Goal: Register for event/course

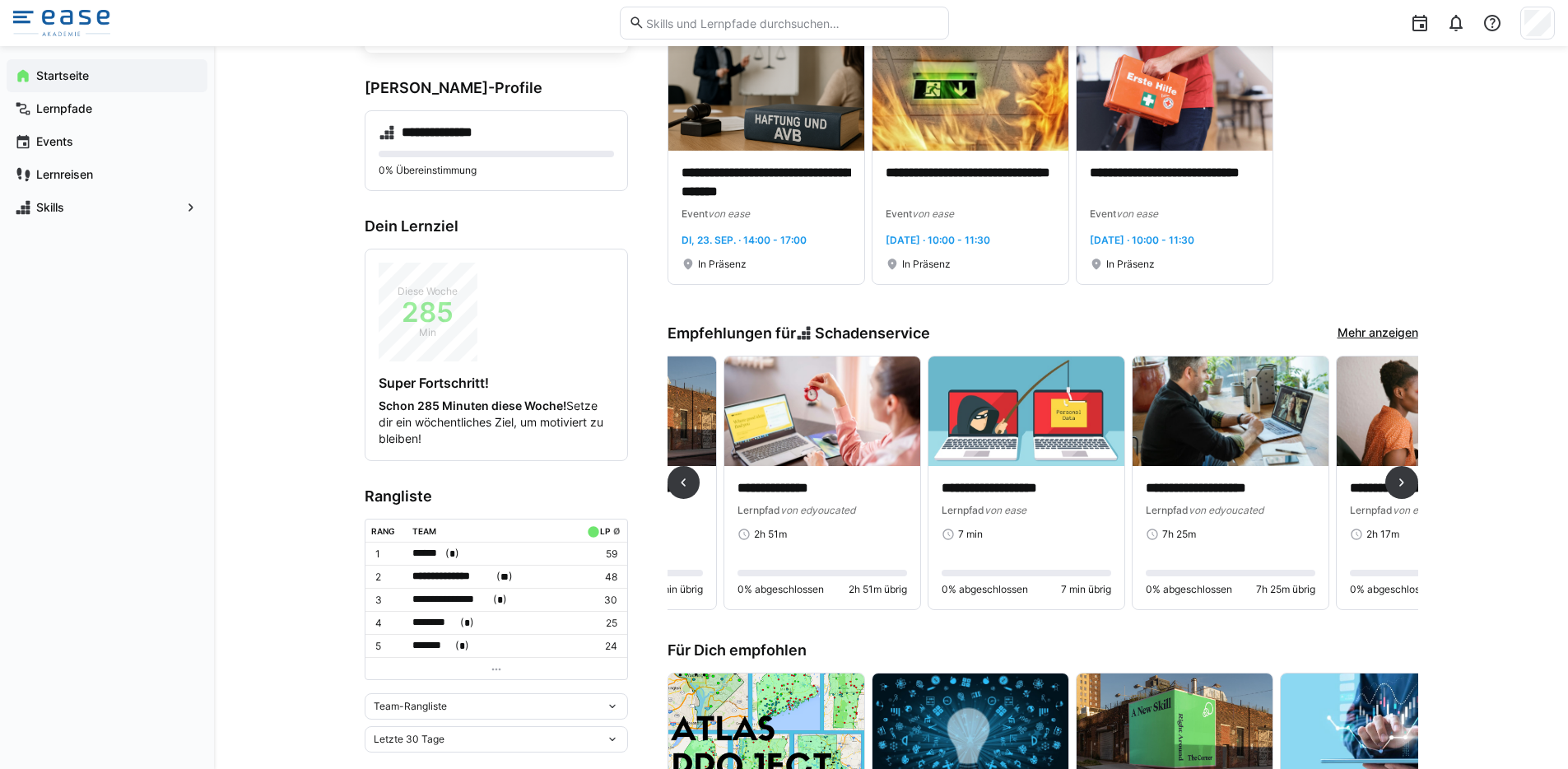
scroll to position [0, 1369]
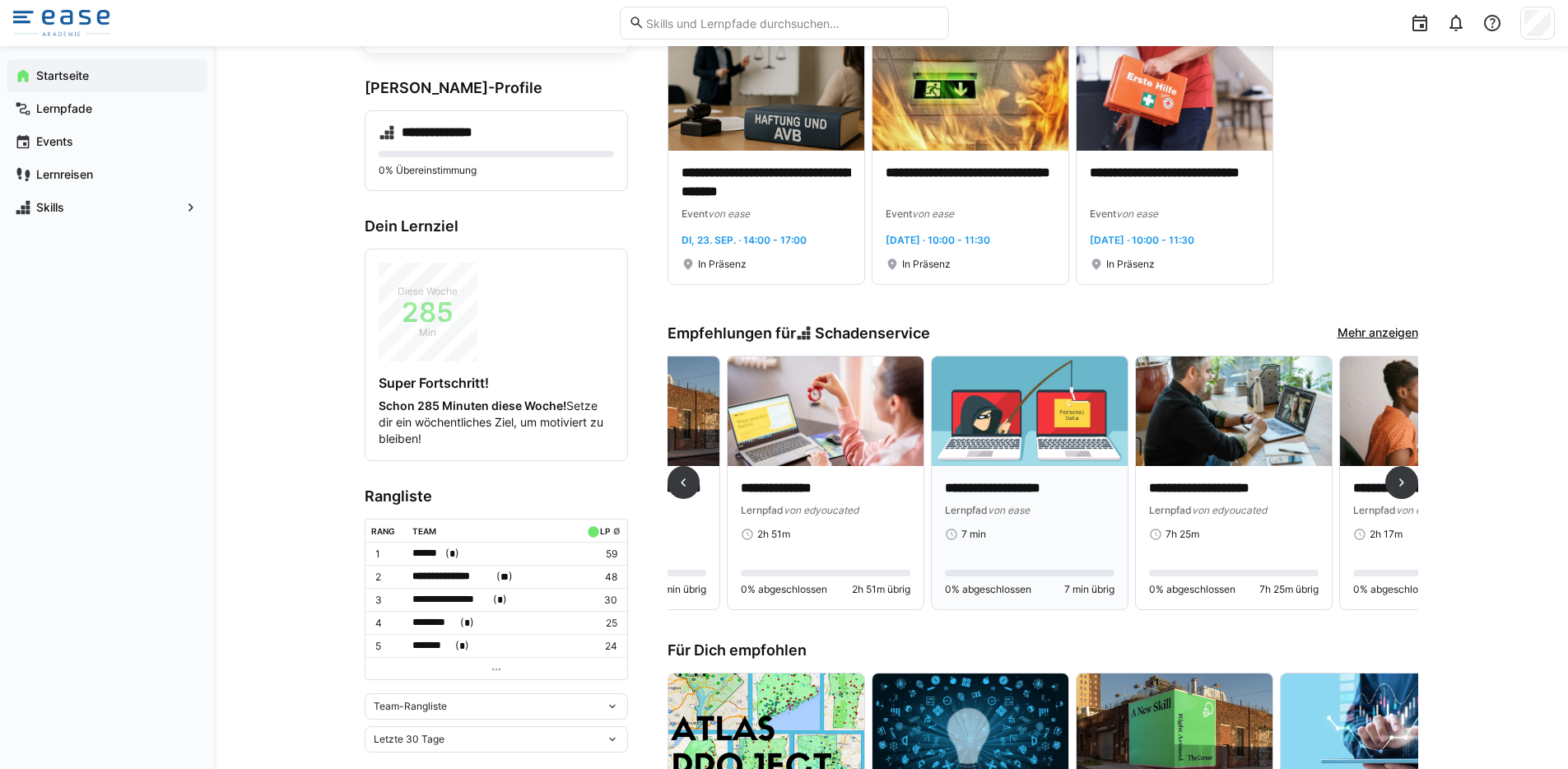
click at [1004, 536] on div "7 min" at bounding box center [1029, 534] width 169 height 13
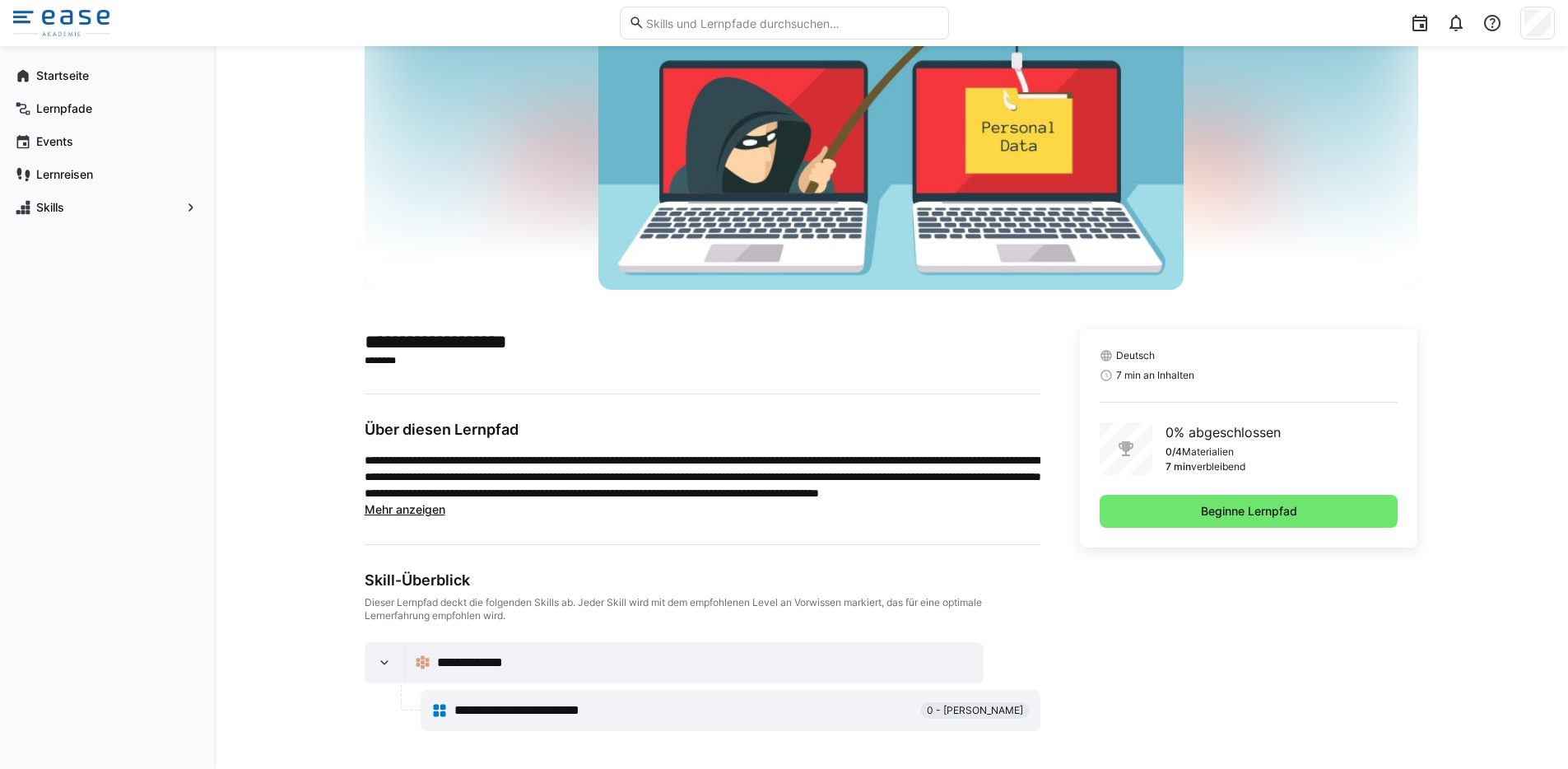
scroll to position [127, 0]
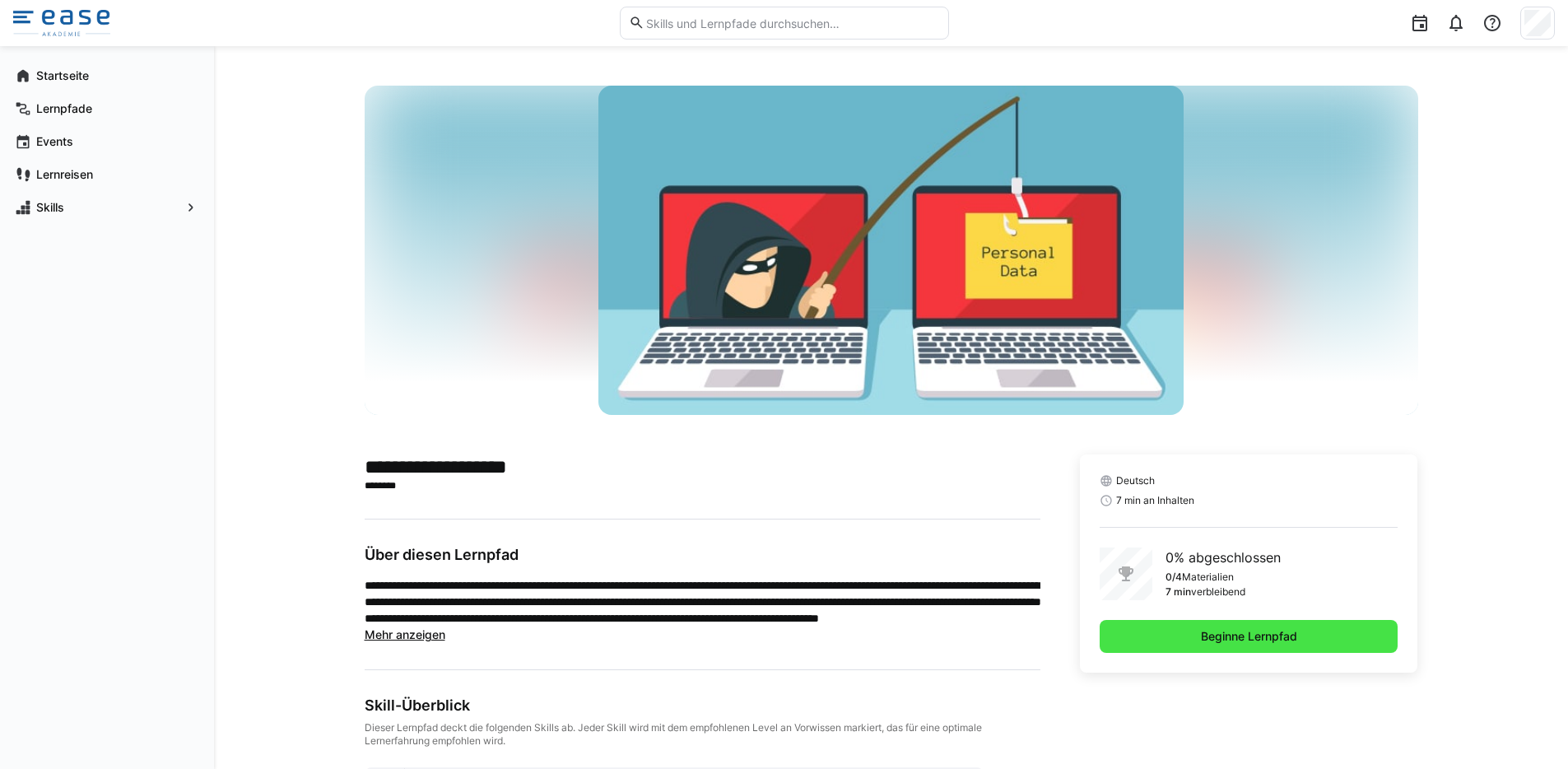
click at [1233, 633] on span "Beginne Lernpfad" at bounding box center [1249, 635] width 101 height 16
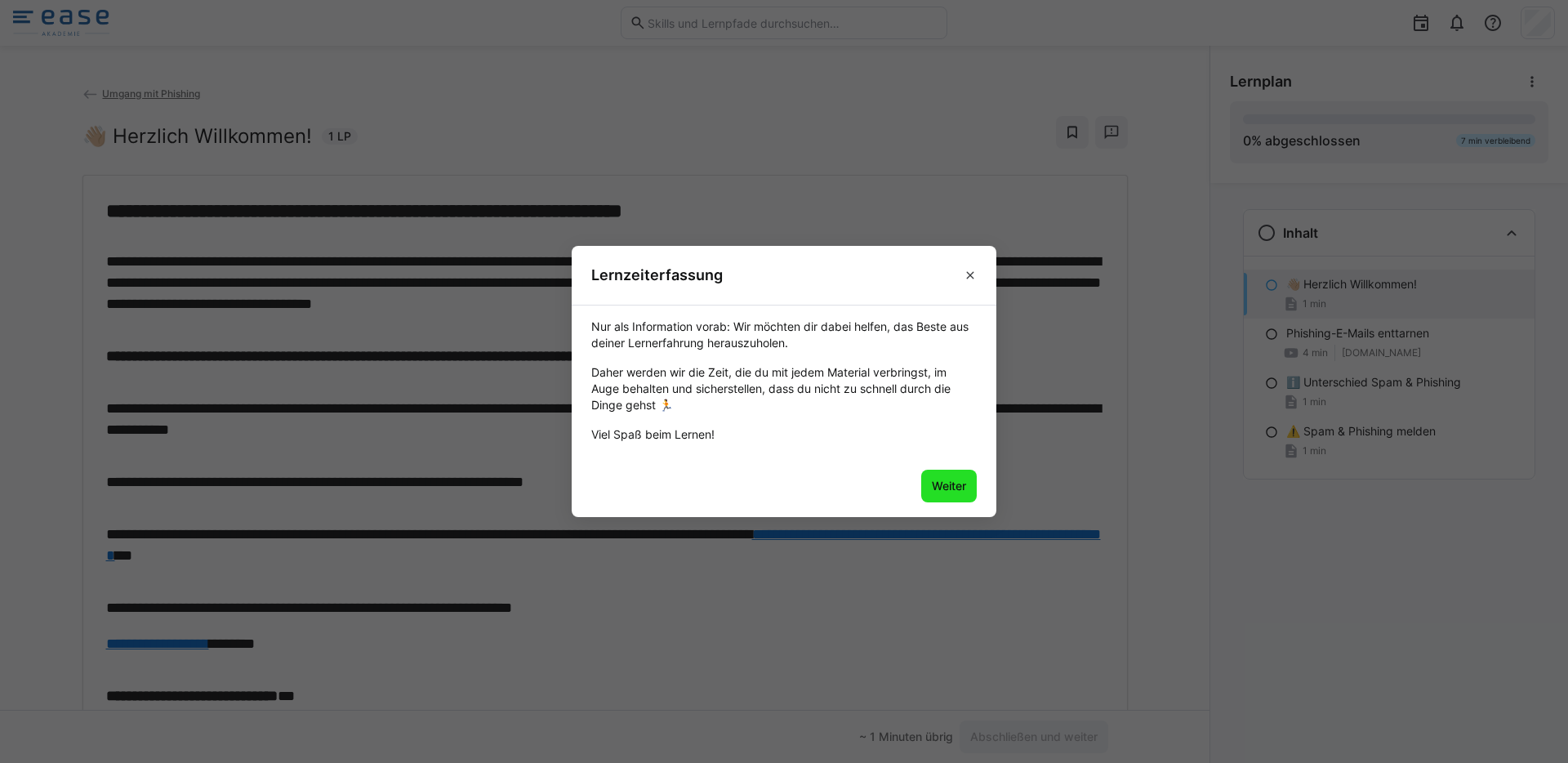
click at [951, 487] on span "Weiter" at bounding box center [948, 485] width 39 height 16
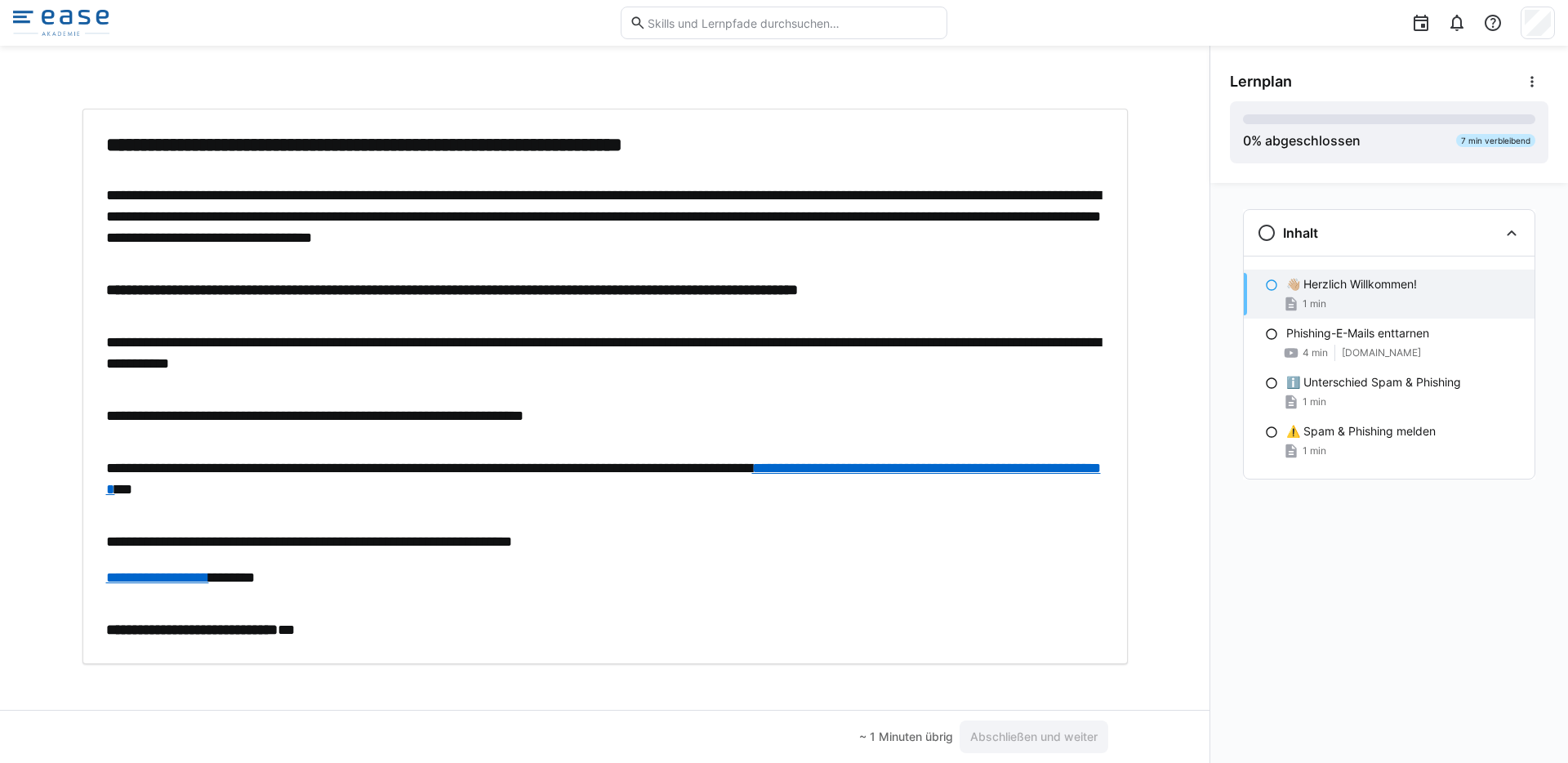
scroll to position [74, 0]
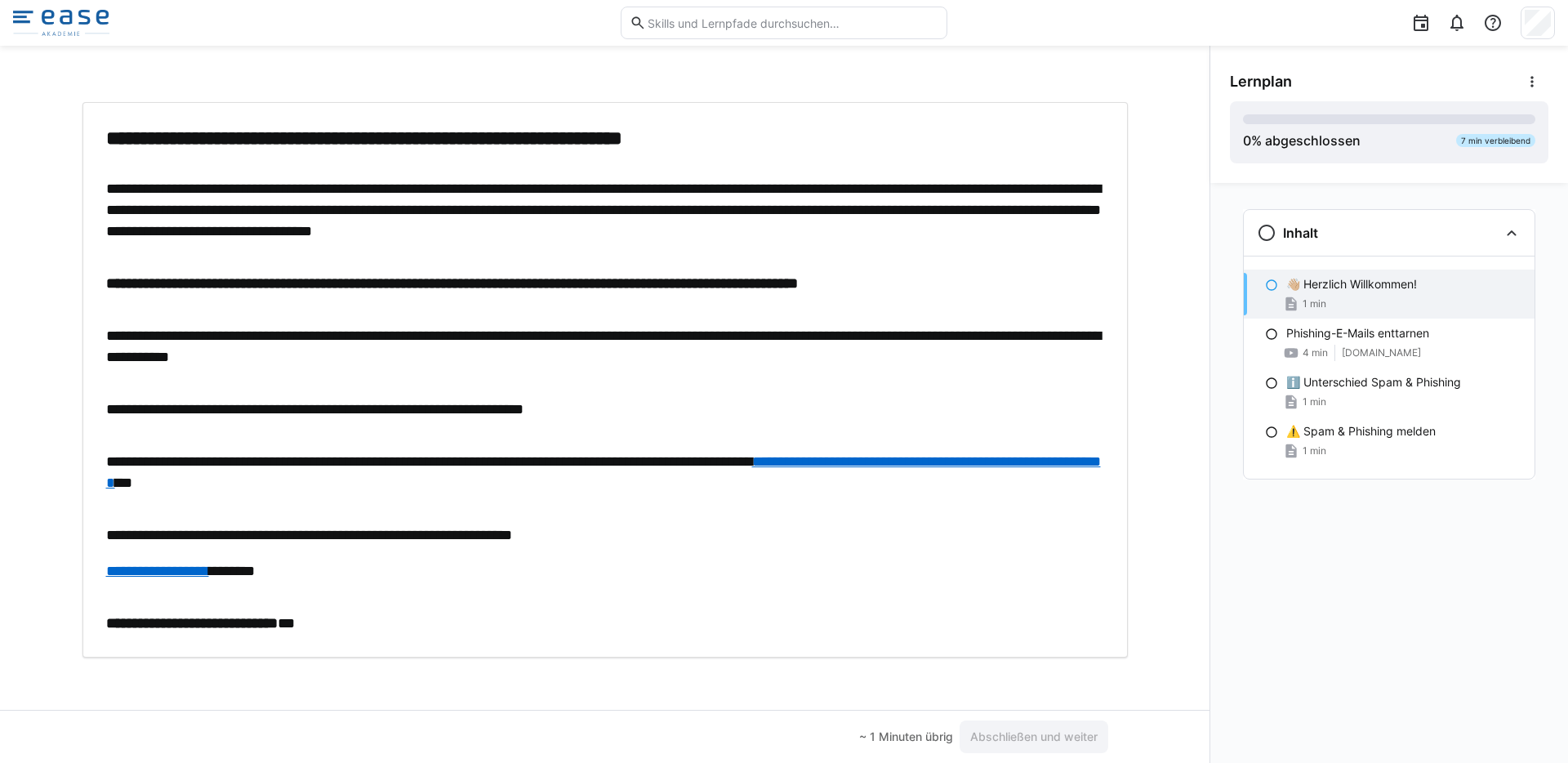
click at [604, 491] on p "**********" at bounding box center [605, 472] width 998 height 43
click at [646, 409] on p "**********" at bounding box center [605, 409] width 998 height 21
click at [1040, 743] on span "Abschließen und weiter" at bounding box center [1034, 736] width 133 height 16
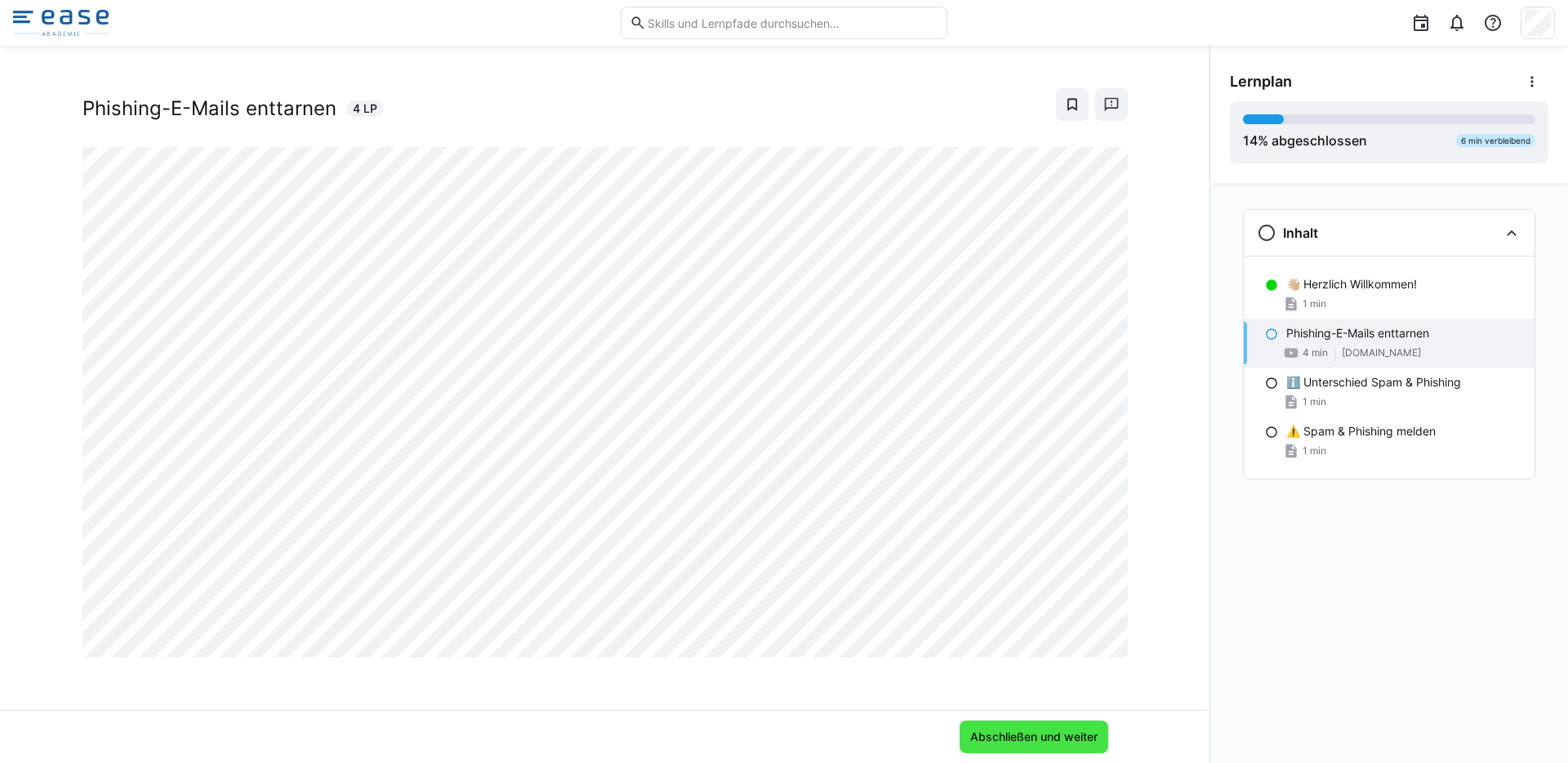
click at [1001, 735] on span "Abschließen und weiter" at bounding box center [1034, 736] width 133 height 16
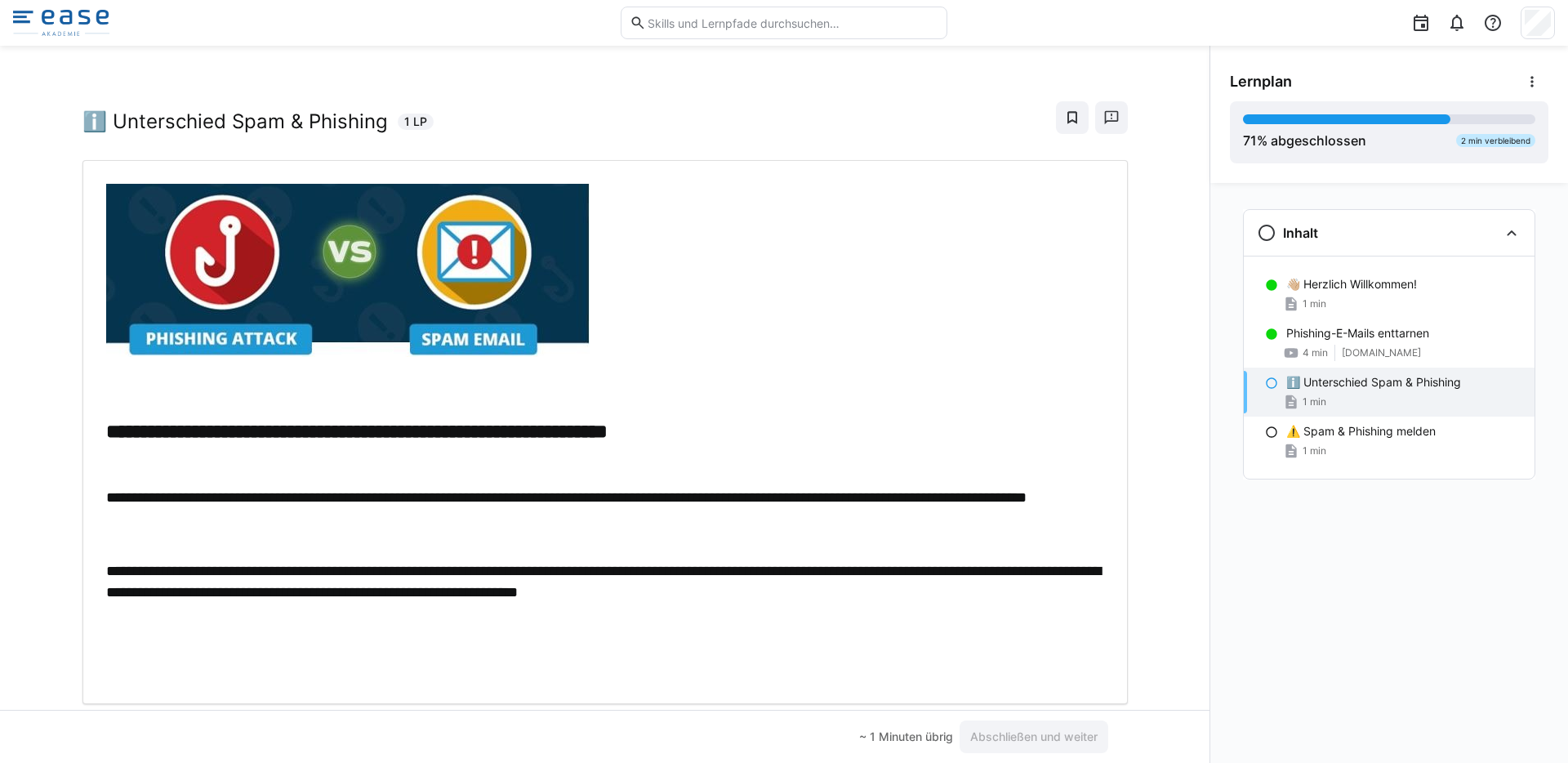
scroll to position [62, 0]
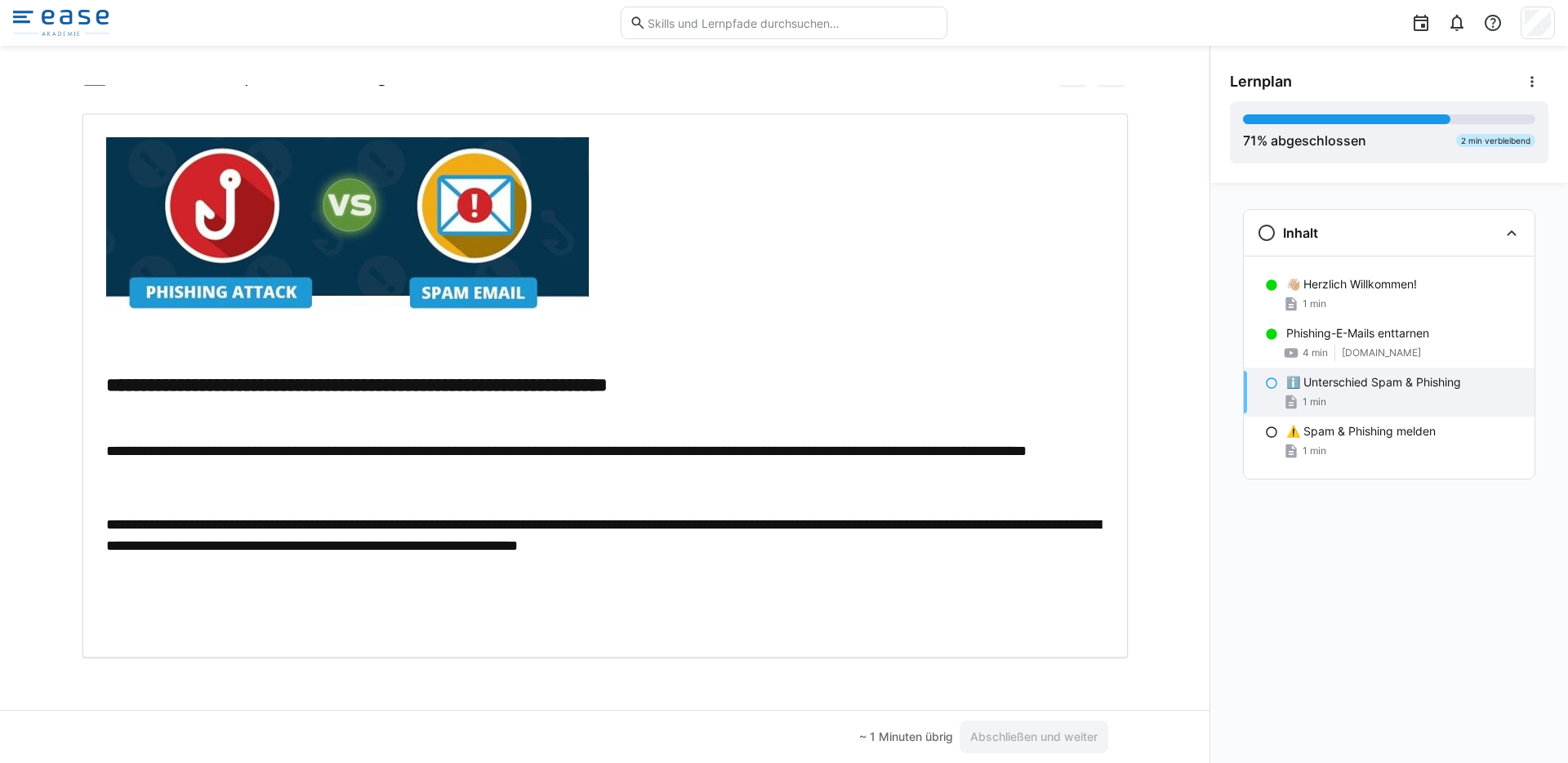
click at [787, 565] on div "**********" at bounding box center [605, 386] width 998 height 497
click at [877, 575] on p at bounding box center [605, 602] width 998 height 64
click at [993, 730] on span "Abschließen und weiter" at bounding box center [1034, 736] width 133 height 16
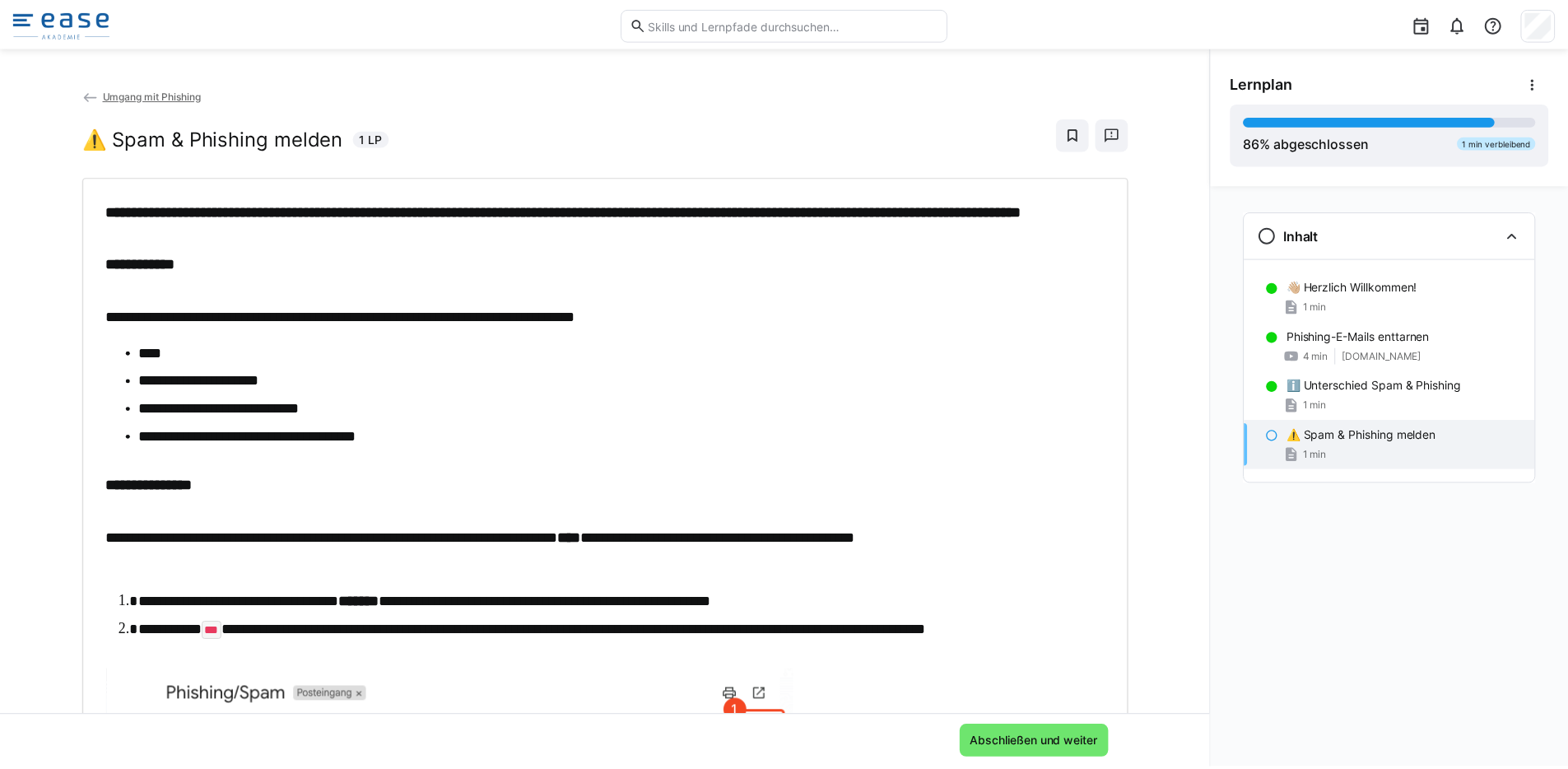
scroll to position [549, 0]
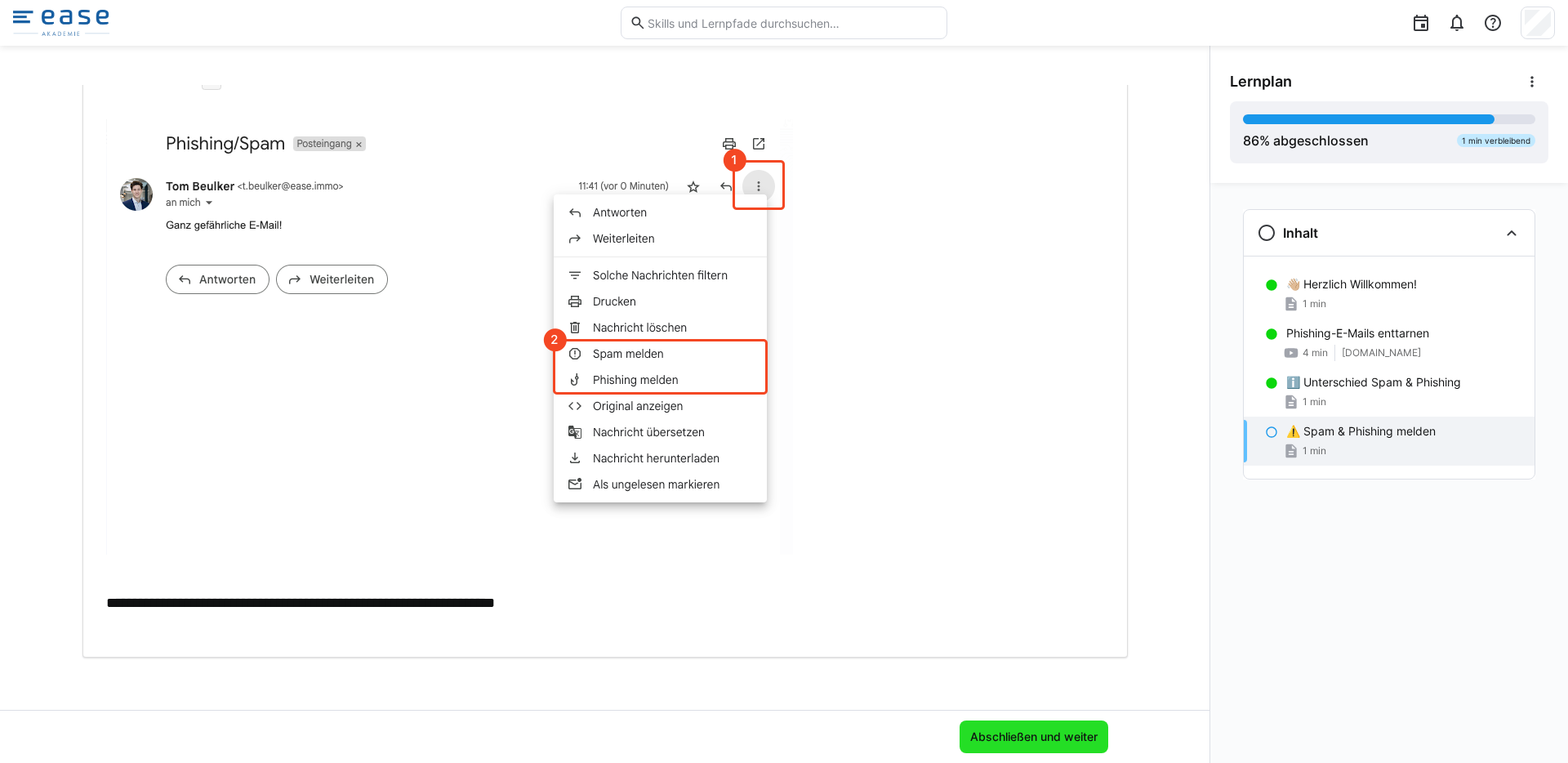
click at [1000, 731] on span "Abschließen und weiter" at bounding box center [1034, 736] width 133 height 16
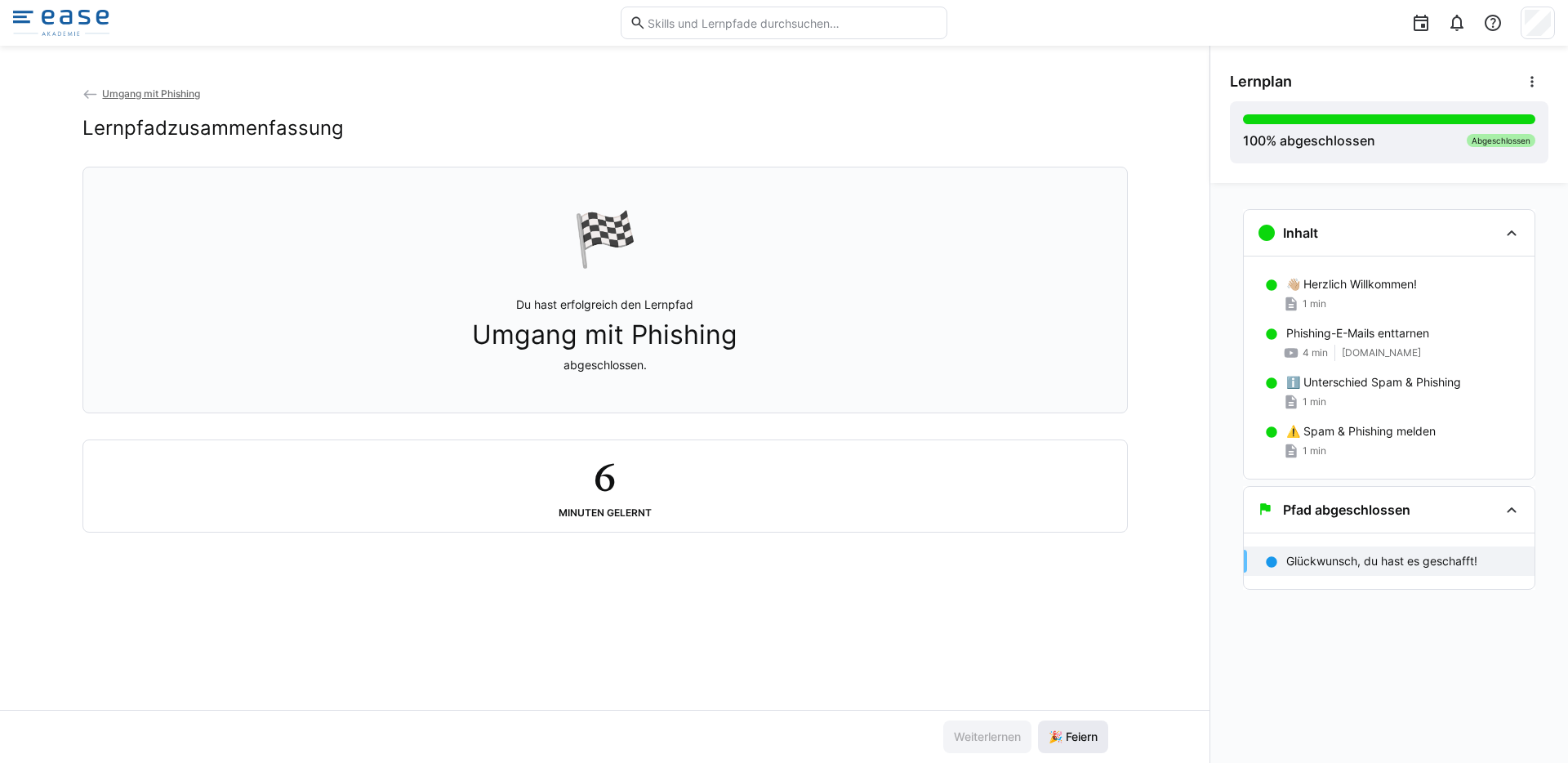
click at [1058, 739] on span "🎉 Feiern" at bounding box center [1072, 736] width 54 height 16
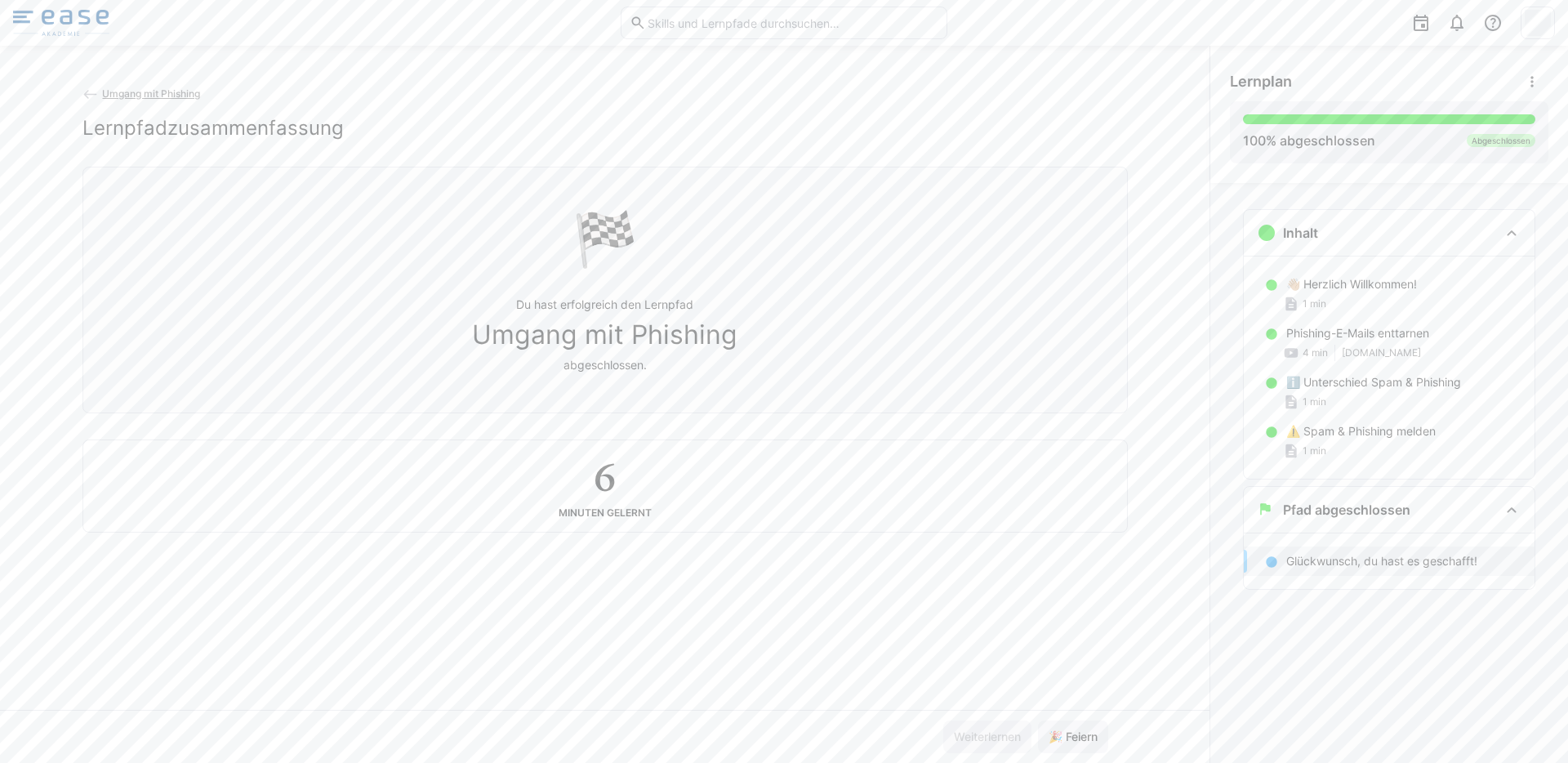
click at [66, 25] on img at bounding box center [62, 23] width 97 height 27
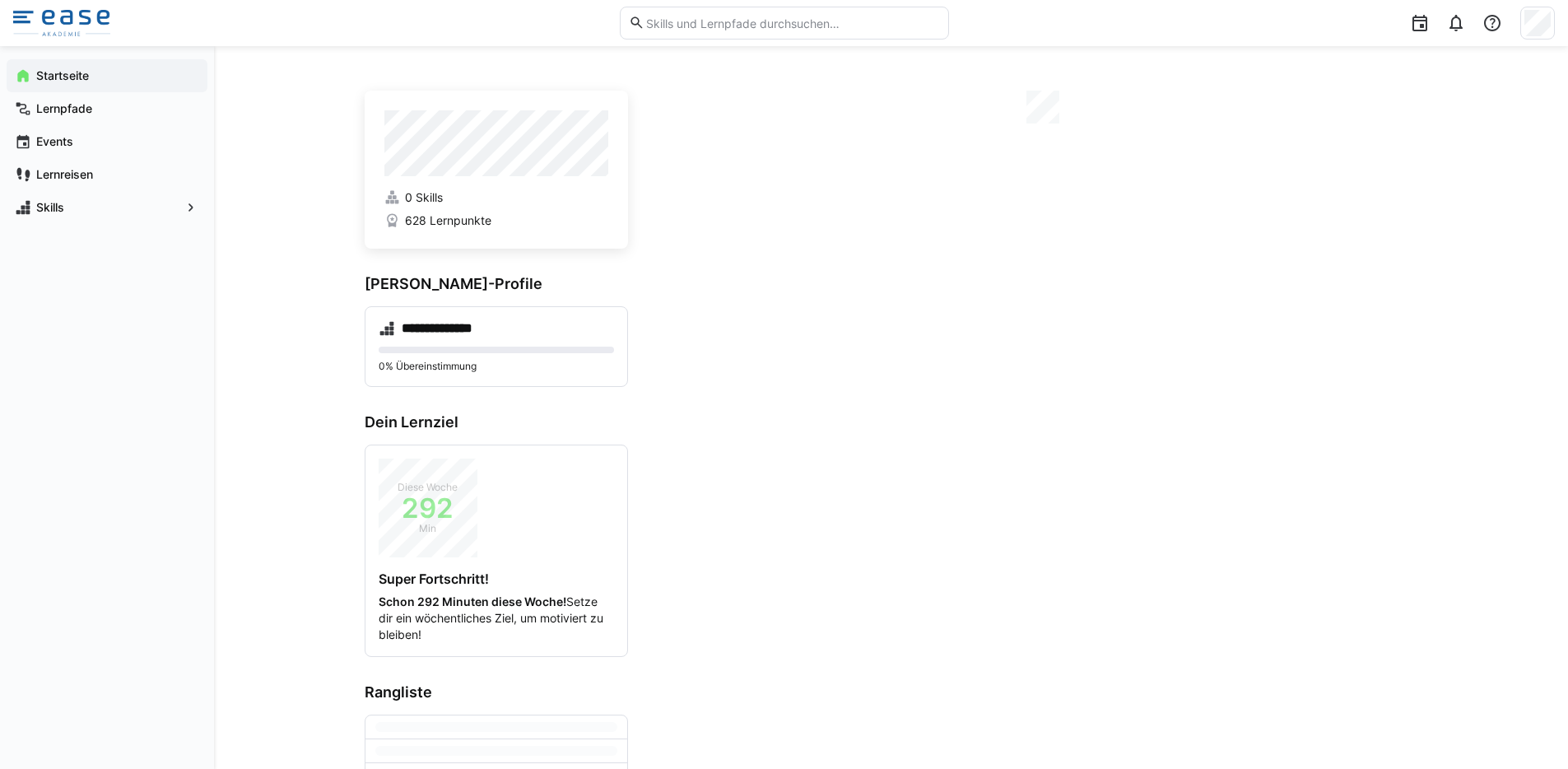
click at [62, 86] on div "Startseite" at bounding box center [107, 75] width 201 height 32
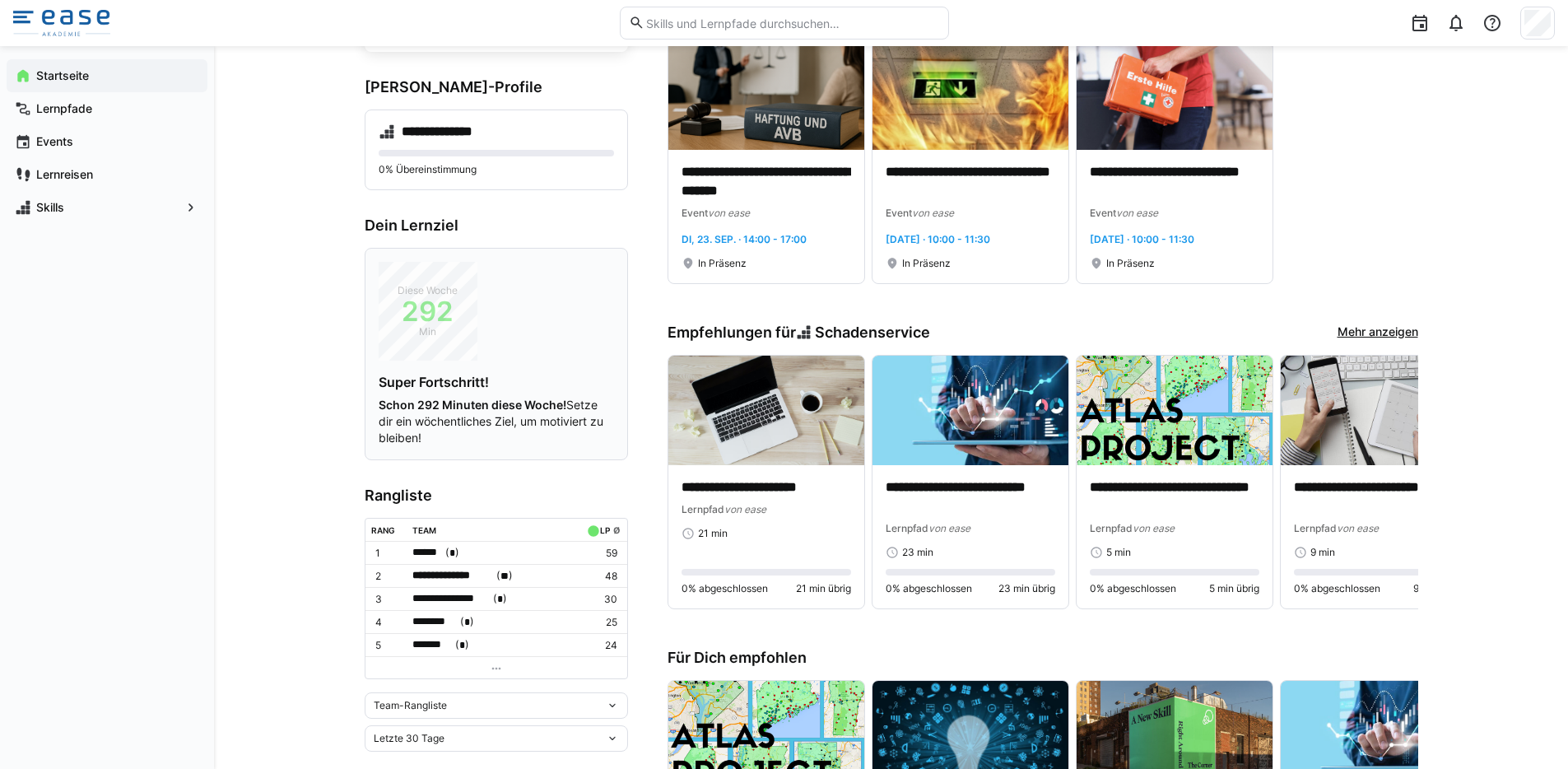
scroll to position [207, 0]
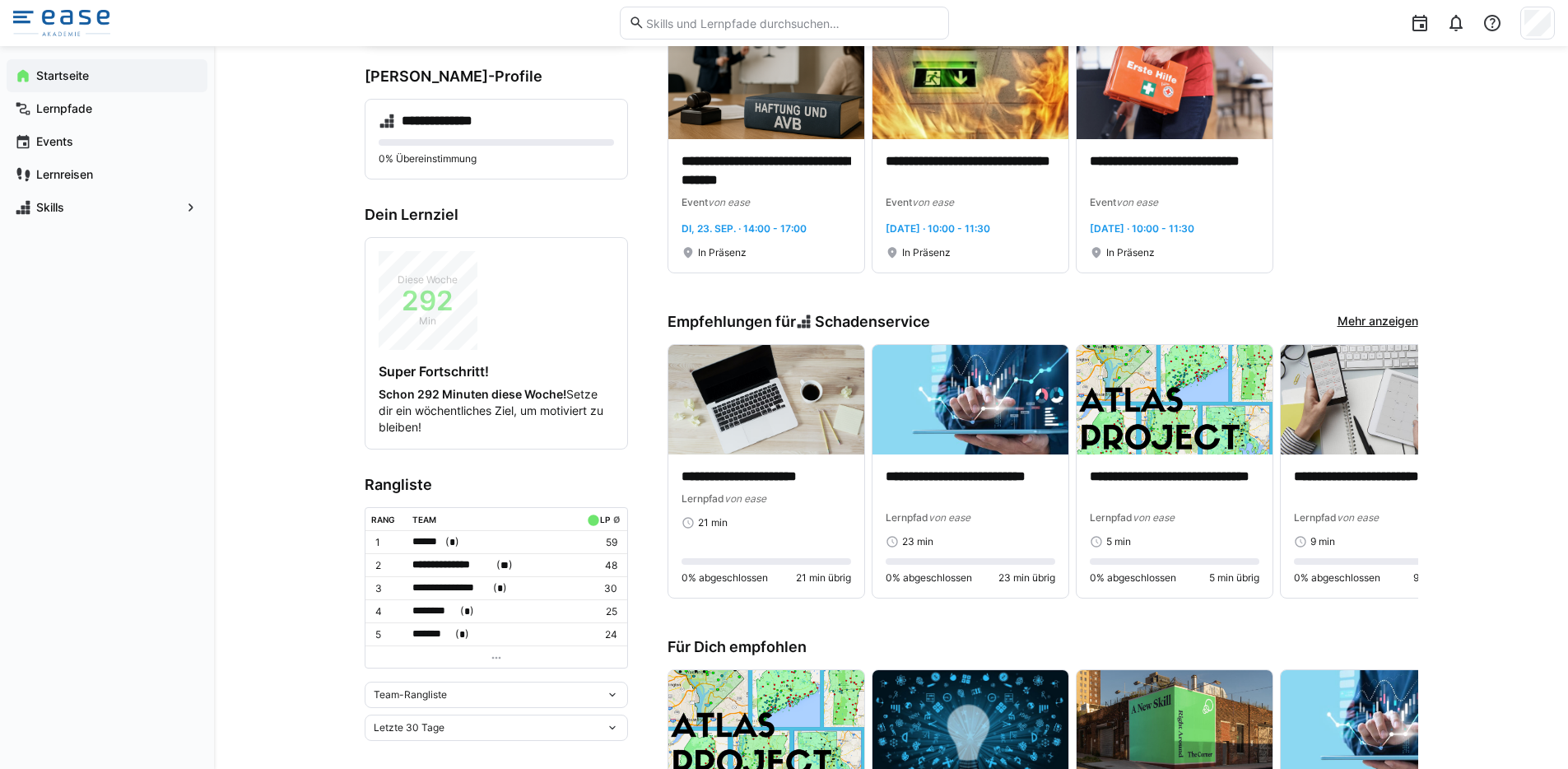
click at [537, 564] on div "**********" at bounding box center [492, 565] width 159 height 17
click at [514, 656] on td at bounding box center [496, 655] width 262 height 22
click at [499, 656] on eds-icon at bounding box center [497, 657] width 13 height 13
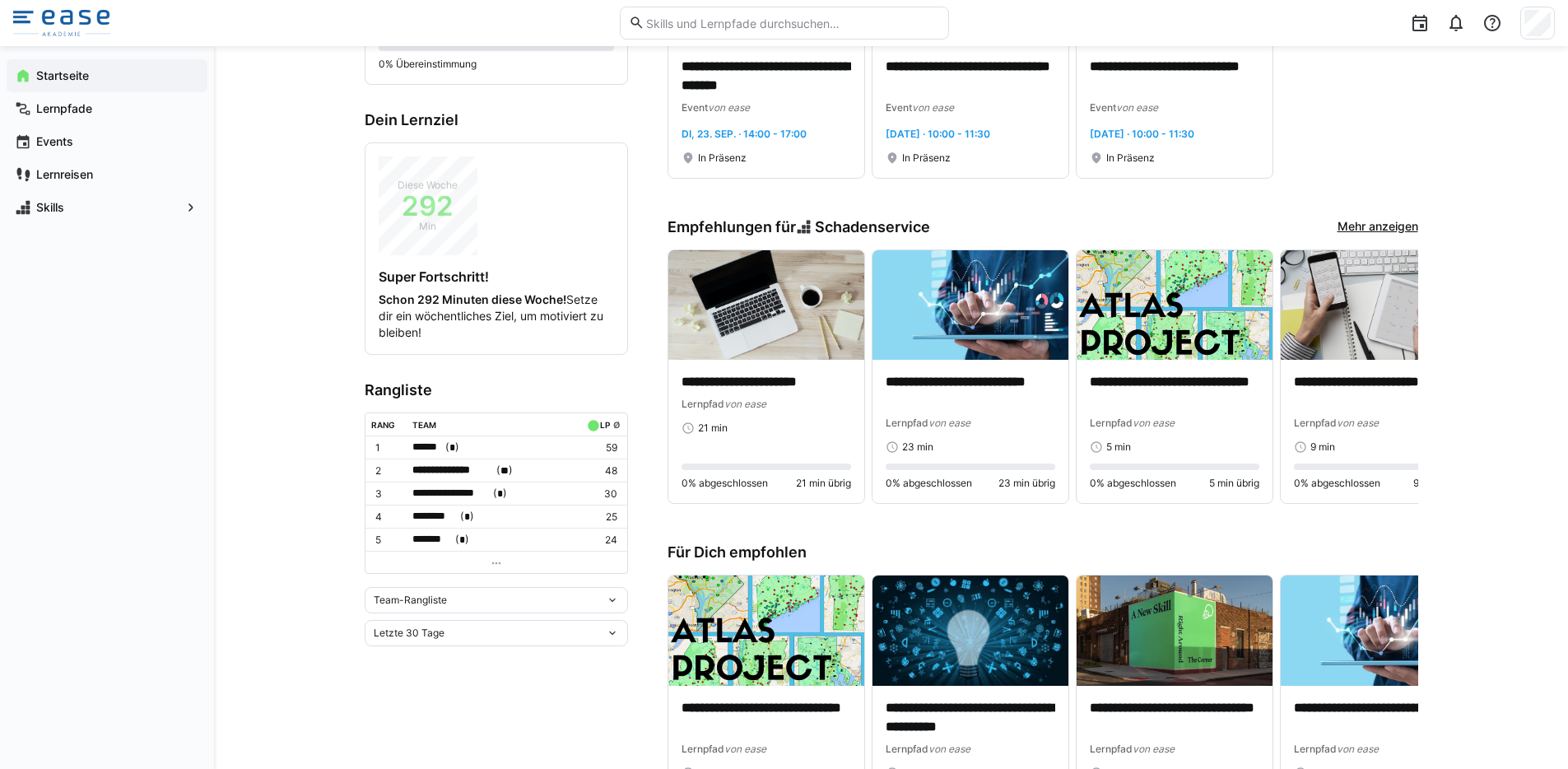
scroll to position [321, 0]
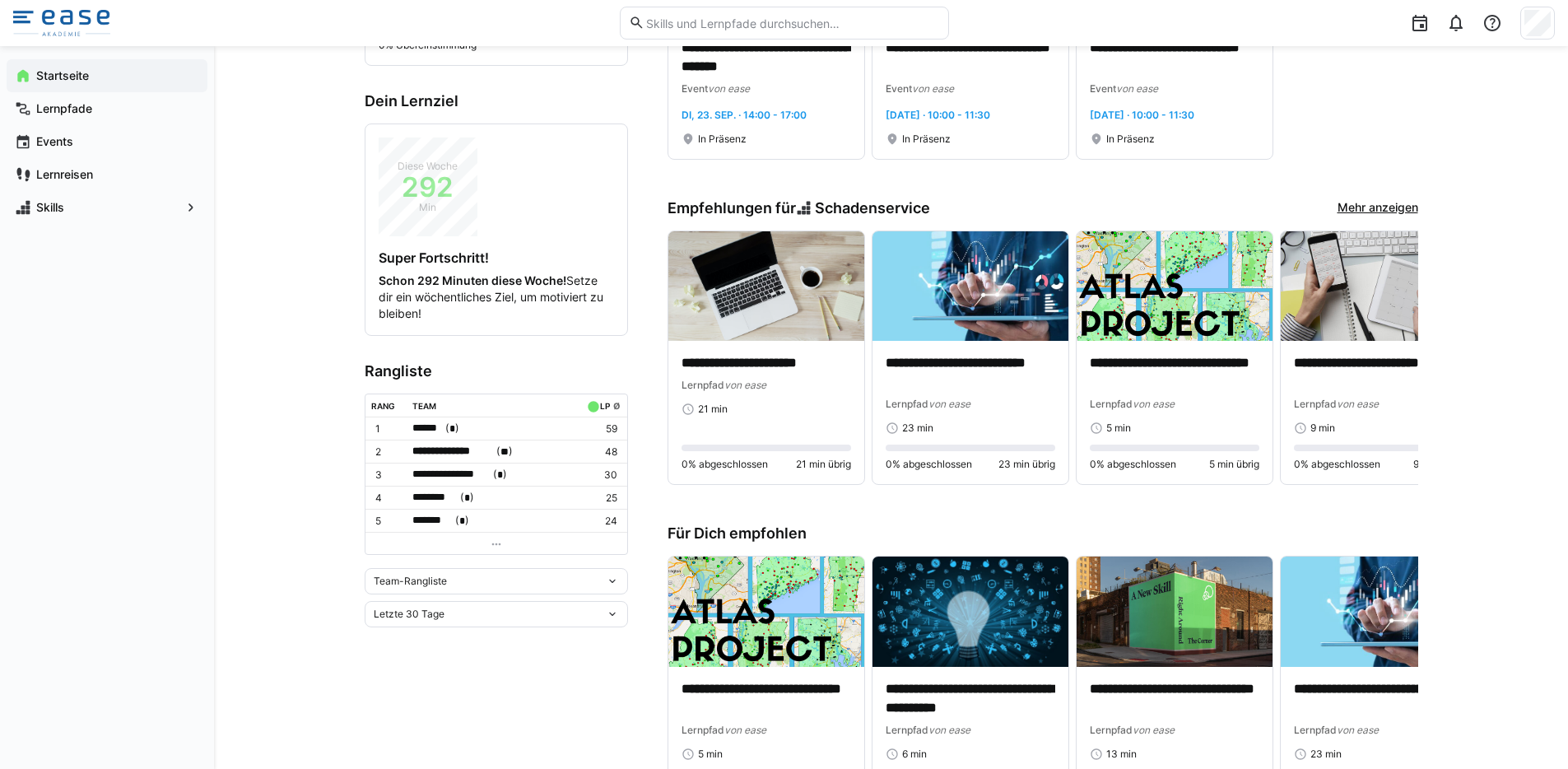
click at [609, 584] on div "Team-Rangliste" at bounding box center [497, 581] width 264 height 27
click at [609, 584] on div "Team-Rangliste Team-Rangliste Individuelle Rangliste" at bounding box center [497, 581] width 264 height 27
click at [611, 621] on div "Letzte 30 Tage" at bounding box center [497, 614] width 264 height 27
click at [611, 616] on div "Letzte 30 Tage Letzte 7 Tage Letzte 30 Tage Letzte 90 Tage Letztes Jahr Gesamt" at bounding box center [497, 614] width 264 height 27
click at [611, 586] on div "Team-Rangliste" at bounding box center [497, 581] width 264 height 27
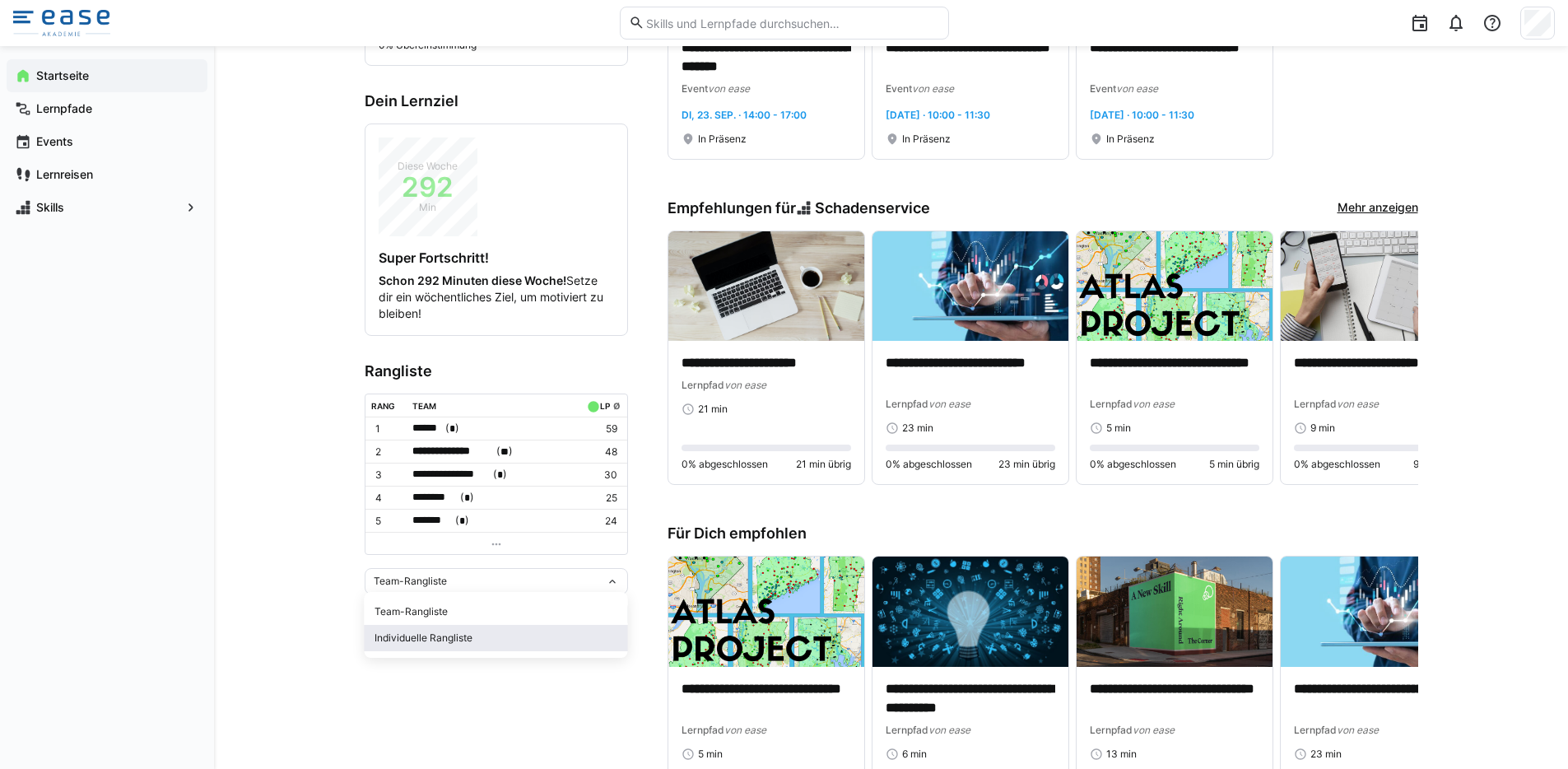
click at [455, 634] on div "Individuelle Rangliste" at bounding box center [496, 638] width 244 height 13
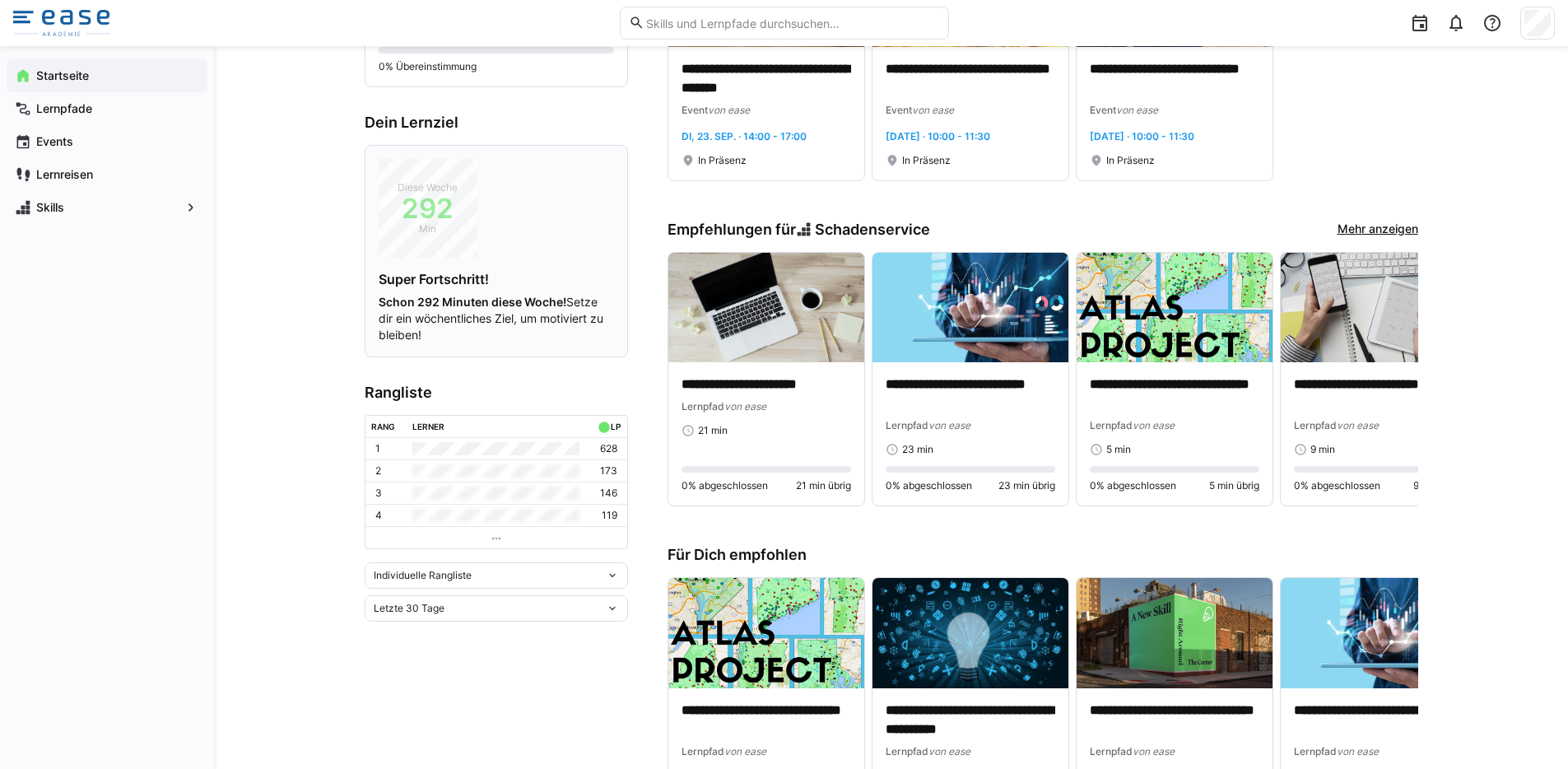
scroll to position [373, 0]
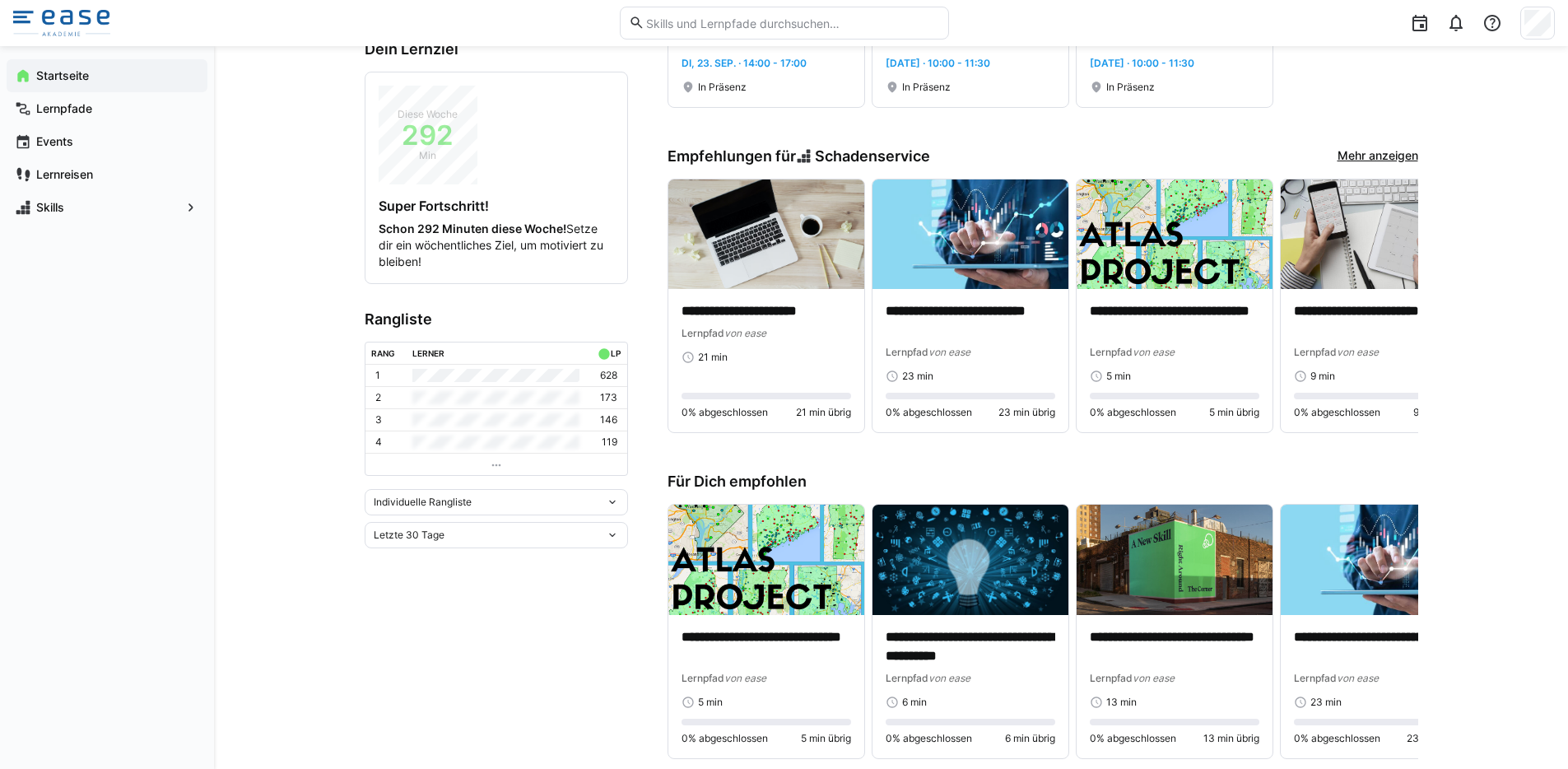
click at [611, 510] on div "Individuelle Rangliste" at bounding box center [497, 502] width 264 height 27
click at [594, 526] on span "Team-Rangliste" at bounding box center [497, 537] width 264 height 27
click at [606, 555] on eds-icon at bounding box center [612, 562] width 13 height 13
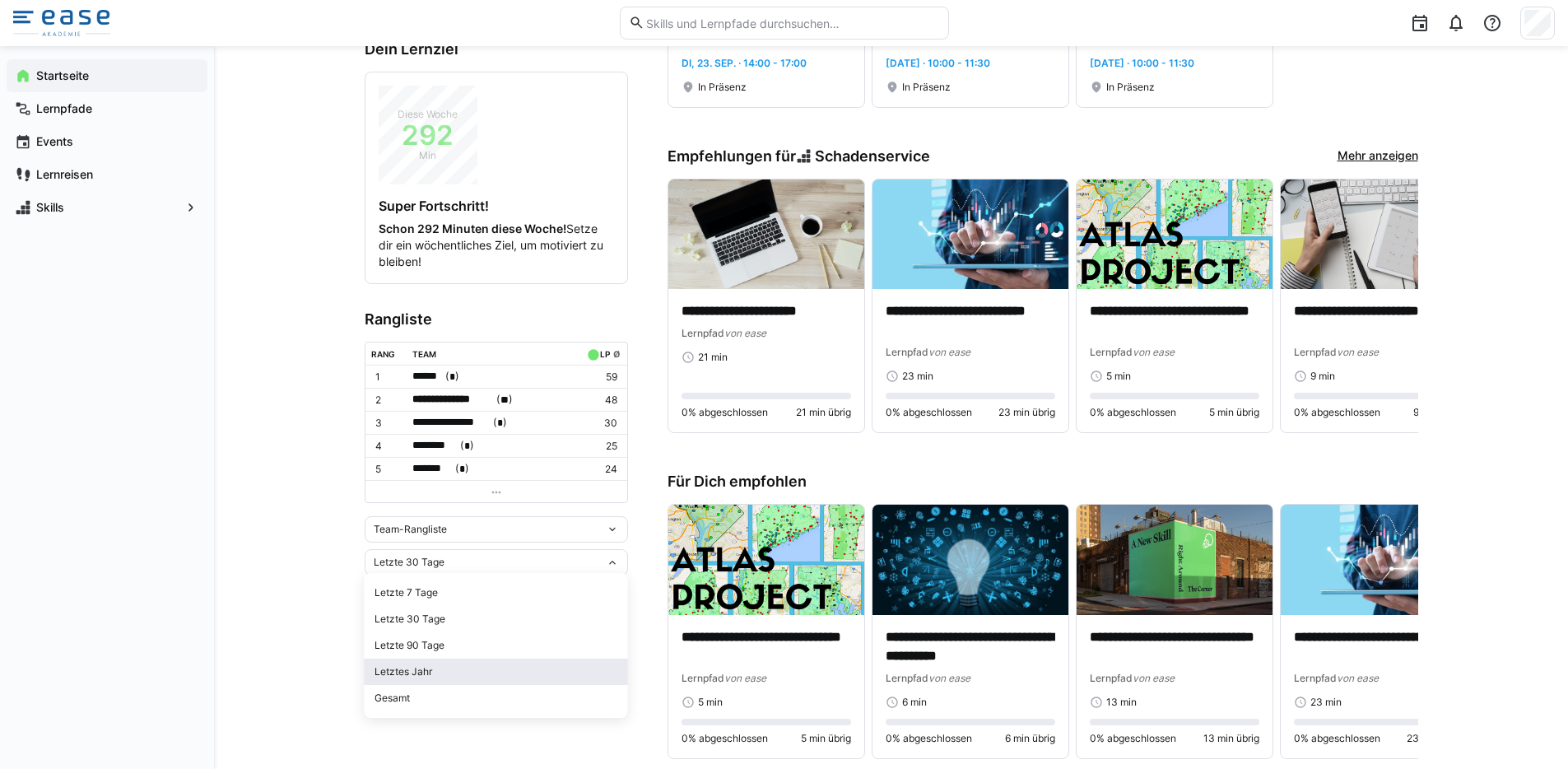
click at [487, 663] on span "Letztes Jahr" at bounding box center [497, 672] width 264 height 27
click at [603, 528] on div "Team-Rangliste" at bounding box center [489, 529] width 232 height 11
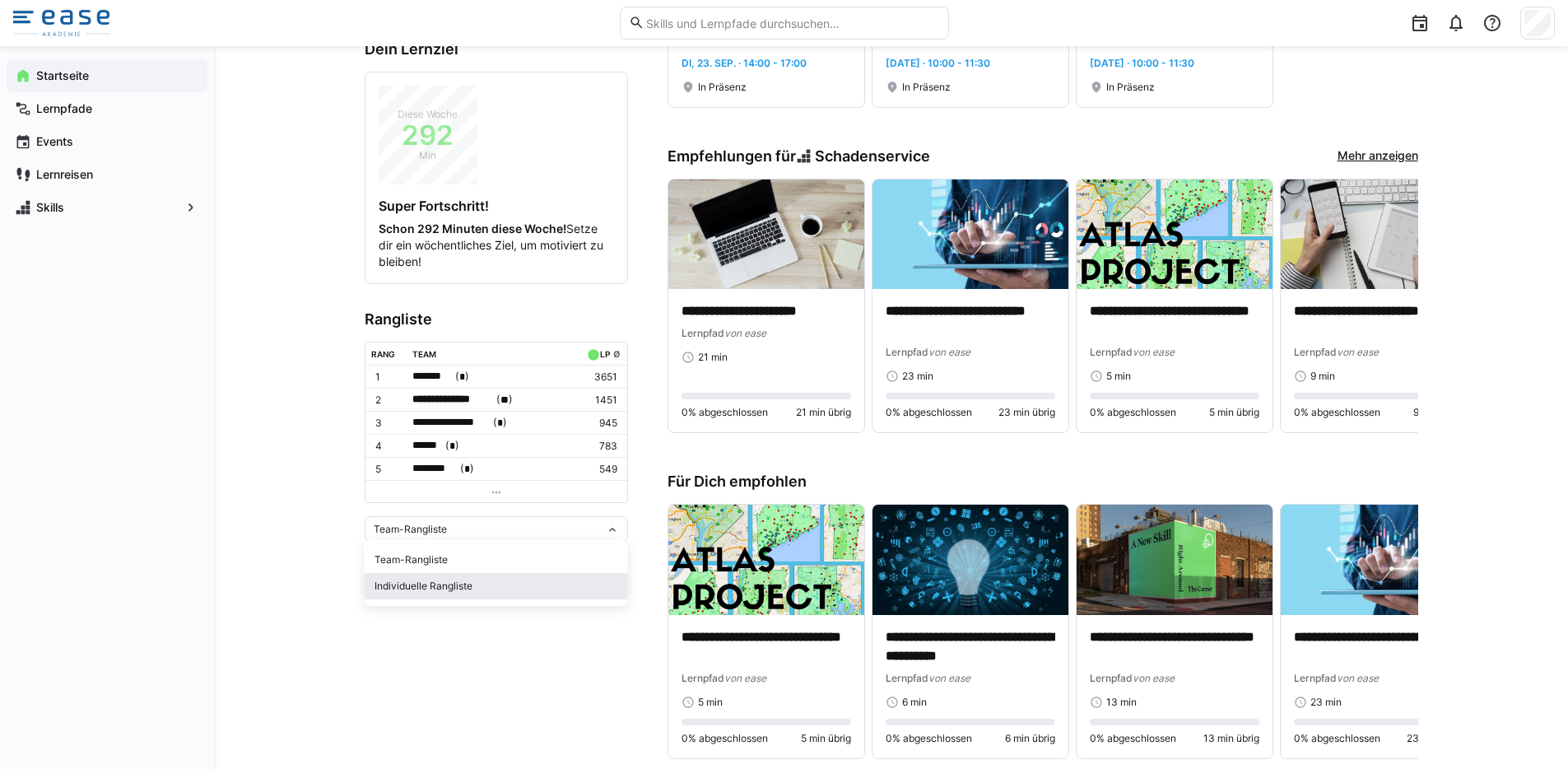
click at [526, 580] on div "Individuelle Rangliste" at bounding box center [496, 586] width 244 height 13
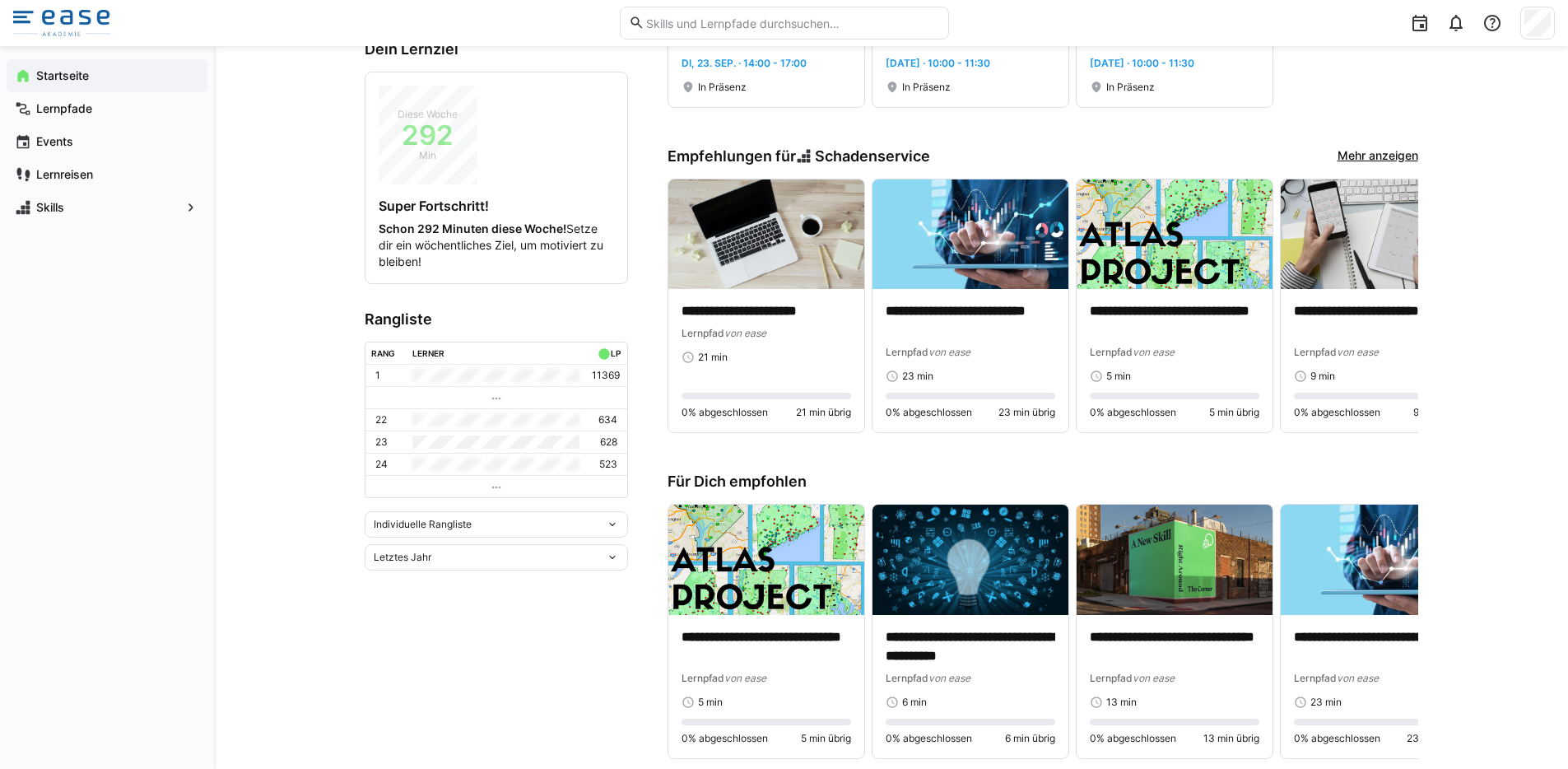
click at [603, 559] on div "Letztes Jahr" at bounding box center [489, 557] width 232 height 11
click at [401, 689] on span "Gesamt" at bounding box center [497, 697] width 264 height 27
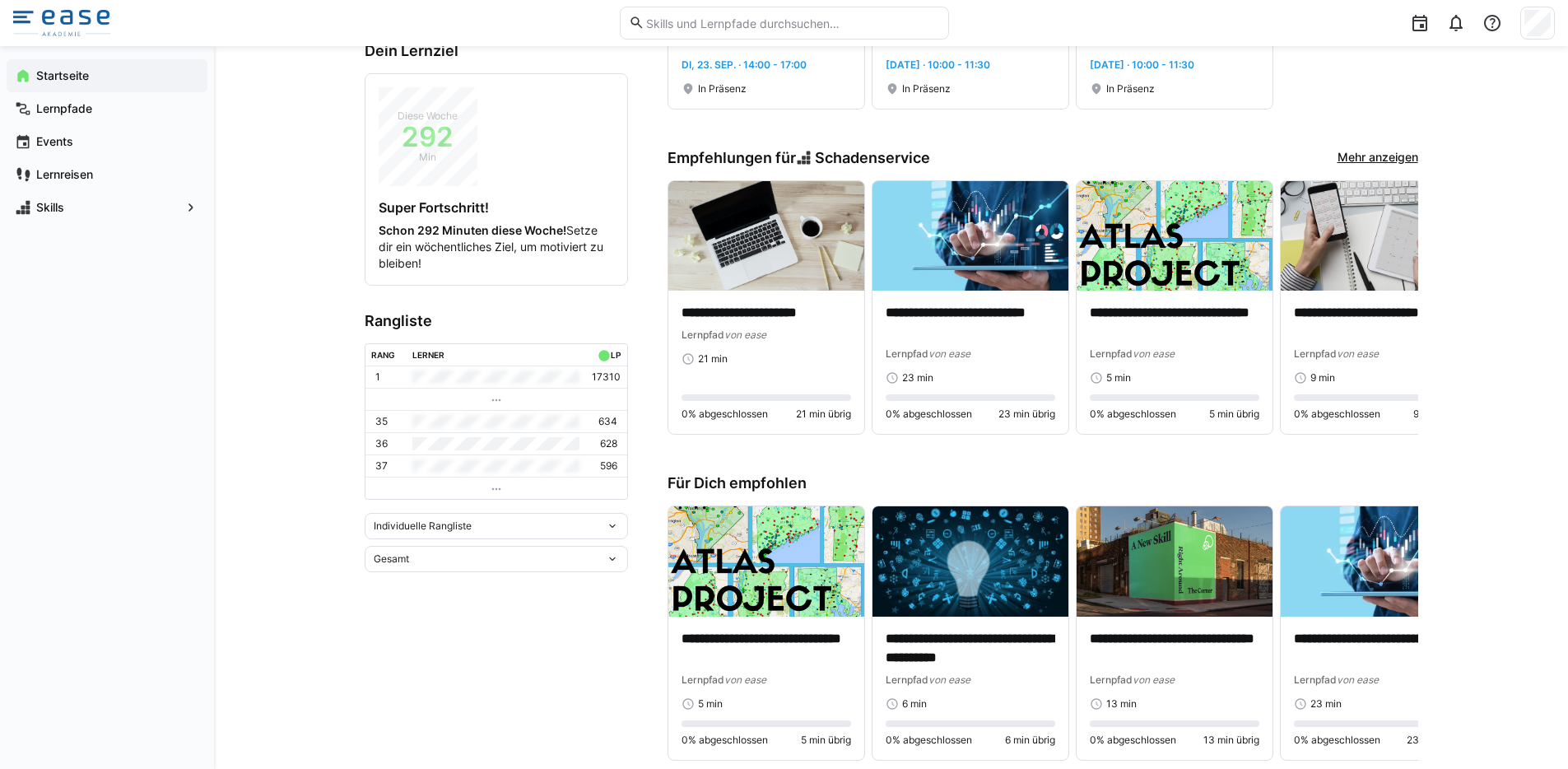
scroll to position [361, 0]
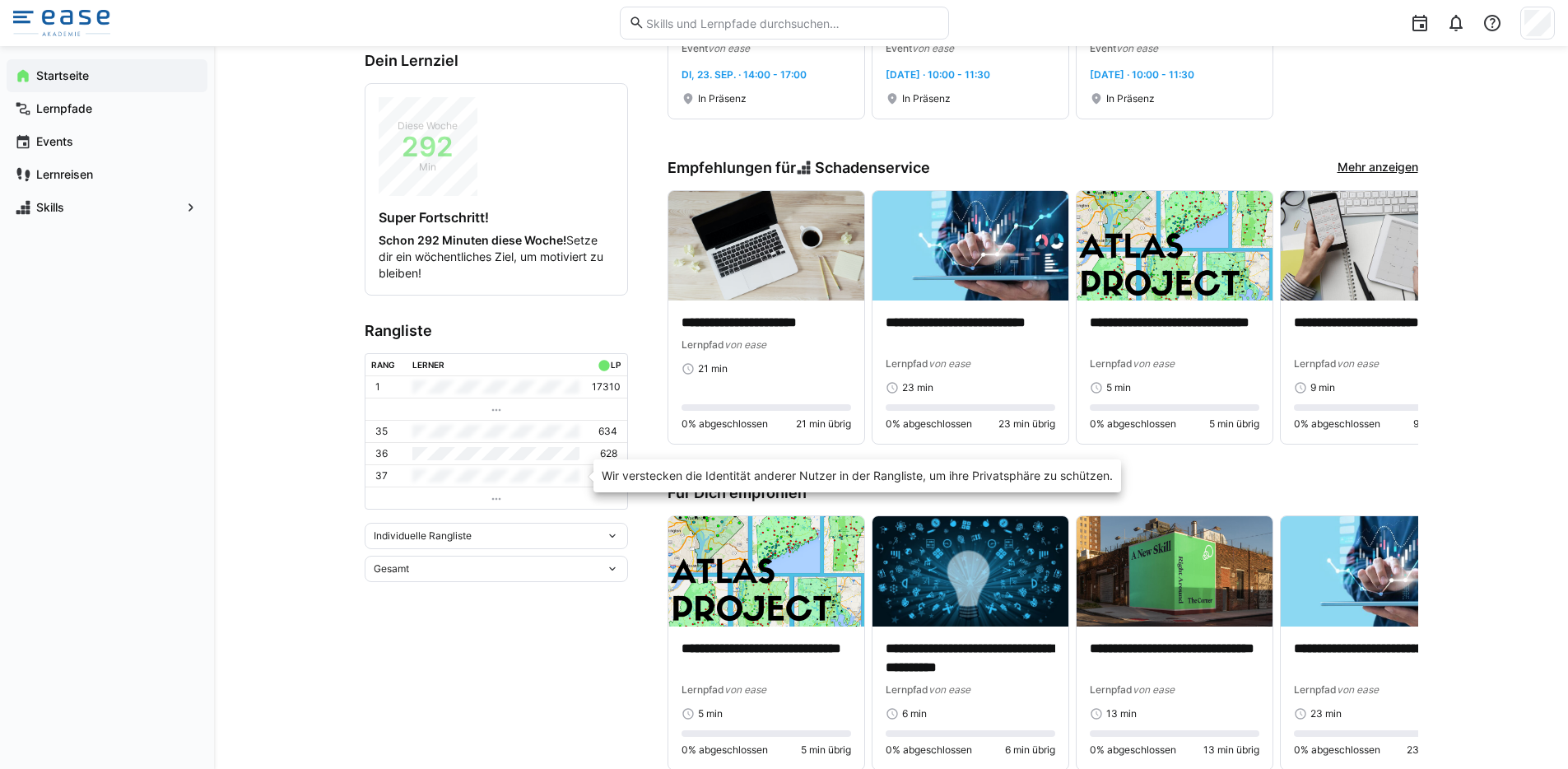
click at [491, 477] on td at bounding box center [497, 475] width 180 height 22
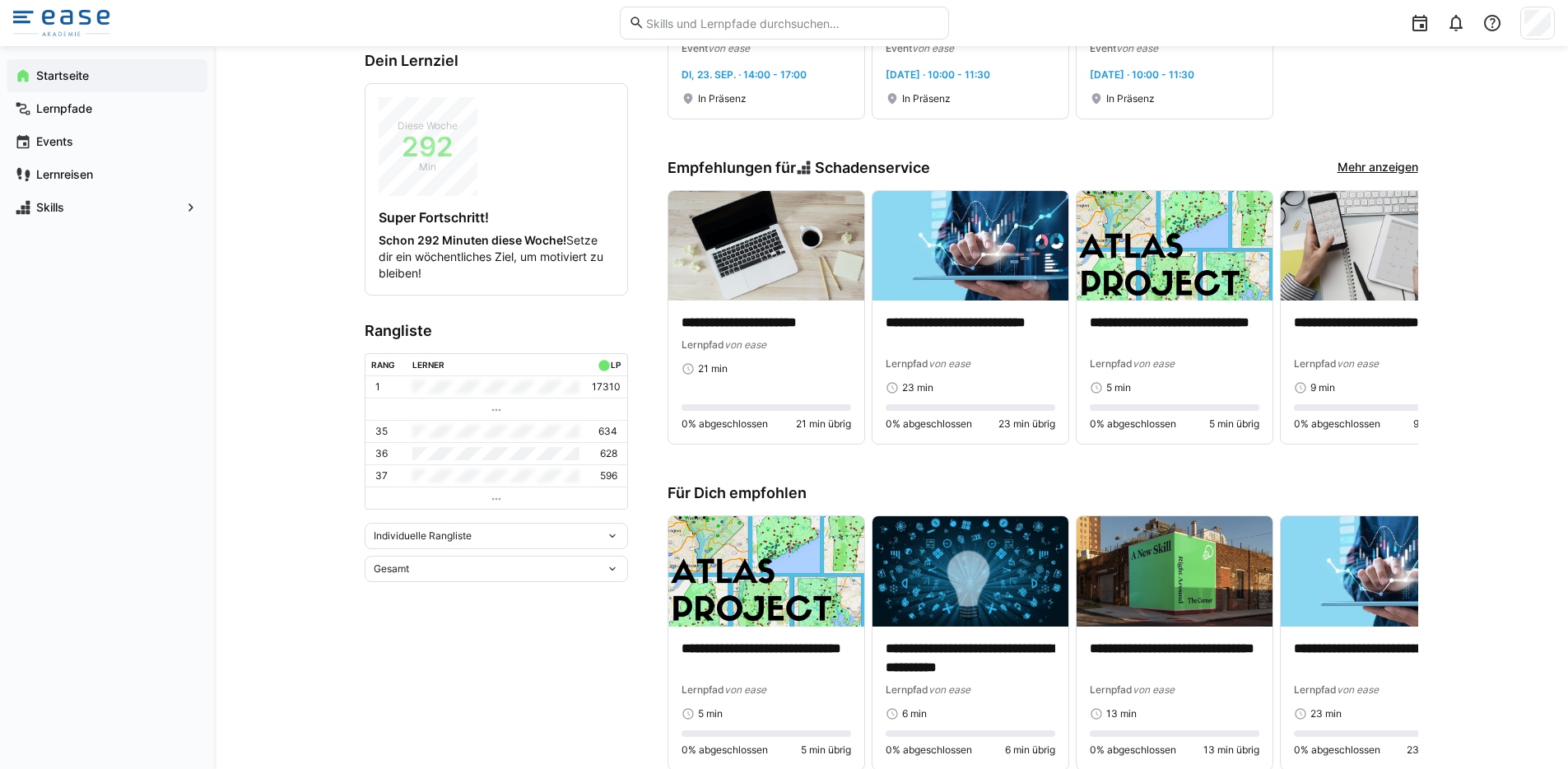
click at [597, 565] on div "Gesamt" at bounding box center [489, 568] width 232 height 11
click at [446, 623] on div "Letzte 30 Tage" at bounding box center [496, 630] width 244 height 13
click at [562, 520] on div "Individuelle Rangliste" at bounding box center [497, 514] width 264 height 27
click at [523, 555] on span "Team-Rangliste" at bounding box center [497, 548] width 264 height 27
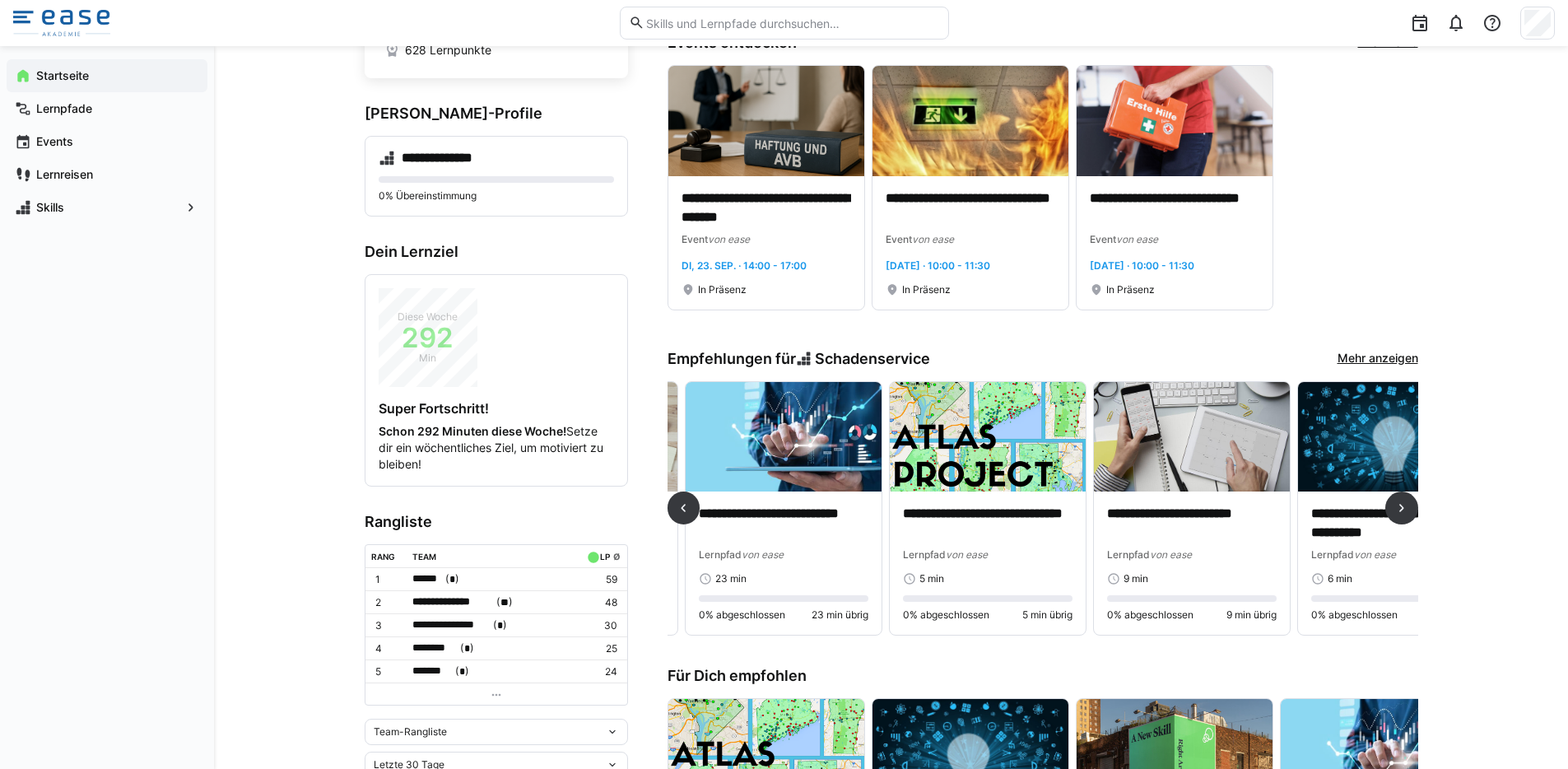
scroll to position [0, 194]
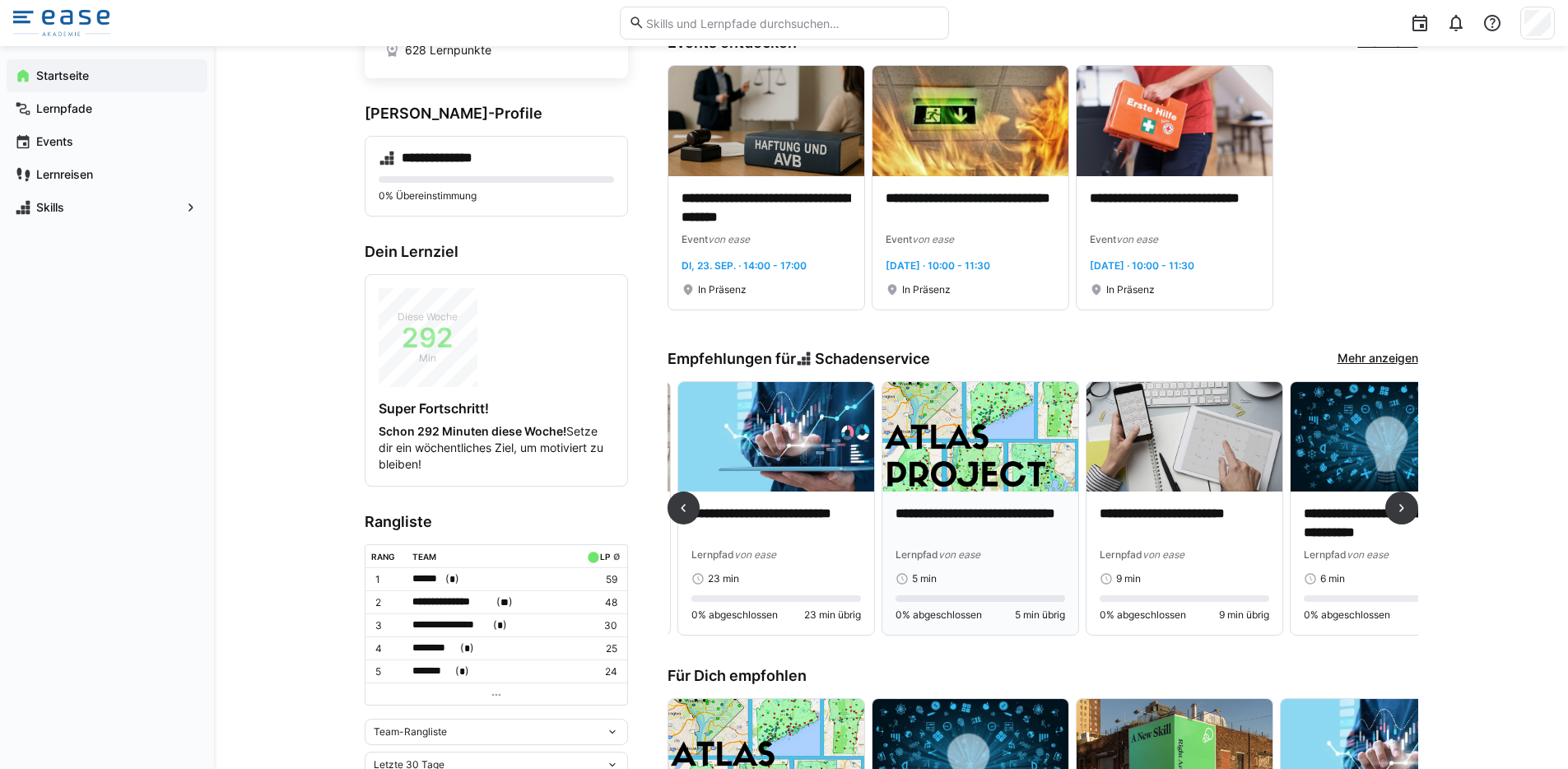
click at [955, 538] on p "**********" at bounding box center [979, 523] width 169 height 38
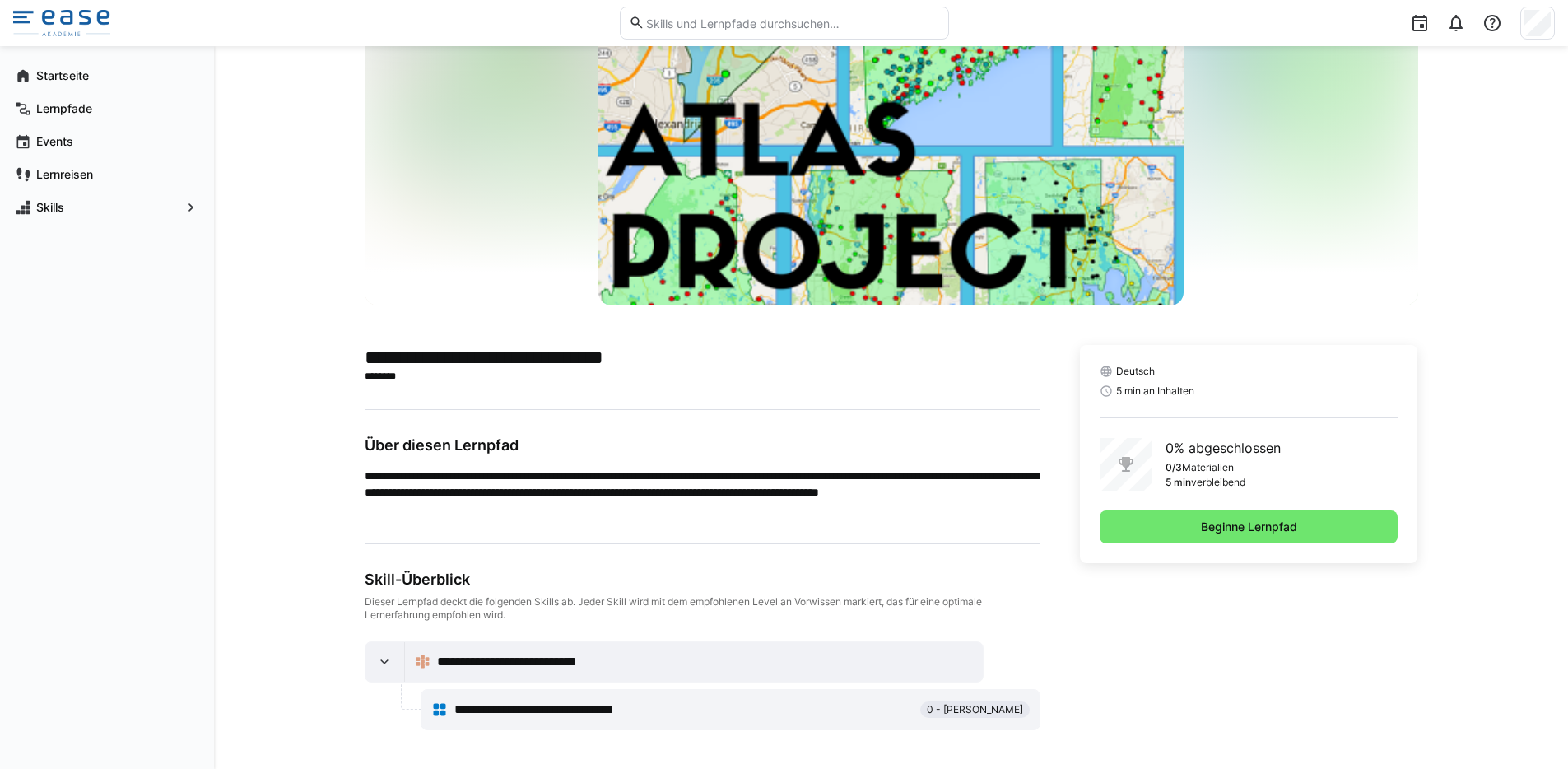
scroll to position [110, 0]
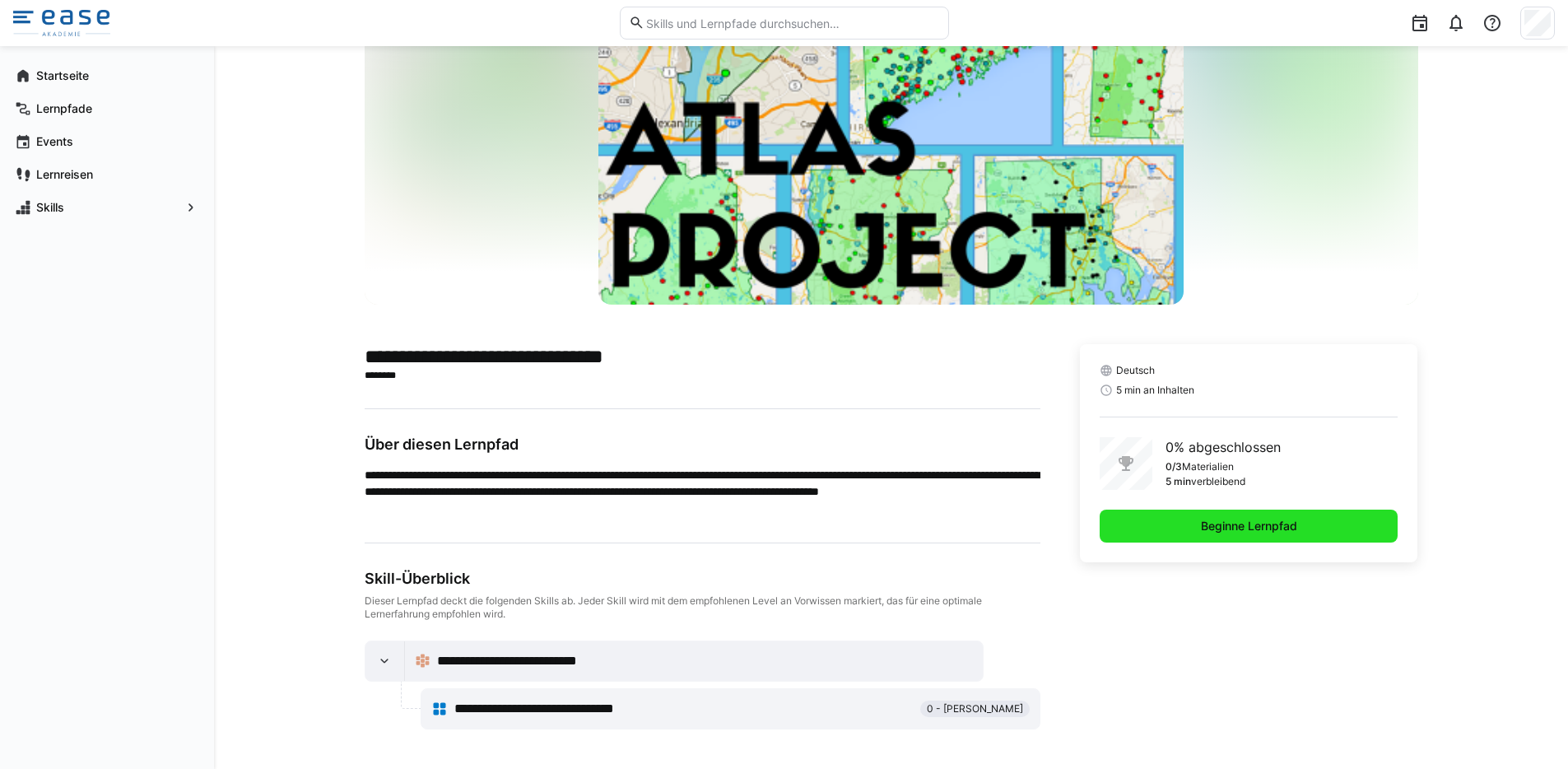
click at [1170, 522] on span "Beginne Lernpfad" at bounding box center [1249, 525] width 299 height 32
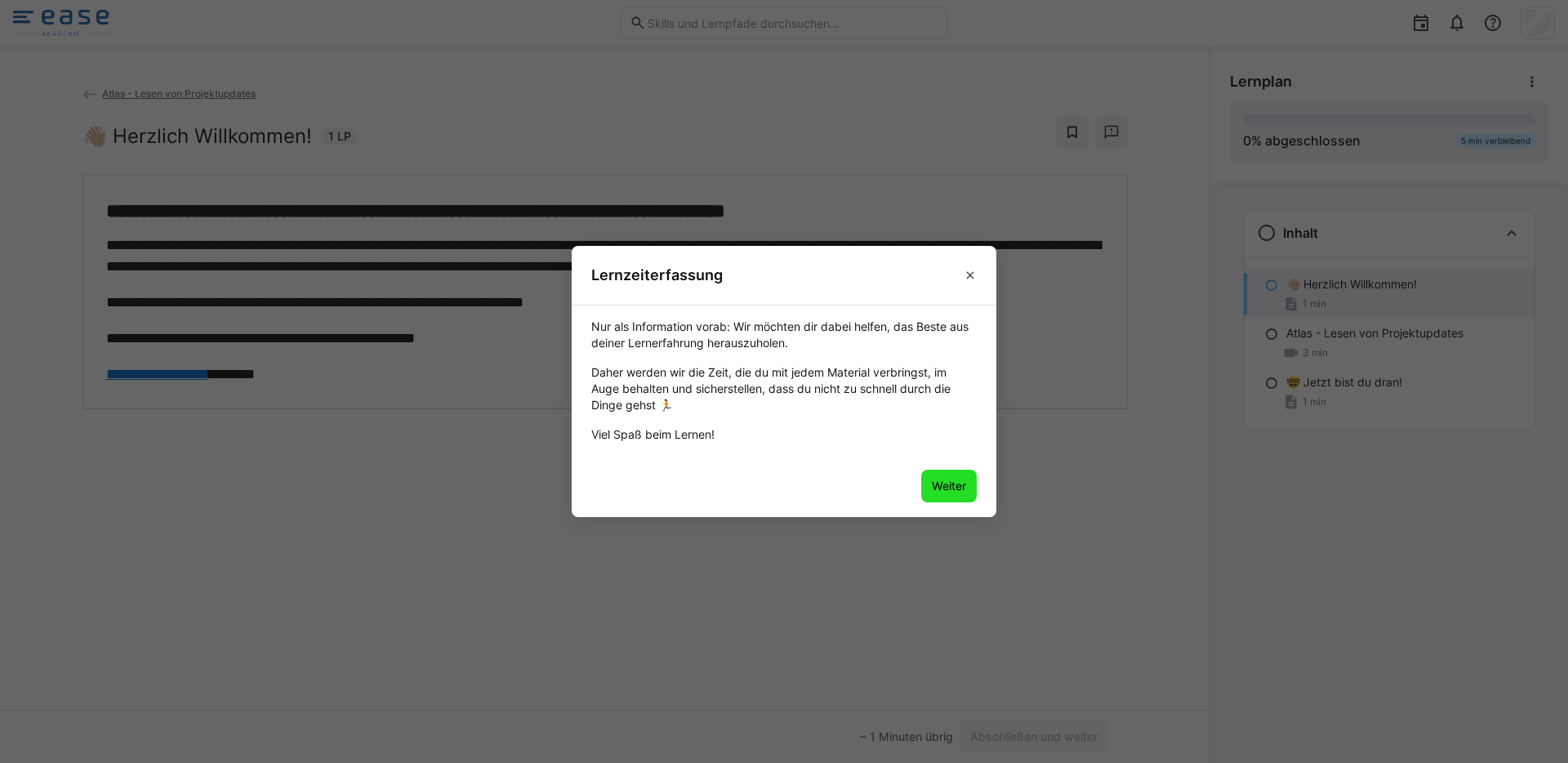
click at [964, 489] on span "Weiter" at bounding box center [948, 485] width 39 height 16
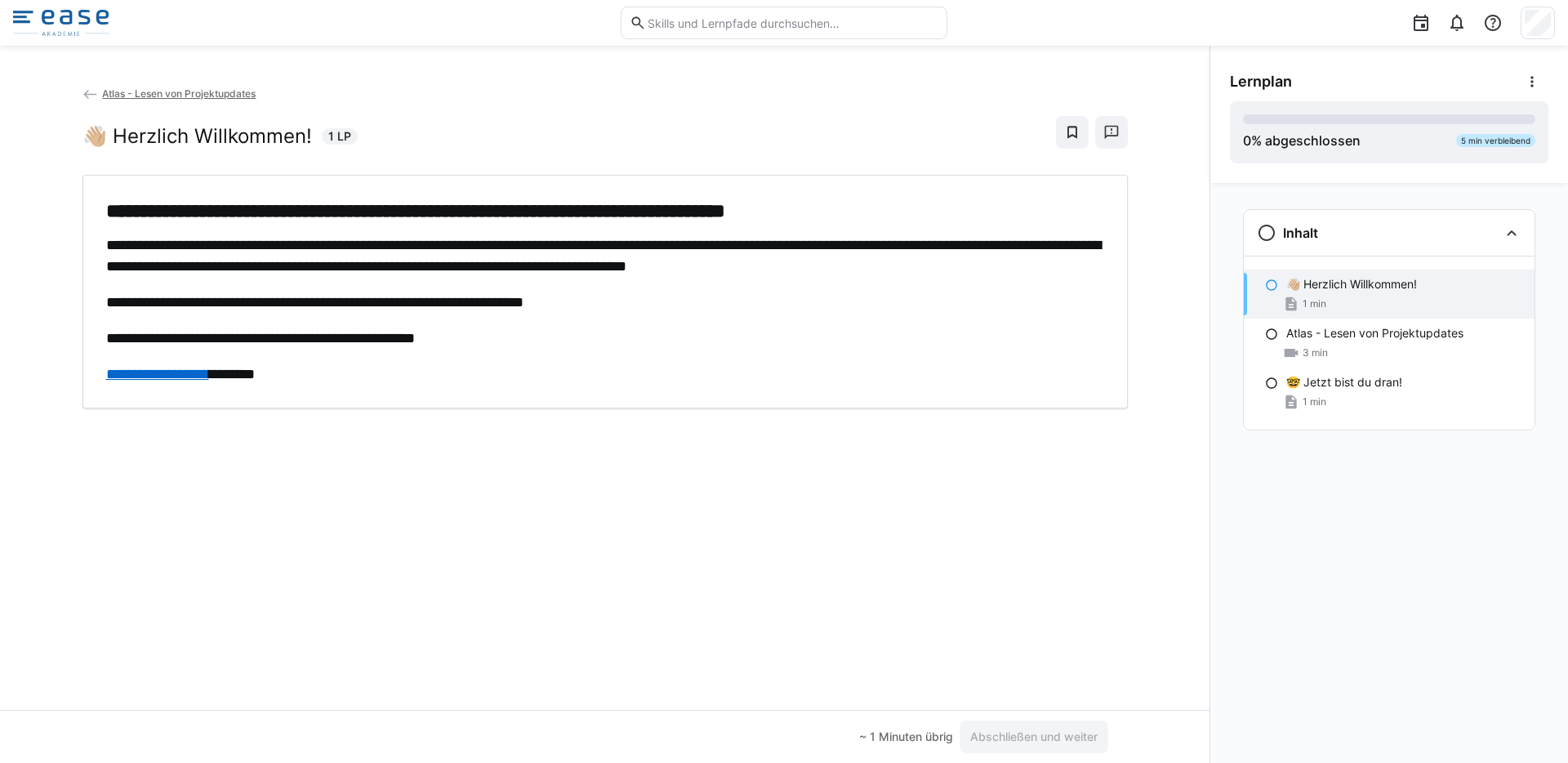
click at [773, 390] on div "**********" at bounding box center [605, 291] width 1046 height 234
click at [1030, 737] on span "Abschließen und weiter" at bounding box center [1034, 736] width 133 height 16
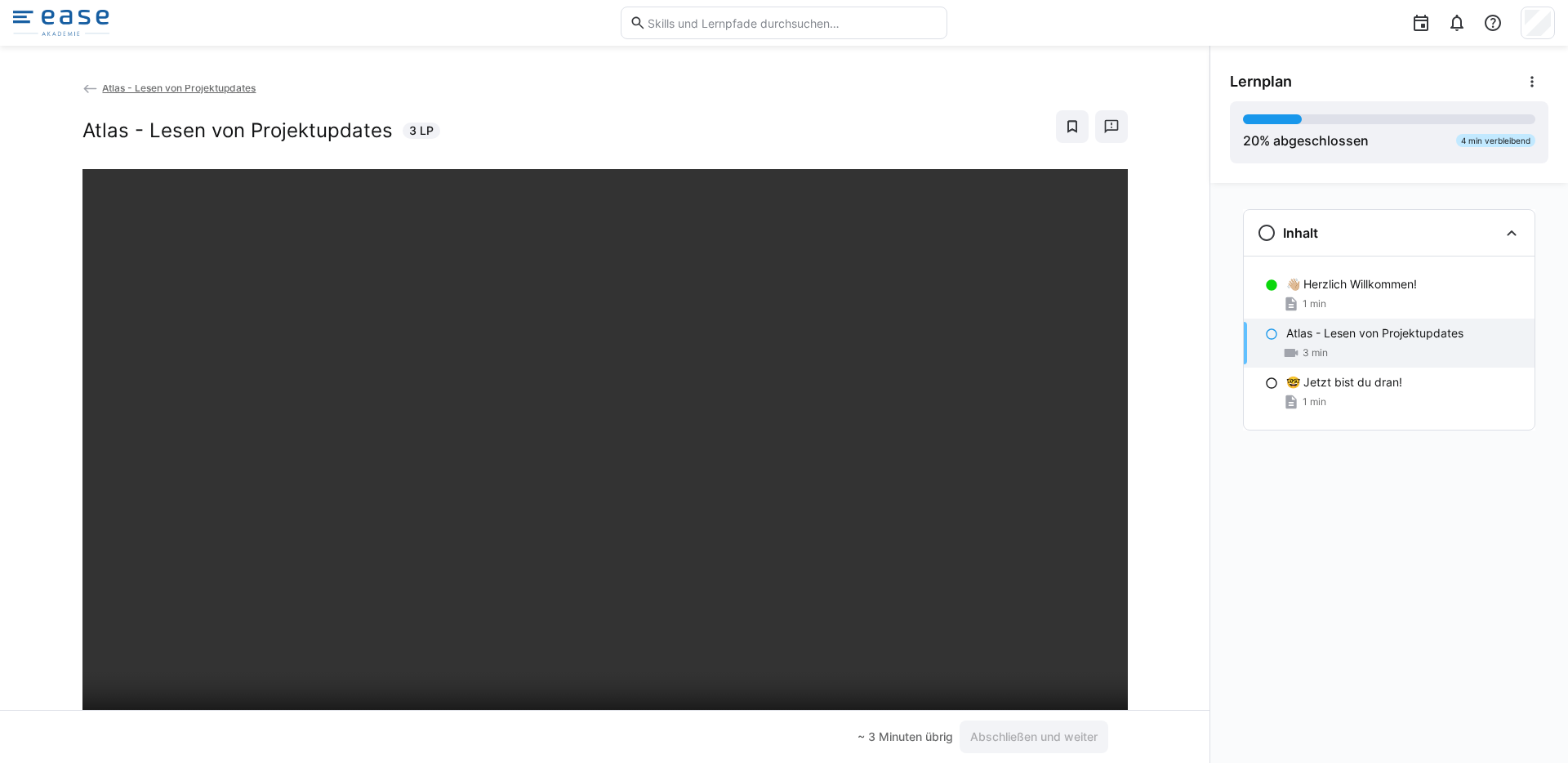
scroll to position [7, 0]
click at [1144, 515] on div "Atlas - Lesen von Projektupdates Atlas - Lesen von Projektupdates 3 LP" at bounding box center [605, 397] width 1210 height 625
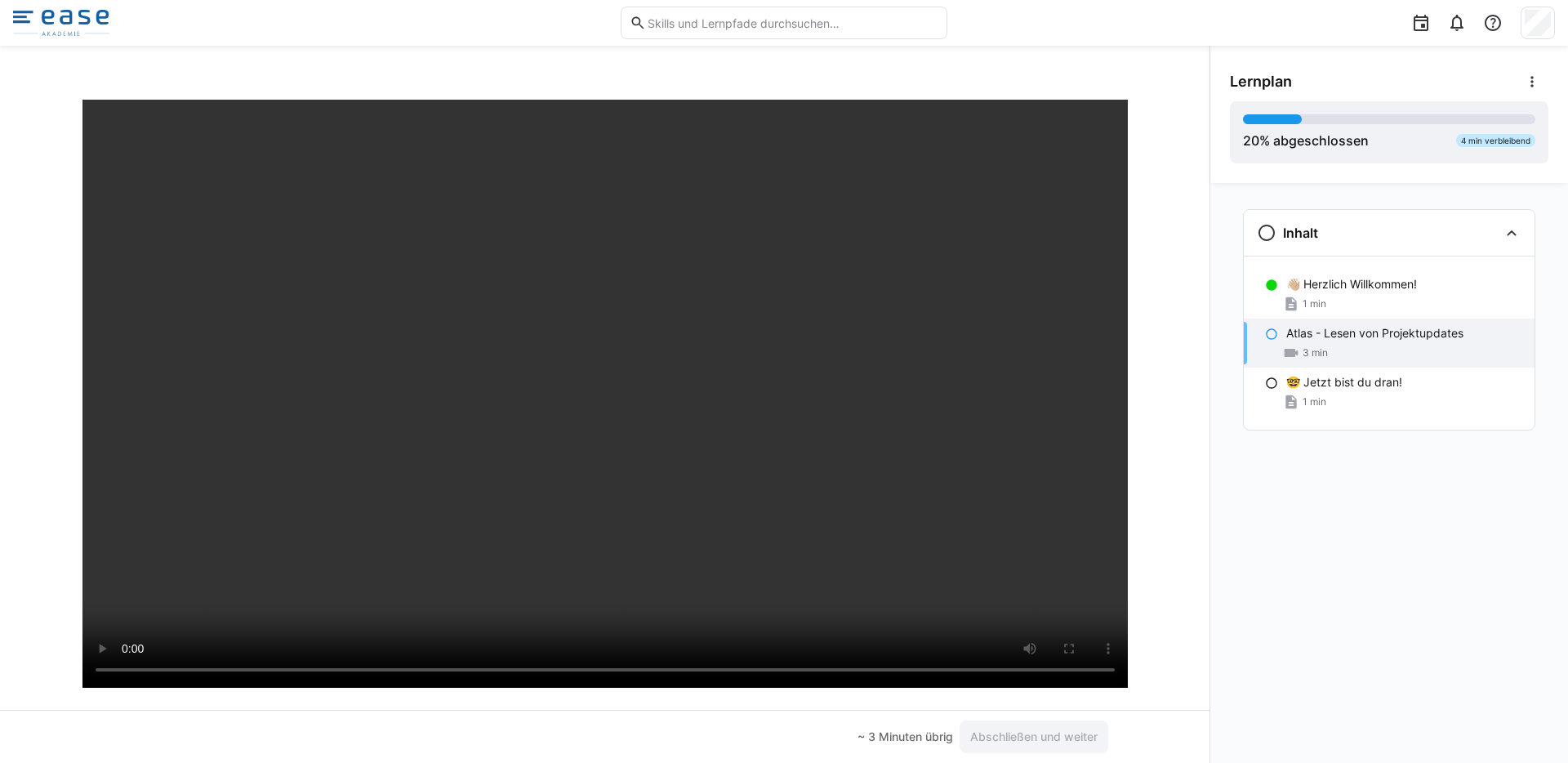
scroll to position [72, 0]
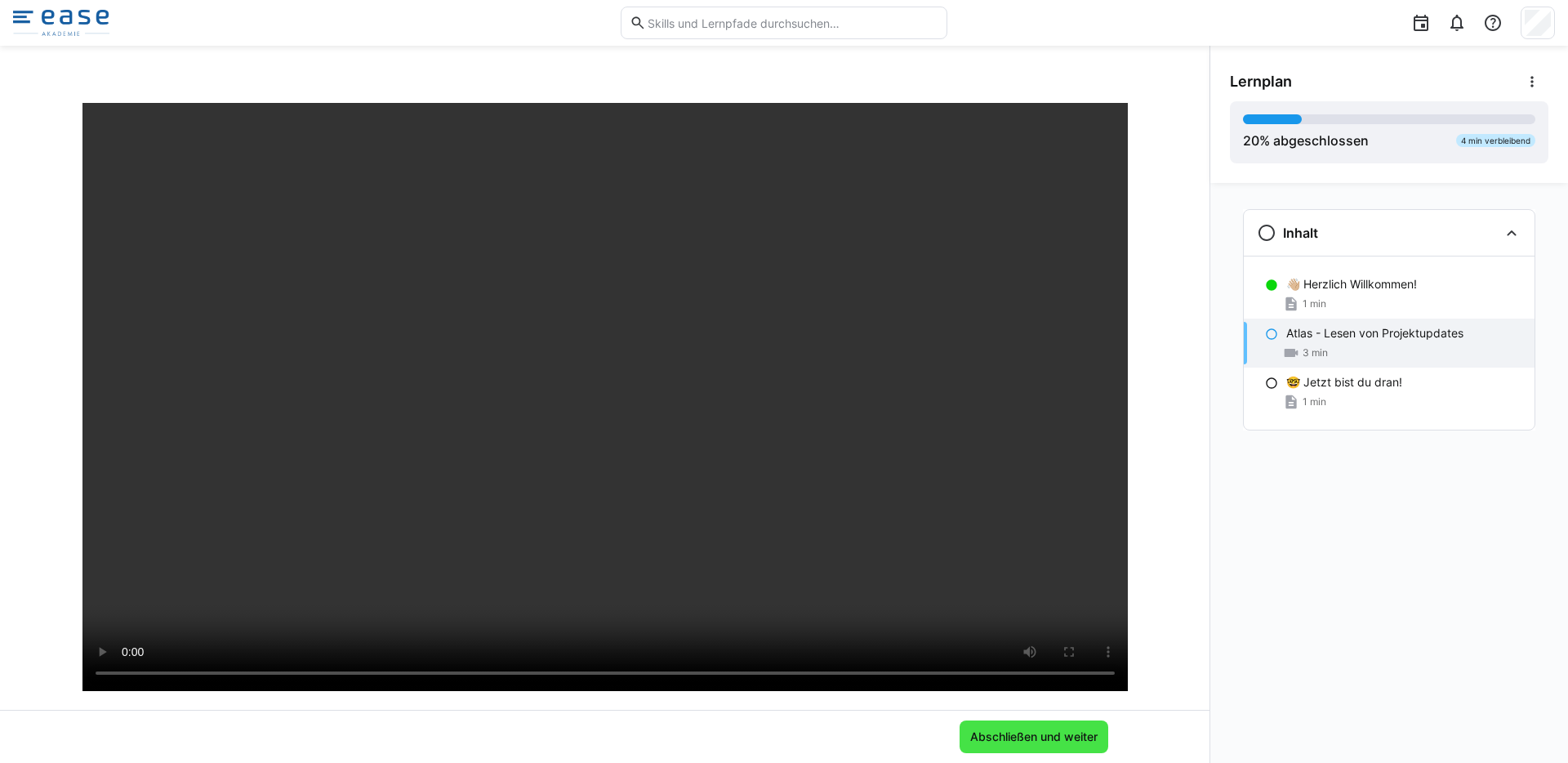
click at [1039, 730] on span "Abschließen und weiter" at bounding box center [1034, 736] width 133 height 16
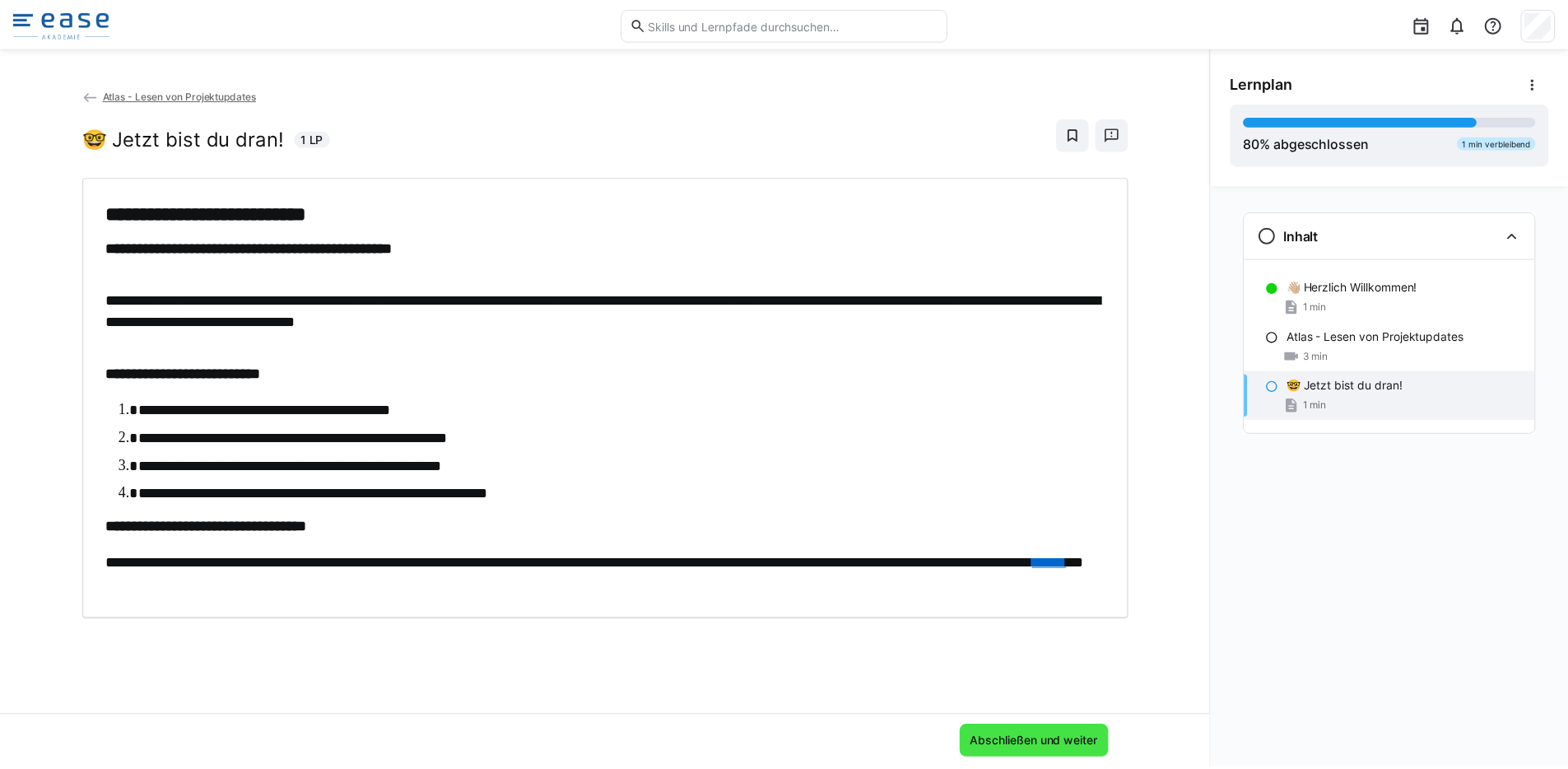
scroll to position [0, 0]
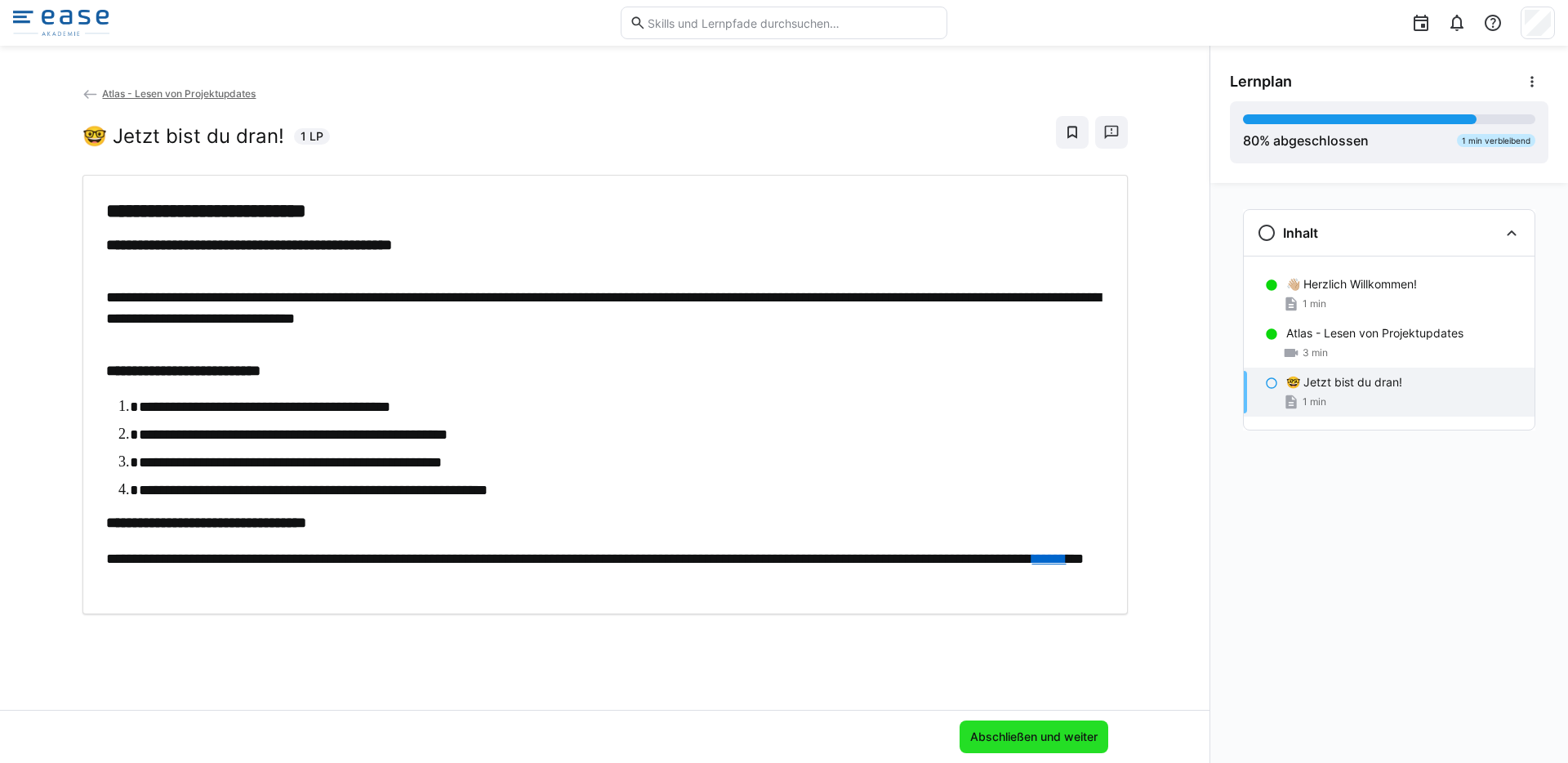
click at [1012, 736] on span "Abschließen und weiter" at bounding box center [1034, 736] width 133 height 16
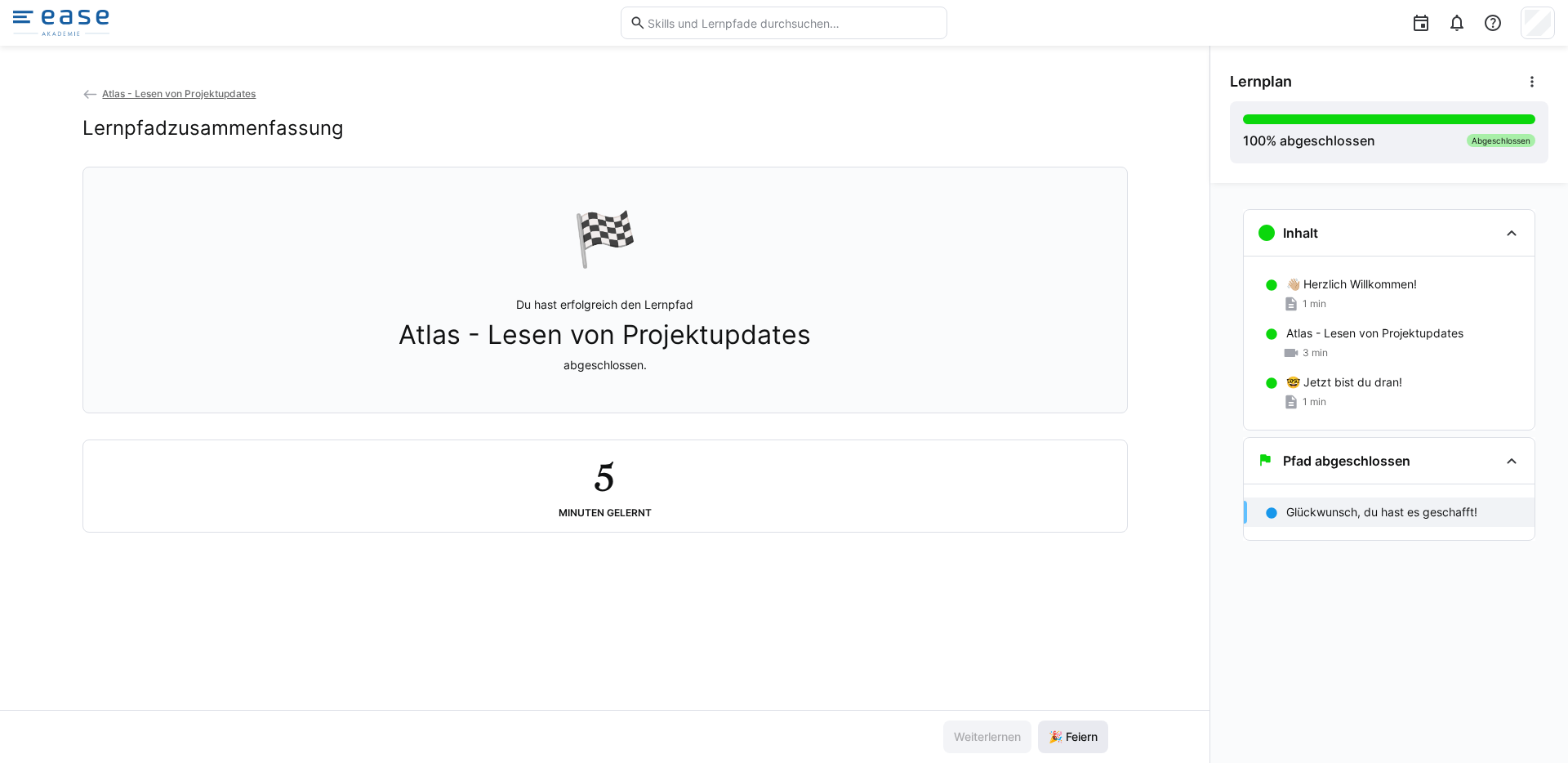
click at [1071, 732] on span "🎉 Feiern" at bounding box center [1072, 736] width 54 height 16
click at [64, 24] on img at bounding box center [62, 23] width 97 height 27
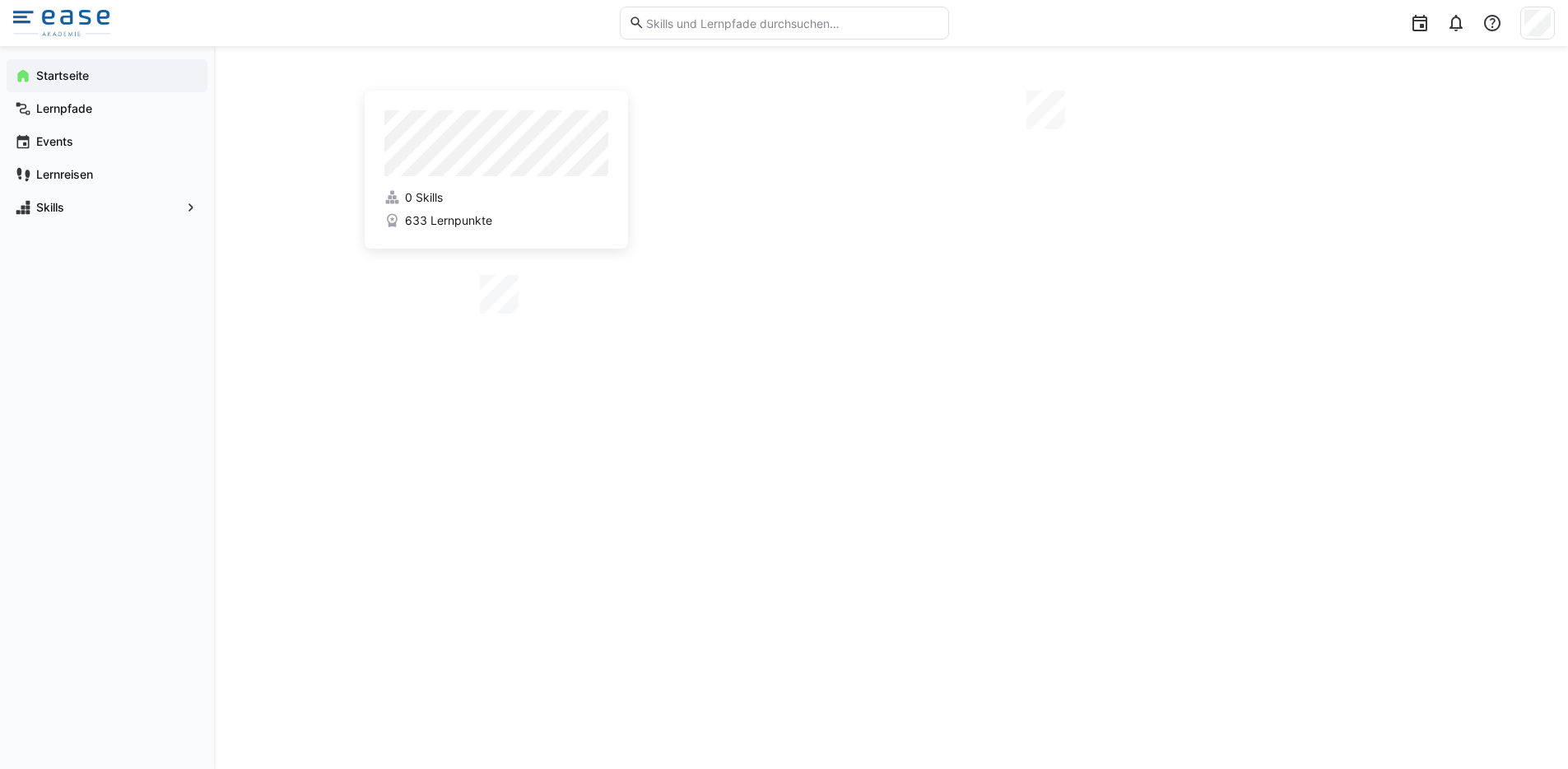
click at [0, 0] on app-navigation-label "Startseite" at bounding box center [0, 0] width 0 height 0
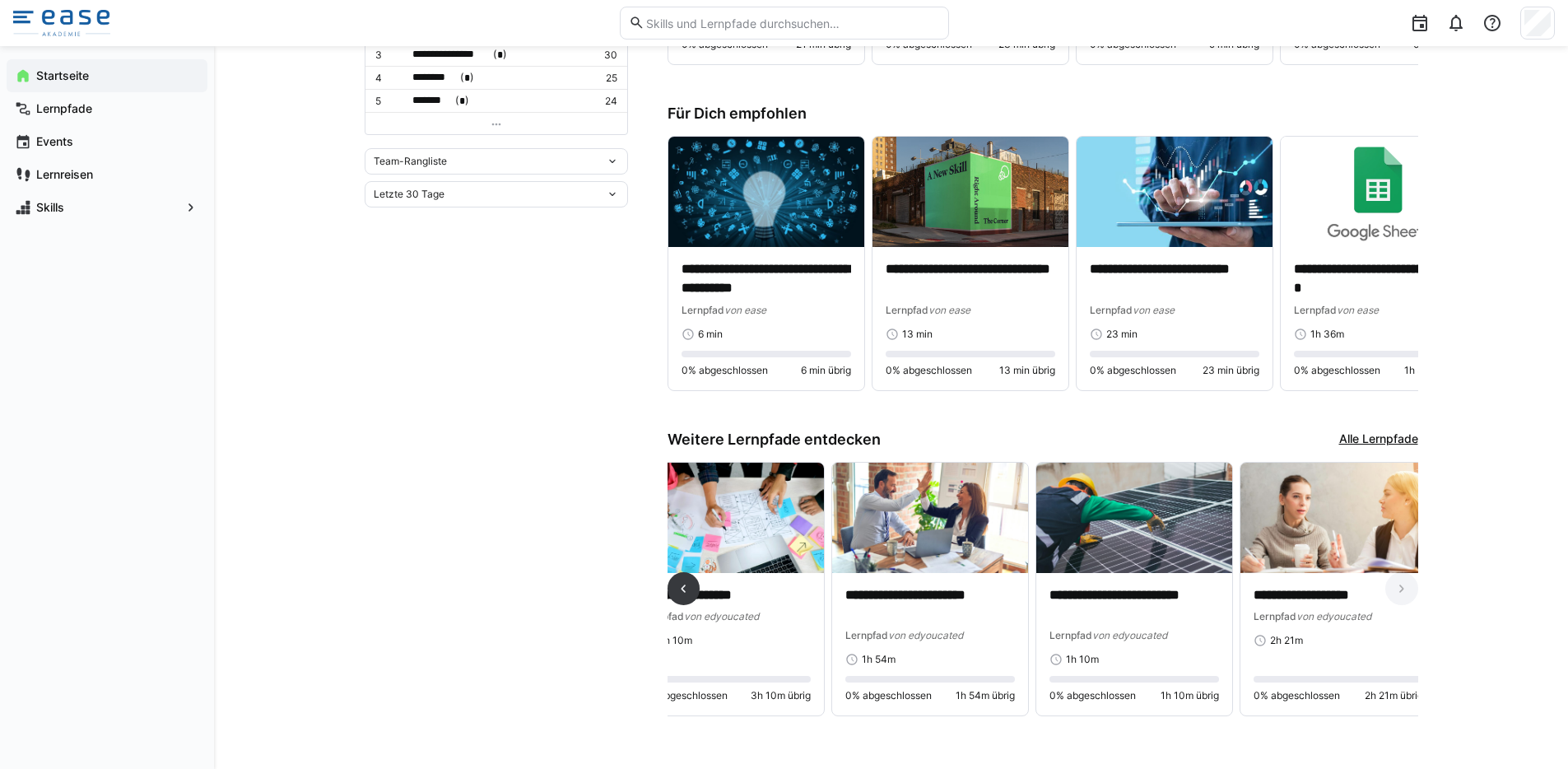
scroll to position [0, 1692]
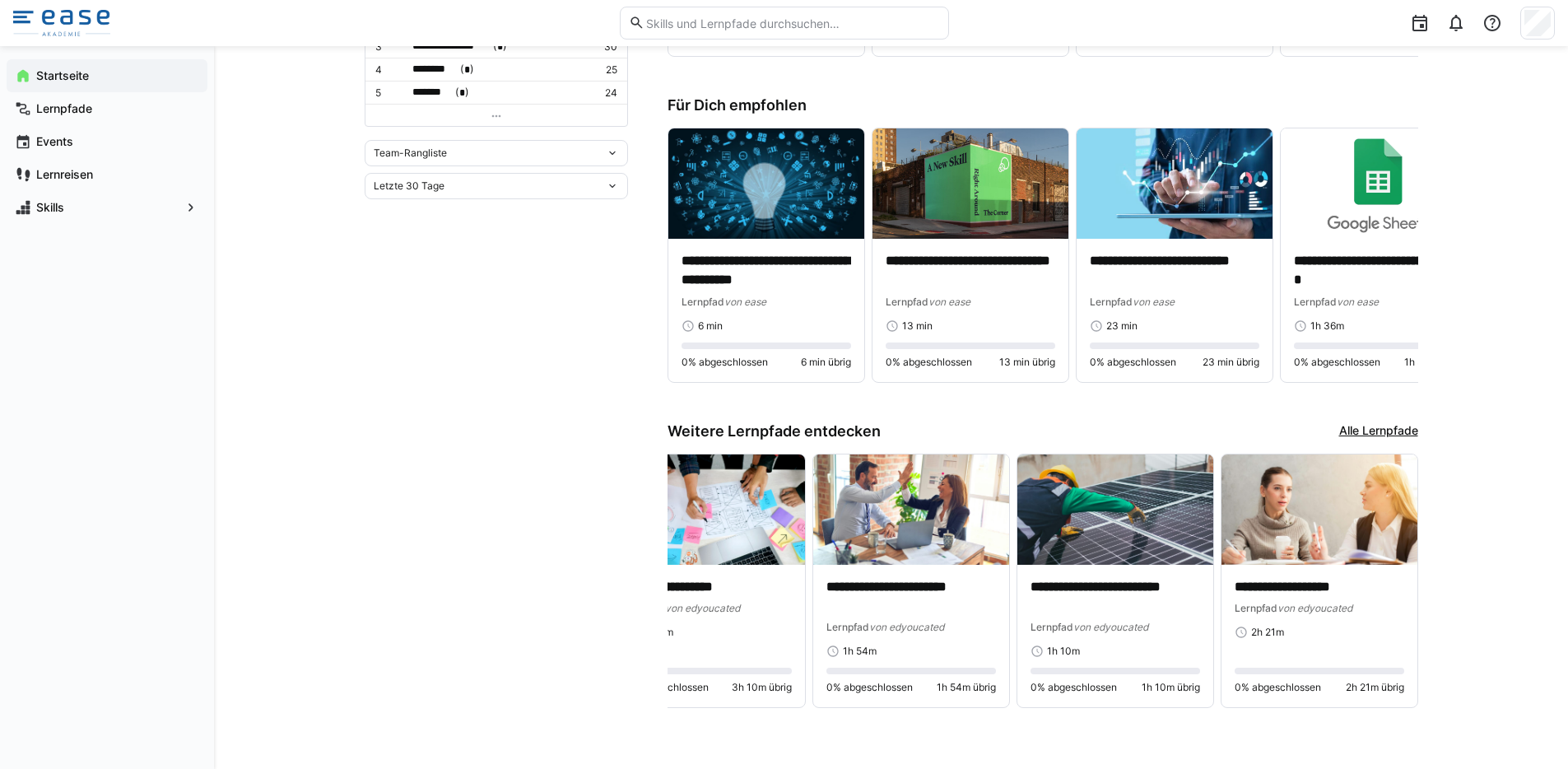
click at [1375, 433] on link "Alle Lernpfade" at bounding box center [1379, 431] width 79 height 18
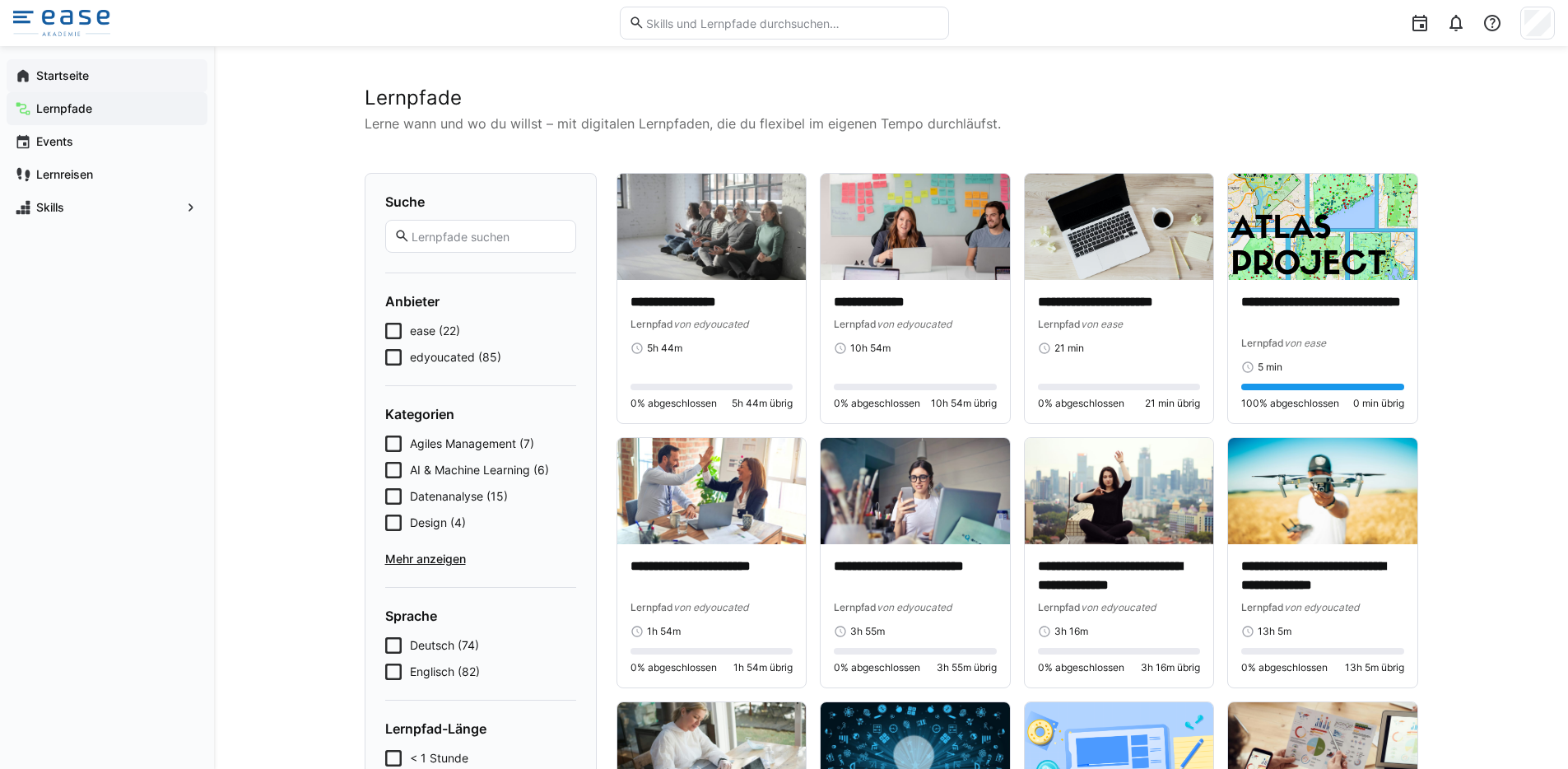
click at [0, 0] on app-navigation-label "Startseite" at bounding box center [0, 0] width 0 height 0
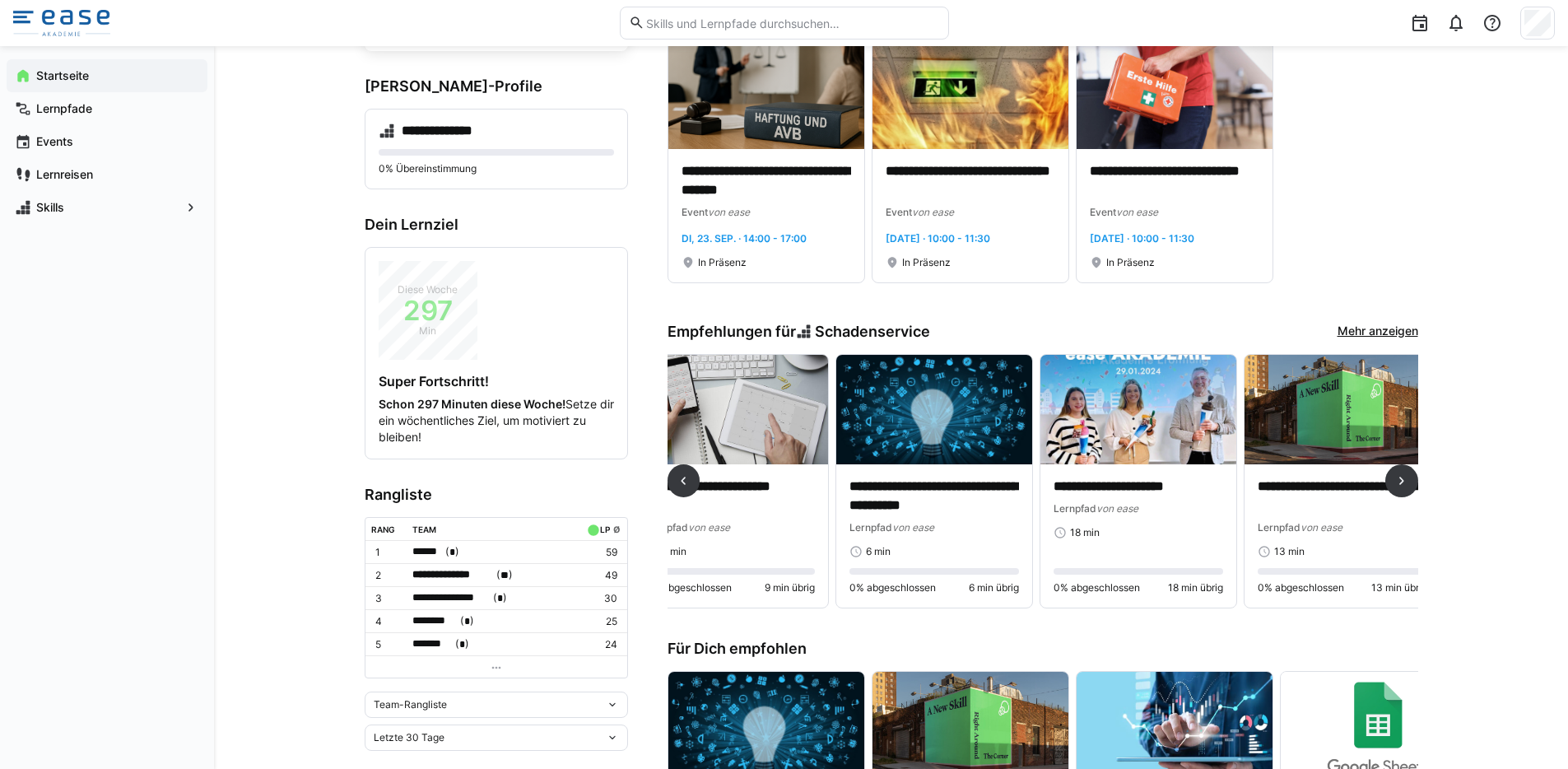
scroll to position [0, 454]
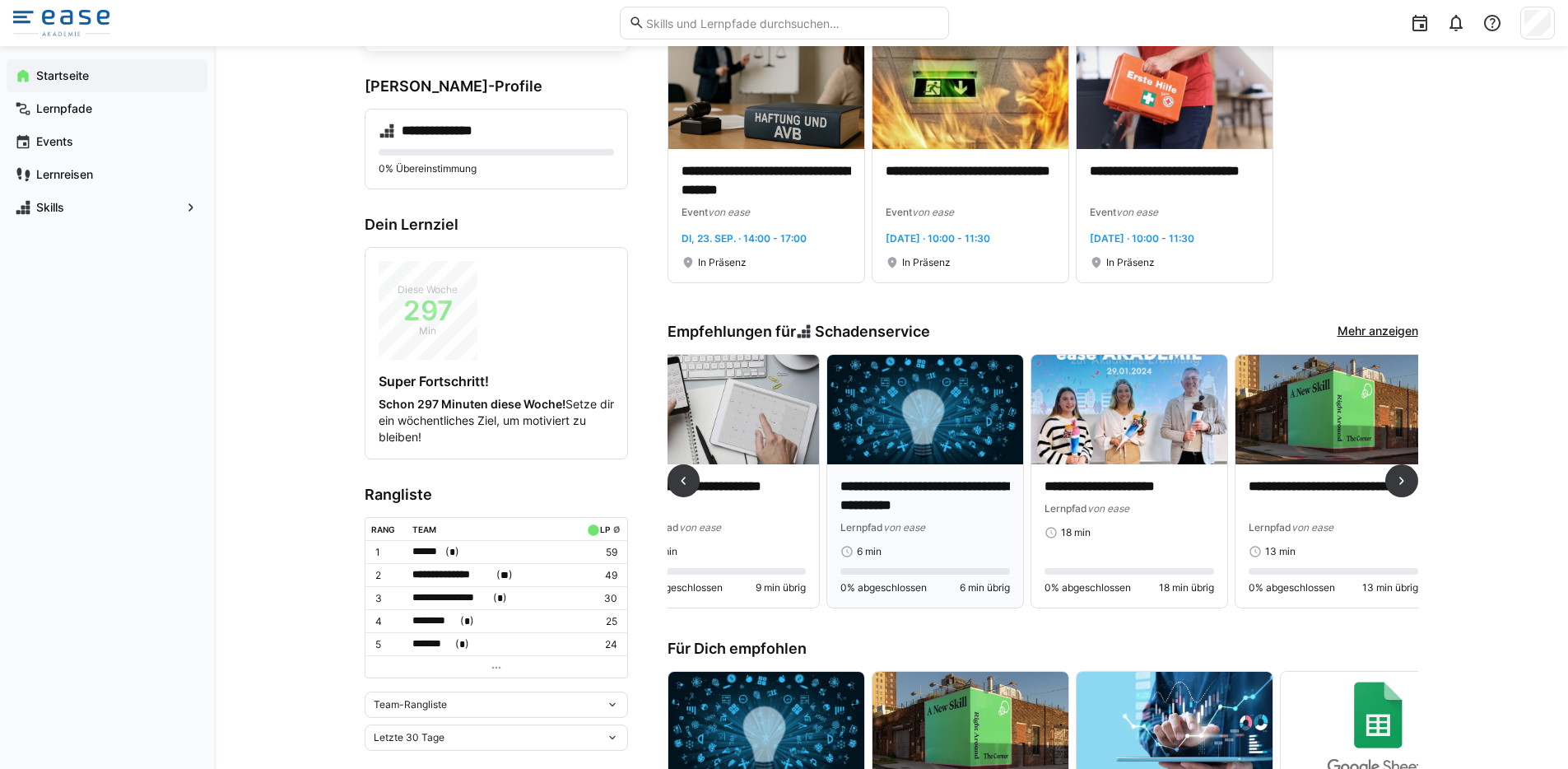
click at [933, 484] on p "**********" at bounding box center [925, 497] width 169 height 38
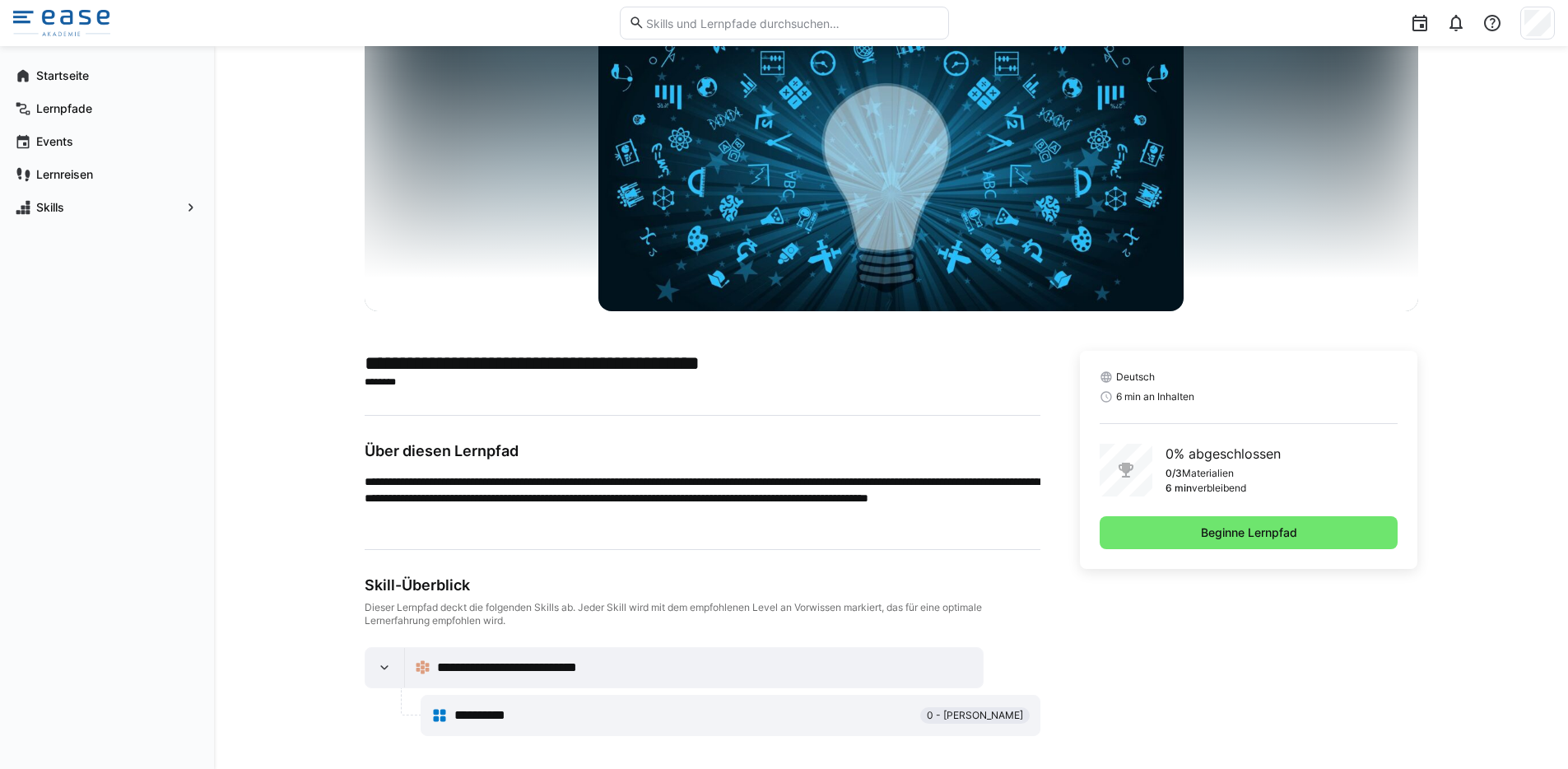
scroll to position [110, 0]
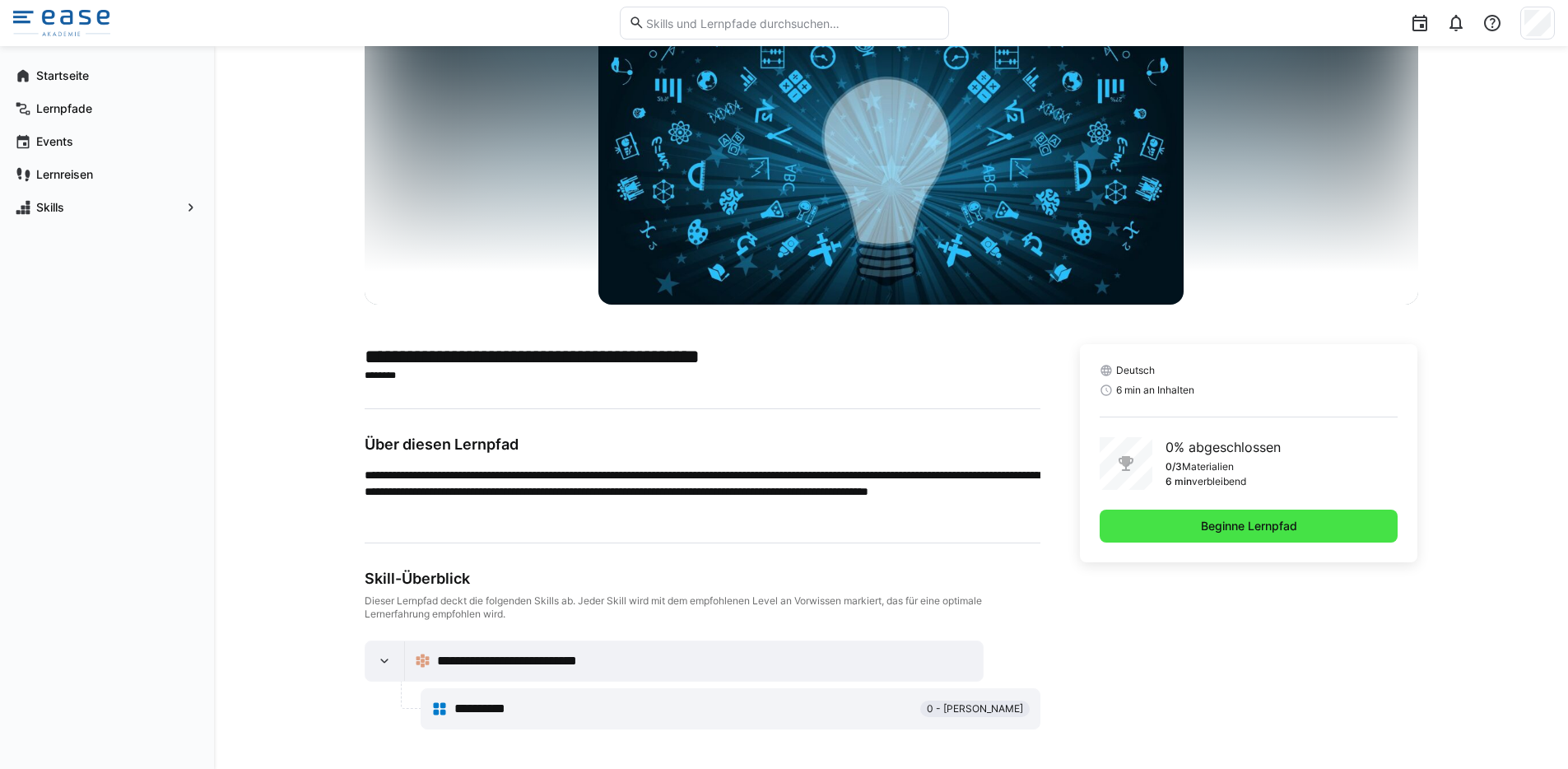
click at [1222, 531] on span "Beginne Lernpfad" at bounding box center [1249, 525] width 101 height 16
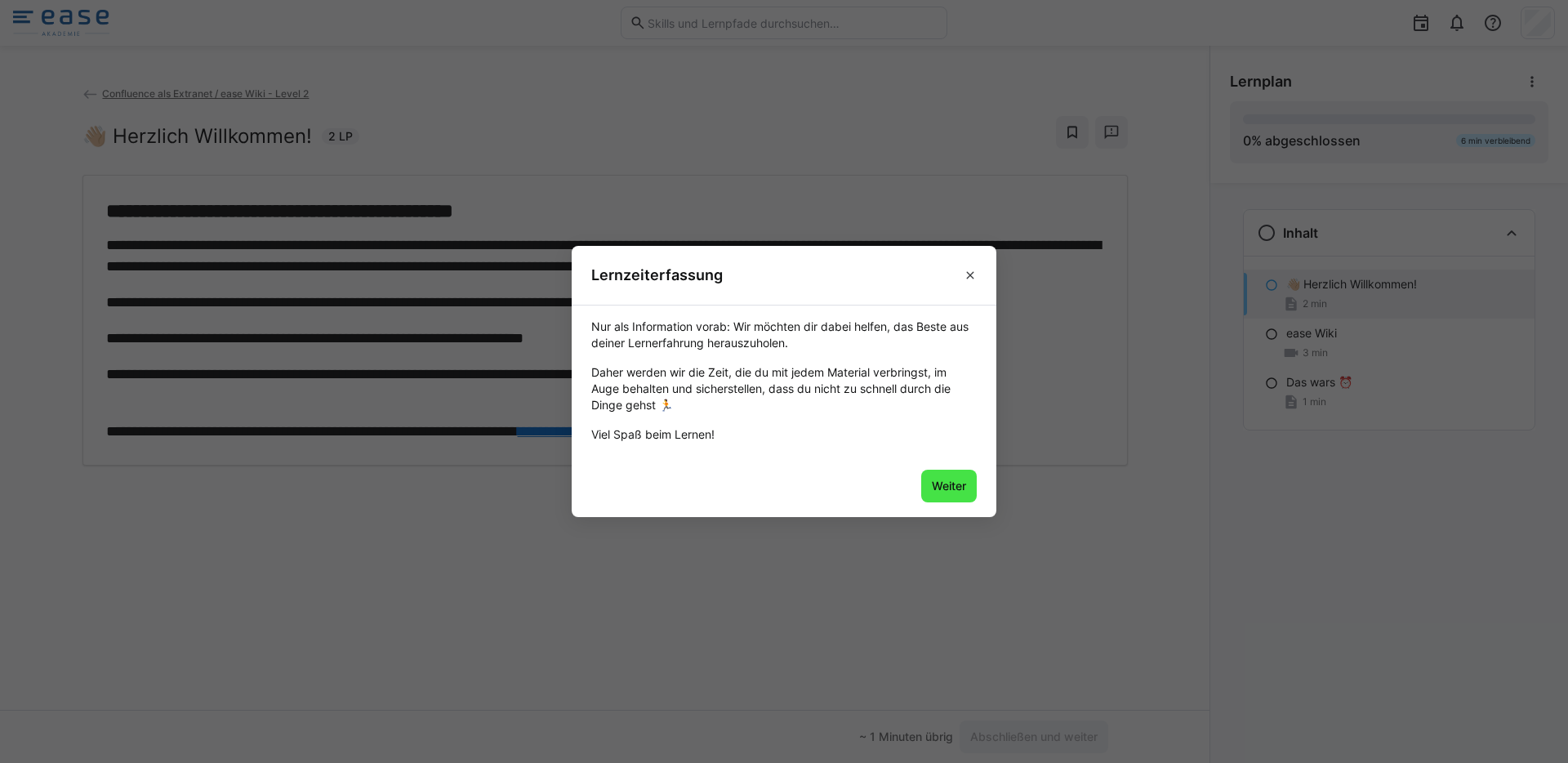
click at [963, 497] on span "Weiter" at bounding box center [949, 485] width 56 height 32
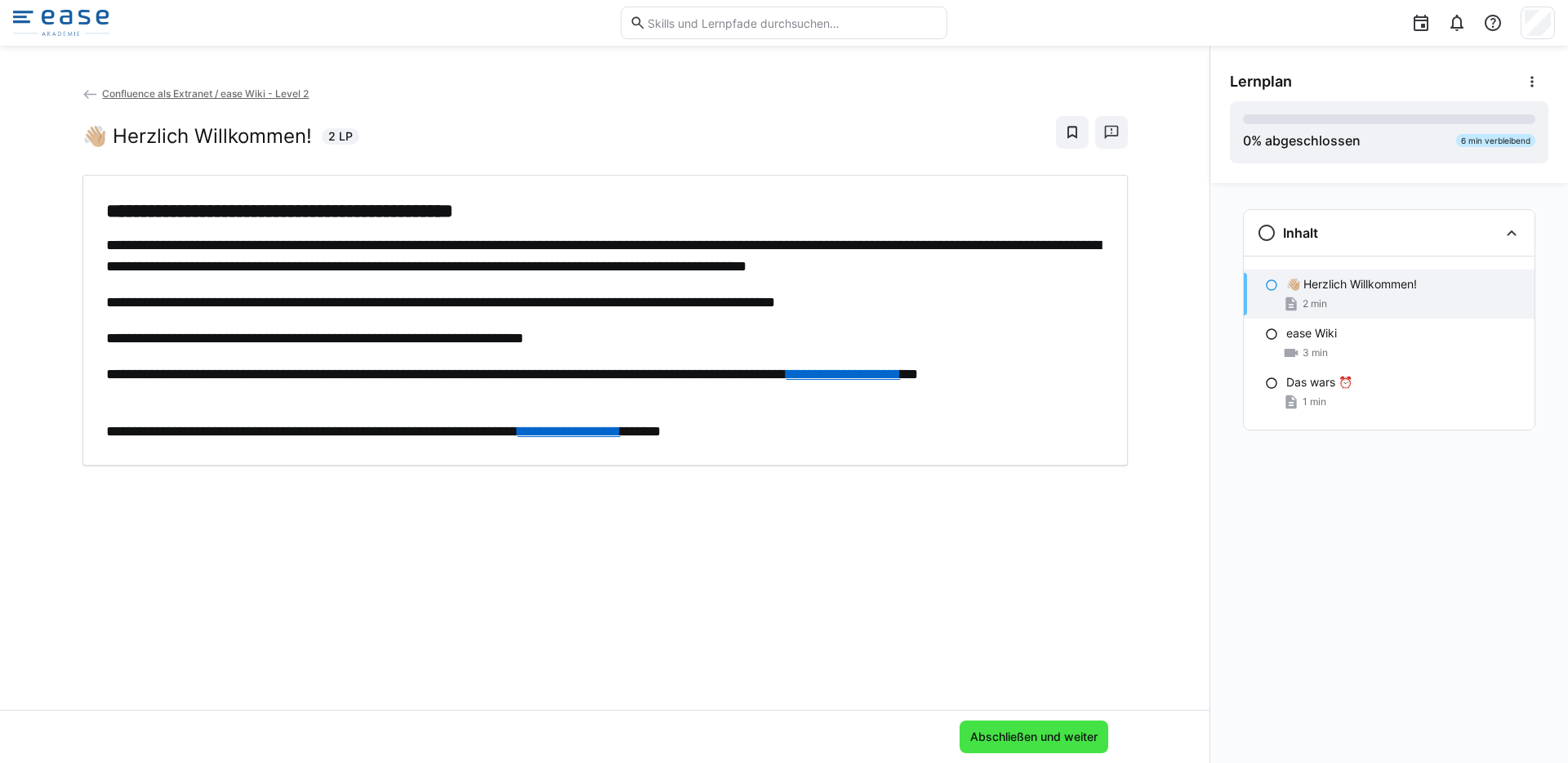
click at [1016, 744] on span "Abschließen und weiter" at bounding box center [1034, 736] width 133 height 16
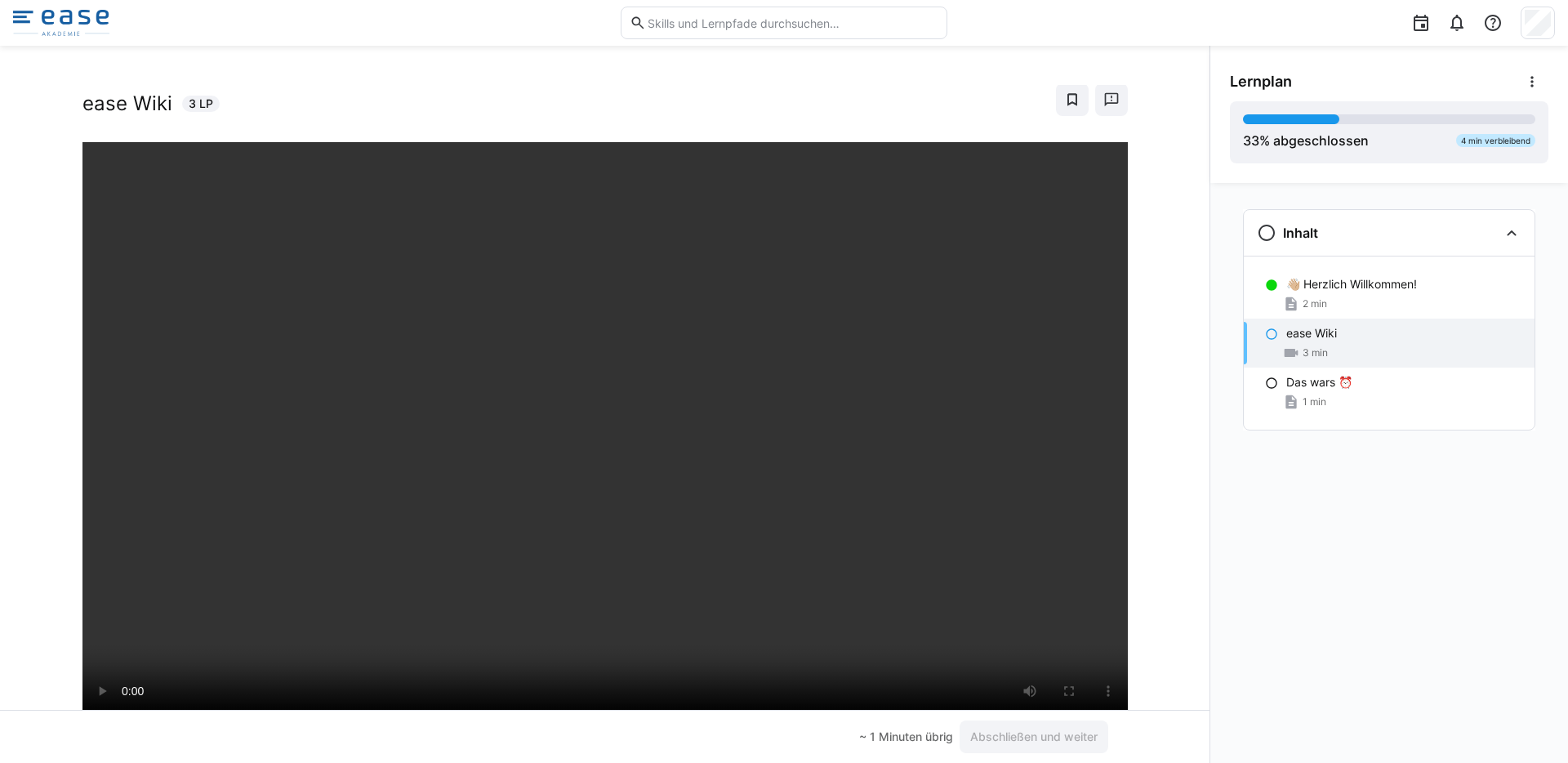
scroll to position [36, 0]
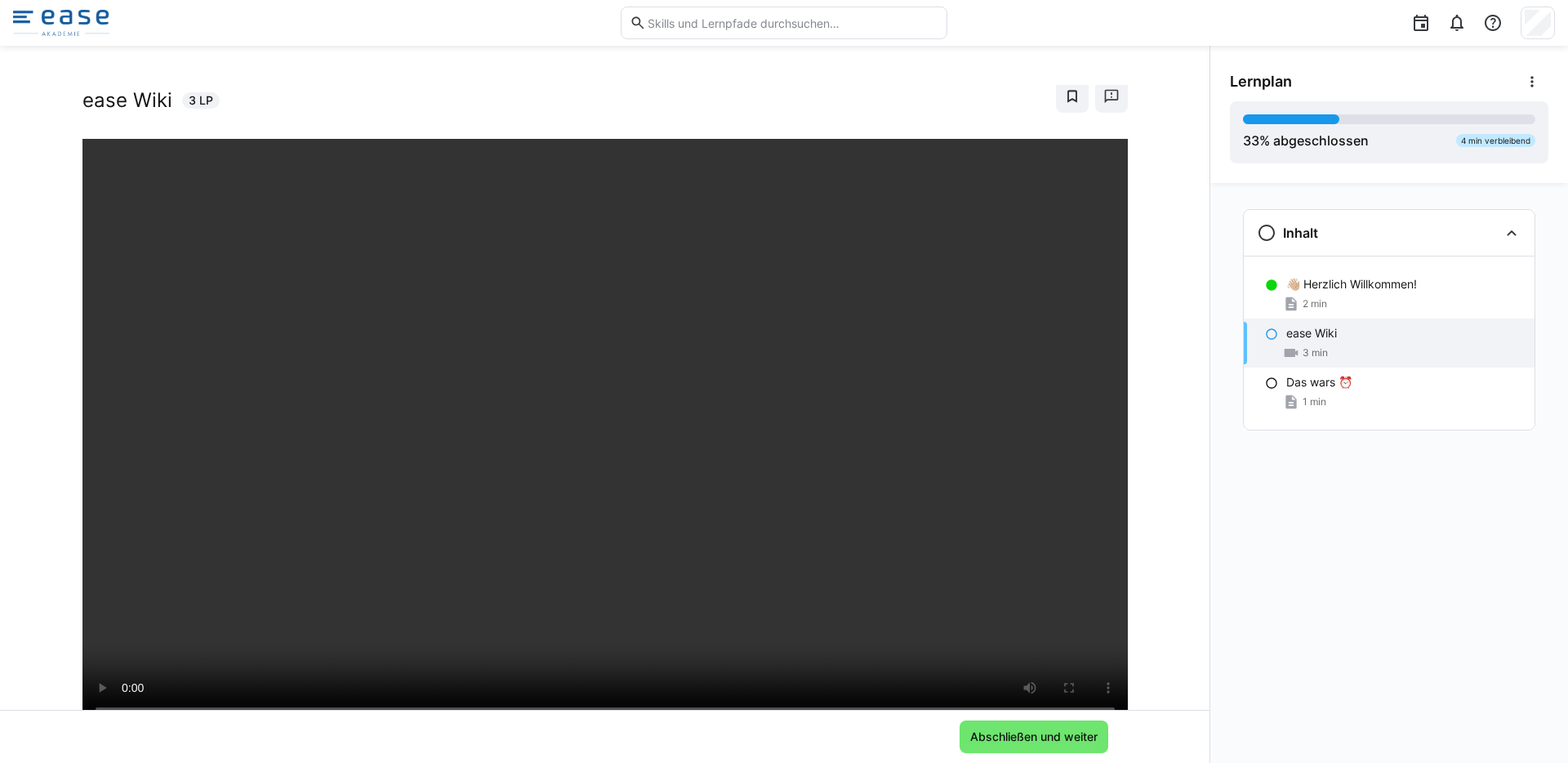
click at [1133, 559] on div "Confluence als Extranet / ease Wiki - Level 2 ease Wiki 3 LP" at bounding box center [605, 397] width 1210 height 625
click at [1034, 734] on span "Abschließen und weiter" at bounding box center [1034, 736] width 133 height 16
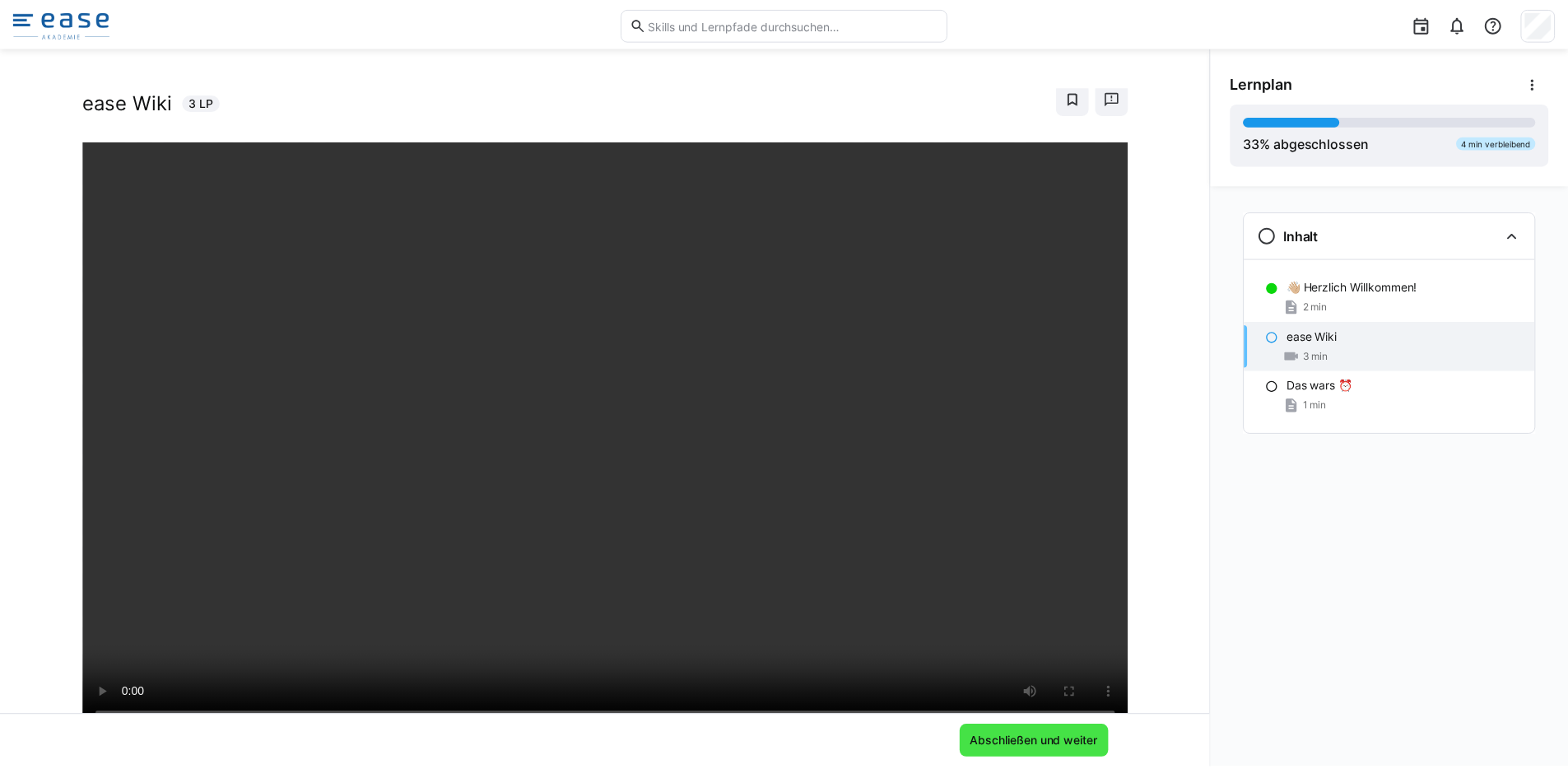
scroll to position [0, 0]
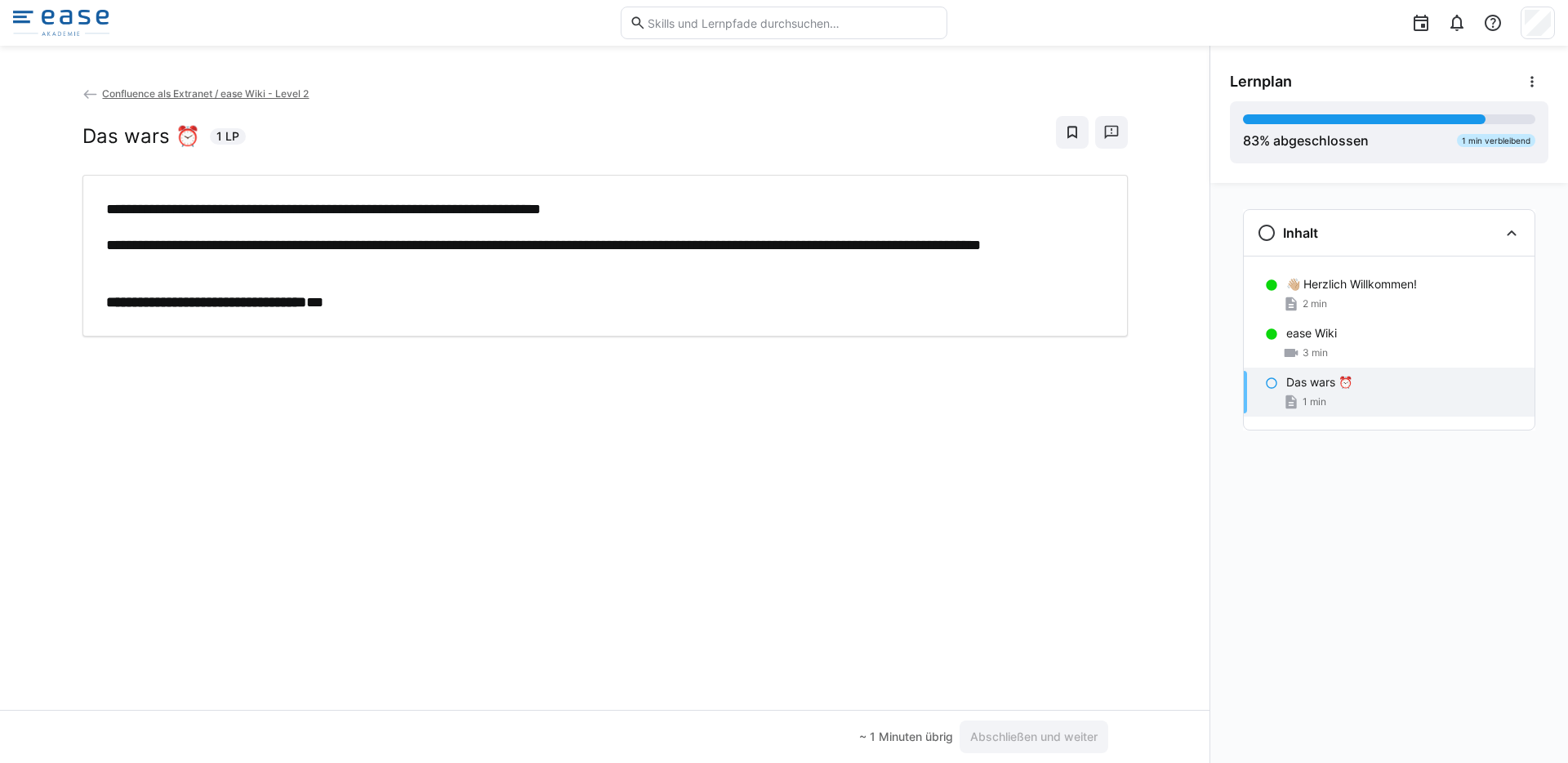
click at [718, 264] on p "**********" at bounding box center [605, 255] width 998 height 43
click at [900, 302] on p "**********" at bounding box center [605, 302] width 998 height 21
click at [830, 335] on div "**********" at bounding box center [605, 255] width 1046 height 162
click at [987, 729] on span "Abschließen und weiter" at bounding box center [1034, 736] width 133 height 16
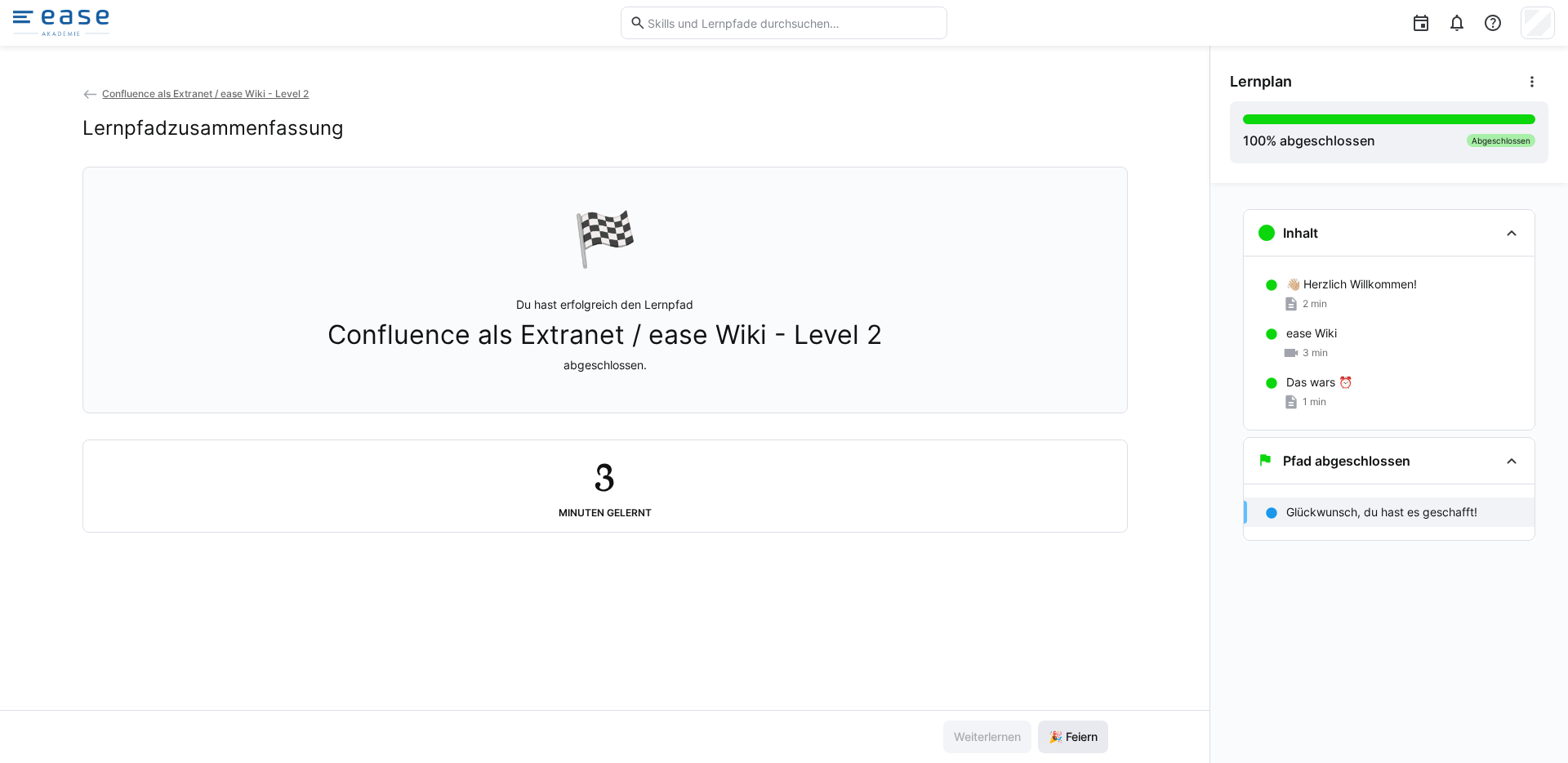
click at [1076, 742] on span "🎉 Feiern" at bounding box center [1072, 736] width 54 height 16
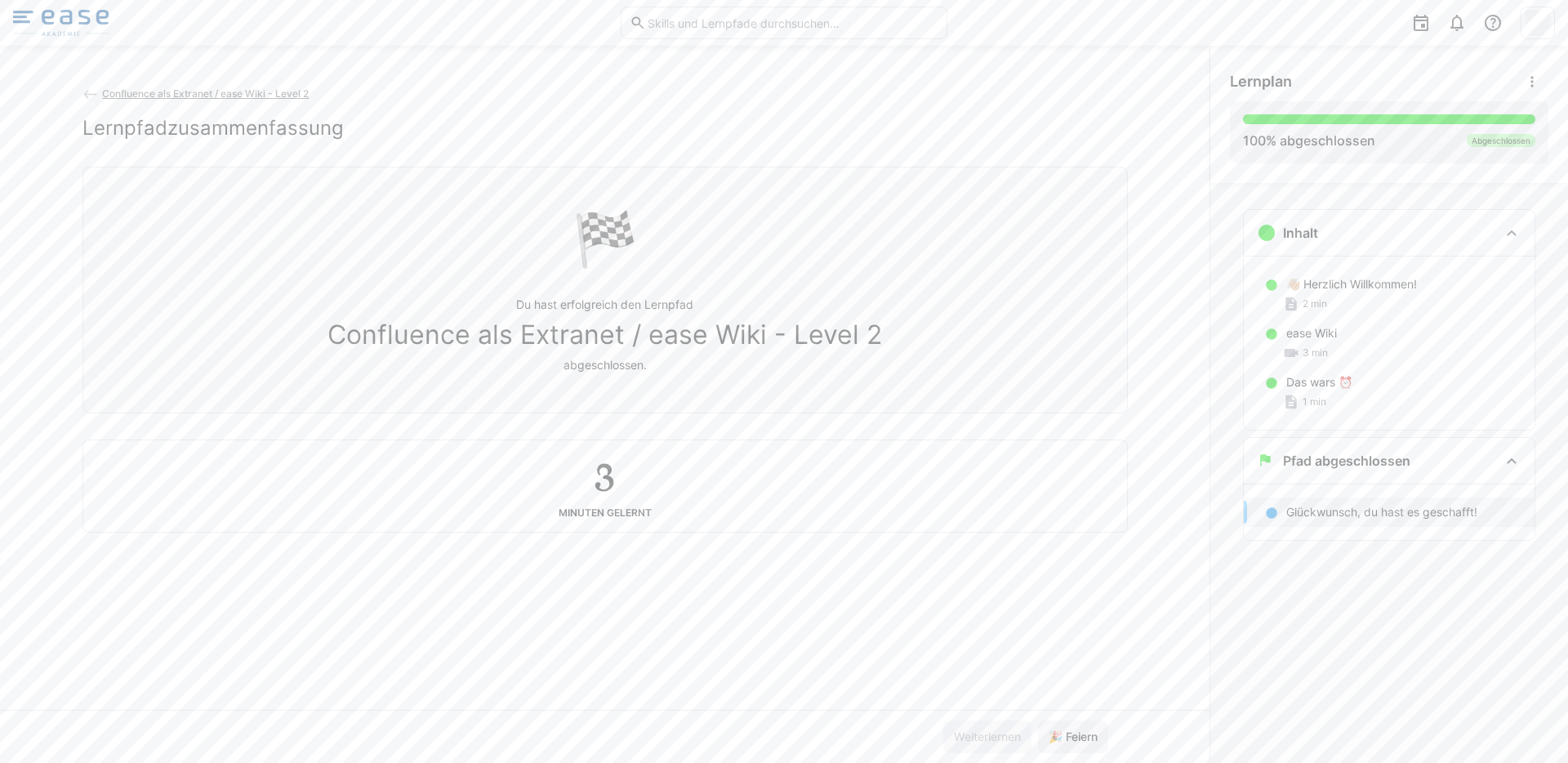
click at [49, 24] on img at bounding box center [62, 23] width 97 height 27
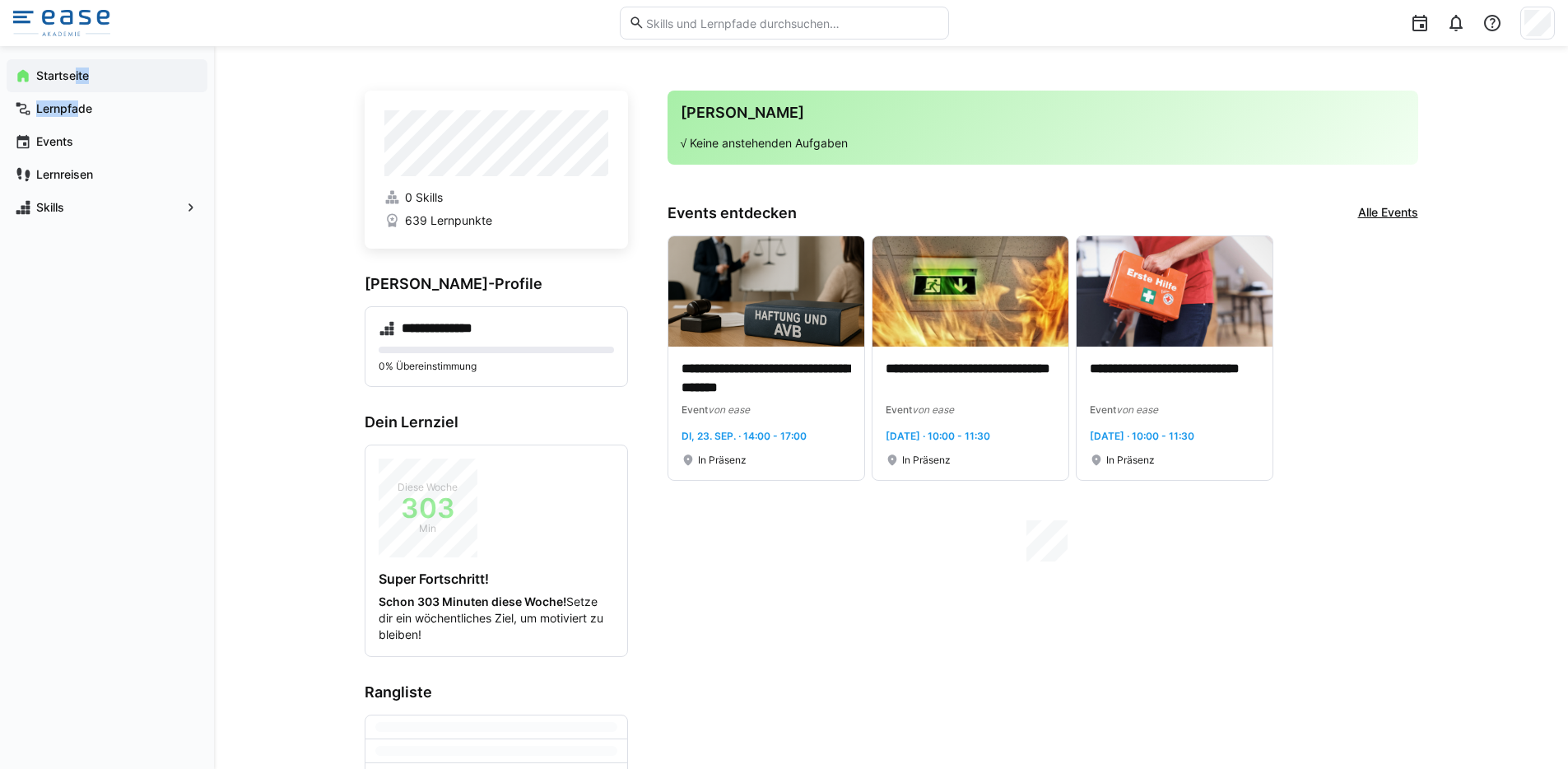
drag, startPoint x: 75, startPoint y: 107, endPoint x: 75, endPoint y: 76, distance: 31.0
click at [75, 76] on div "Startseite Lernpfade Events Lernreisen Skills" at bounding box center [107, 141] width 201 height 164
click at [0, 0] on app-navigation-label "Startseite" at bounding box center [0, 0] width 0 height 0
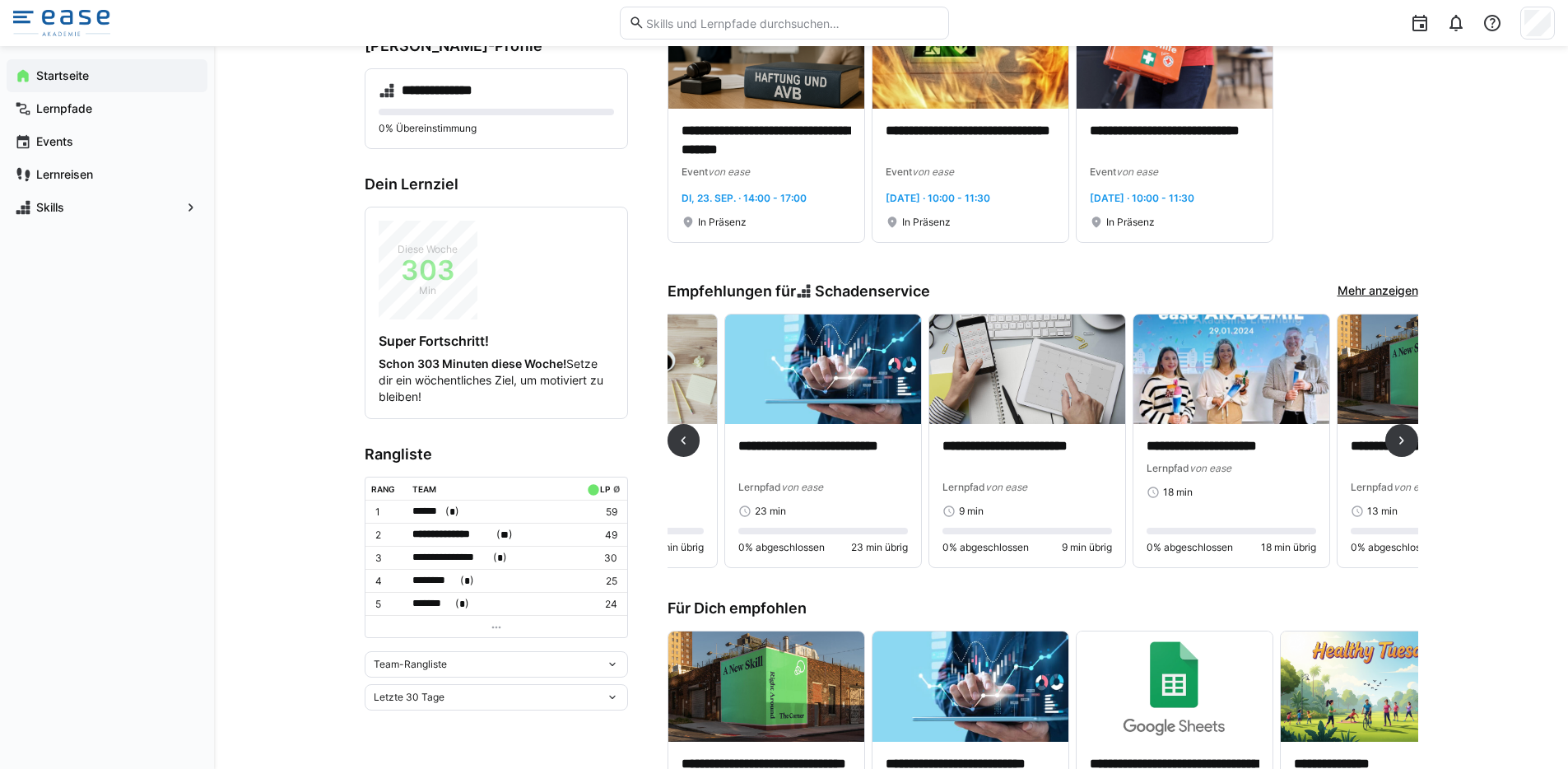
scroll to position [0, 155]
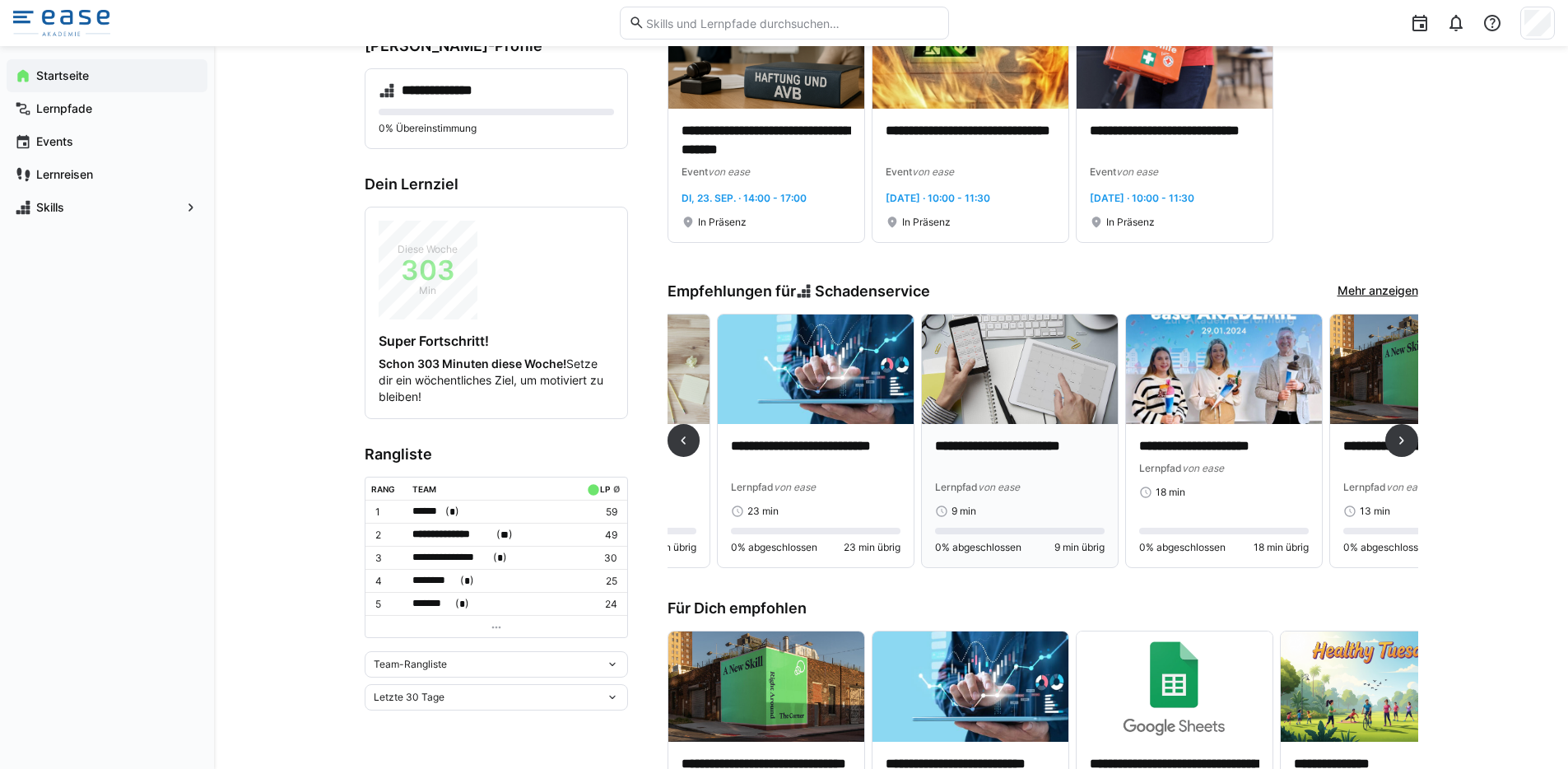
click at [977, 473] on p "**********" at bounding box center [1020, 456] width 169 height 38
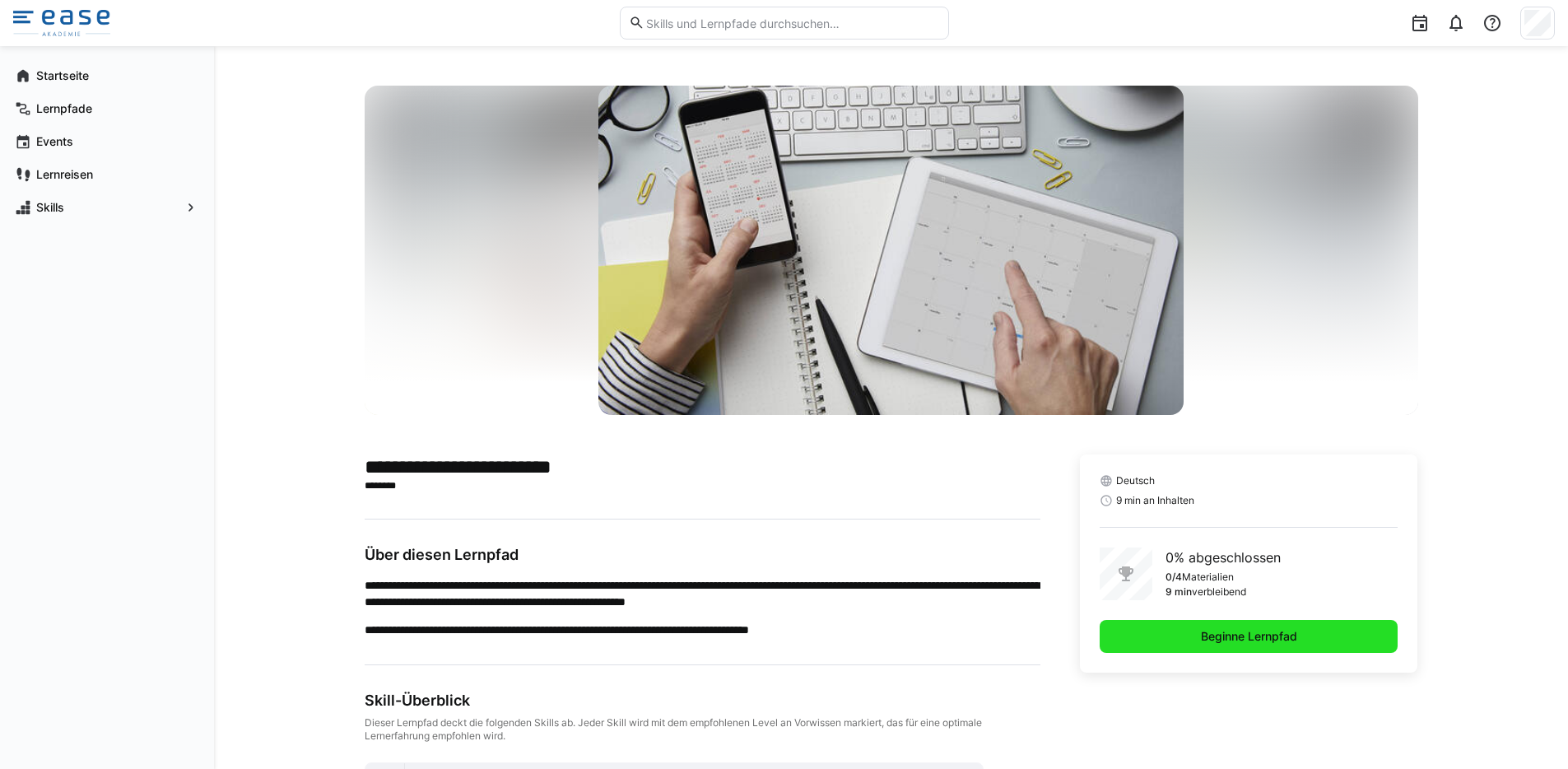
click at [1235, 636] on span "Beginne Lernpfad" at bounding box center [1249, 635] width 101 height 16
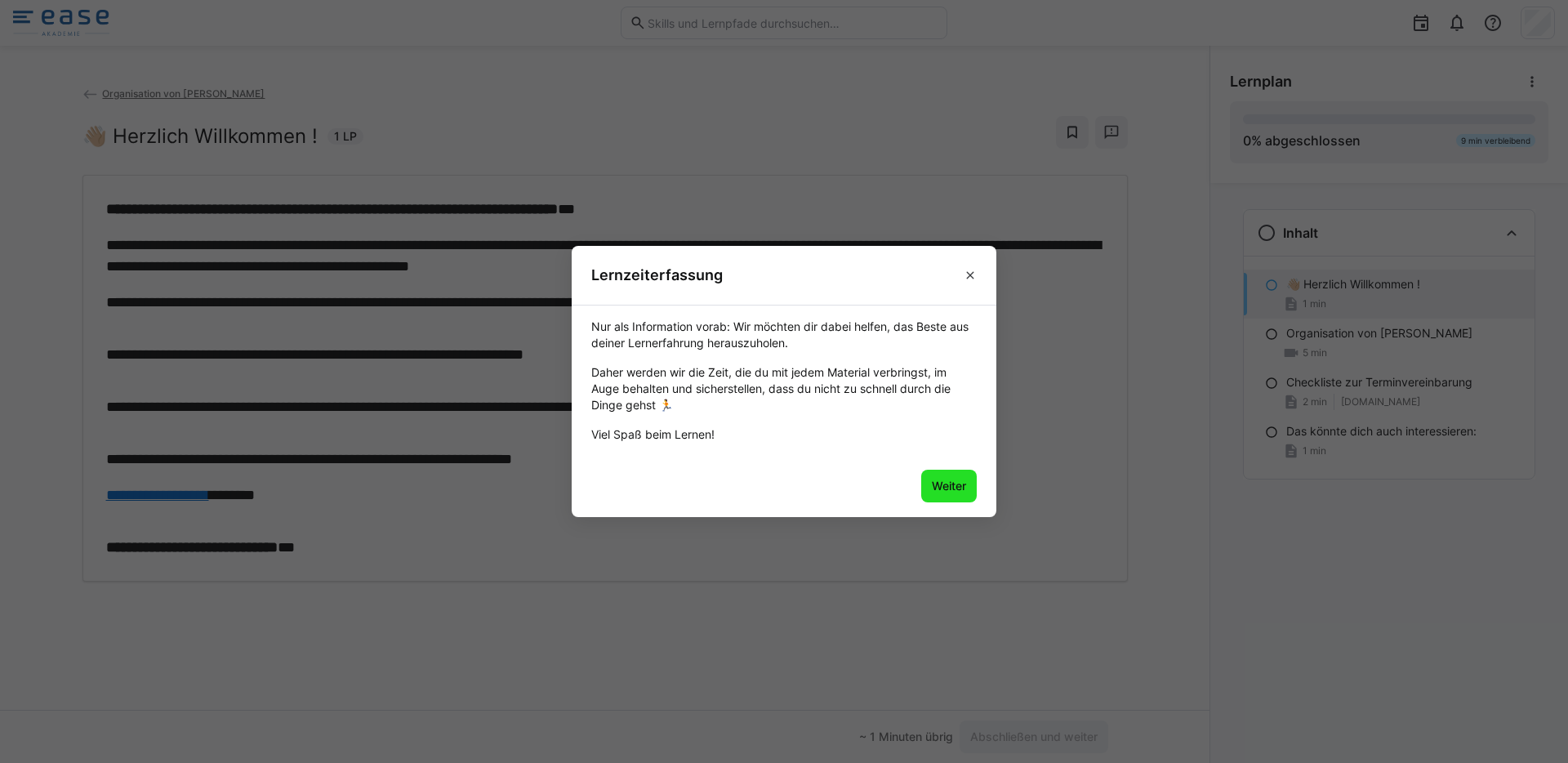
click at [936, 485] on span "Weiter" at bounding box center [948, 485] width 39 height 16
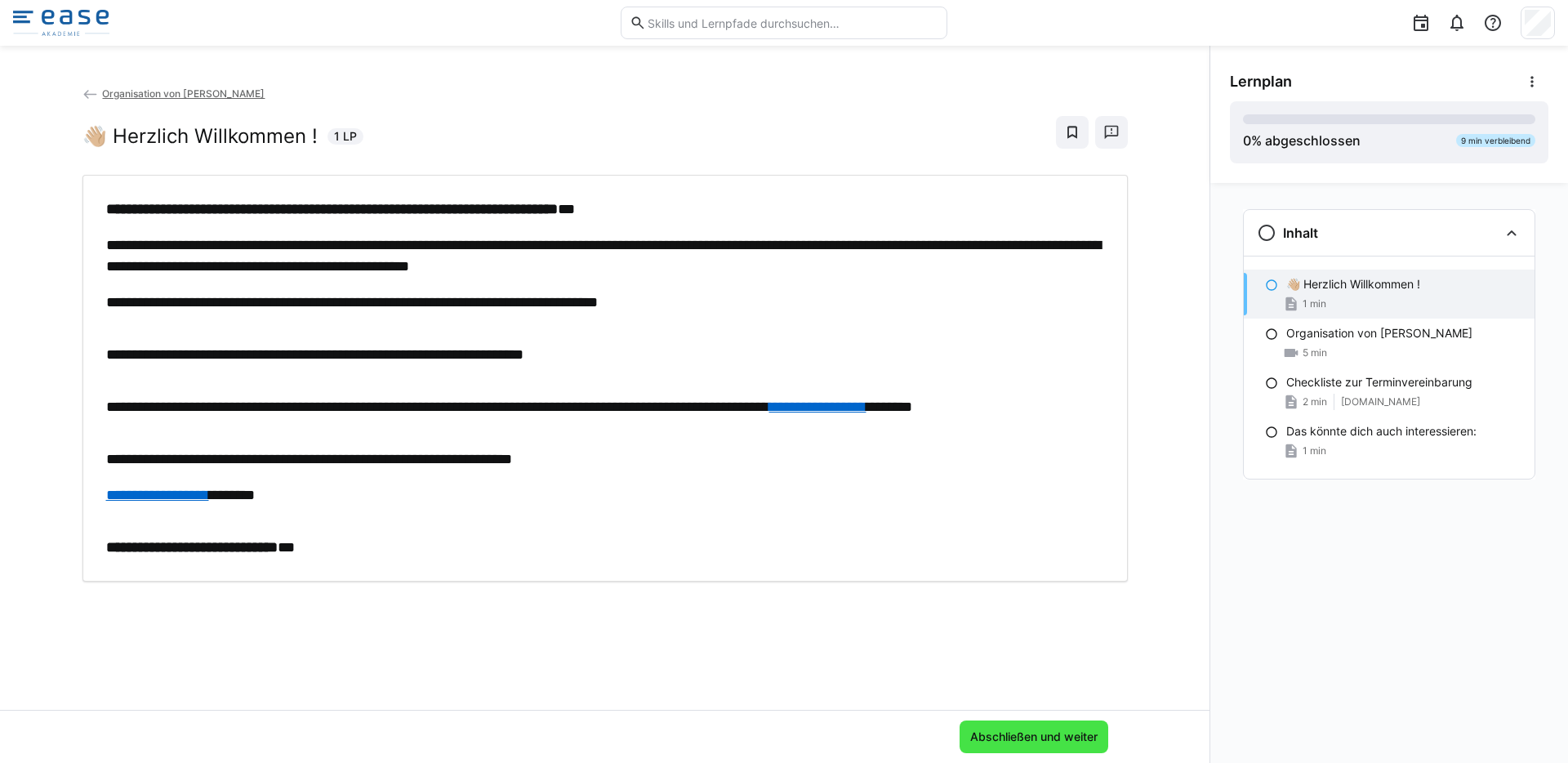
click at [1011, 736] on span "Abschließen und weiter" at bounding box center [1034, 736] width 133 height 16
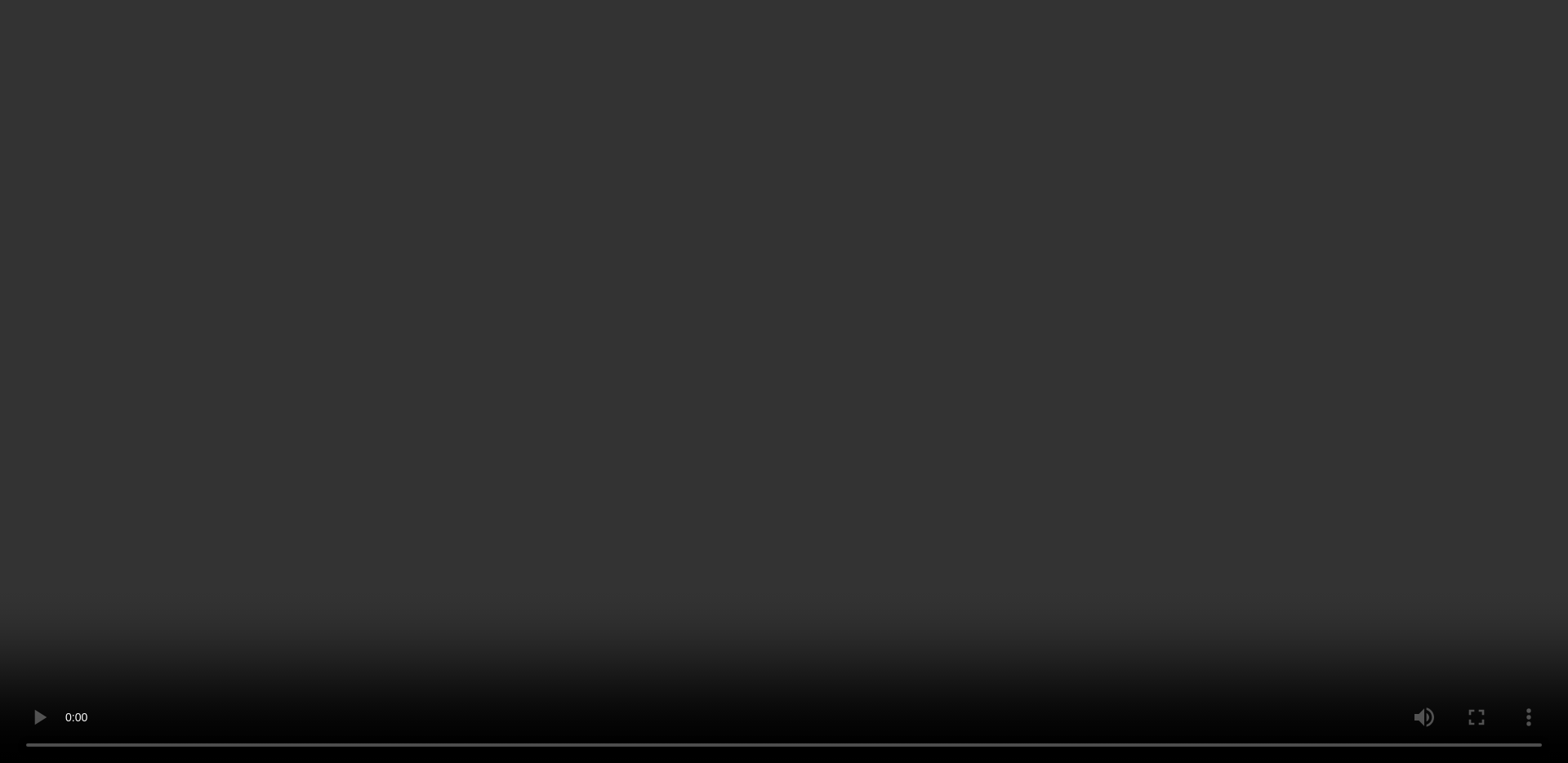
scroll to position [38, 0]
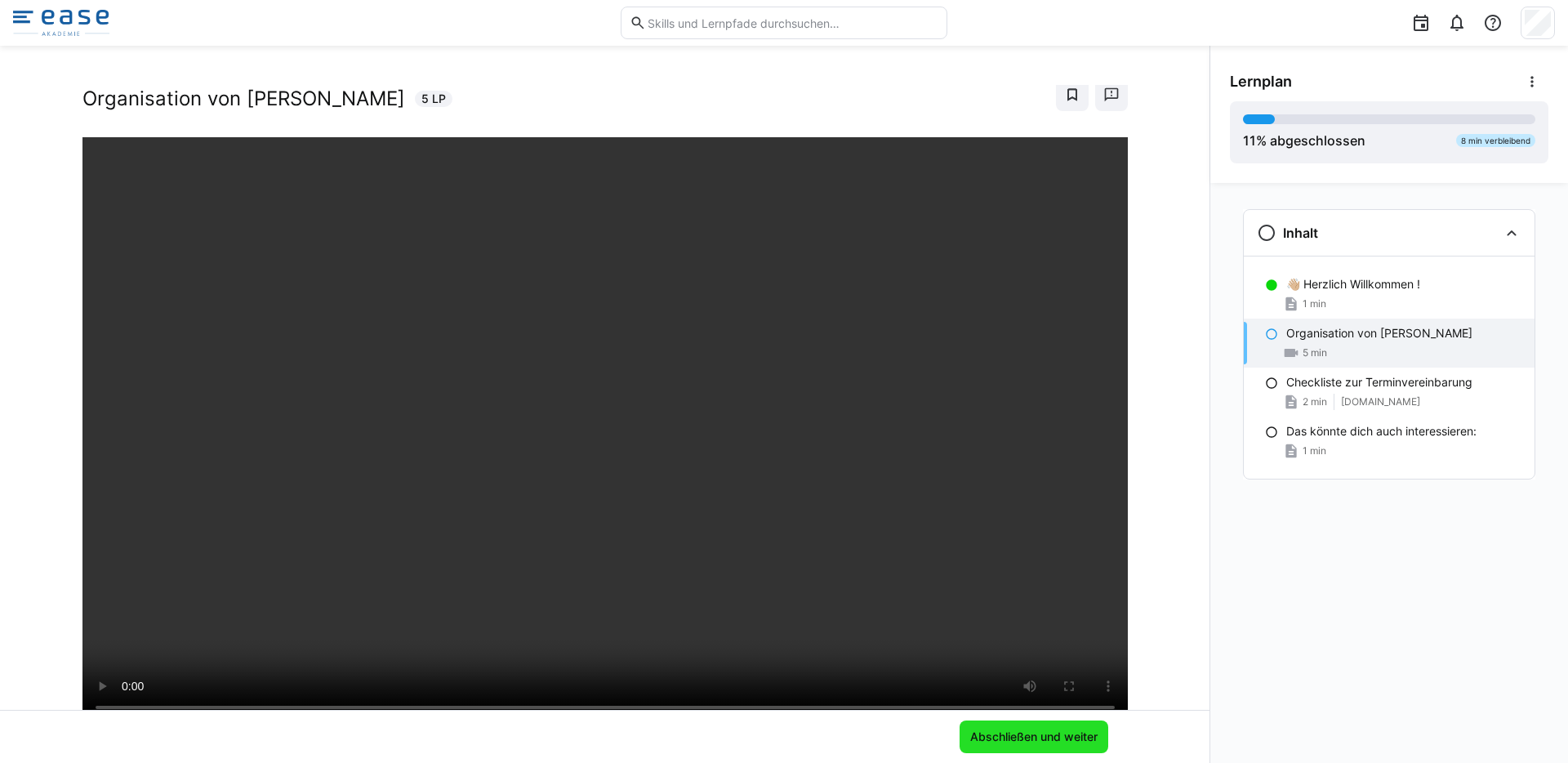
click at [1026, 735] on span "Abschließen und weiter" at bounding box center [1034, 736] width 133 height 16
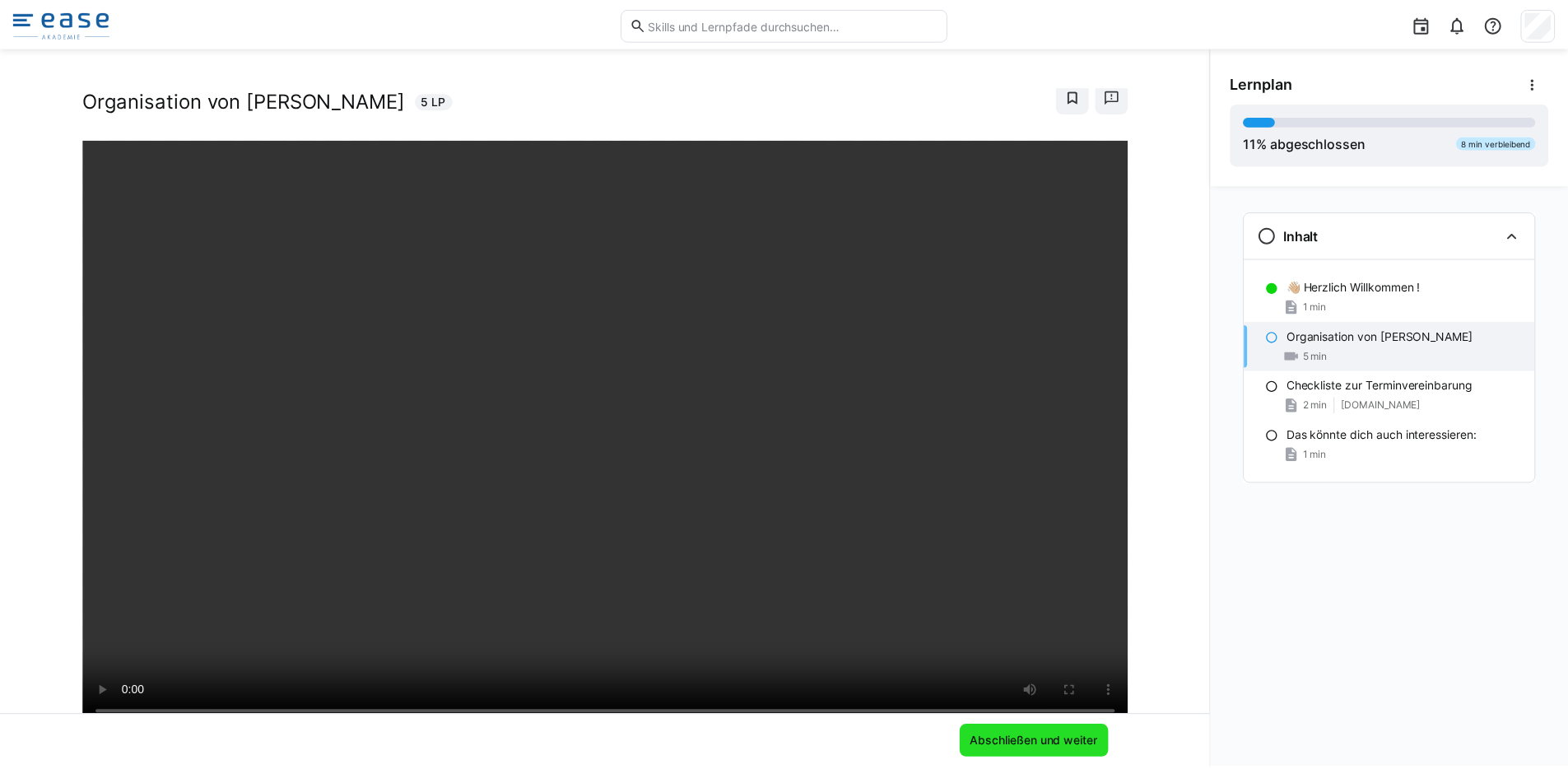
scroll to position [0, 0]
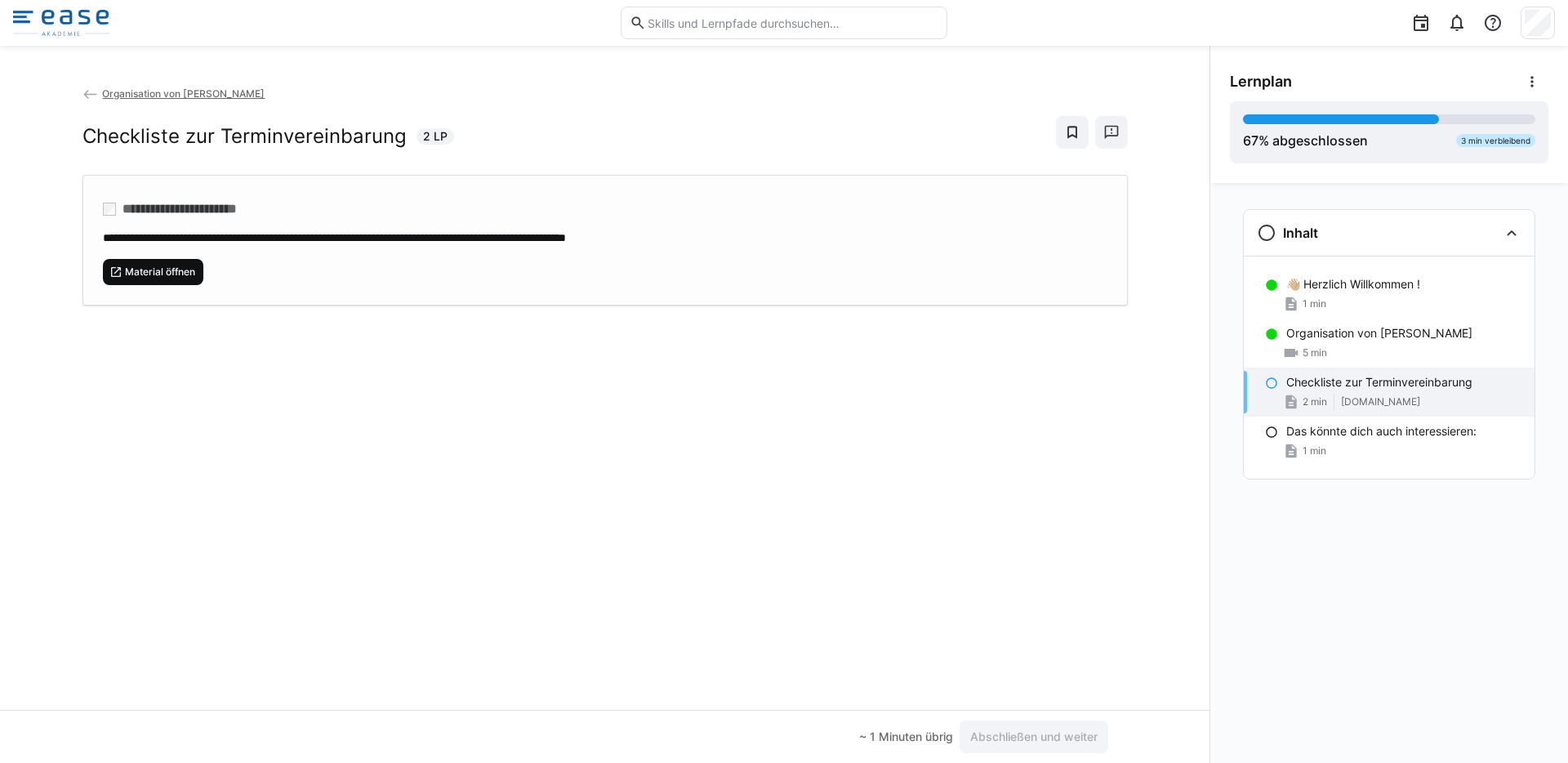
click at [180, 270] on span "Material öffnen" at bounding box center [160, 272] width 74 height 13
click at [168, 276] on span "Material öffnen" at bounding box center [160, 272] width 74 height 13
click at [702, 413] on div "**********" at bounding box center [605, 397] width 1210 height 625
click at [1048, 744] on span "Abschließen und weiter" at bounding box center [1034, 736] width 133 height 16
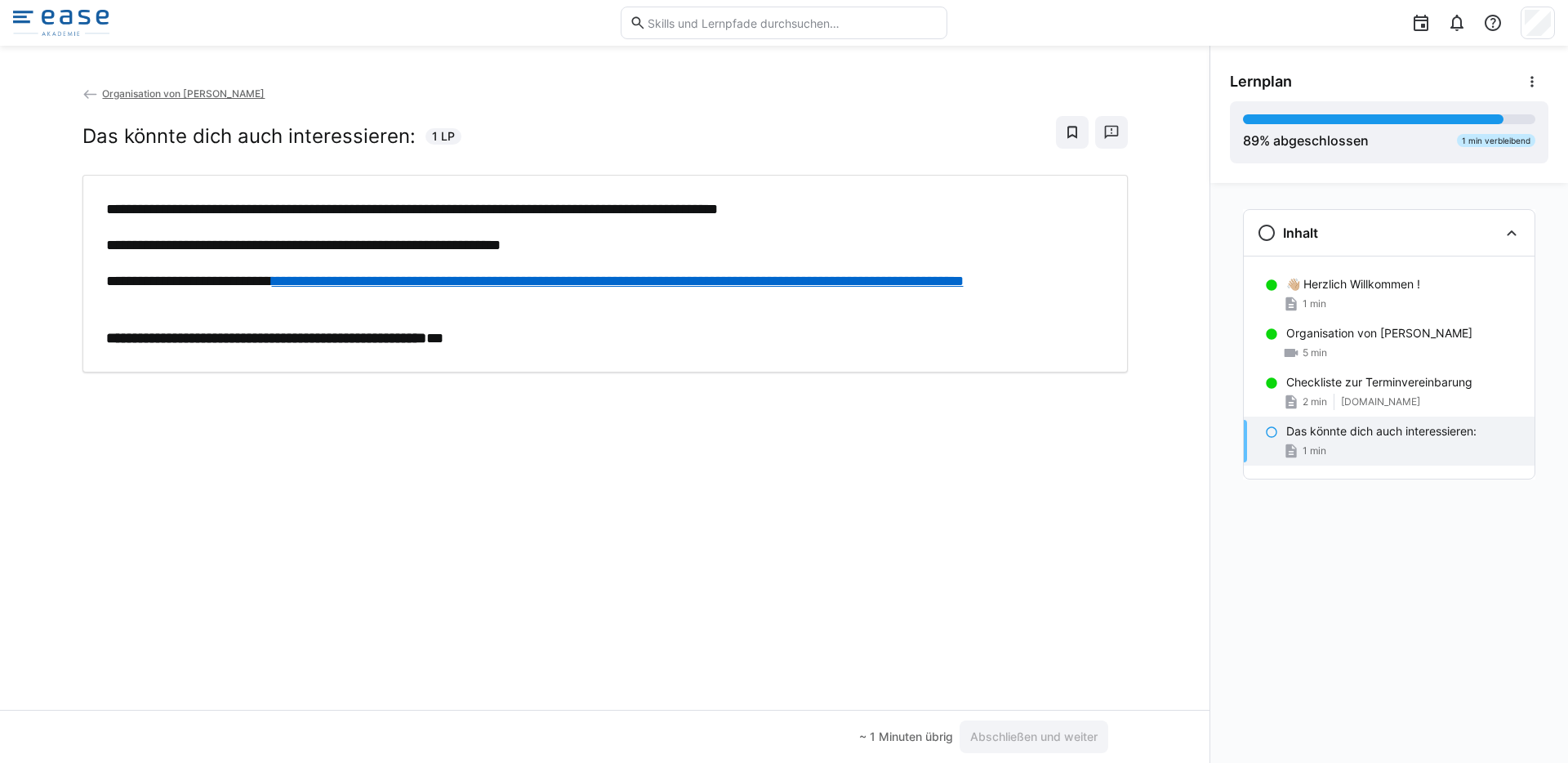
click at [943, 414] on div "**********" at bounding box center [605, 397] width 1210 height 625
click at [1007, 559] on div "**********" at bounding box center [605, 397] width 1210 height 625
click at [1028, 734] on span "Abschließen und weiter" at bounding box center [1034, 736] width 133 height 16
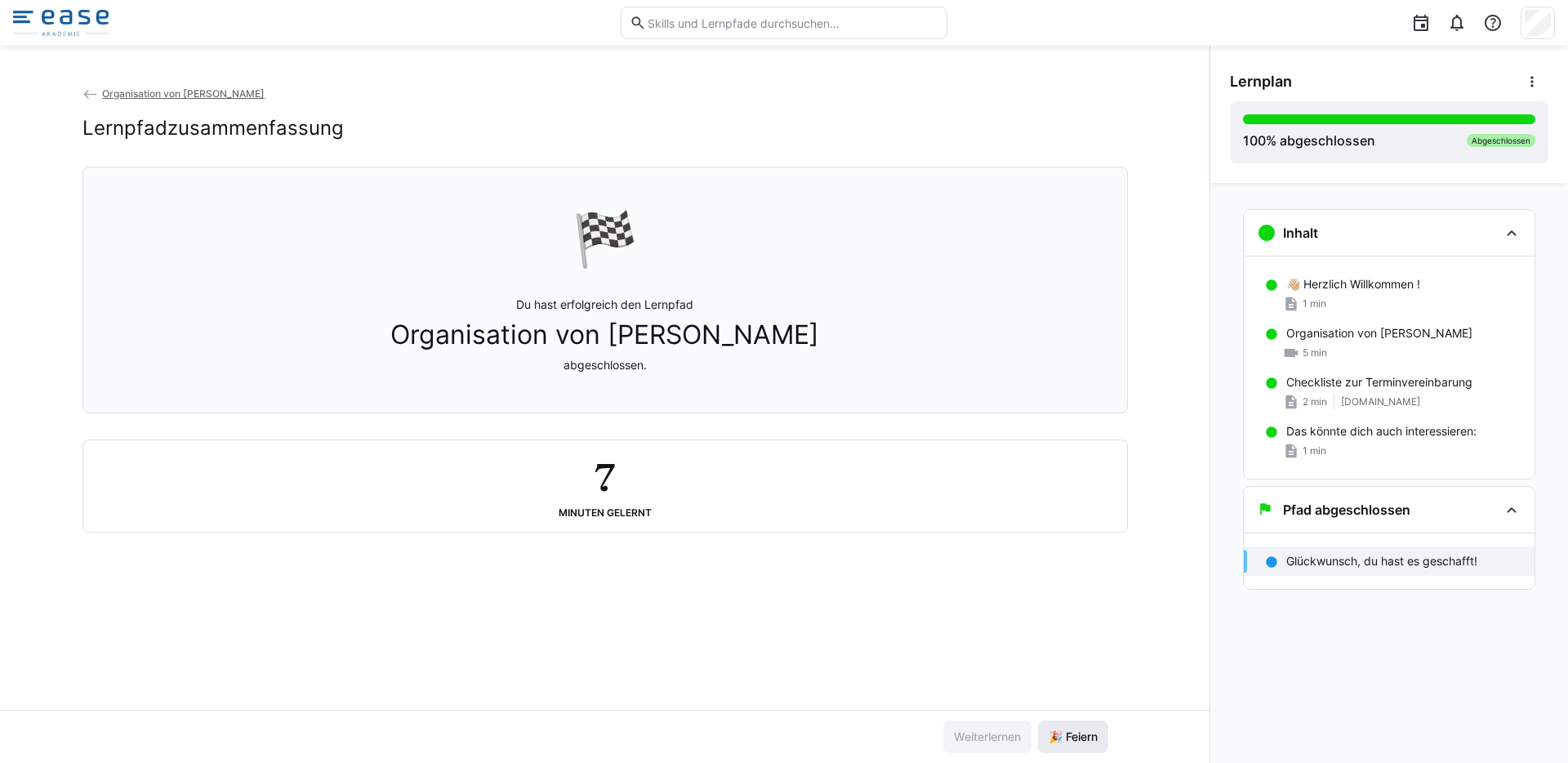
click at [1075, 727] on span "🎉 Feiern" at bounding box center [1073, 736] width 70 height 32
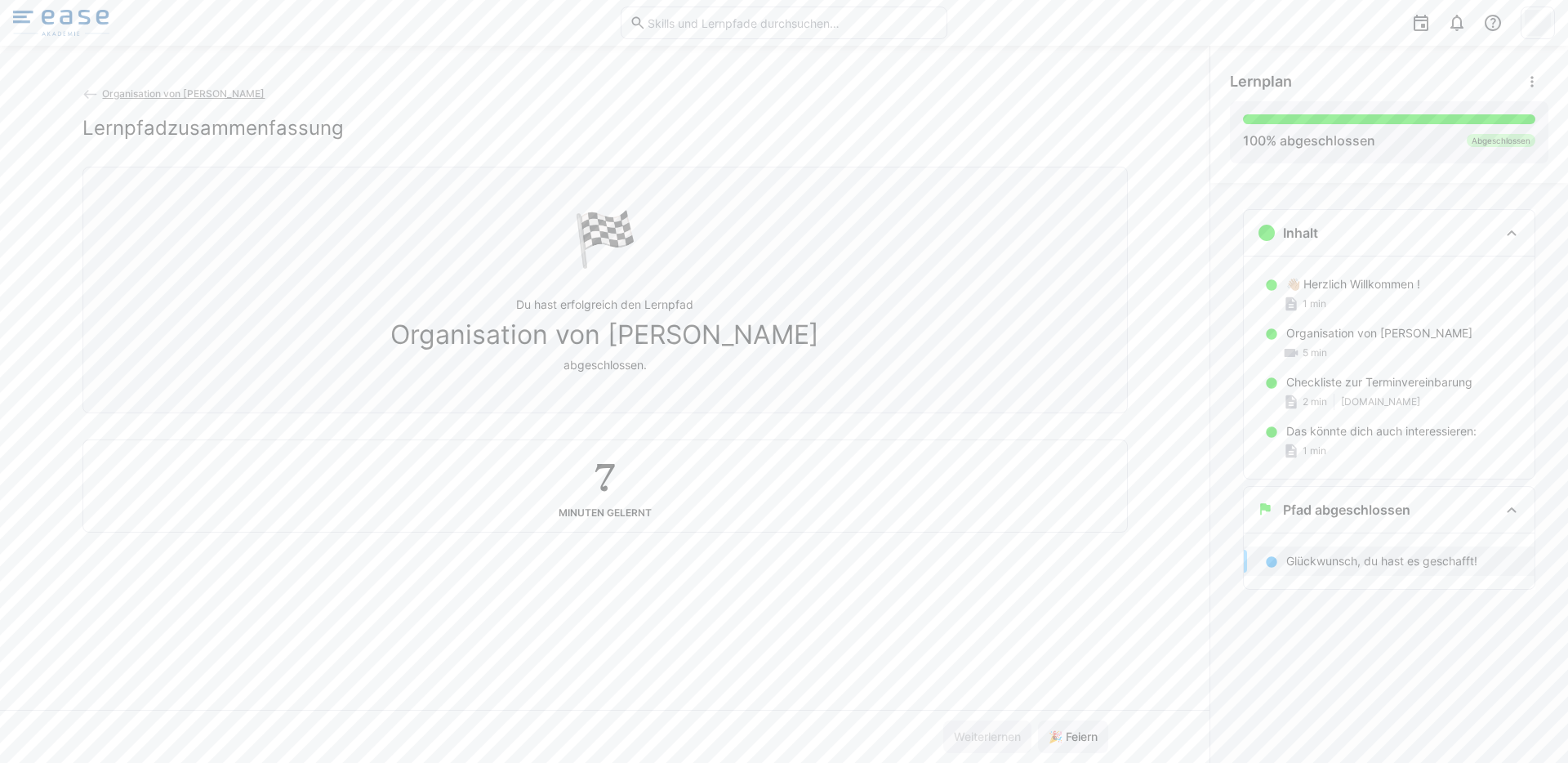
click at [24, 27] on img at bounding box center [62, 23] width 97 height 27
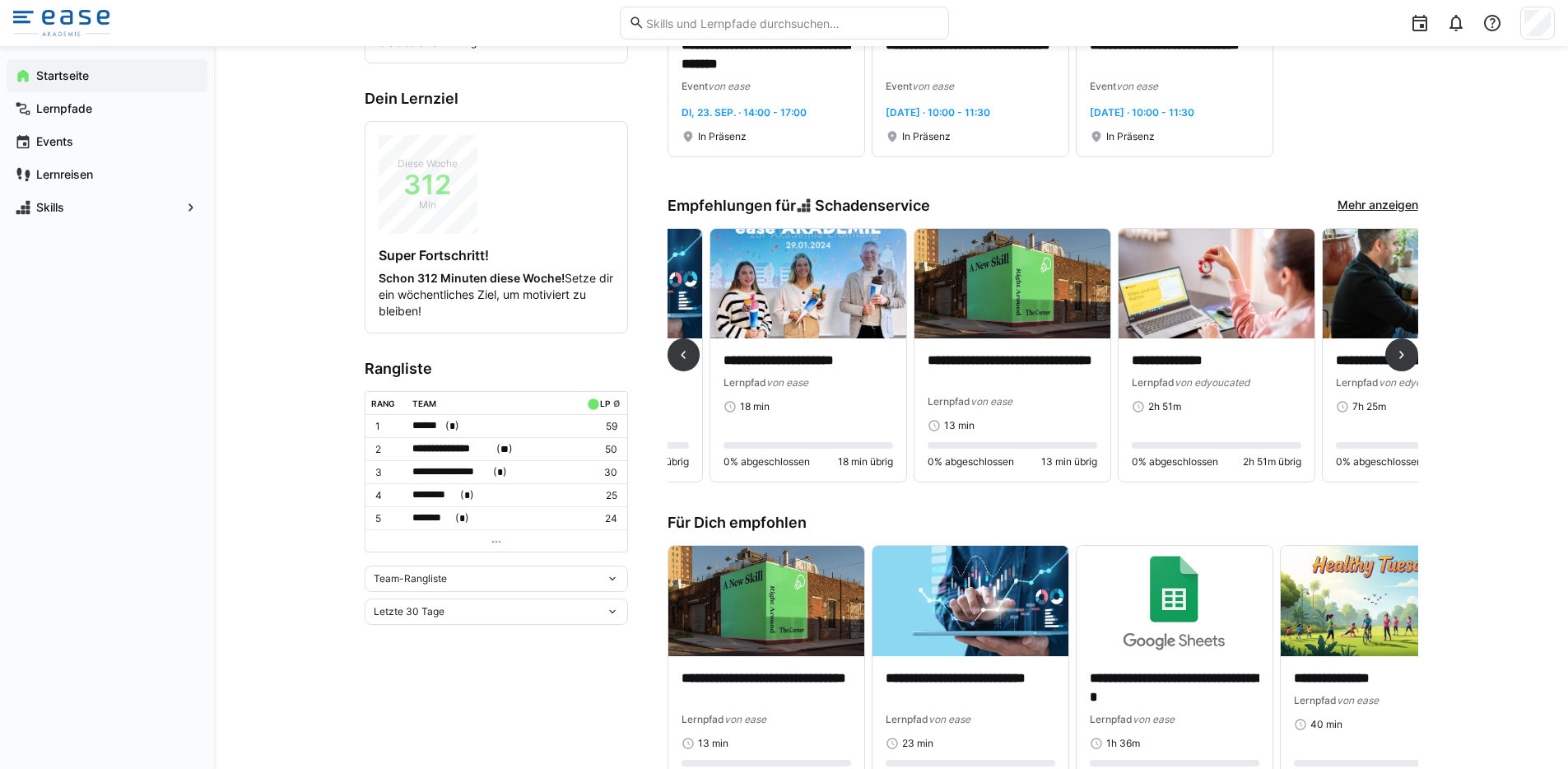
scroll to position [0, 247]
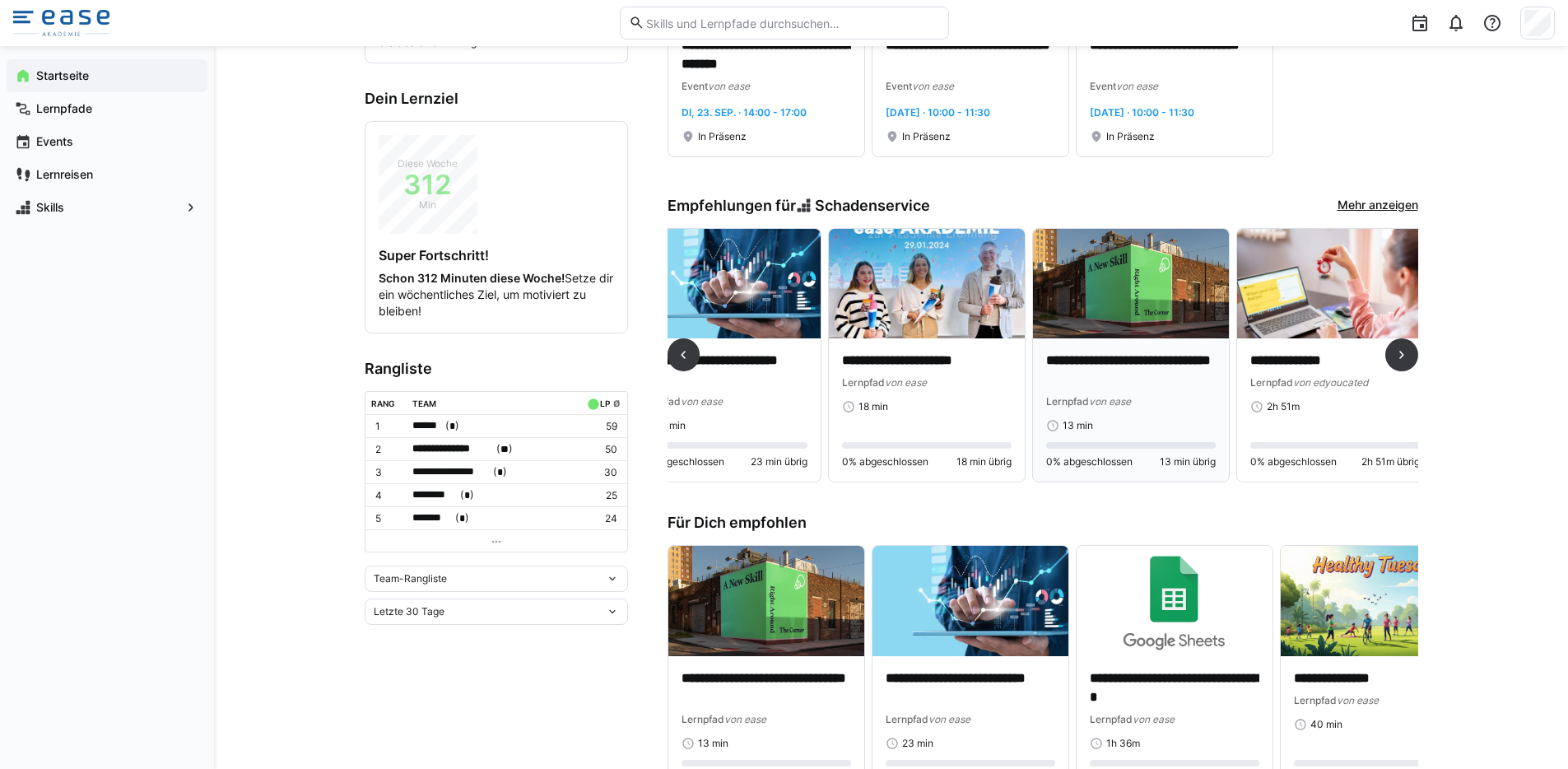
click at [1081, 374] on p "**********" at bounding box center [1130, 371] width 169 height 38
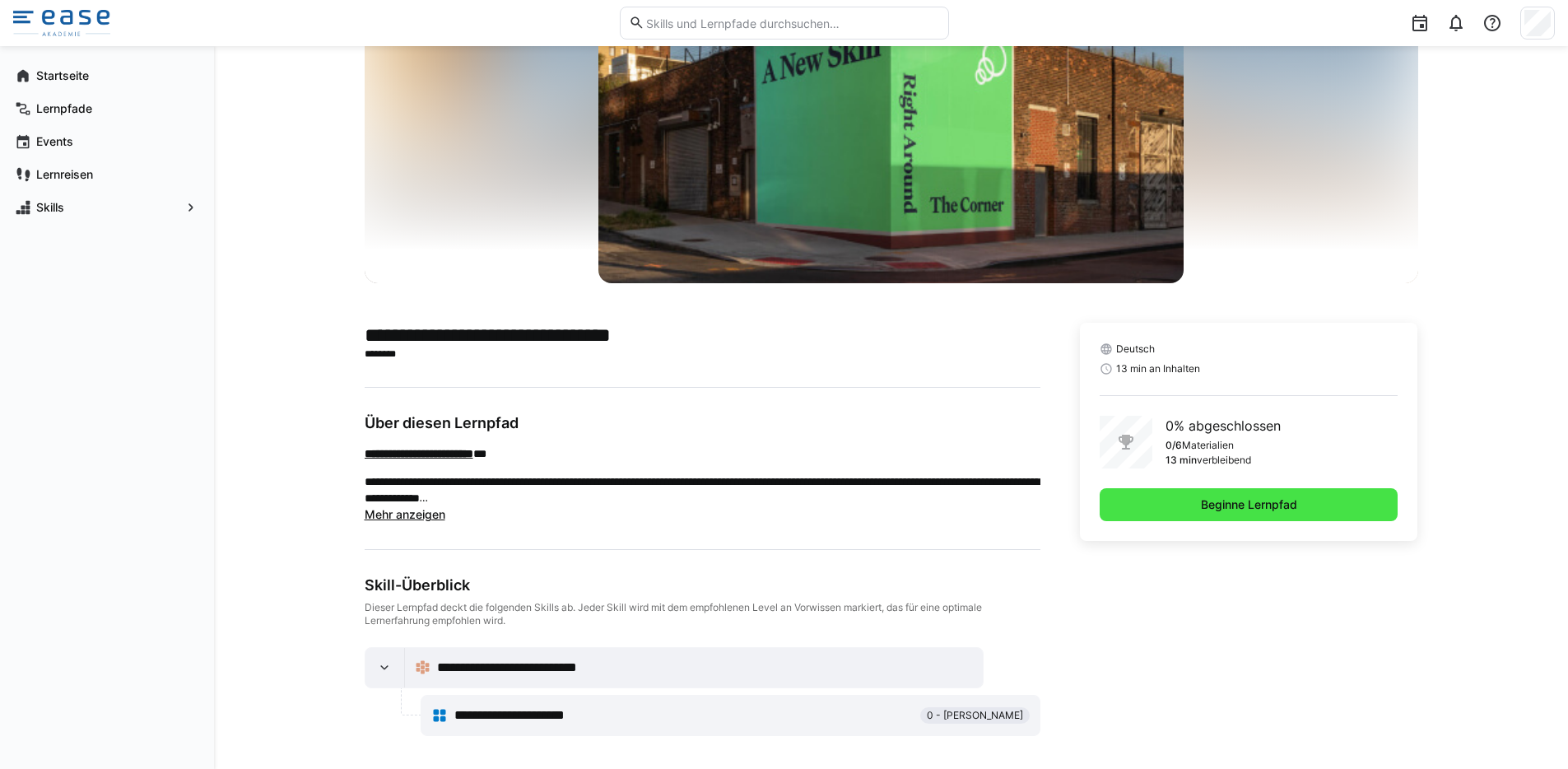
scroll to position [139, 0]
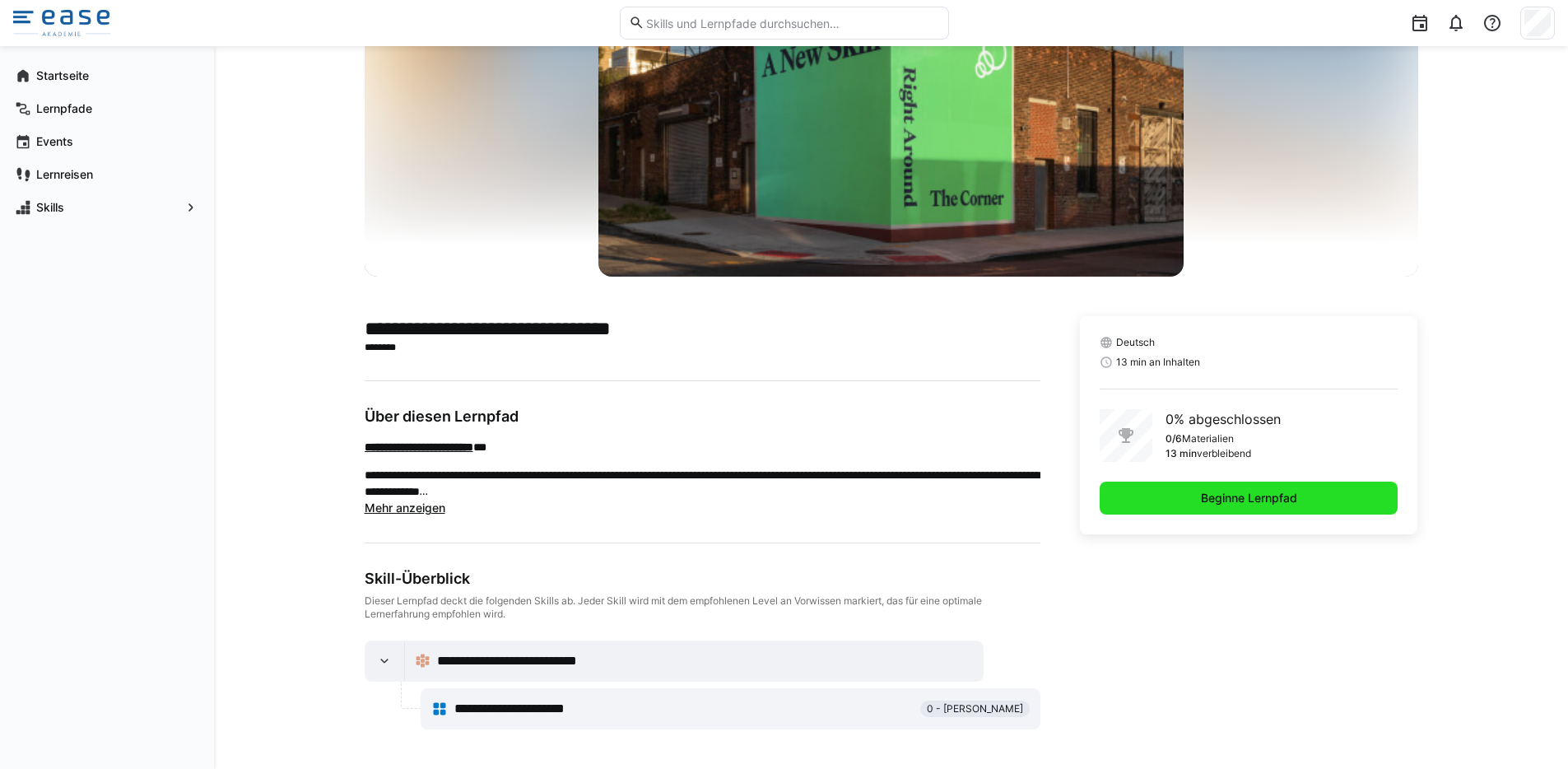
click at [1191, 498] on span "Beginne Lernpfad" at bounding box center [1249, 498] width 299 height 32
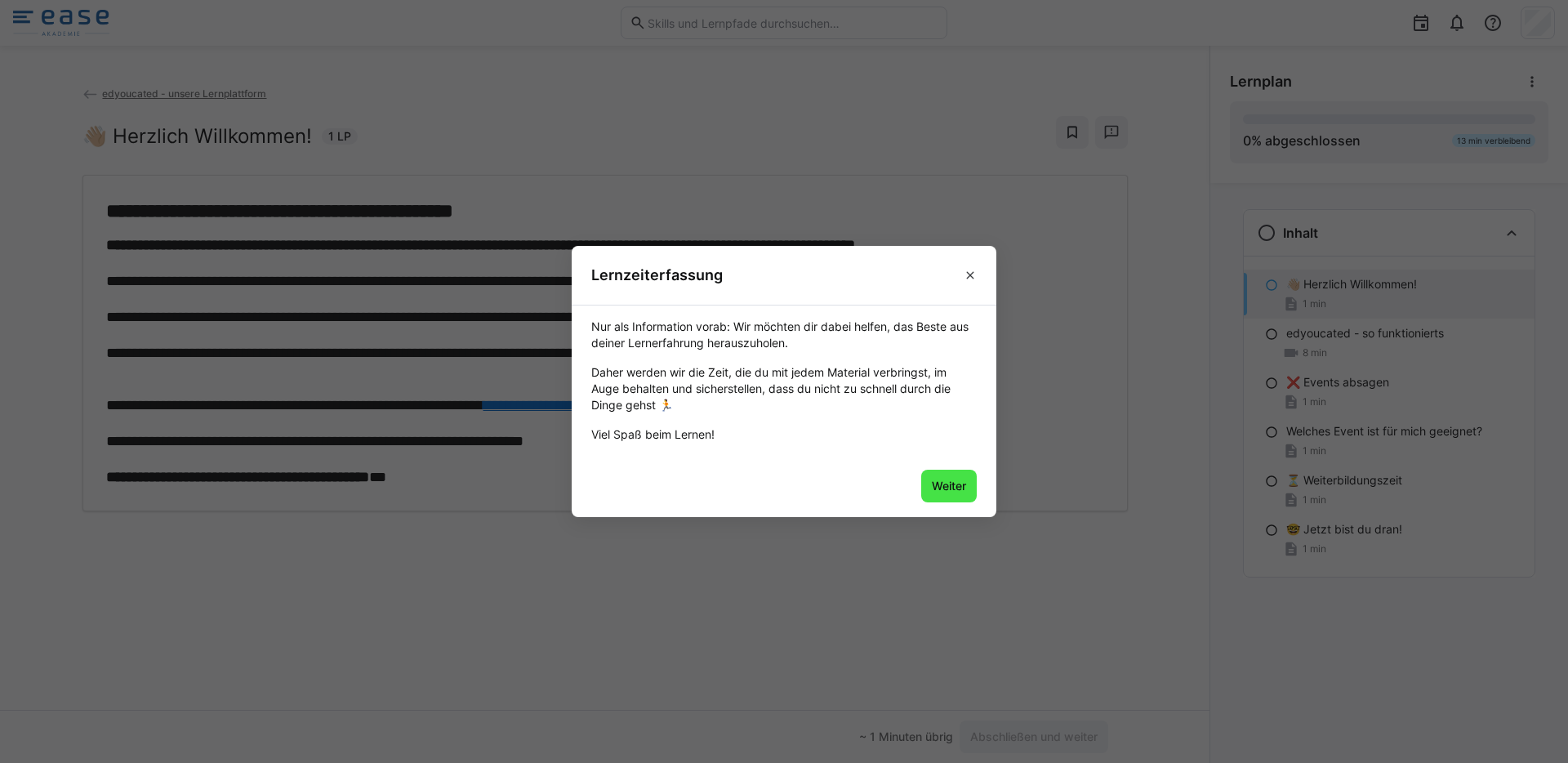
click at [953, 489] on span "Weiter" at bounding box center [948, 485] width 39 height 16
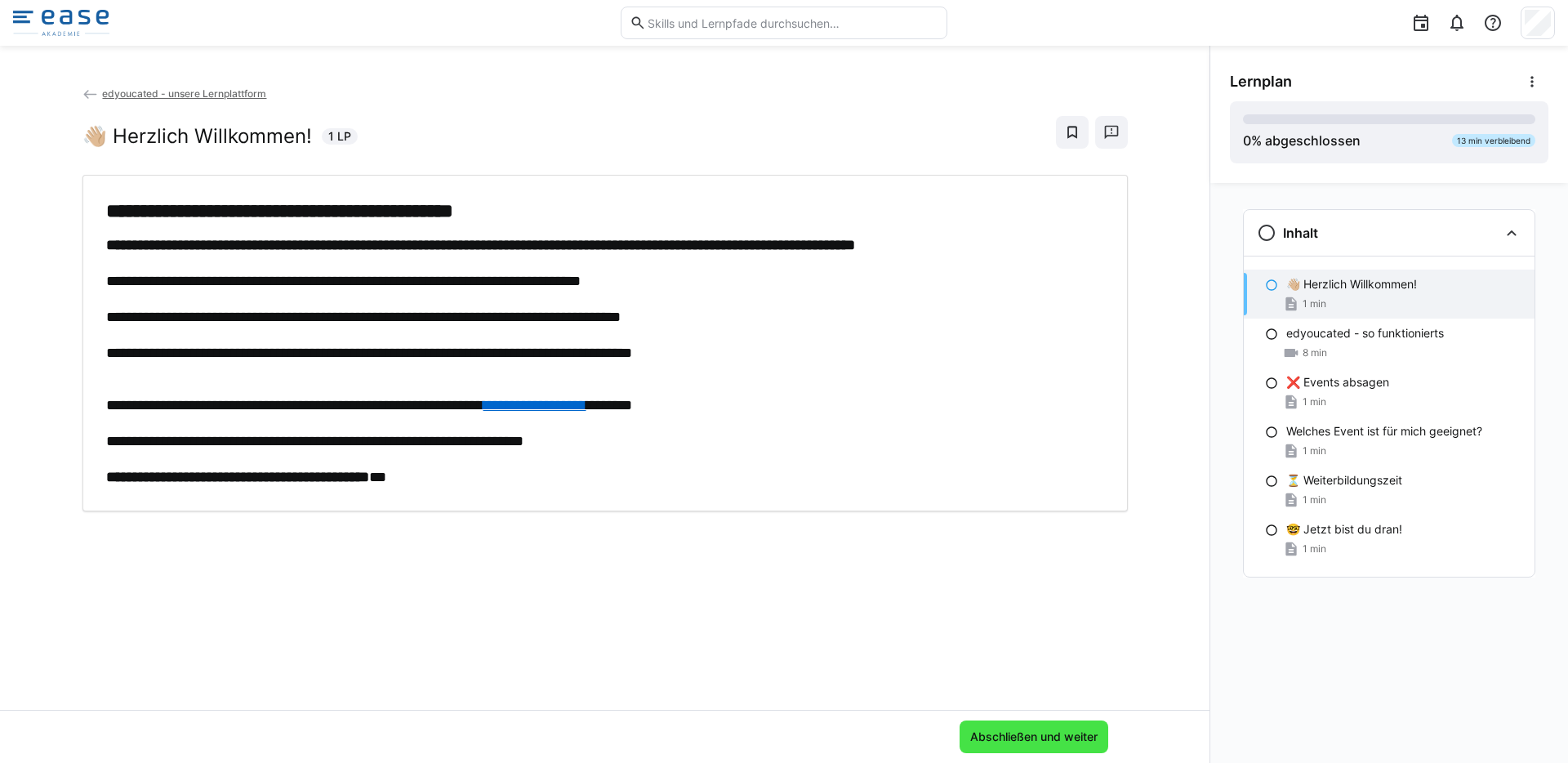
click at [1034, 745] on span "Abschließen und weiter" at bounding box center [1033, 736] width 149 height 32
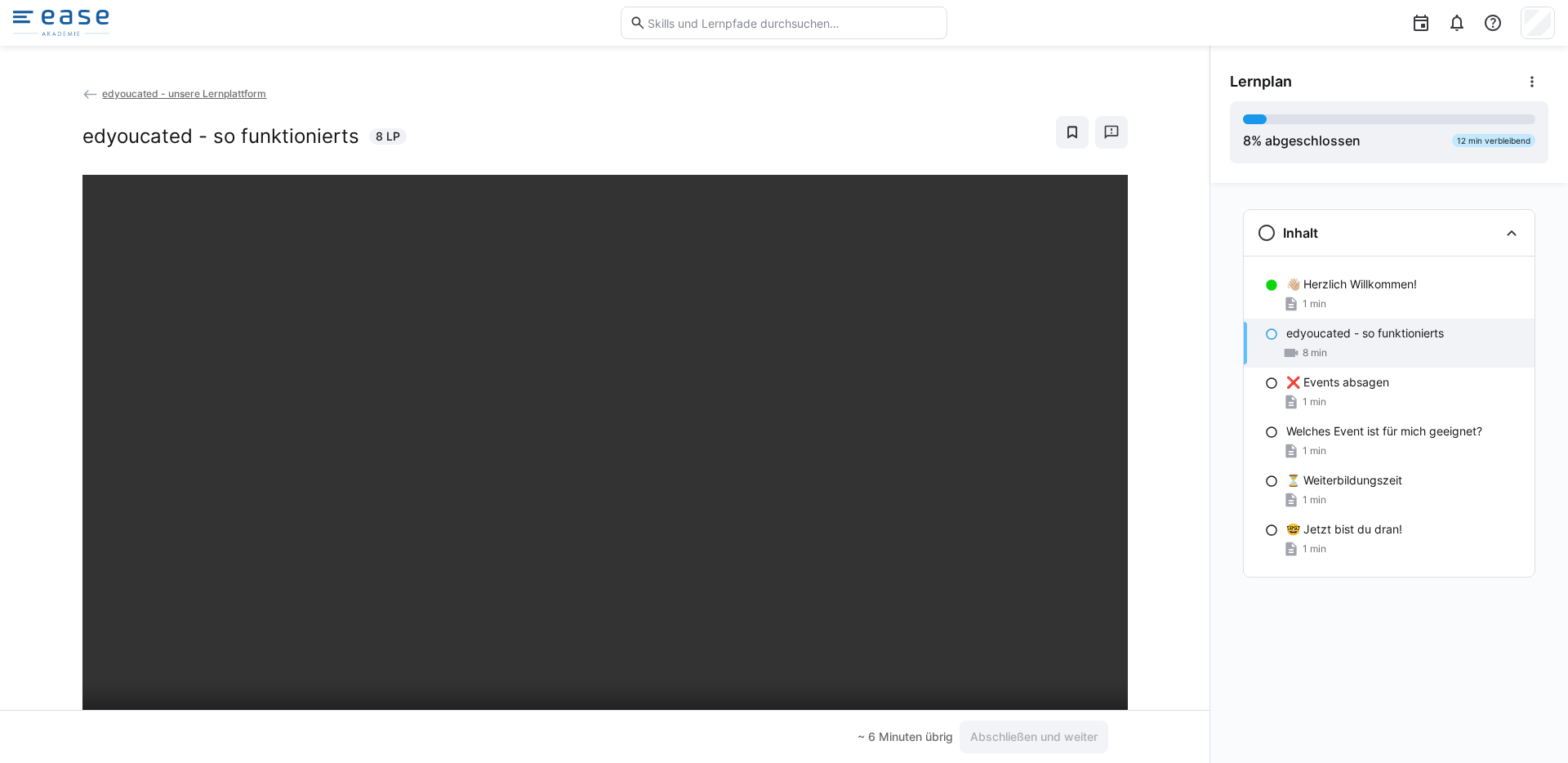
scroll to position [144, 0]
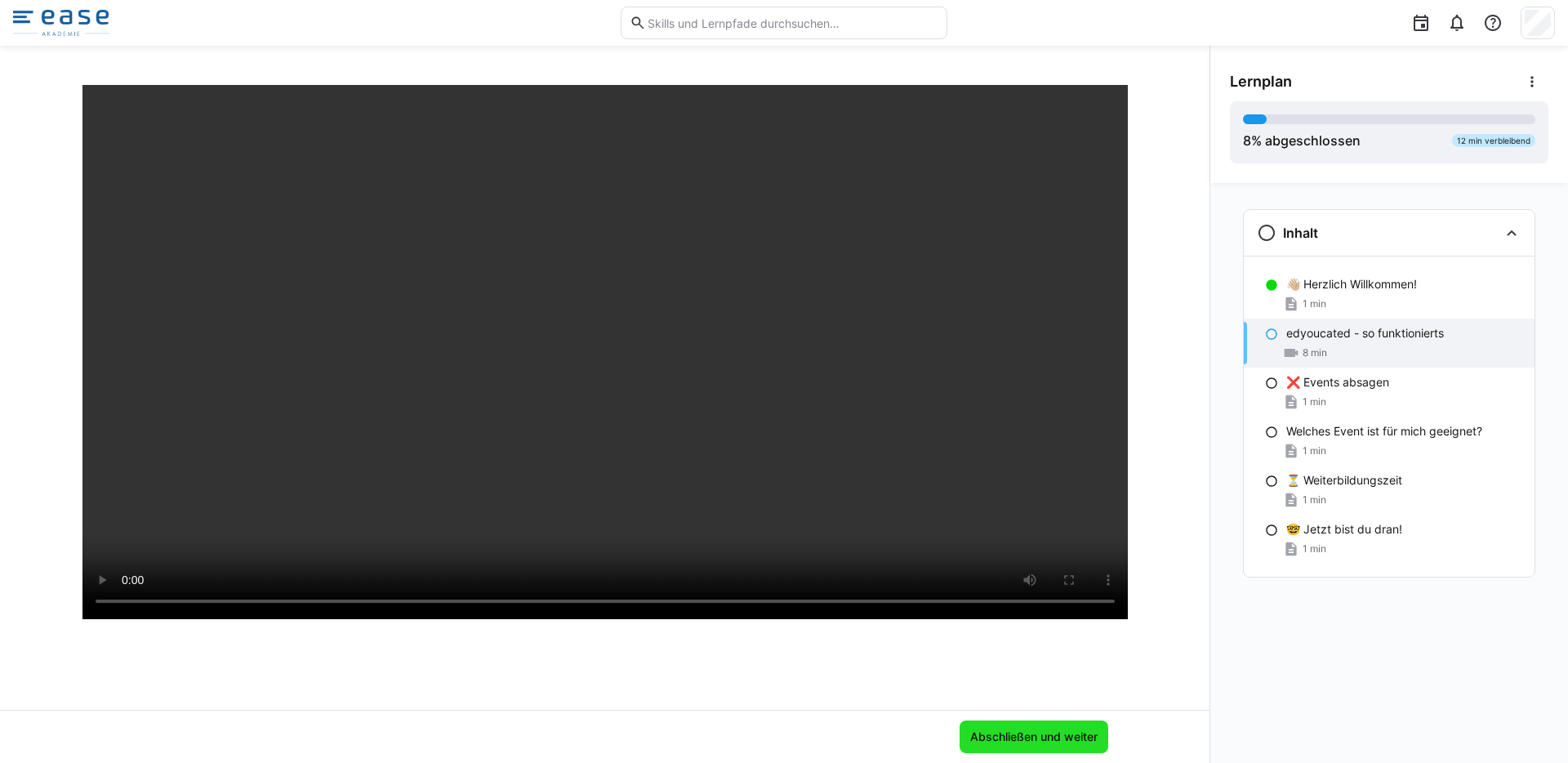
click at [1044, 733] on span "Abschließen und weiter" at bounding box center [1034, 736] width 133 height 16
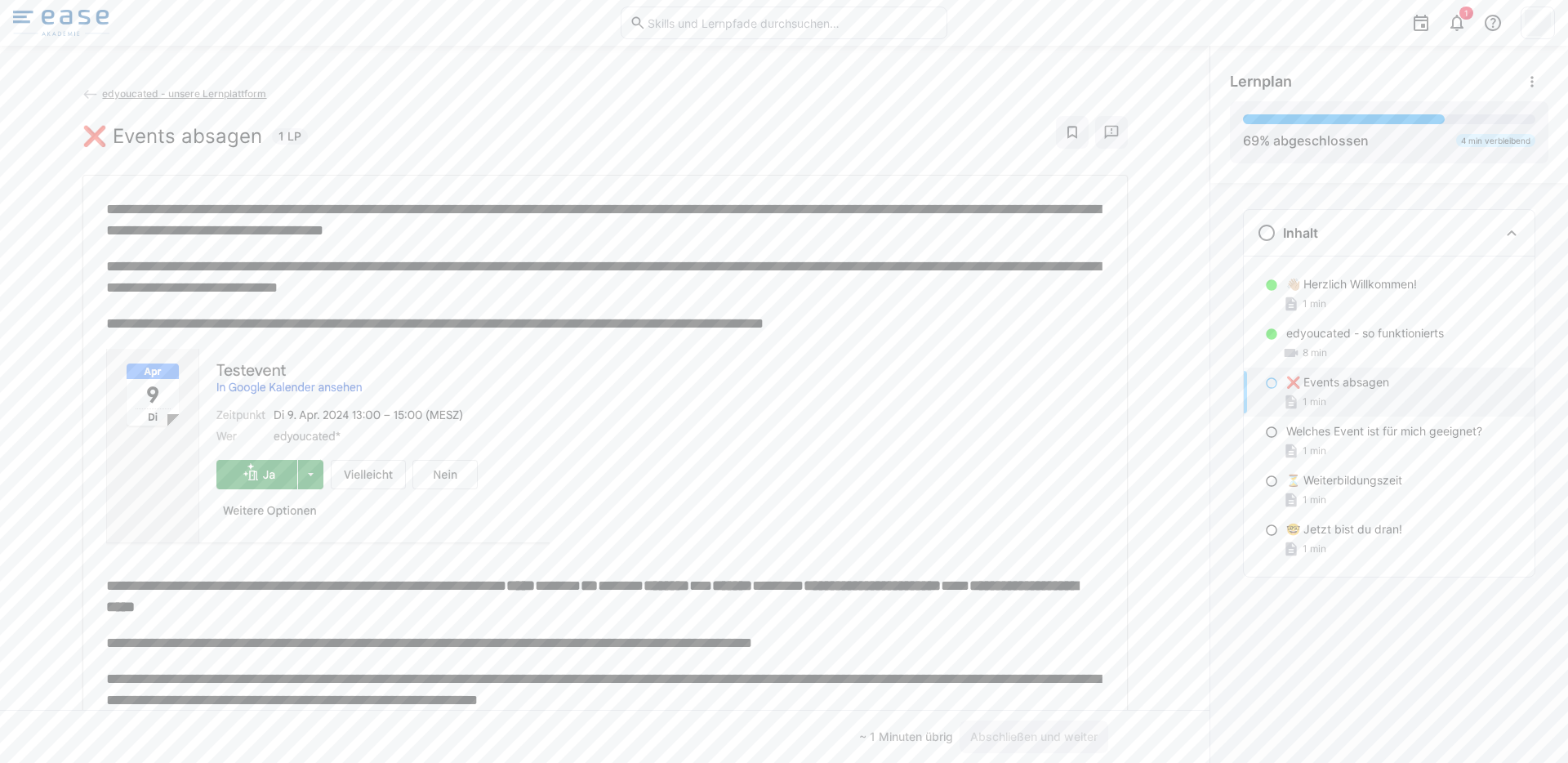
click at [380, 481] on img at bounding box center [328, 451] width 444 height 205
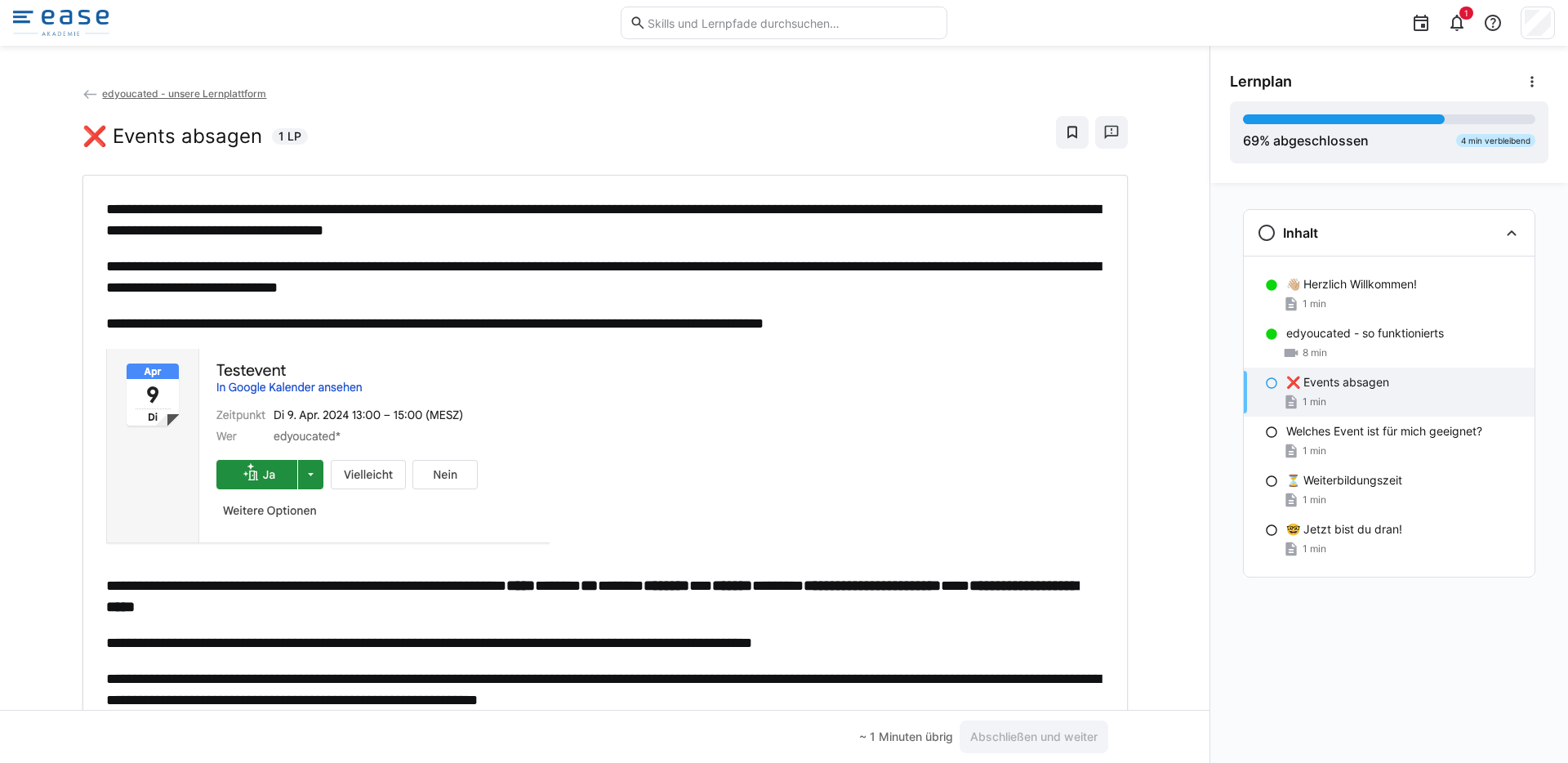
click at [575, 478] on p at bounding box center [605, 454] width 998 height 211
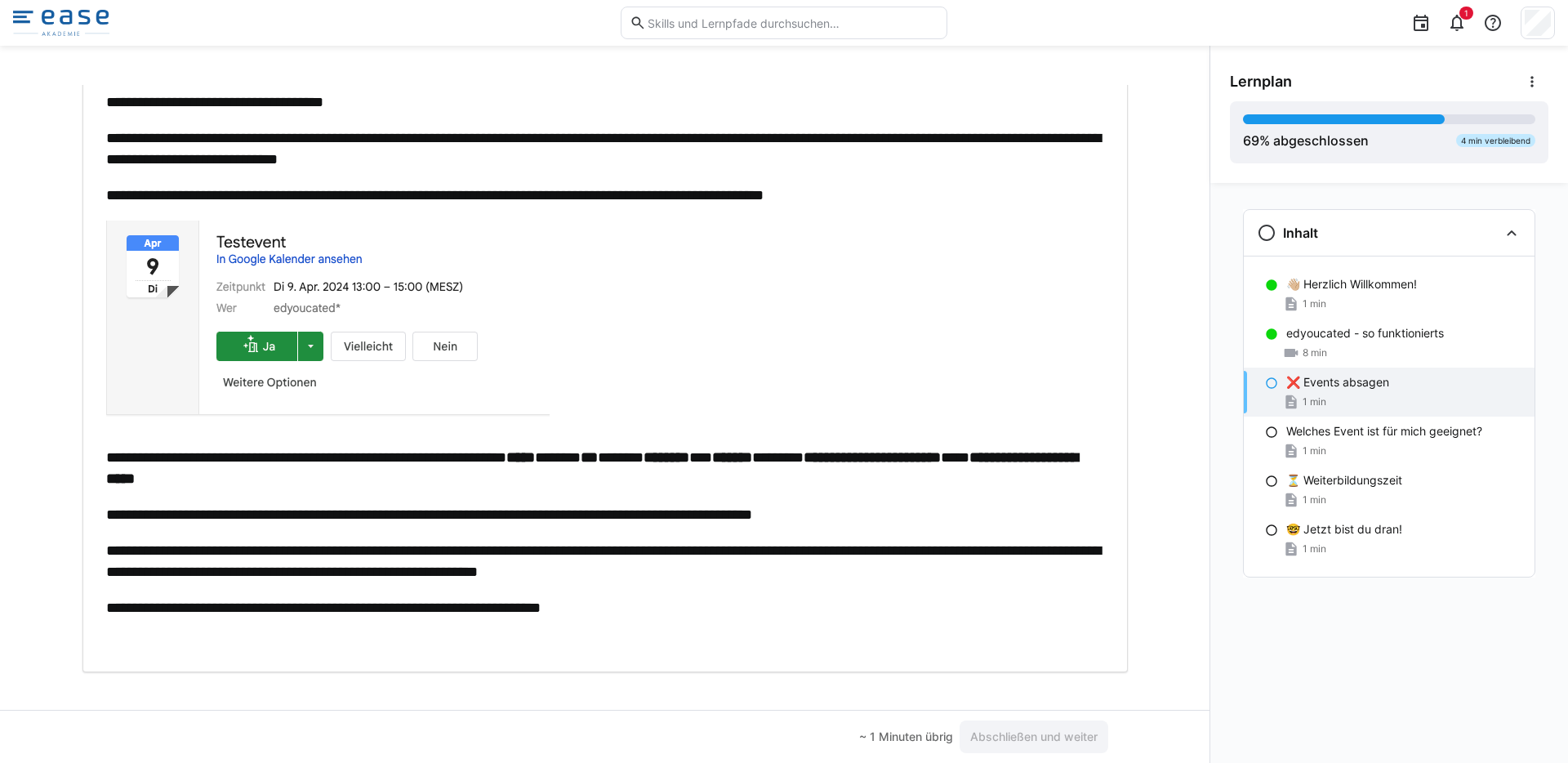
scroll to position [143, 0]
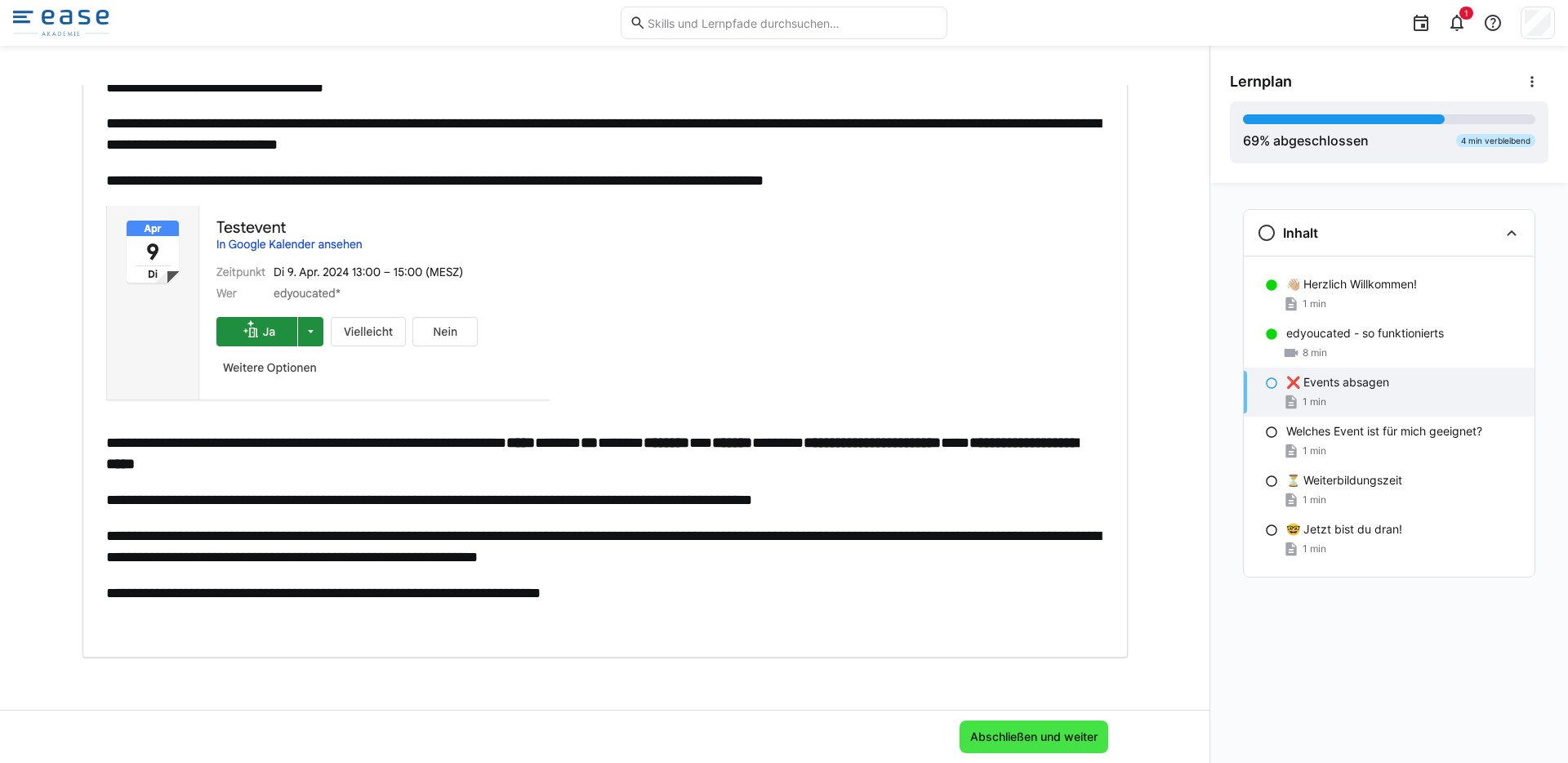
click at [1013, 733] on span "Abschließen und weiter" at bounding box center [1034, 736] width 133 height 16
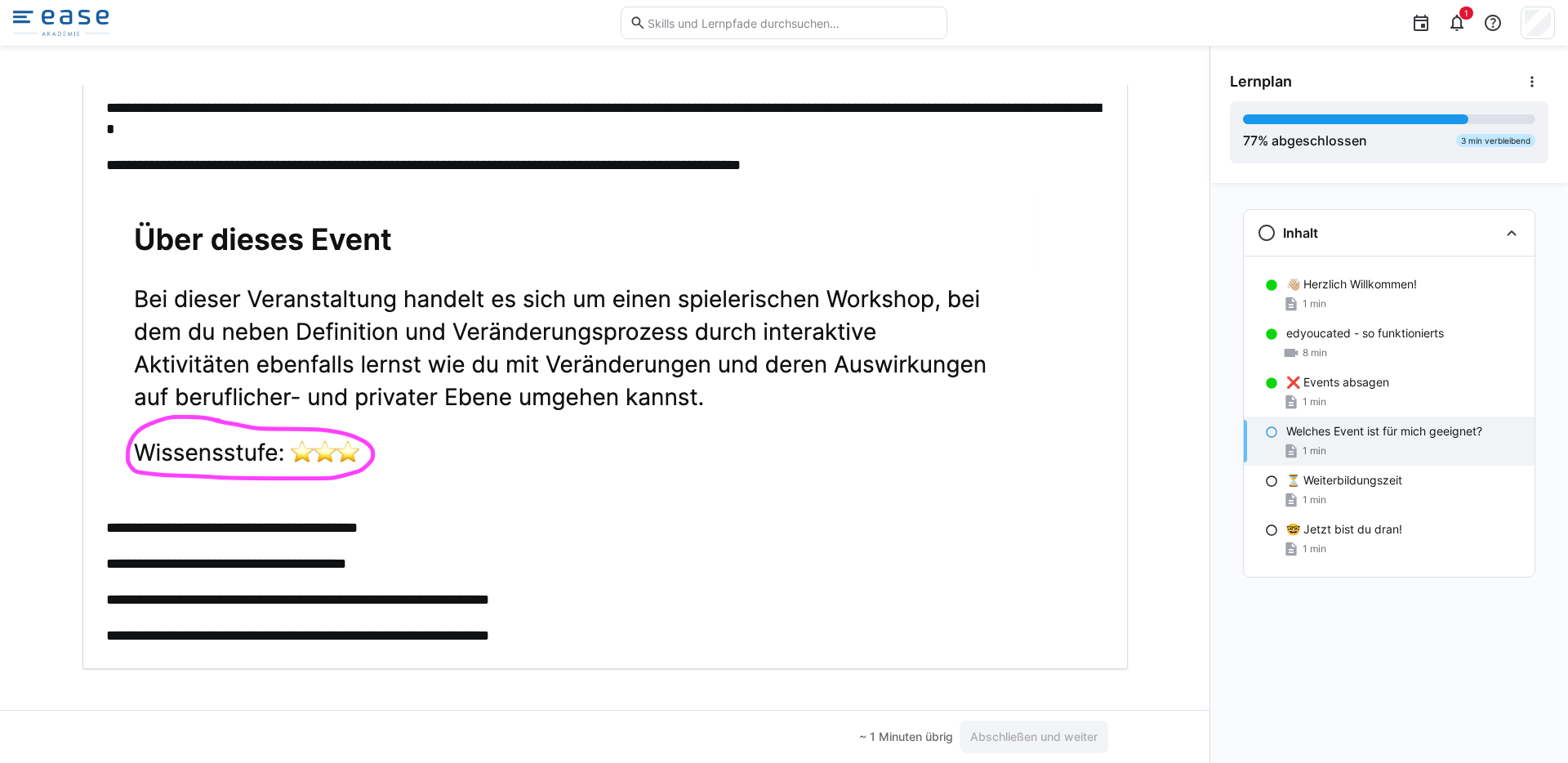
scroll to position [113, 0]
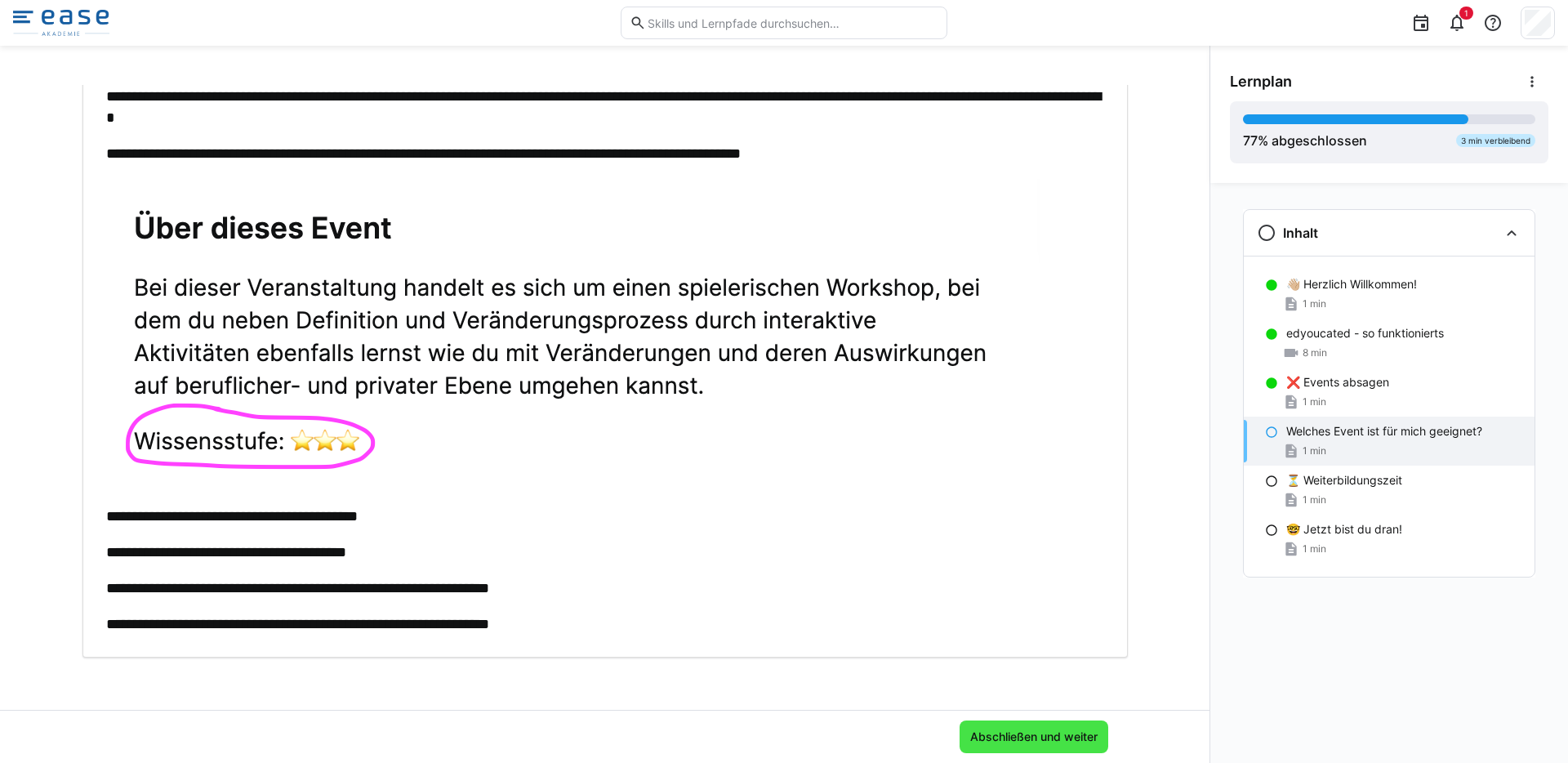
click at [999, 740] on span "Abschließen und weiter" at bounding box center [1034, 736] width 133 height 16
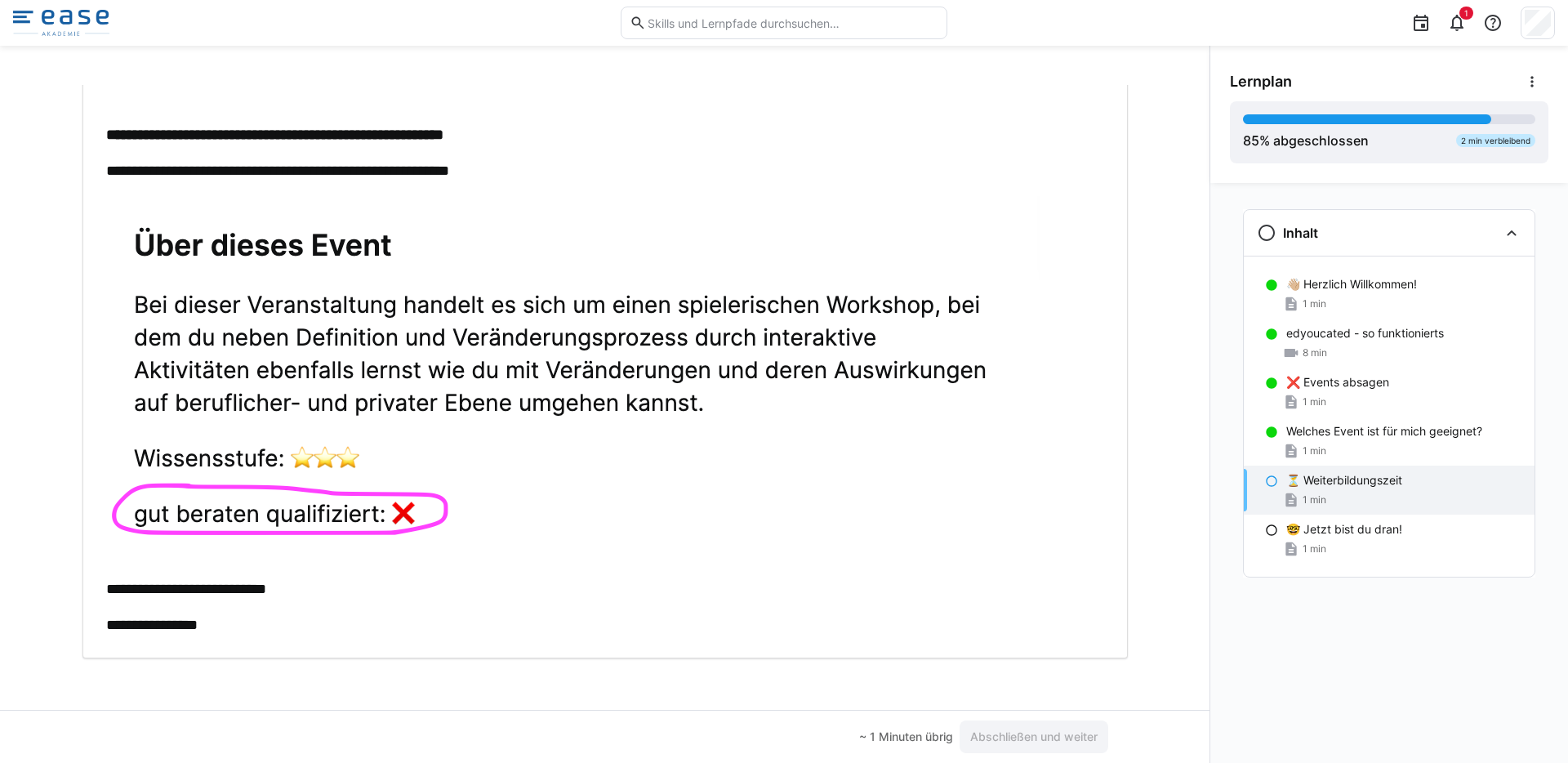
scroll to position [268, 0]
click at [1003, 731] on span "Abschließen und weiter" at bounding box center [1034, 736] width 133 height 16
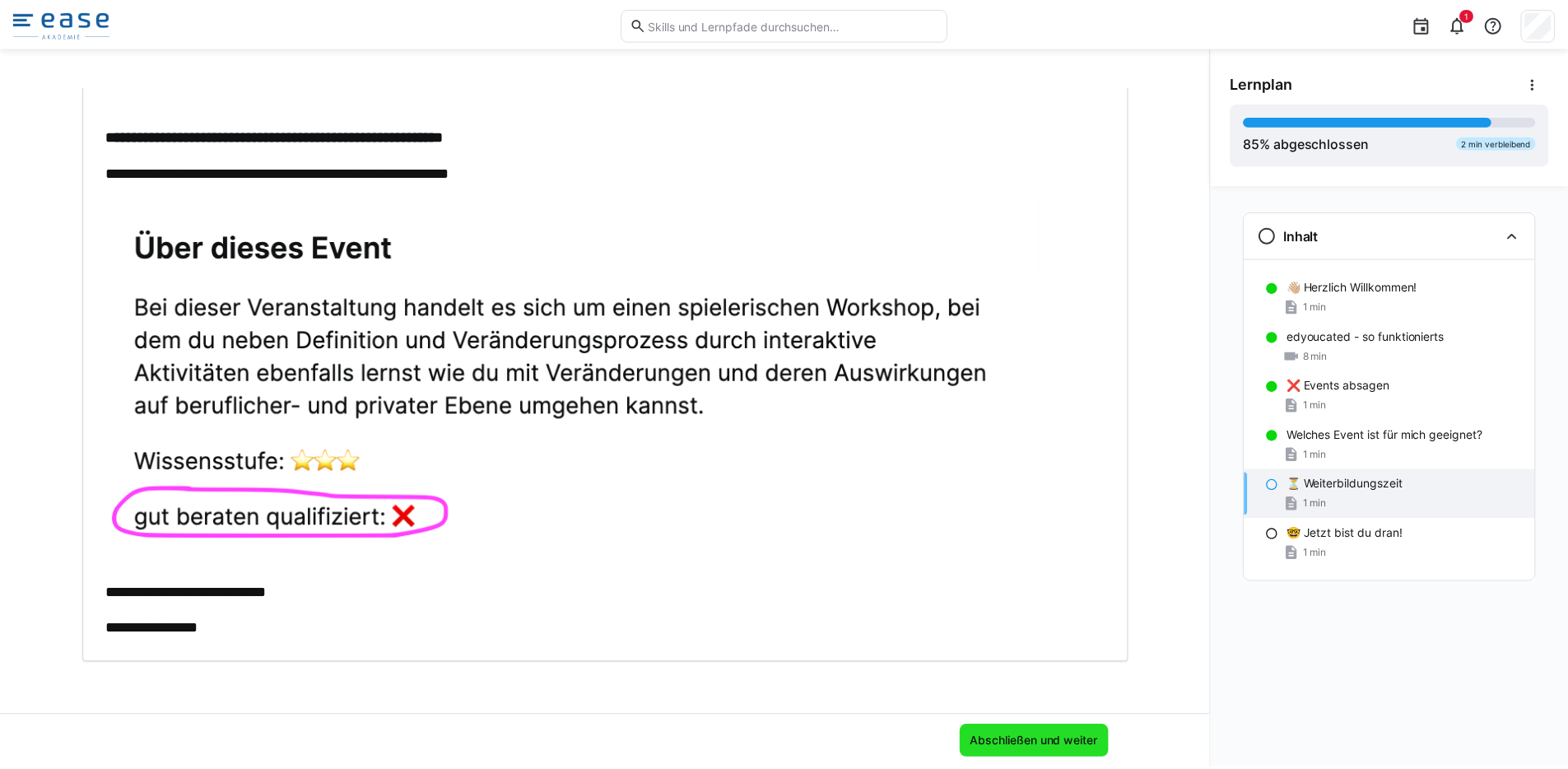
scroll to position [0, 0]
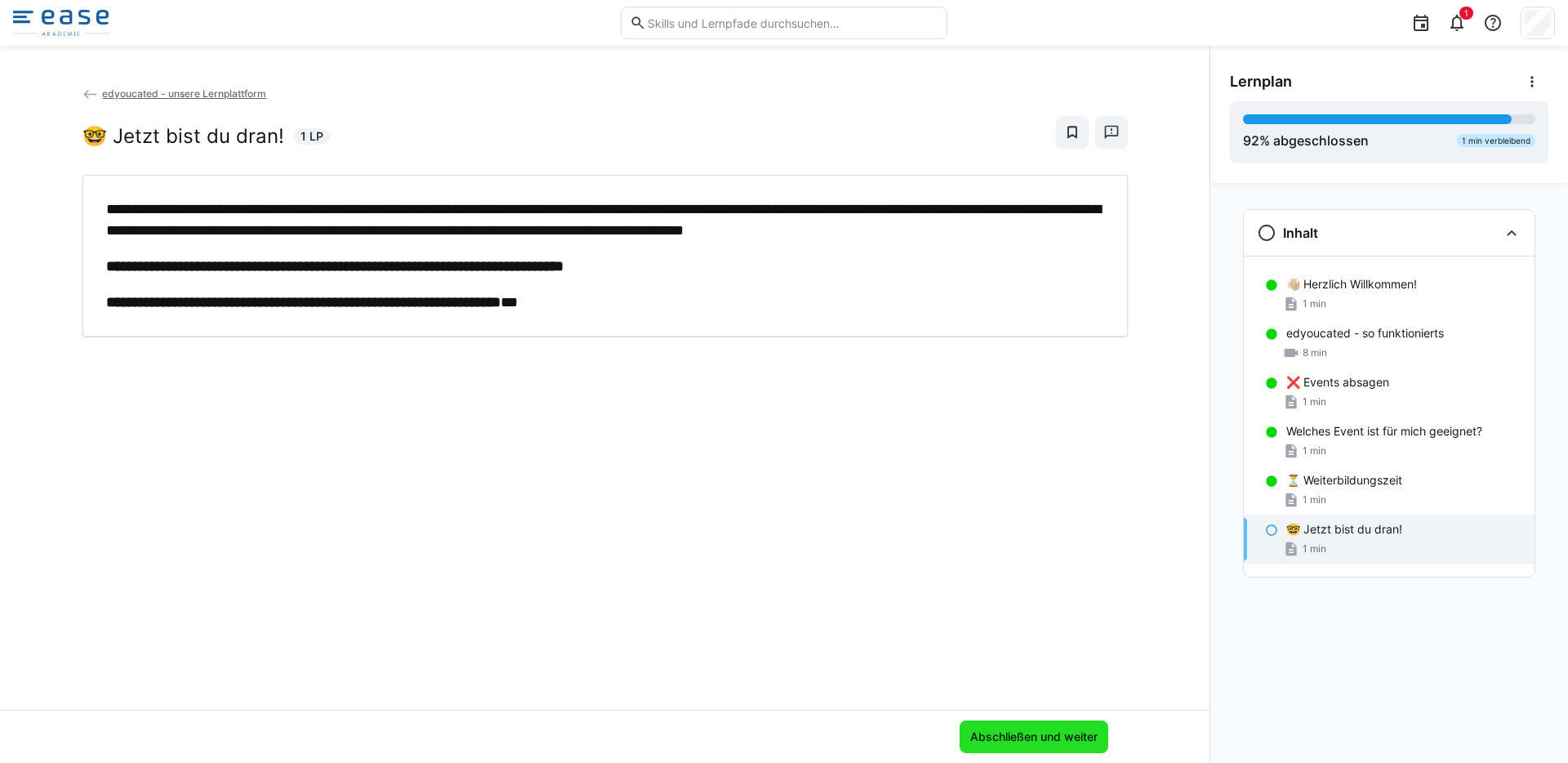
click at [1053, 731] on span "Abschließen und weiter" at bounding box center [1034, 736] width 133 height 16
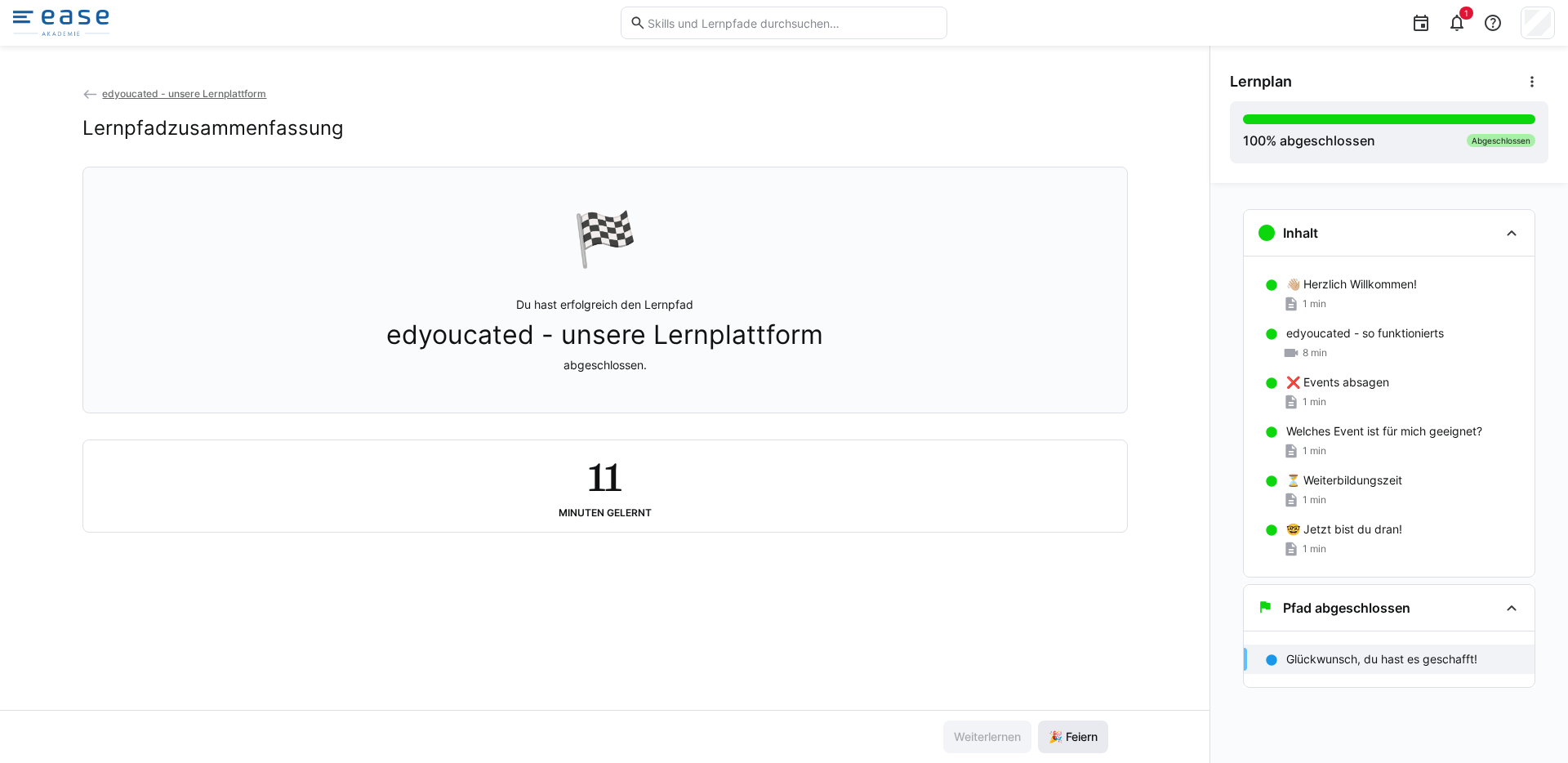
click at [1064, 736] on span "🎉 Feiern" at bounding box center [1072, 736] width 54 height 16
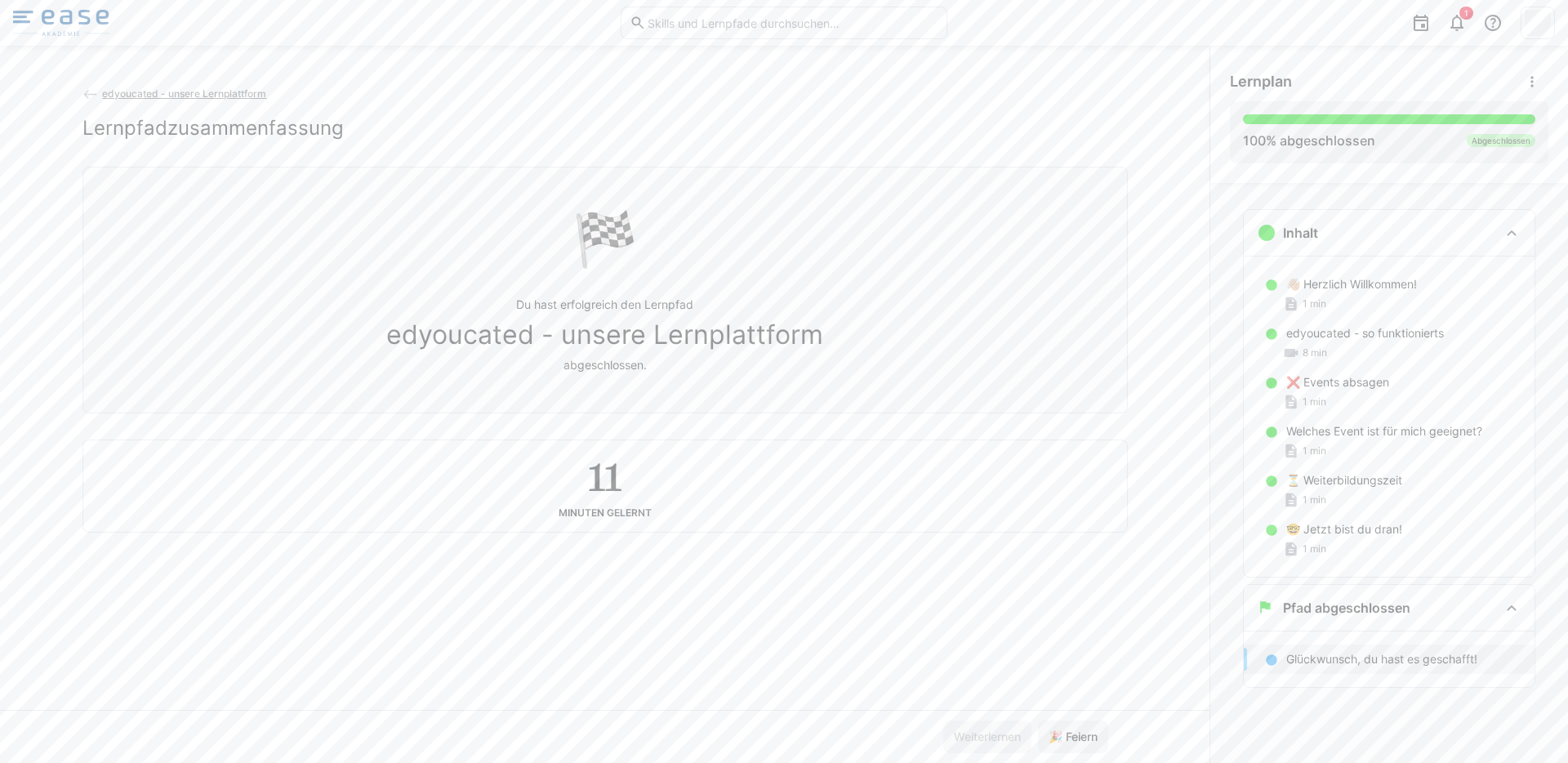
click at [61, 28] on img at bounding box center [62, 23] width 97 height 27
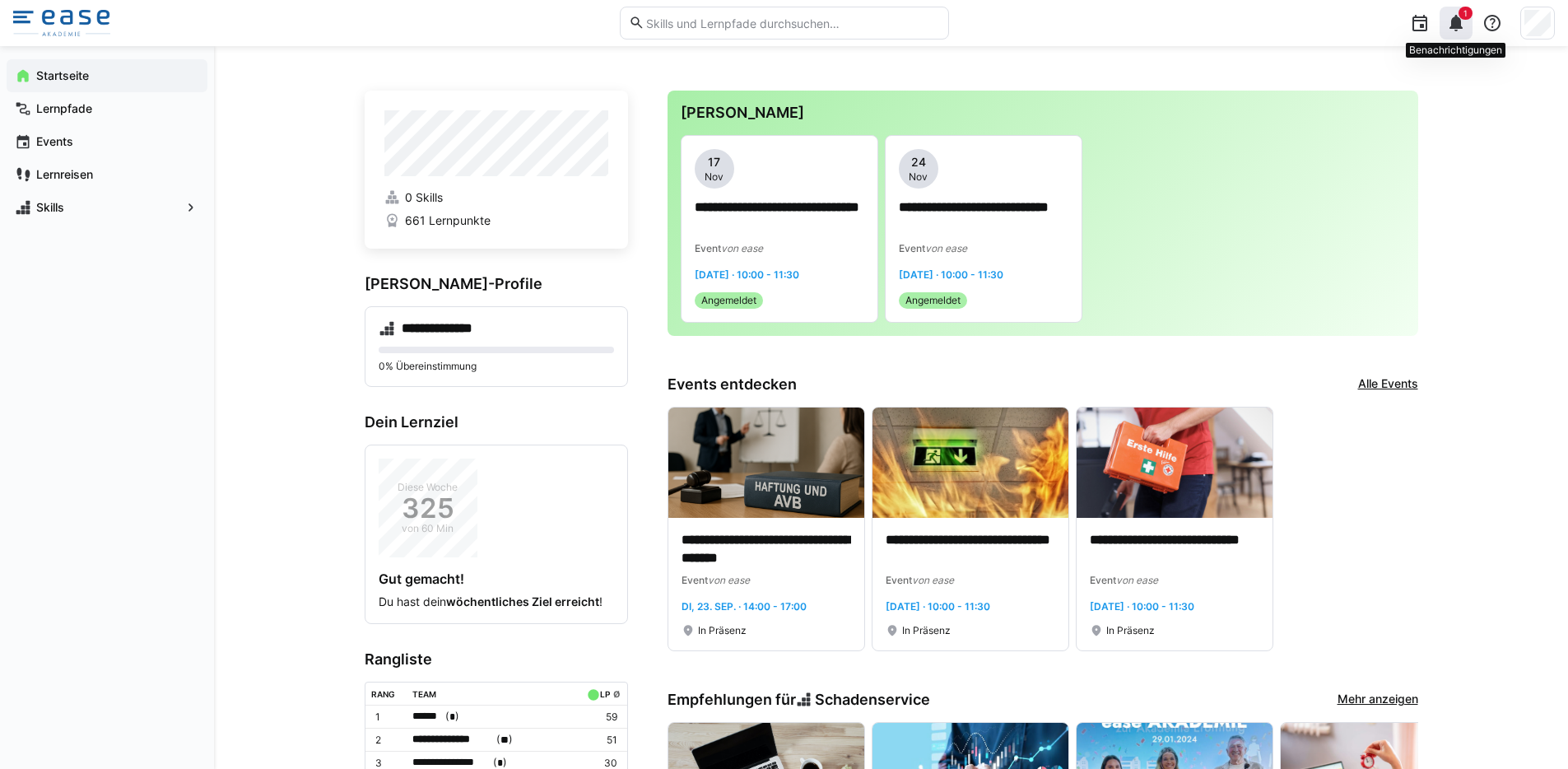
click at [1458, 30] on eds-icon at bounding box center [1456, 23] width 20 height 20
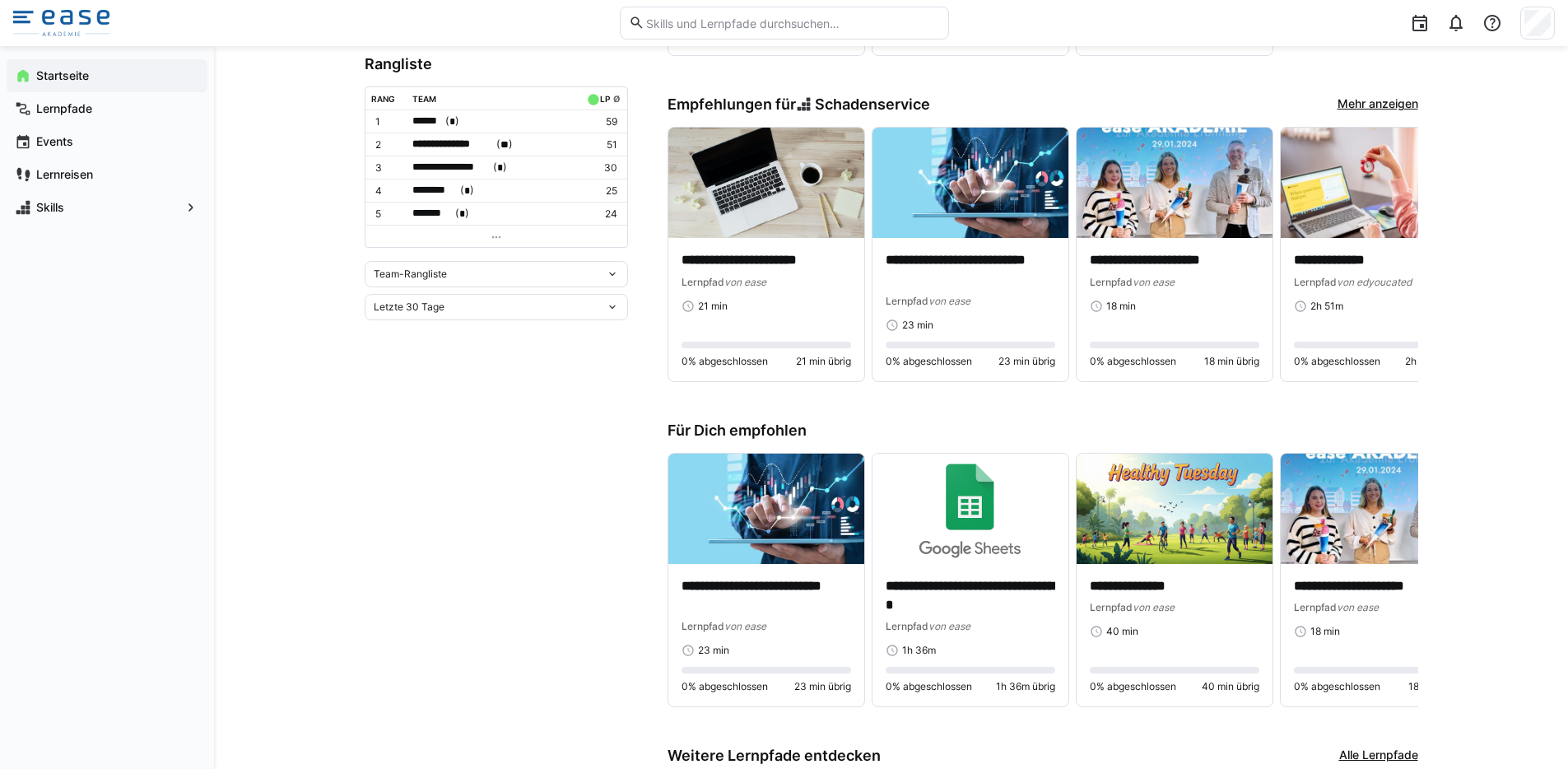
scroll to position [573, 0]
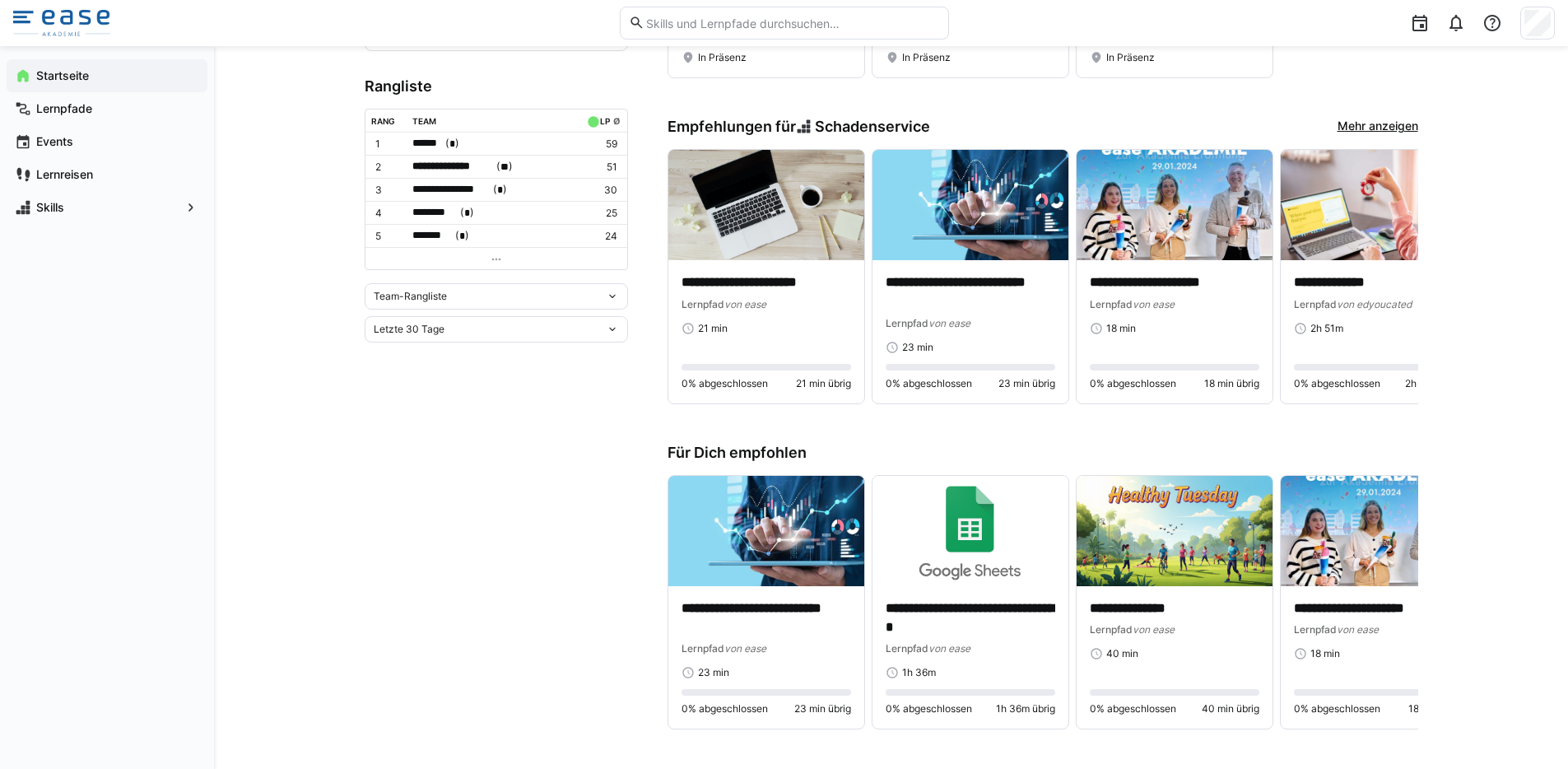
click at [616, 328] on eds-icon at bounding box center [612, 330] width 13 height 13
click at [479, 458] on span "Gesamt" at bounding box center [497, 465] width 264 height 27
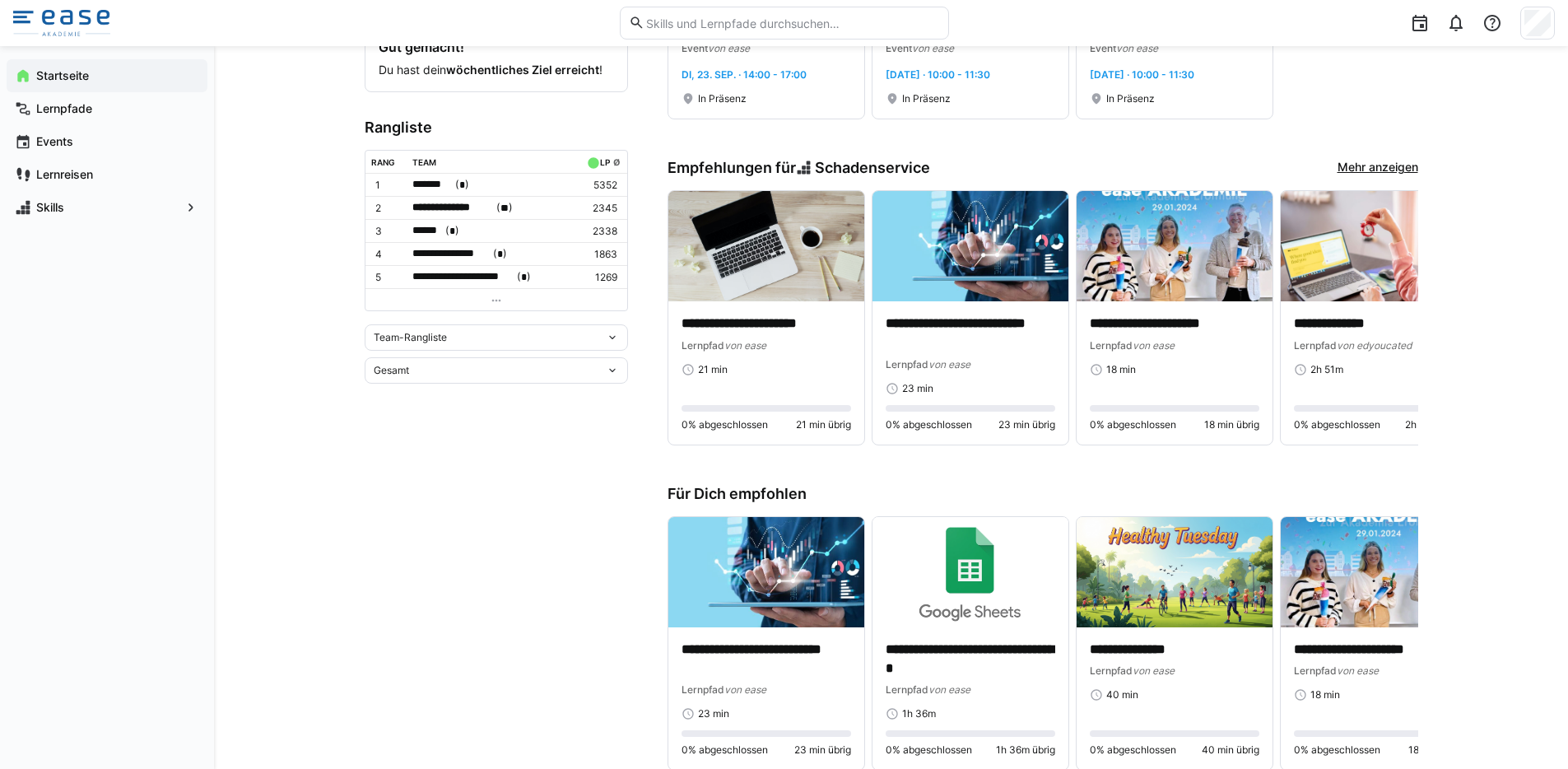
scroll to position [513, 0]
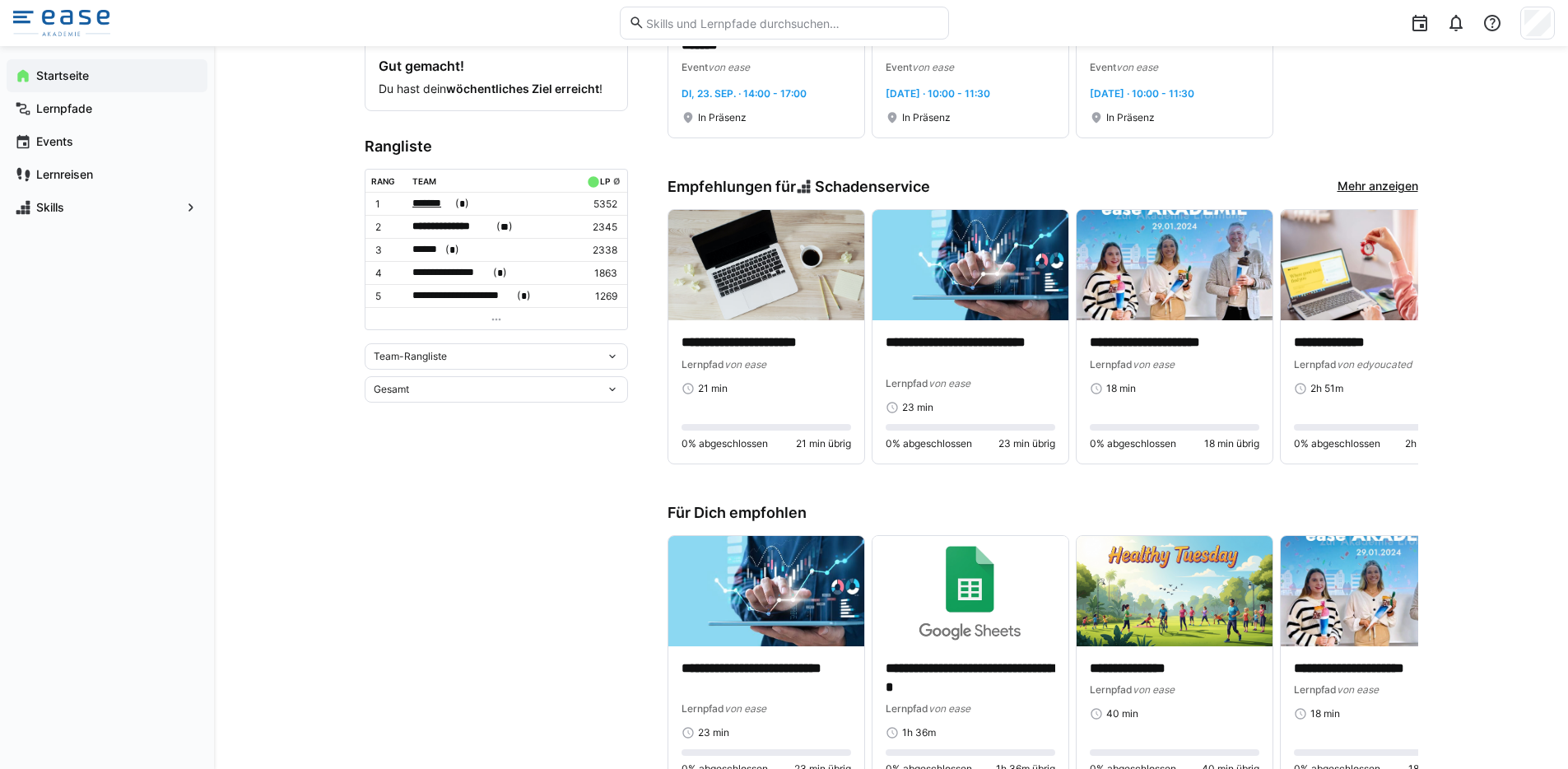
click at [448, 204] on span "*******" at bounding box center [432, 203] width 39 height 16
click at [490, 439] on div at bounding box center [784, 384] width 1568 height 769
click at [594, 356] on div "Team-Rangliste" at bounding box center [489, 356] width 232 height 11
click at [494, 409] on div "Individuelle Rangliste" at bounding box center [496, 414] width 244 height 13
click at [603, 350] on div "Individuelle Rangliste" at bounding box center [489, 352] width 232 height 11
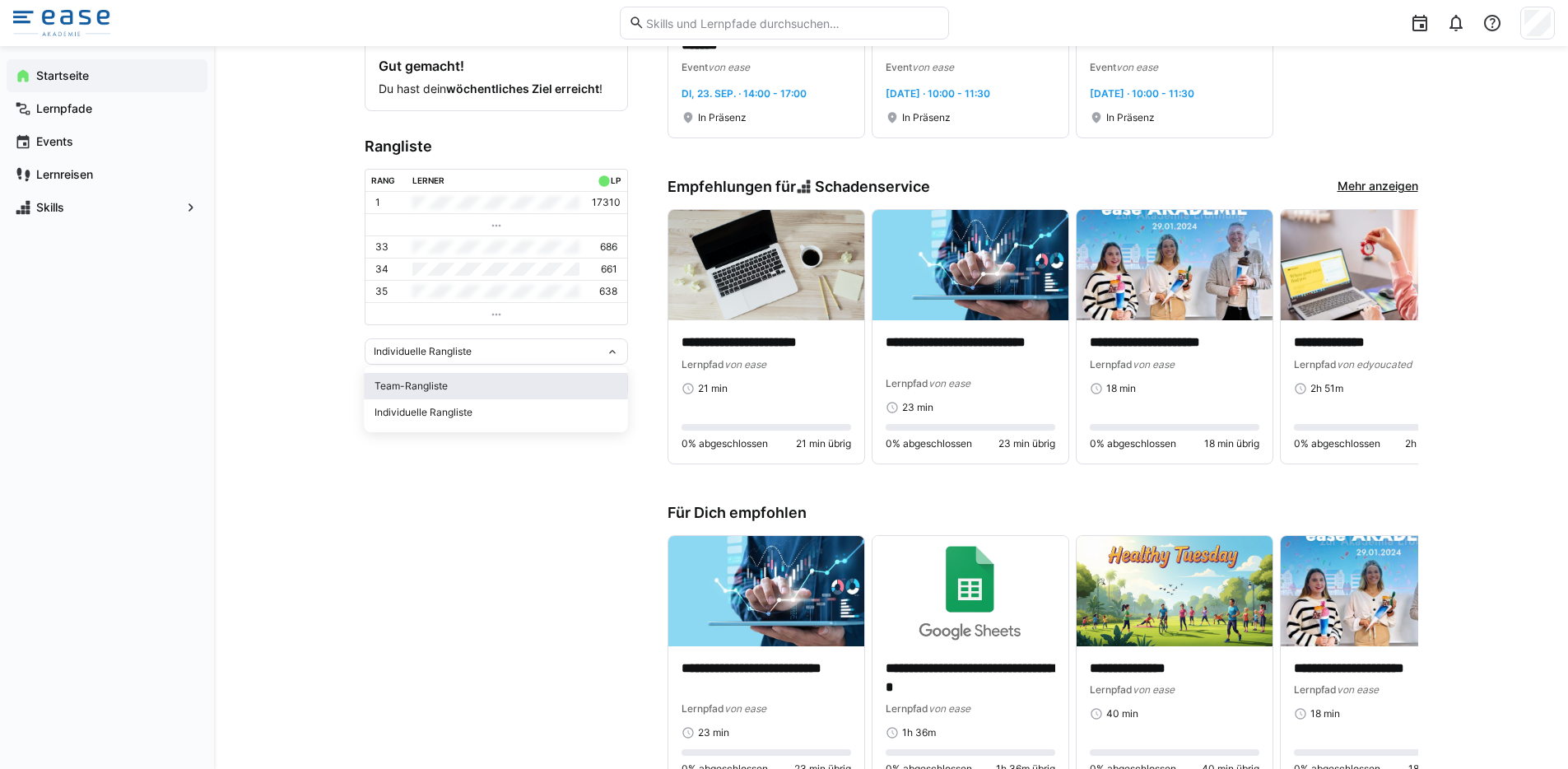
click at [477, 382] on div "Team-Rangliste" at bounding box center [496, 386] width 244 height 13
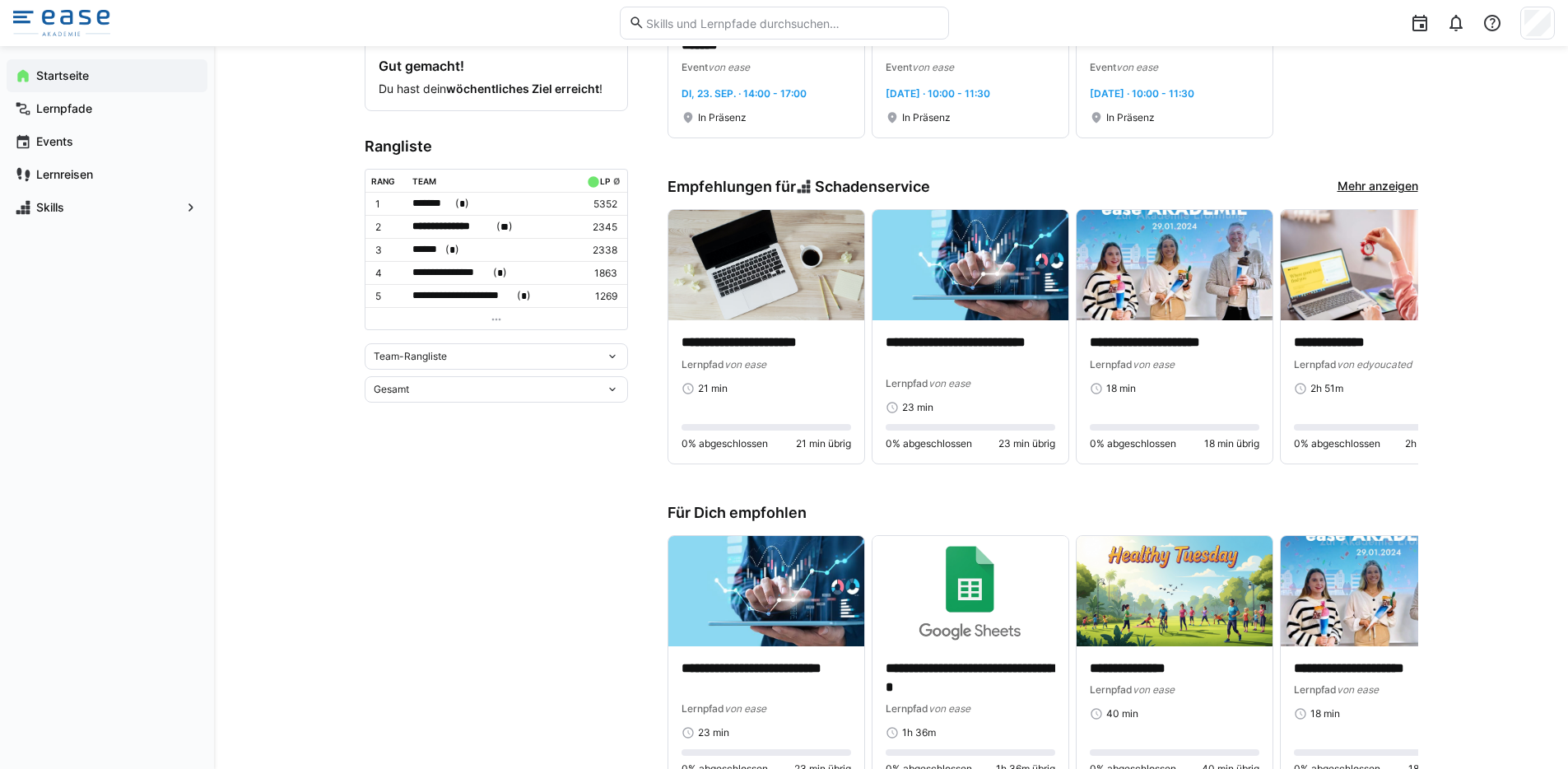
click at [482, 393] on div "Gesamt" at bounding box center [497, 390] width 264 height 27
click at [448, 450] on div "Letzte 30 Tage" at bounding box center [496, 446] width 244 height 13
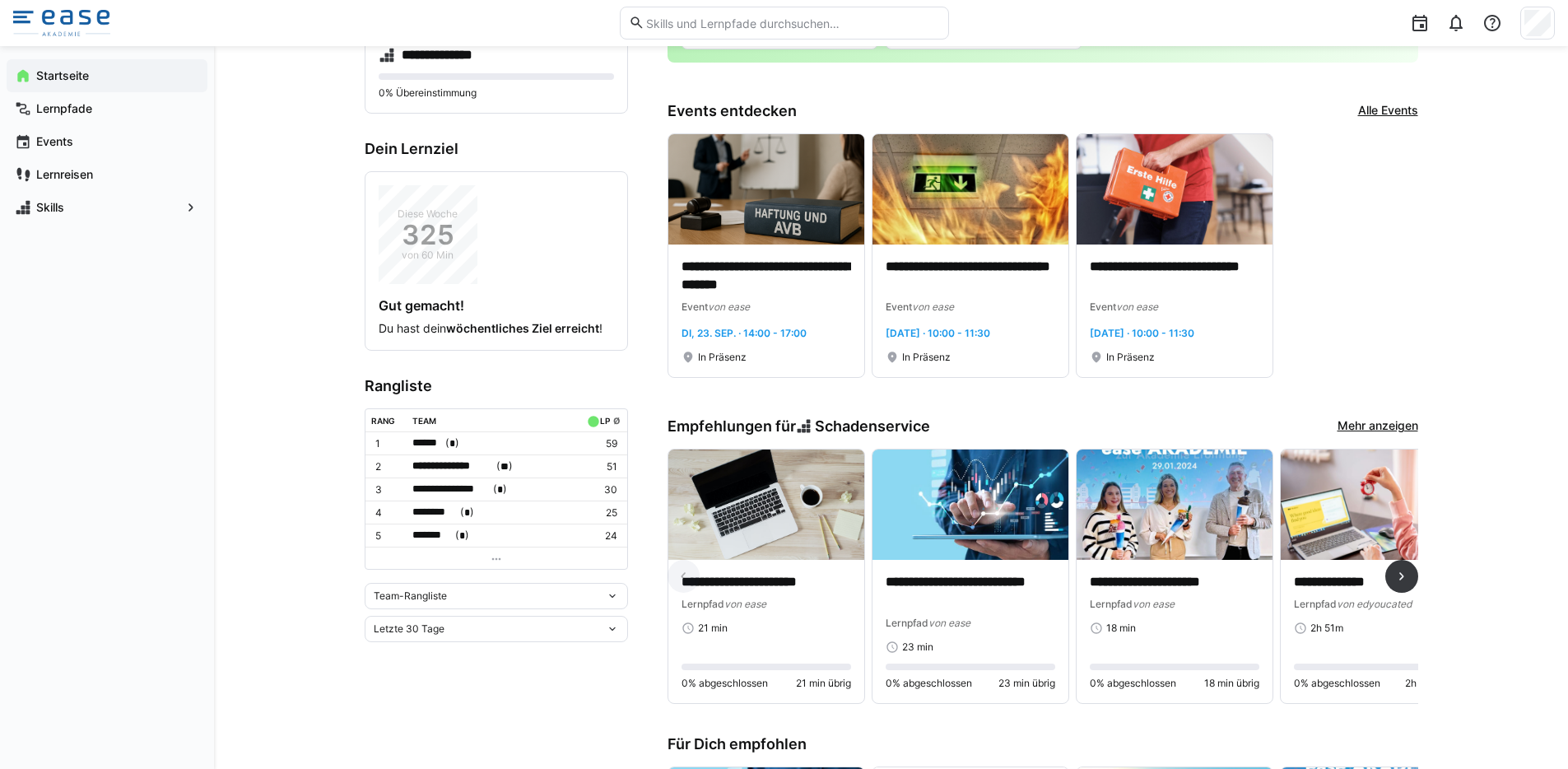
scroll to position [0, 0]
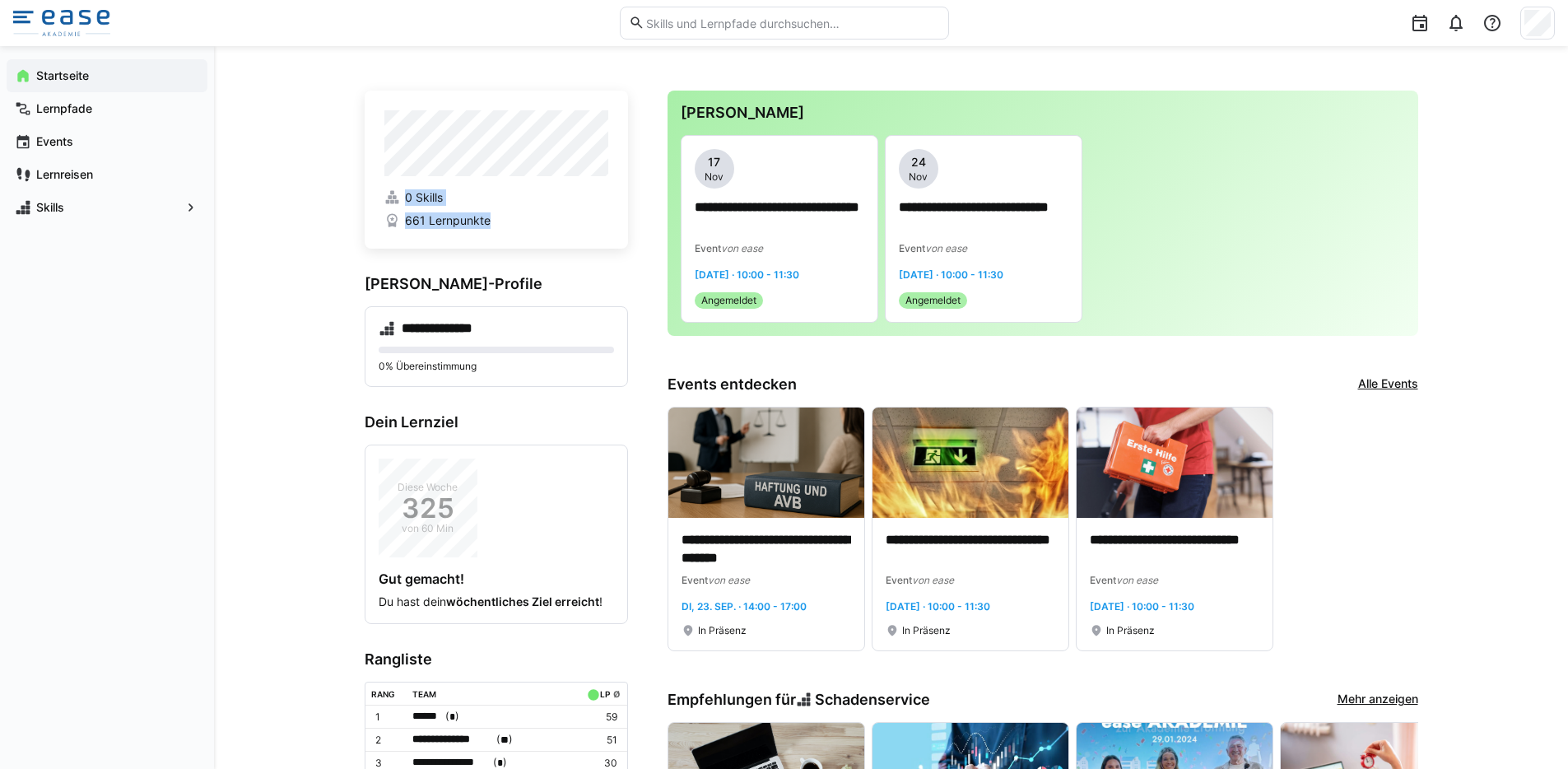
drag, startPoint x: 487, startPoint y: 224, endPoint x: 359, endPoint y: 224, distance: 128.0
click at [1467, 27] on div at bounding box center [1456, 23] width 32 height 32
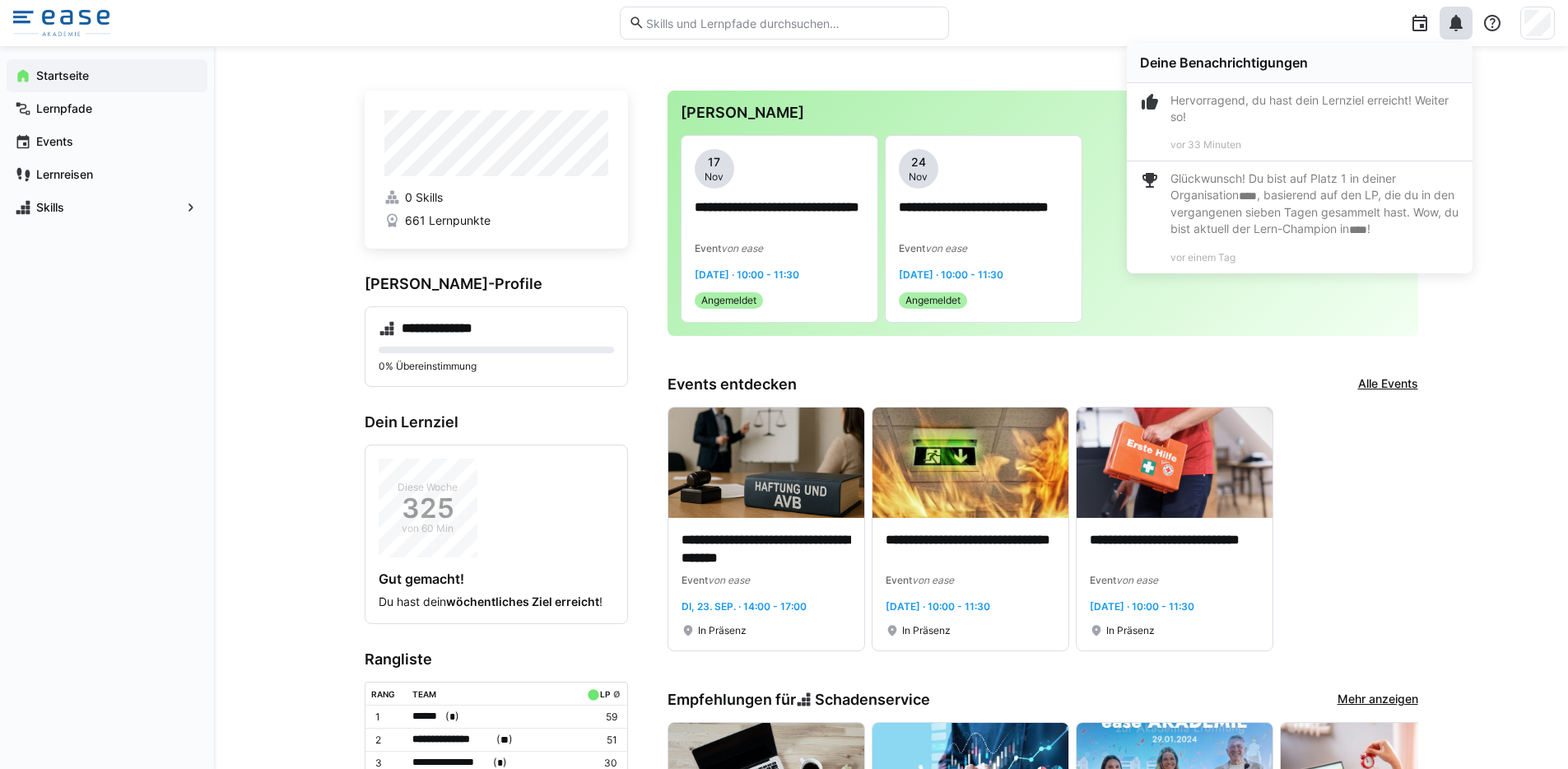
click at [1386, 458] on div "**********" at bounding box center [1043, 529] width 751 height 246
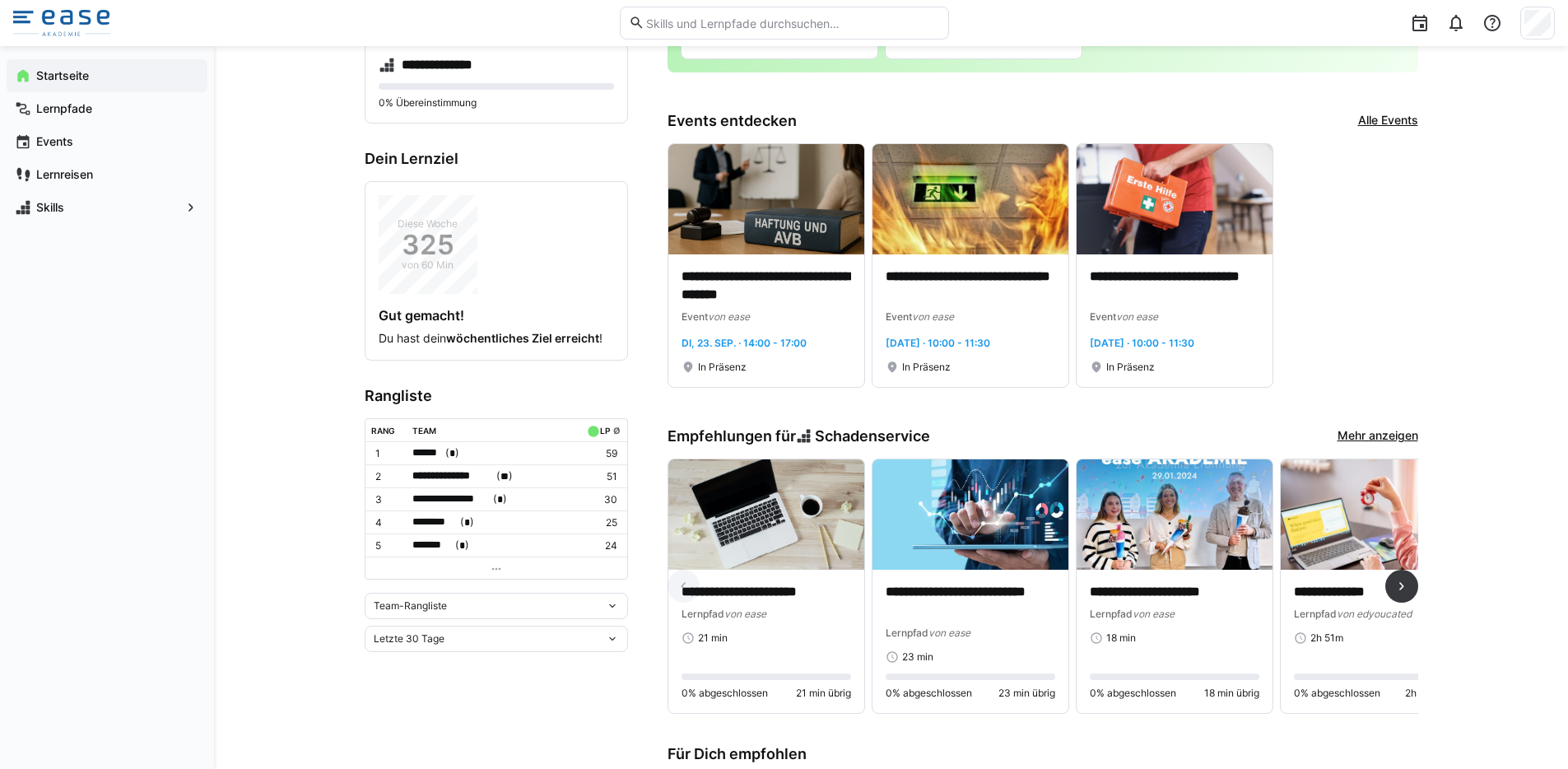
scroll to position [115, 0]
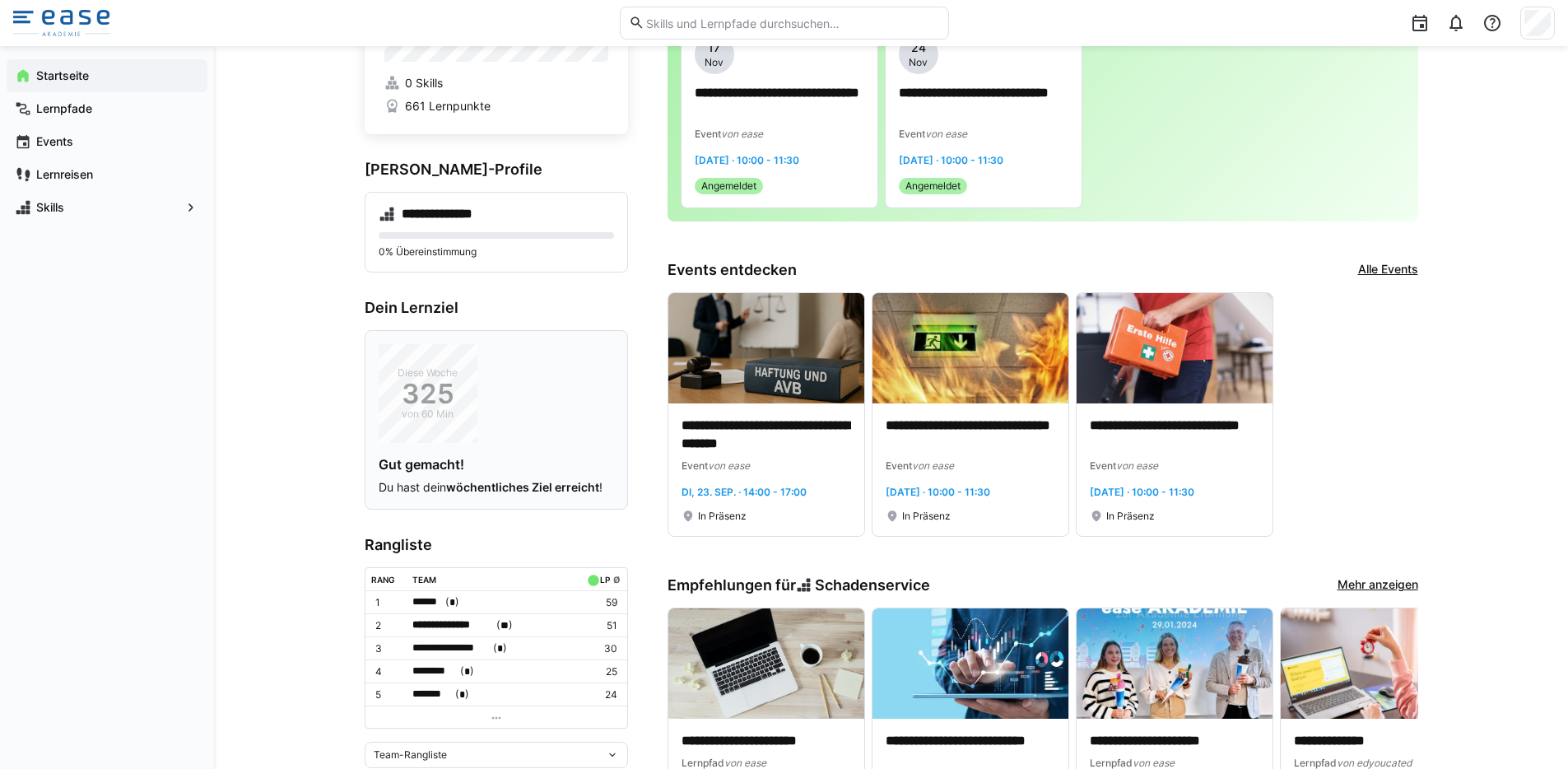
click at [423, 394] on span "325" at bounding box center [427, 393] width 98 height 16
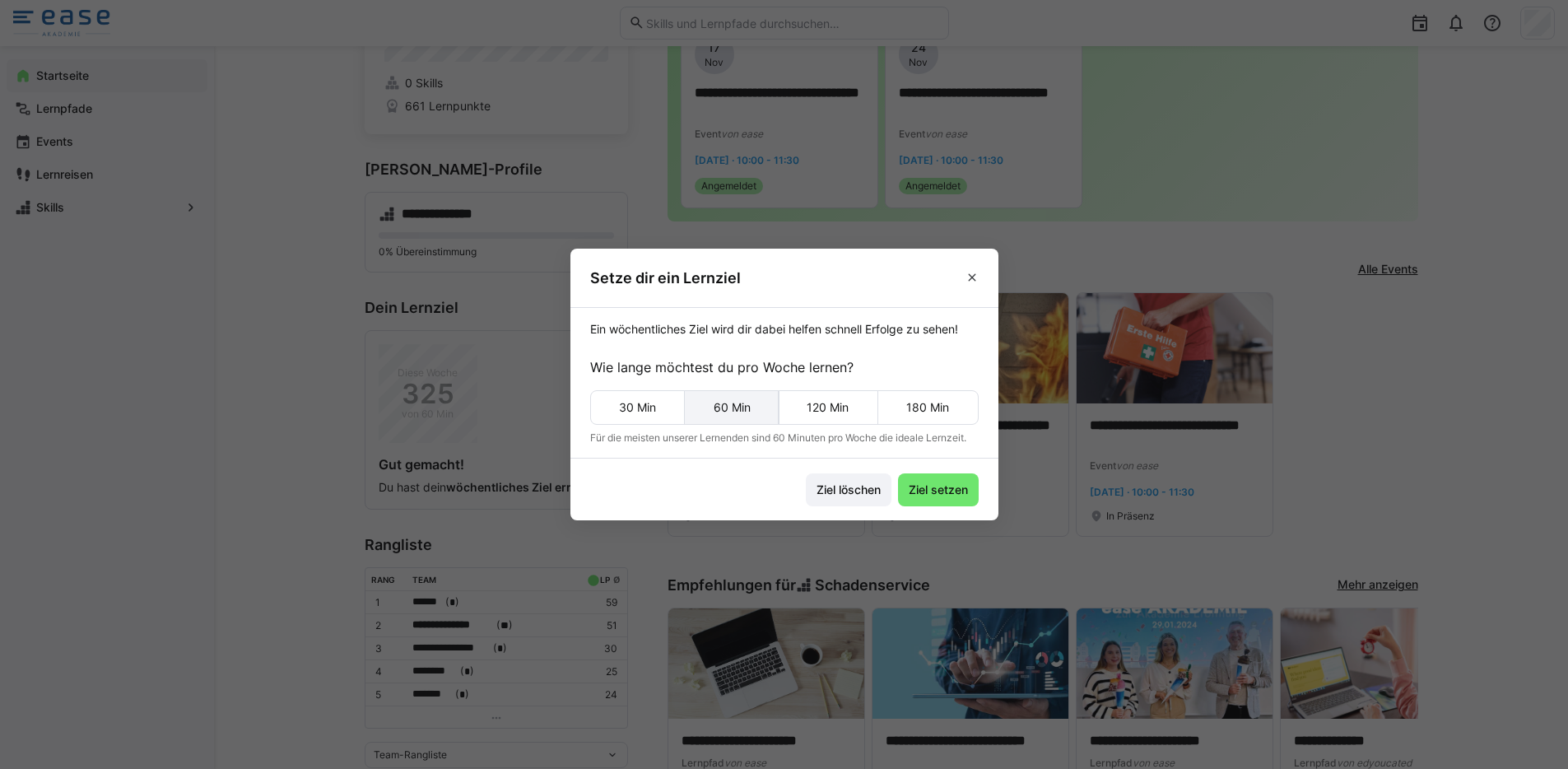
click at [727, 413] on eds-button-option "60 Min" at bounding box center [732, 407] width 96 height 34
click at [930, 492] on span "Ziel setzen" at bounding box center [937, 489] width 64 height 16
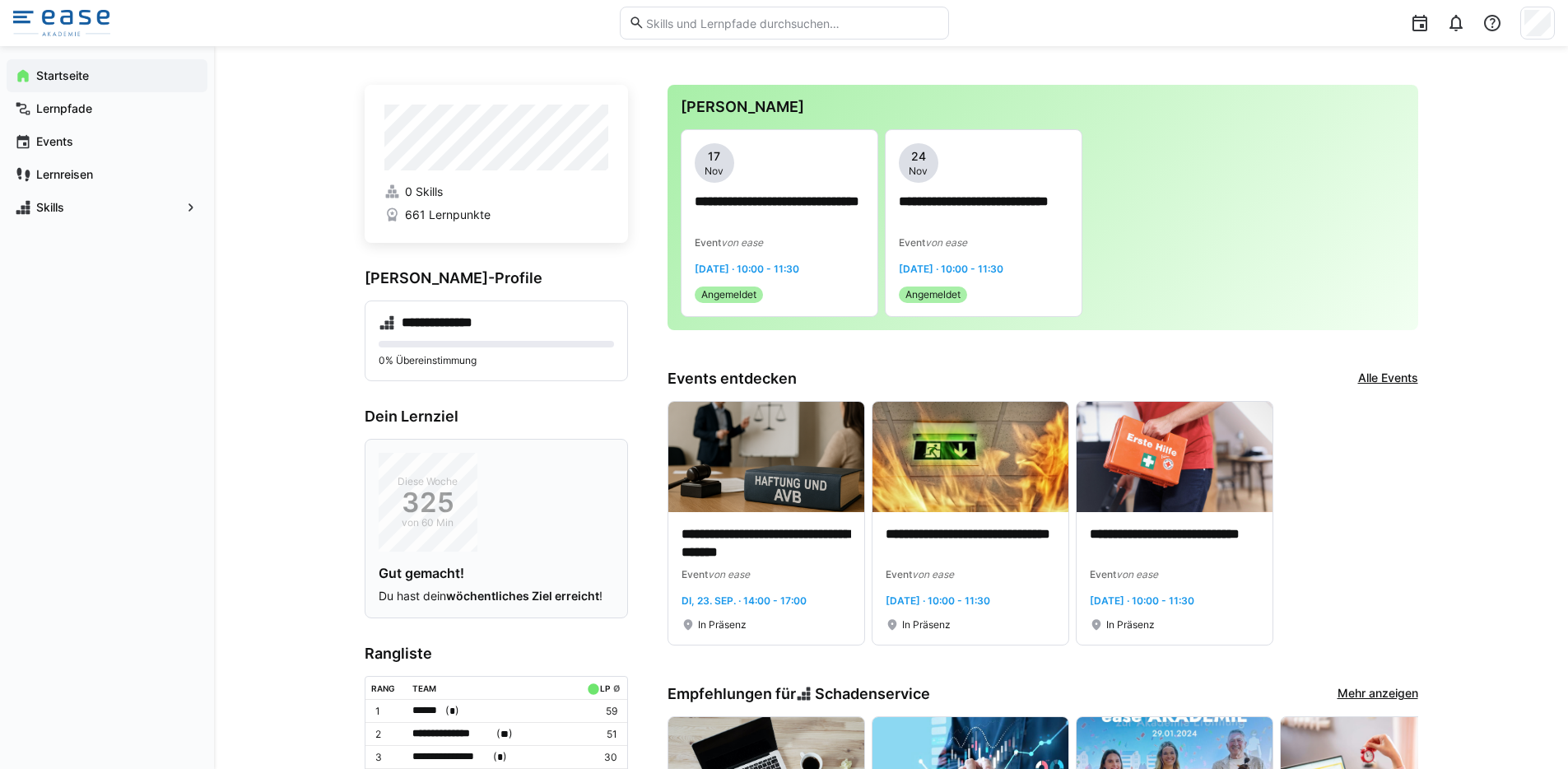
scroll to position [0, 0]
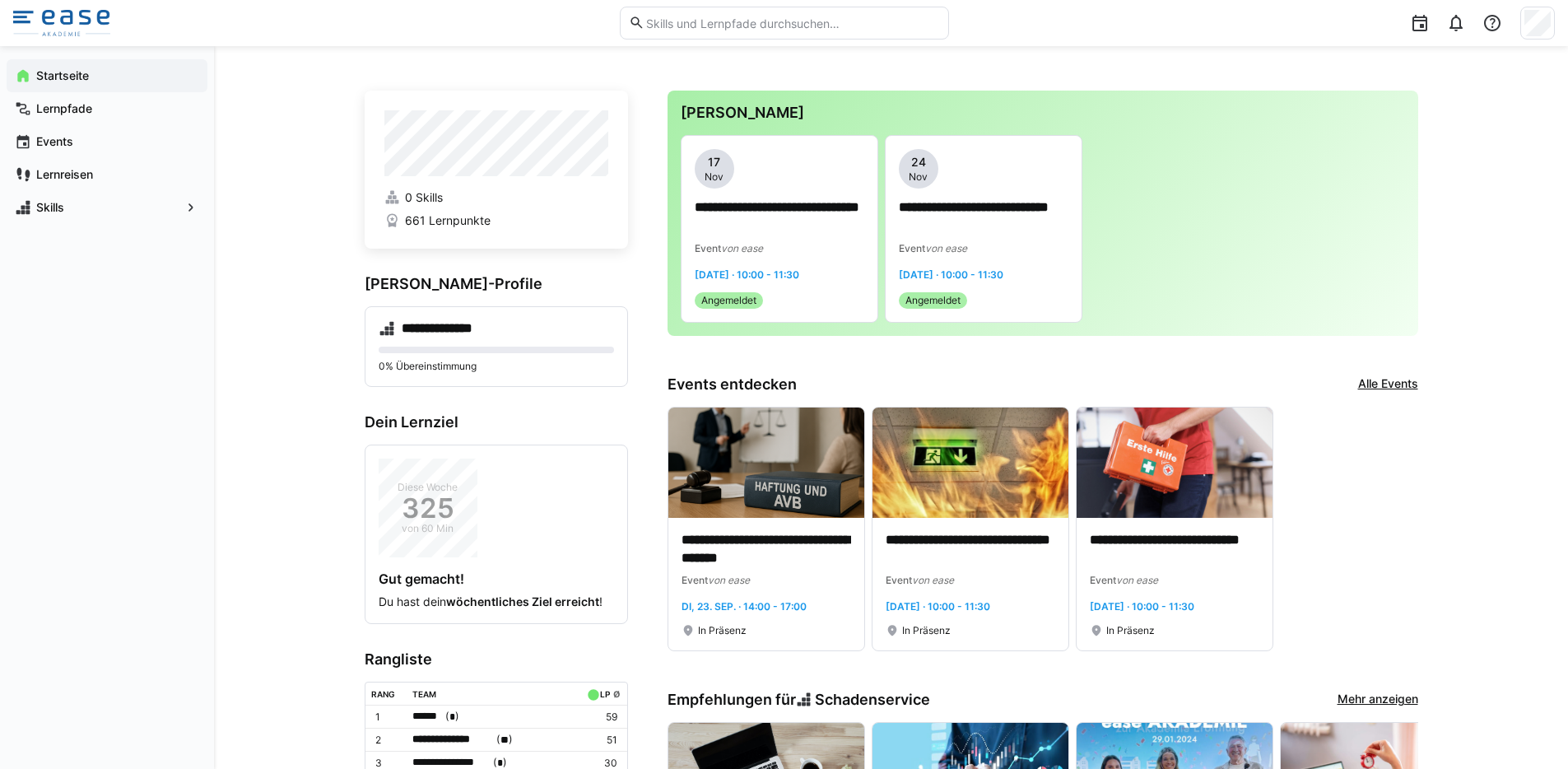
click at [1175, 159] on div "**********" at bounding box center [1042, 228] width 724 height 187
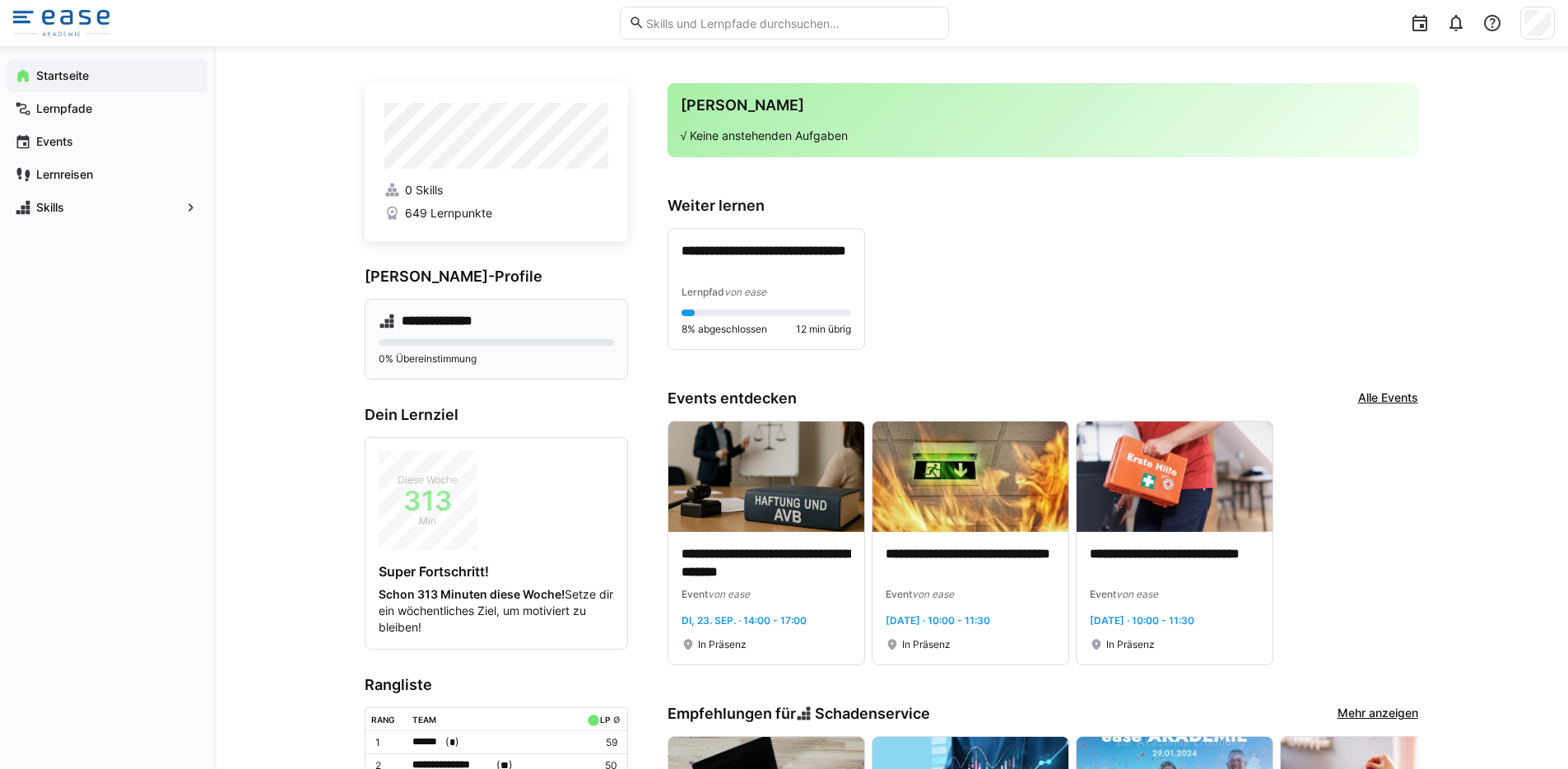
scroll to position [24, 0]
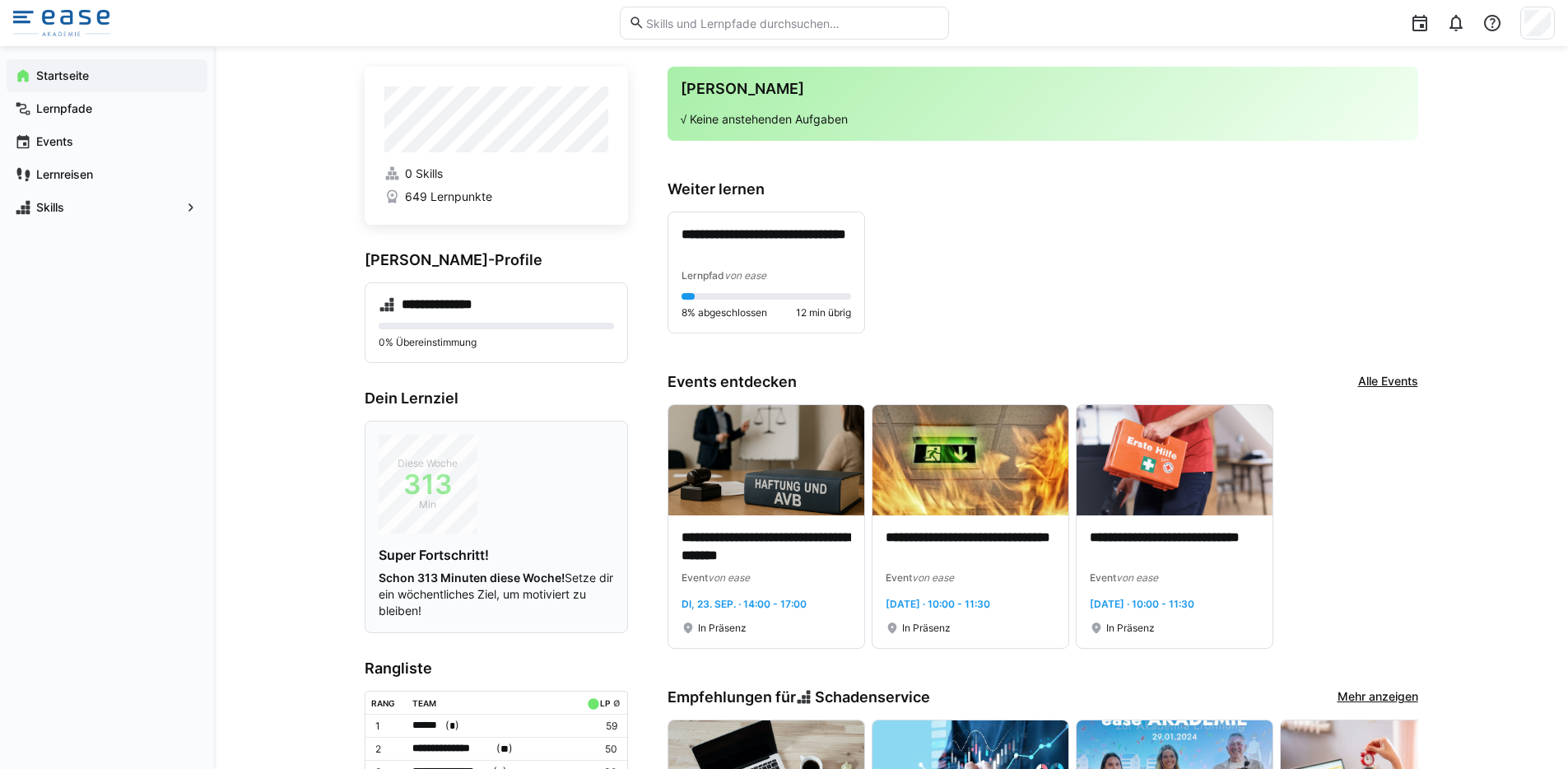
click at [441, 487] on span "313" at bounding box center [427, 483] width 98 height 16
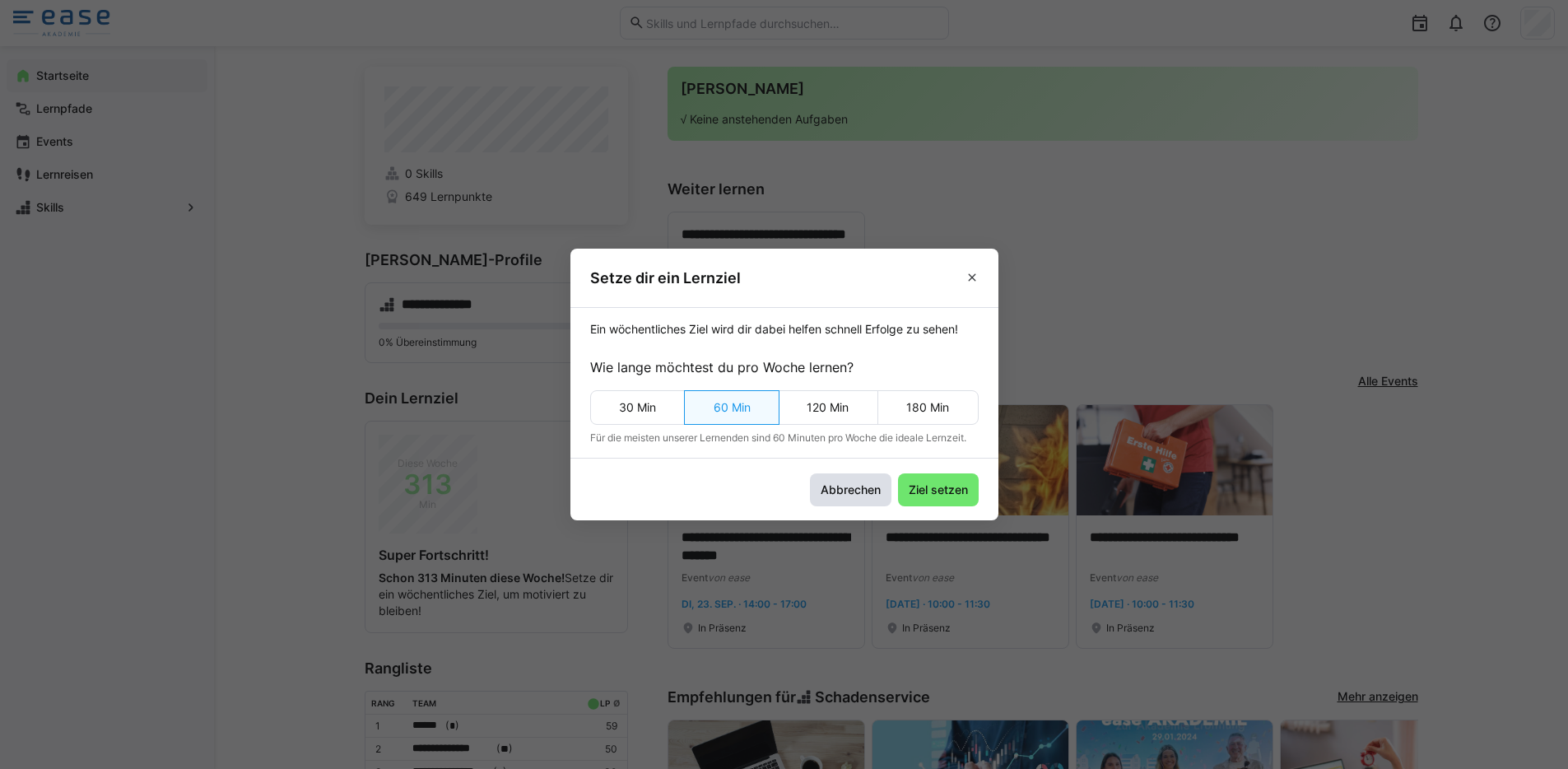
click at [863, 493] on span "Abbrechen" at bounding box center [850, 489] width 65 height 16
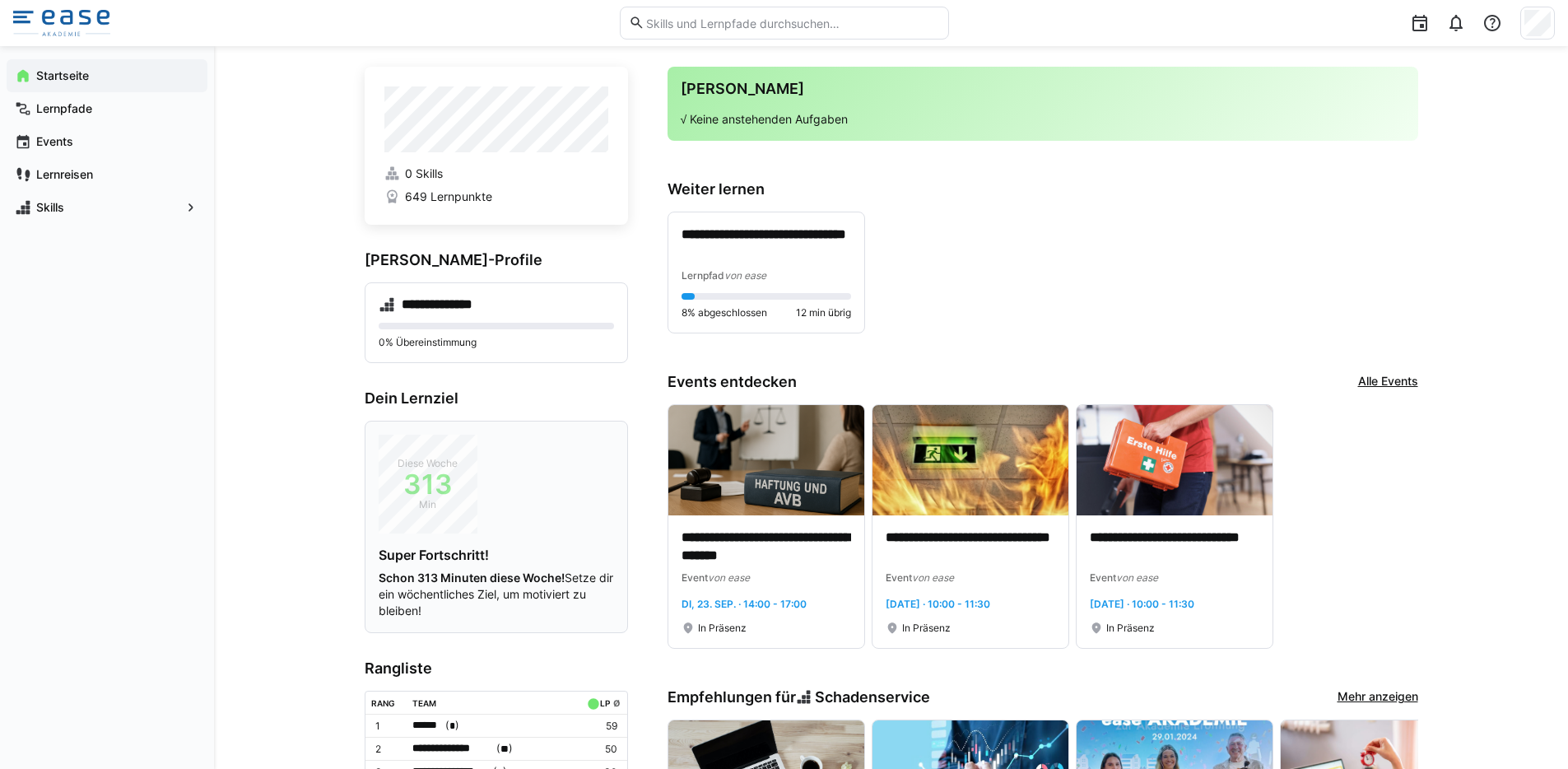
click at [452, 457] on span "Diese Woche" at bounding box center [427, 462] width 98 height 16
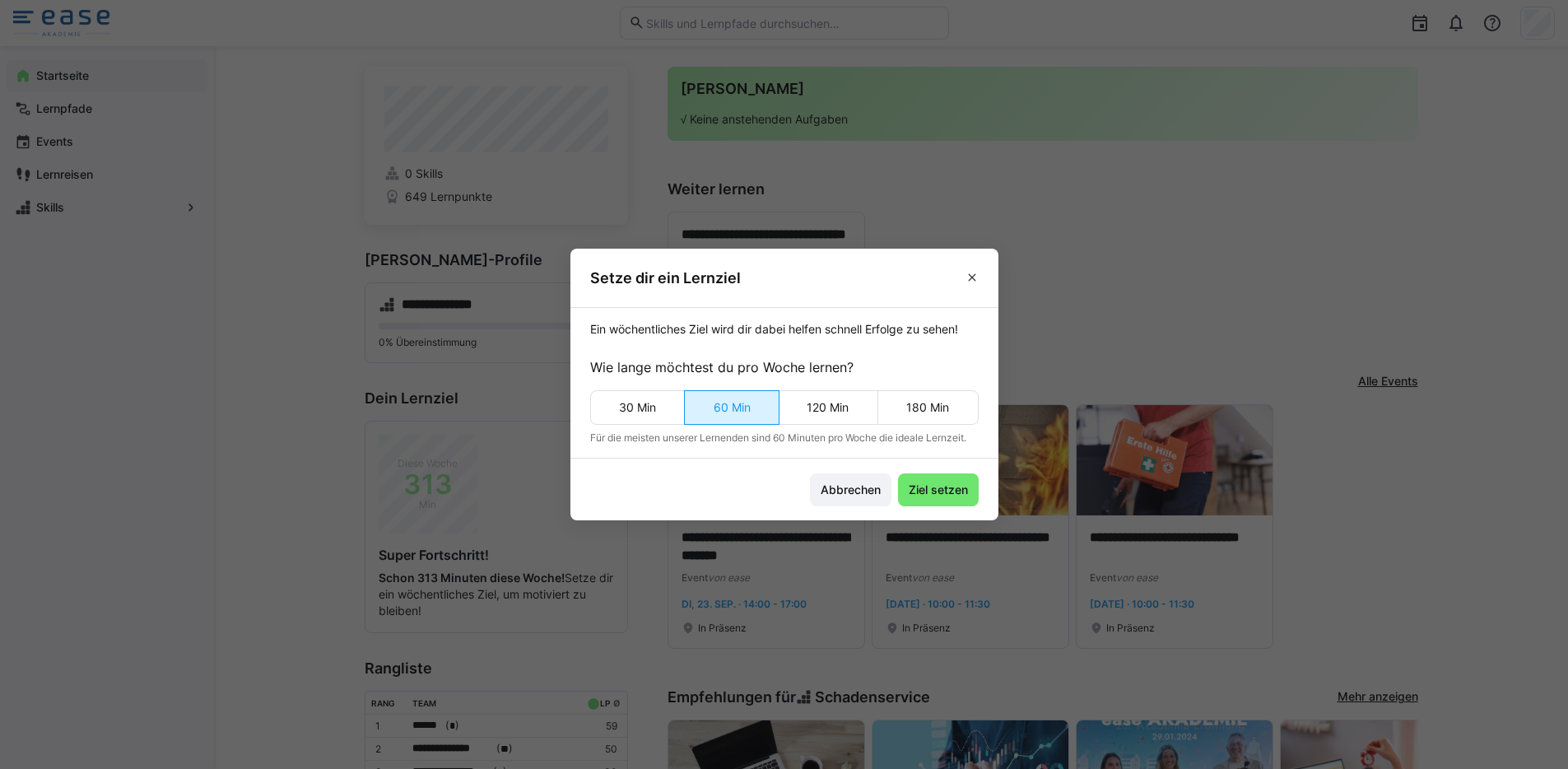
click at [751, 417] on eds-button-option "60 Min" at bounding box center [732, 407] width 96 height 34
click at [917, 488] on span "Ziel setzen" at bounding box center [937, 489] width 64 height 16
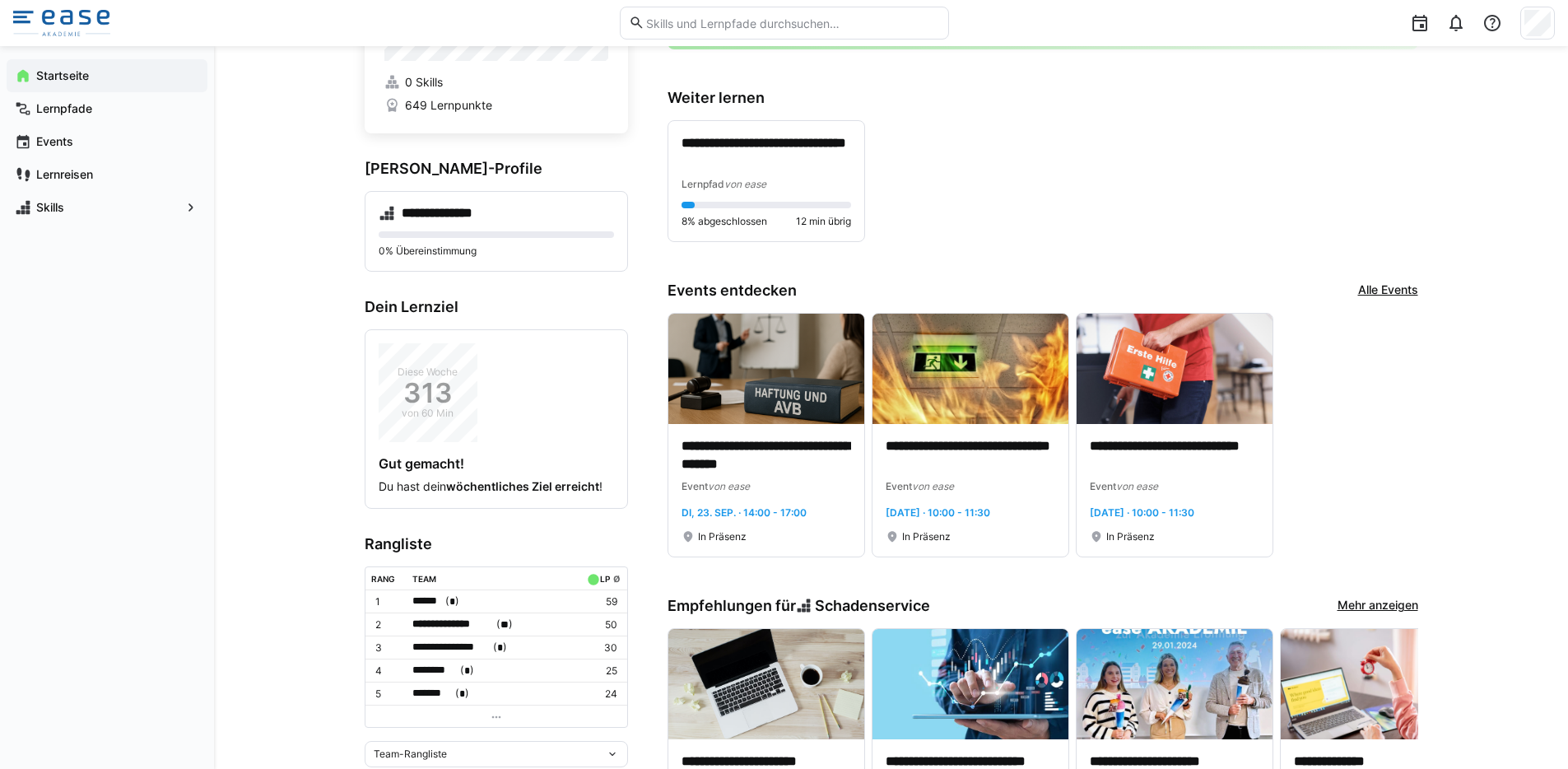
scroll to position [145, 0]
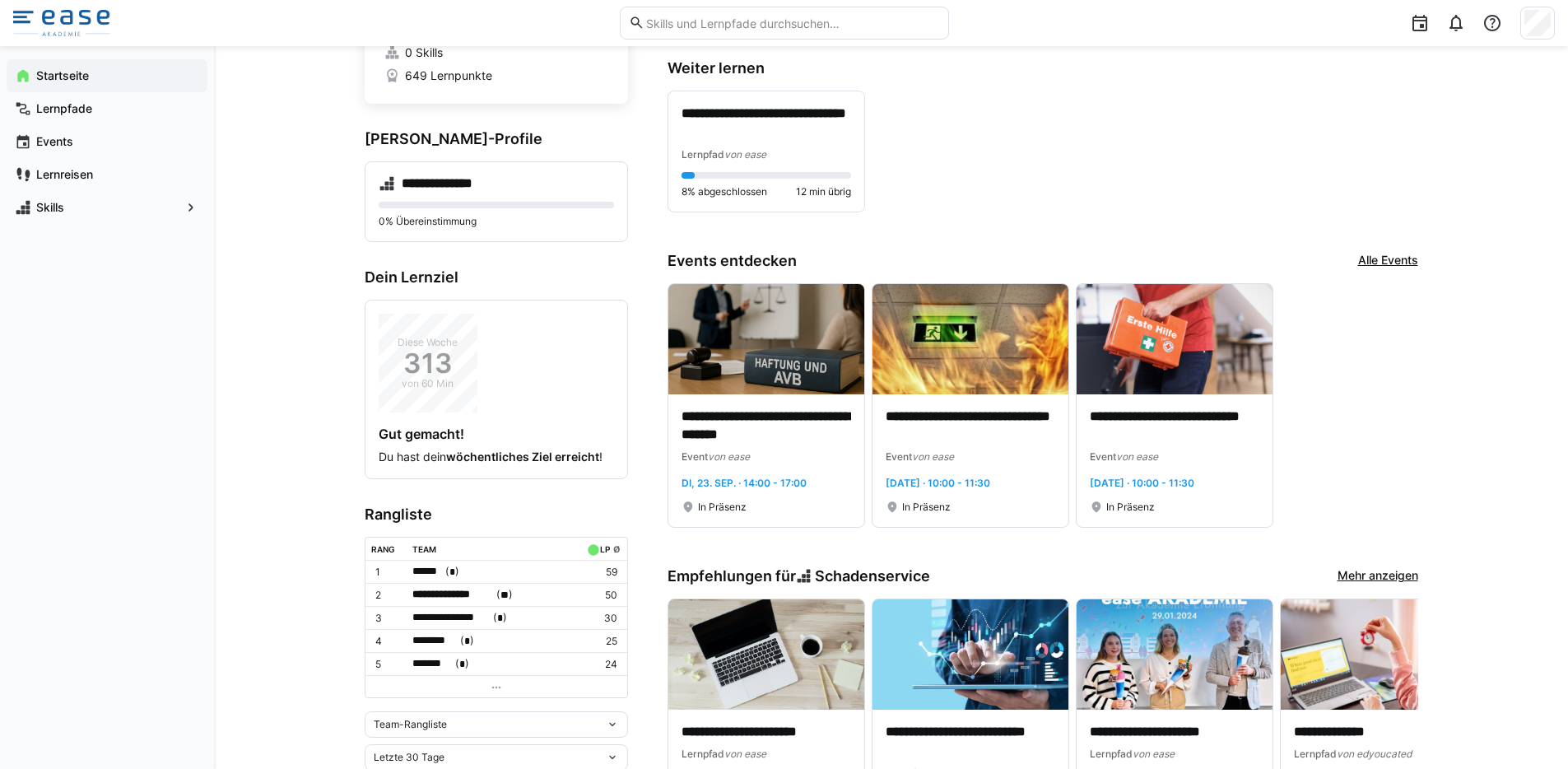
click at [1384, 265] on link "Alle Events" at bounding box center [1387, 261] width 60 height 18
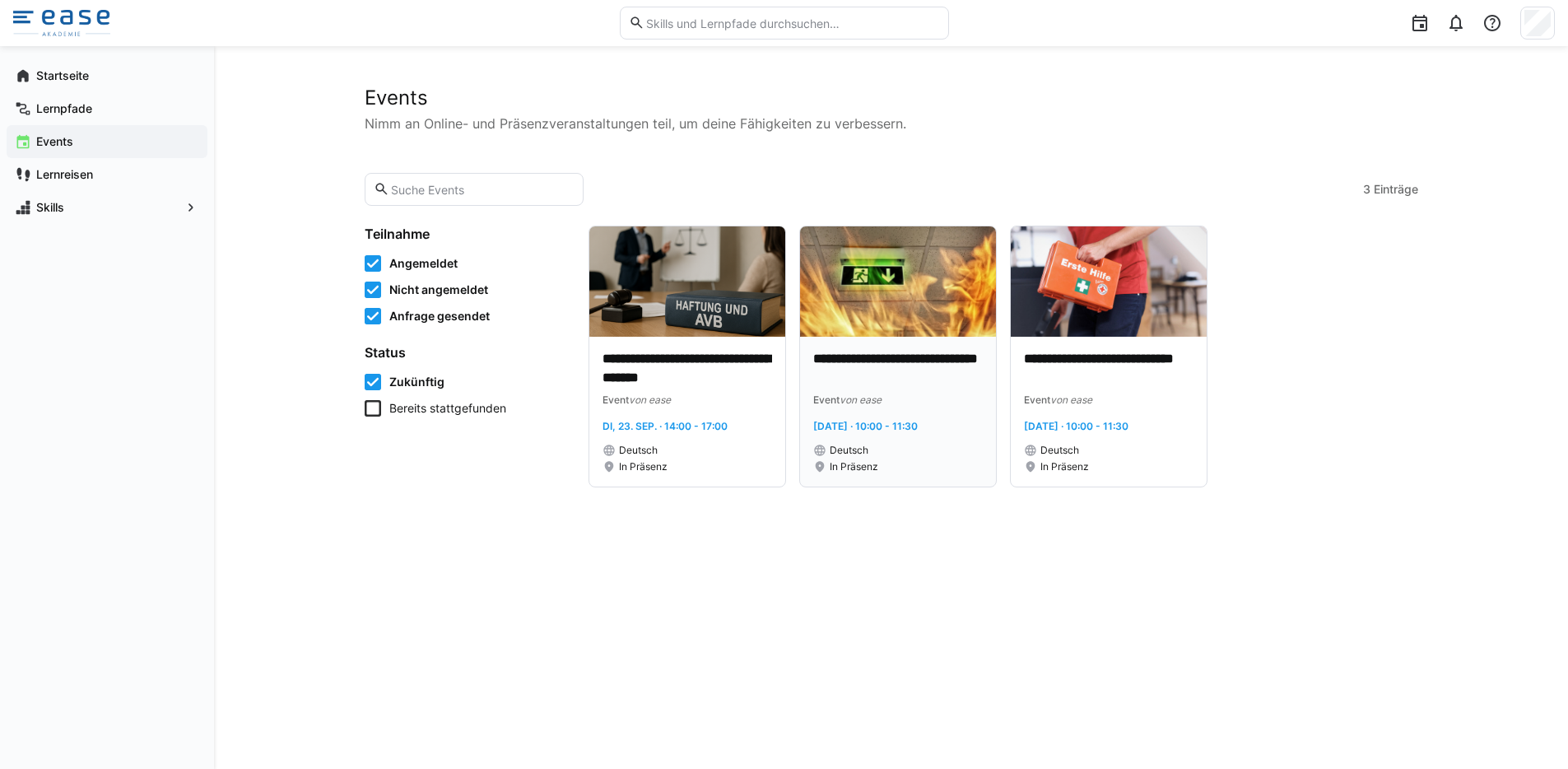
click at [854, 375] on p "**********" at bounding box center [897, 369] width 169 height 38
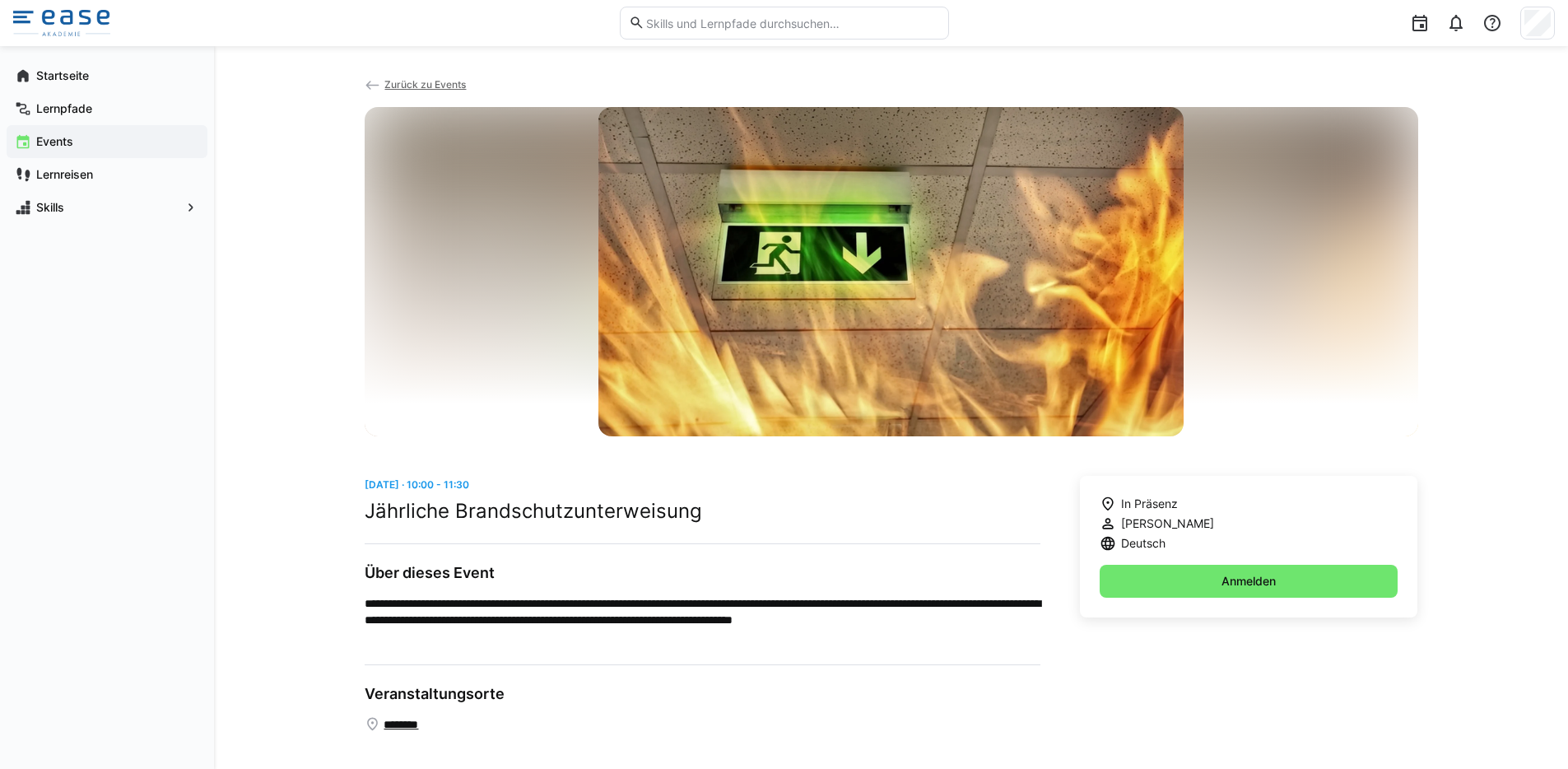
scroll to position [13, 0]
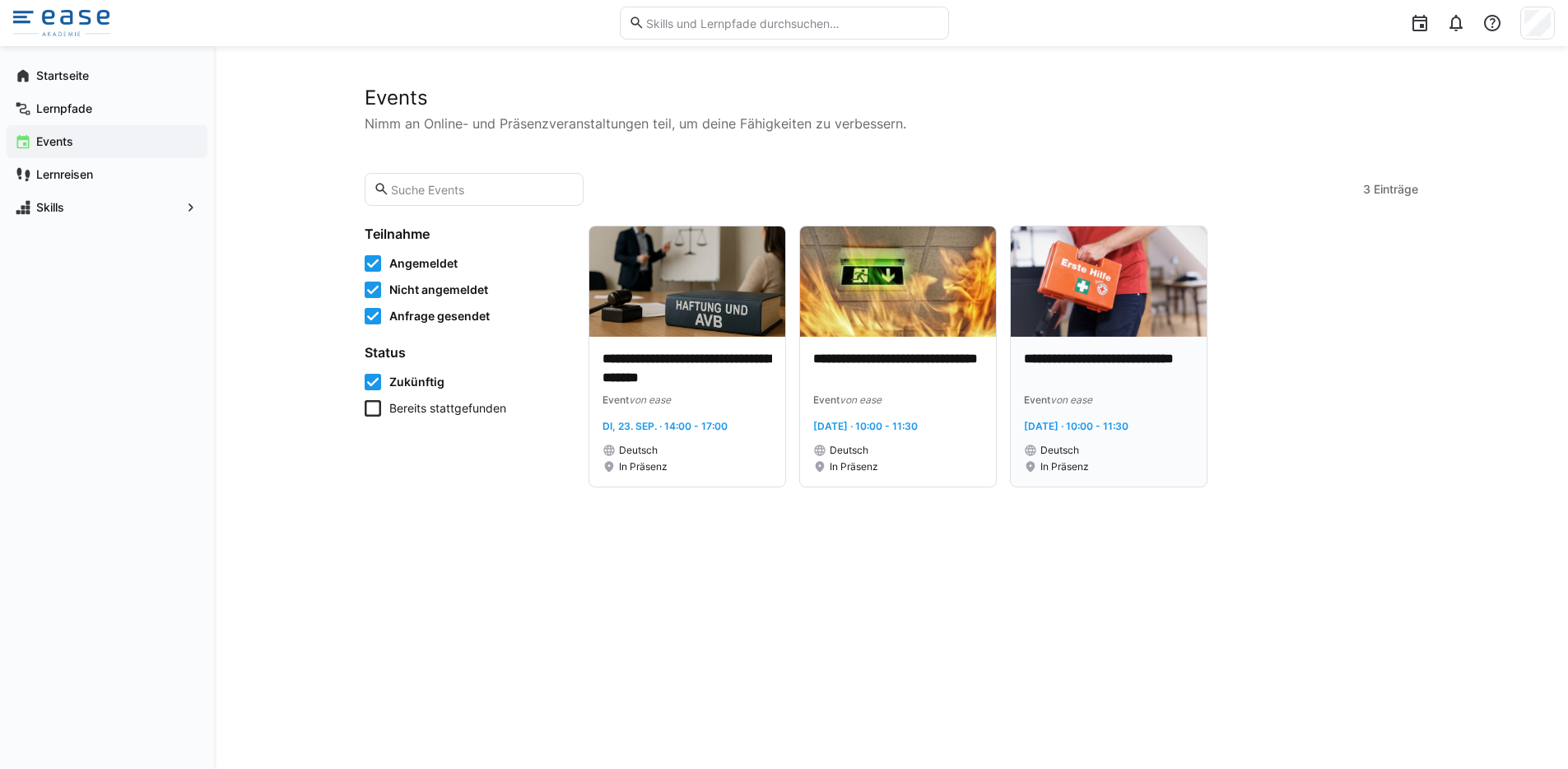
click at [1085, 358] on p "**********" at bounding box center [1108, 369] width 169 height 38
click at [655, 363] on p "**********" at bounding box center [687, 369] width 169 height 38
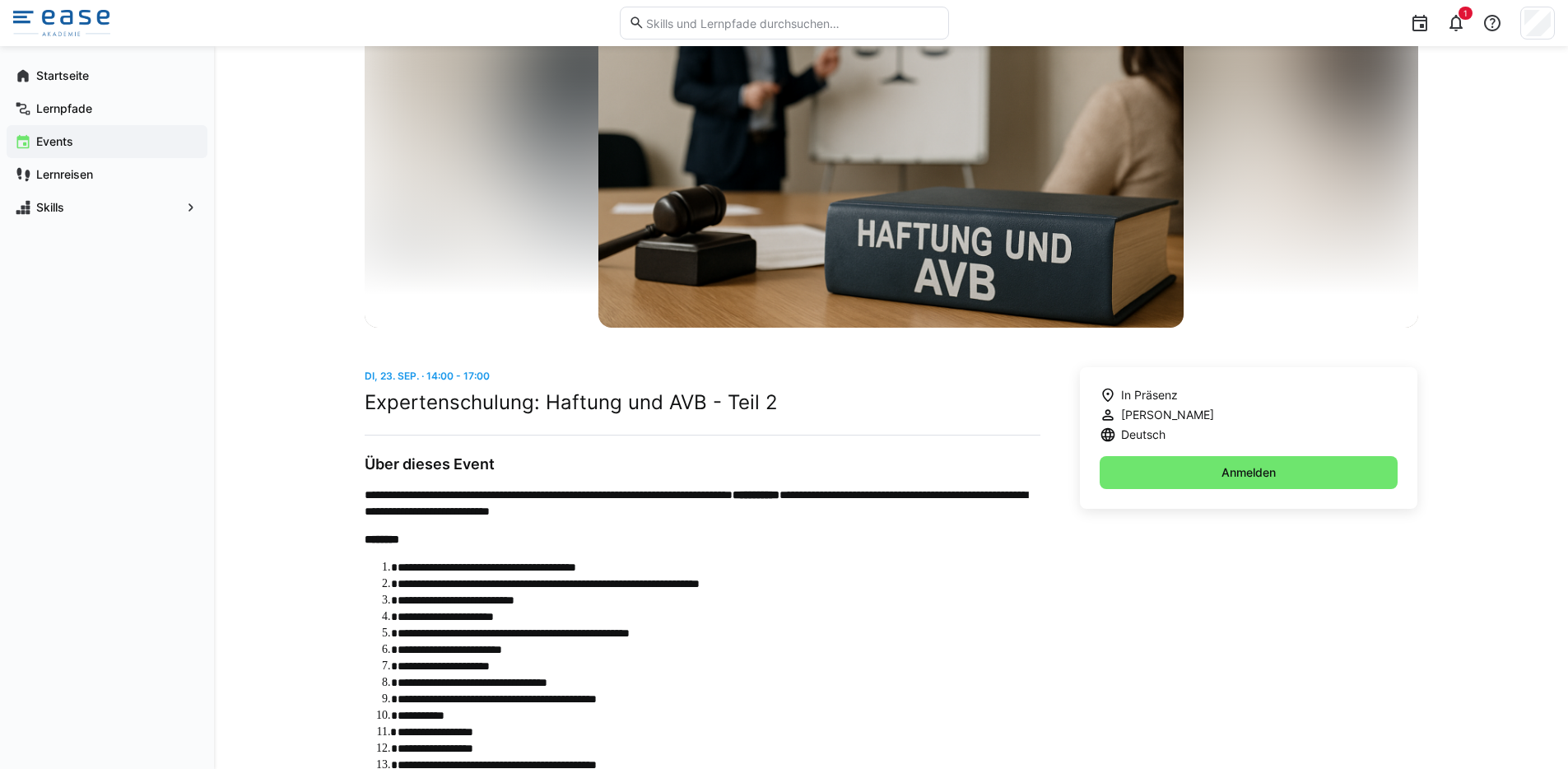
scroll to position [116, 0]
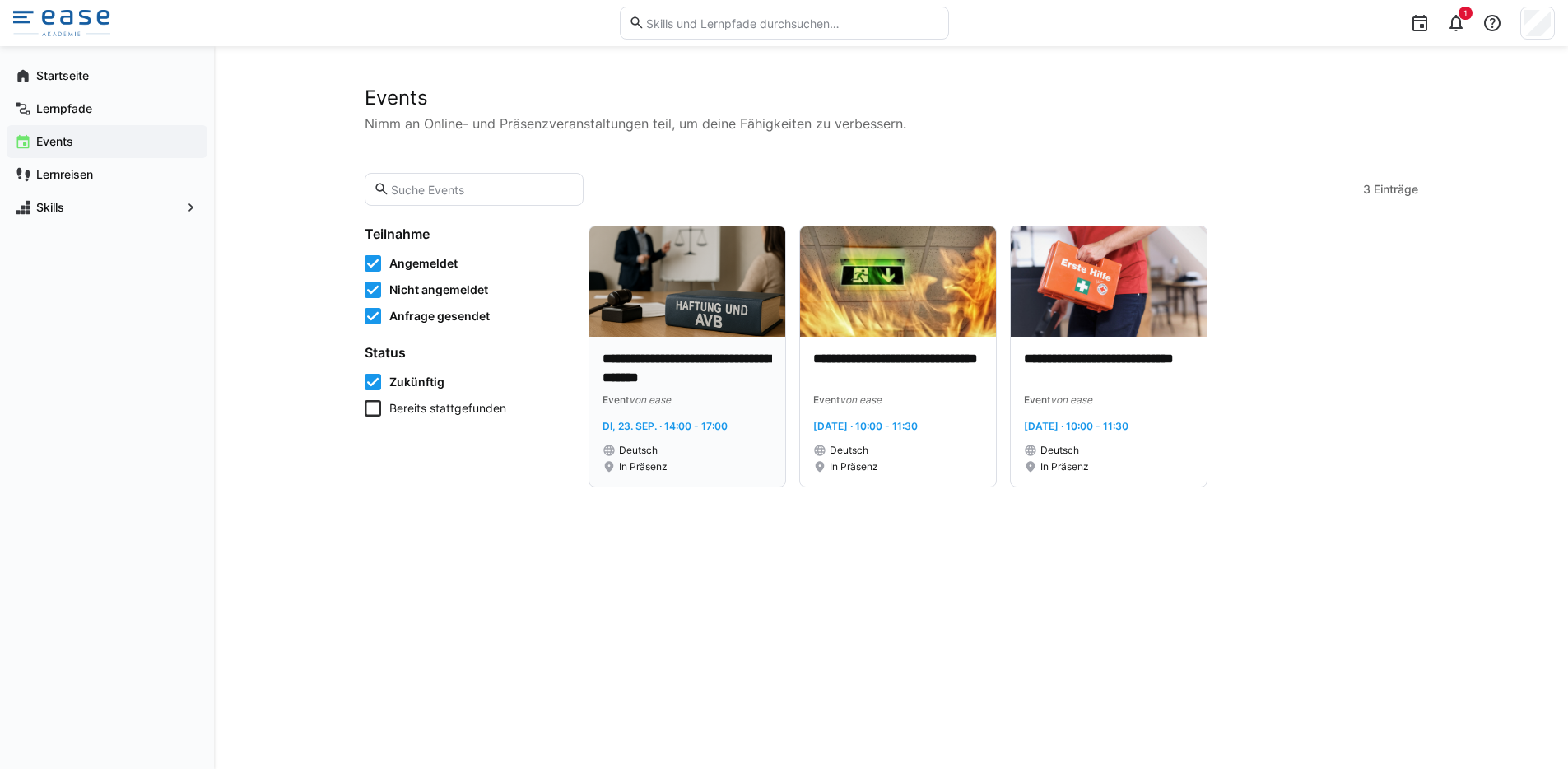
click at [642, 380] on p "**********" at bounding box center [687, 369] width 169 height 38
click at [841, 381] on p "**********" at bounding box center [897, 369] width 169 height 38
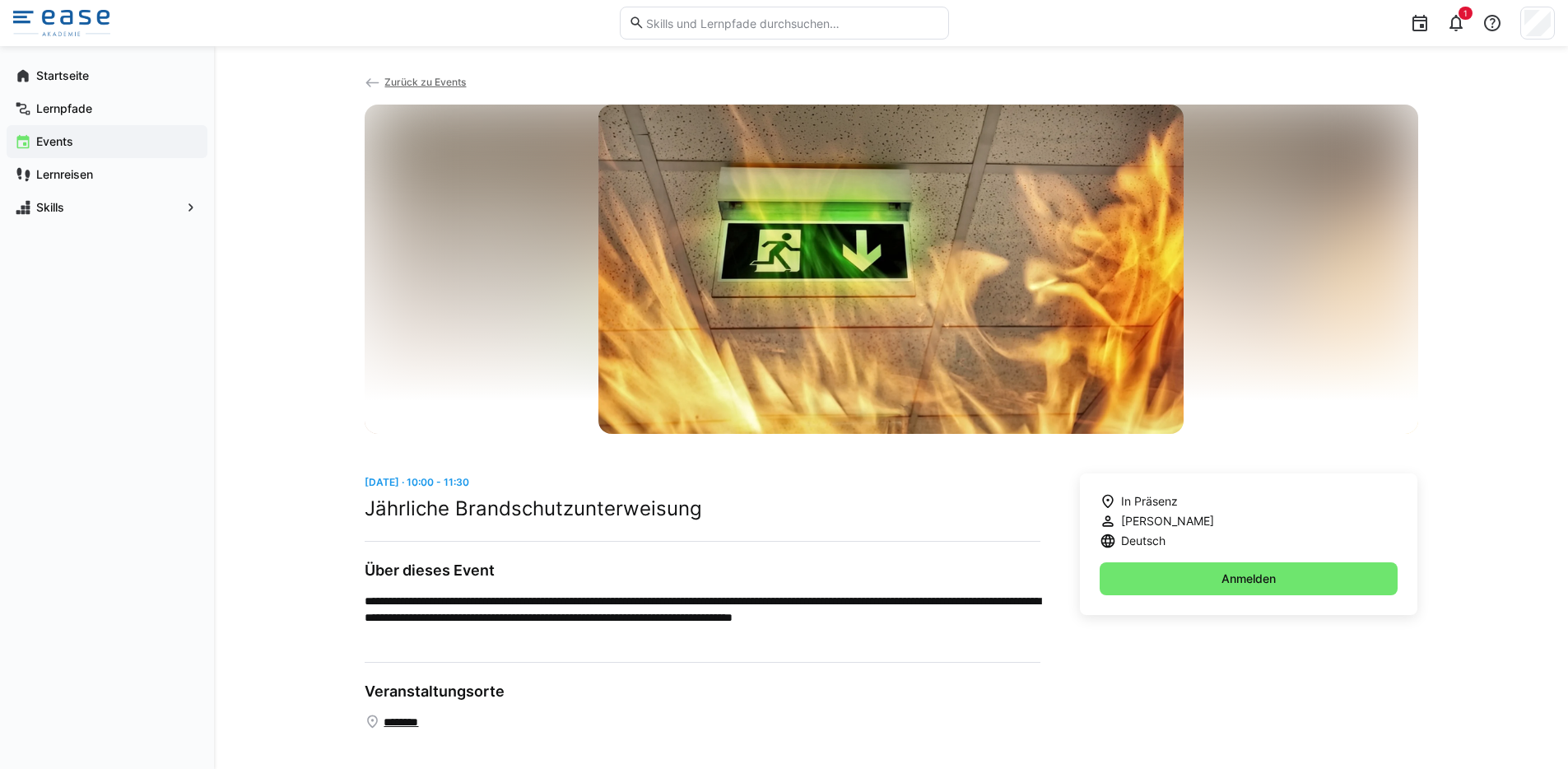
scroll to position [13, 0]
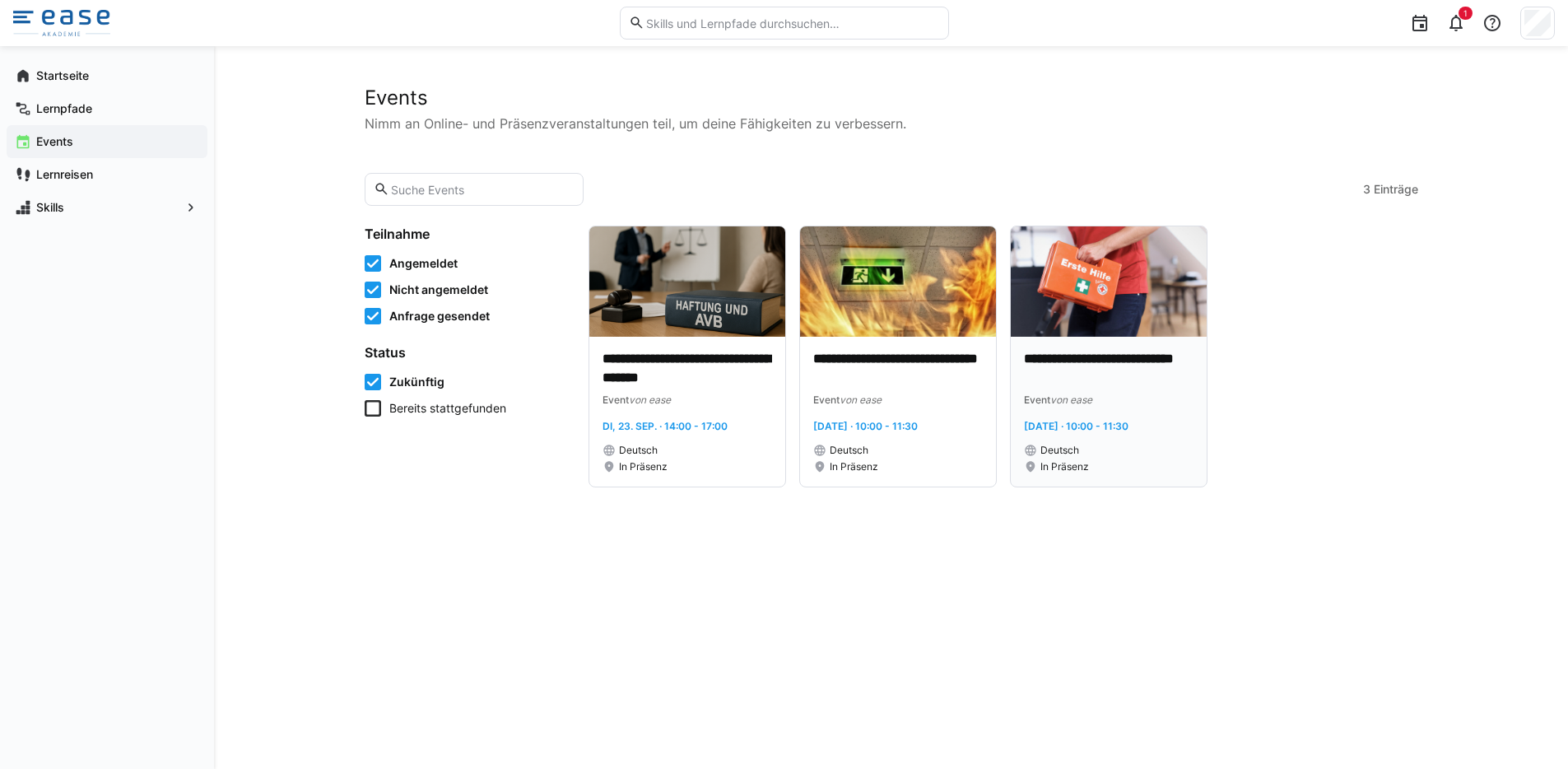
click at [1048, 394] on span "Event" at bounding box center [1038, 399] width 27 height 12
click at [915, 362] on p "**********" at bounding box center [897, 369] width 169 height 38
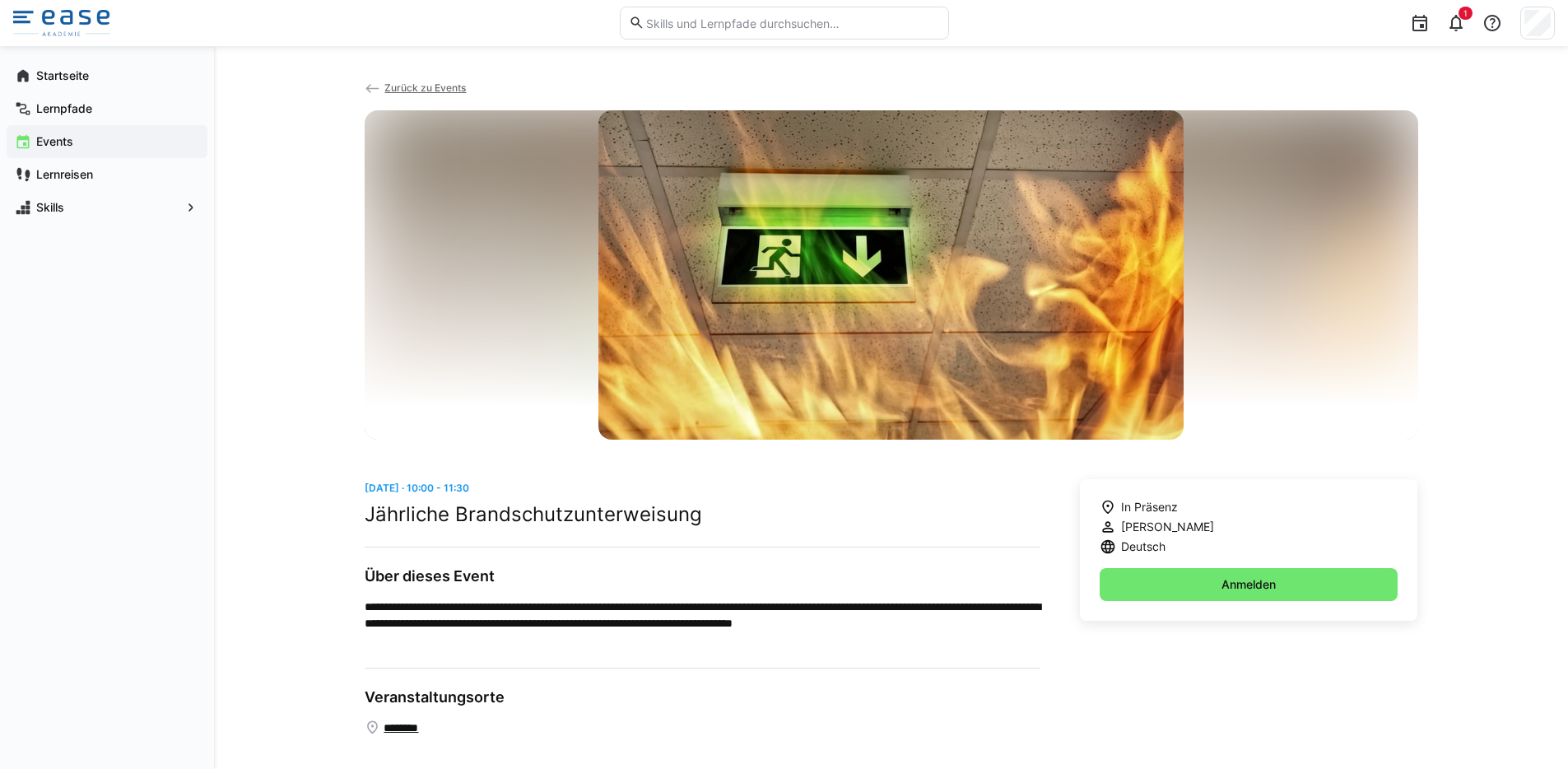
scroll to position [13, 0]
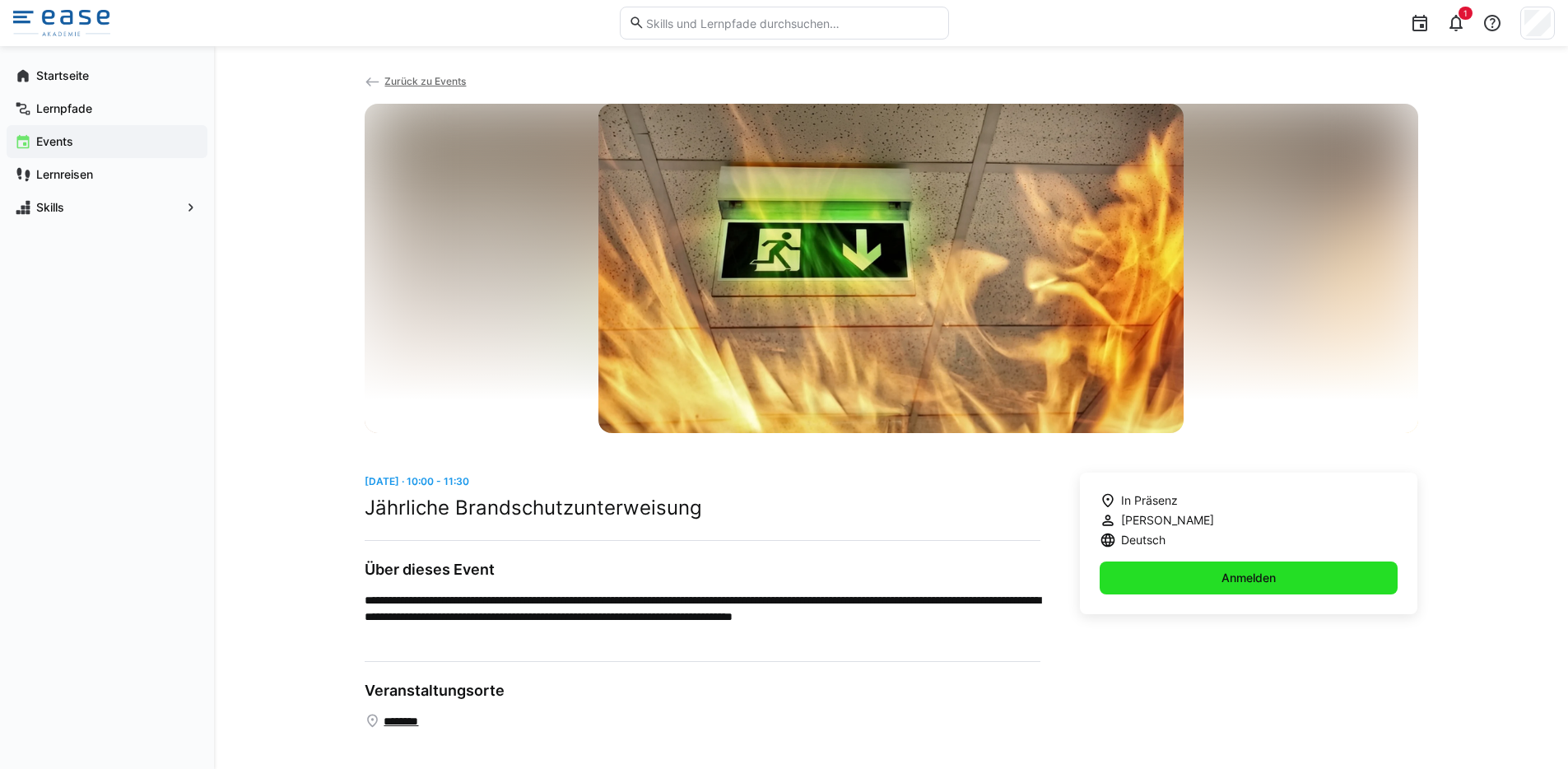
click at [1202, 586] on span "Anmelden" at bounding box center [1249, 577] width 299 height 32
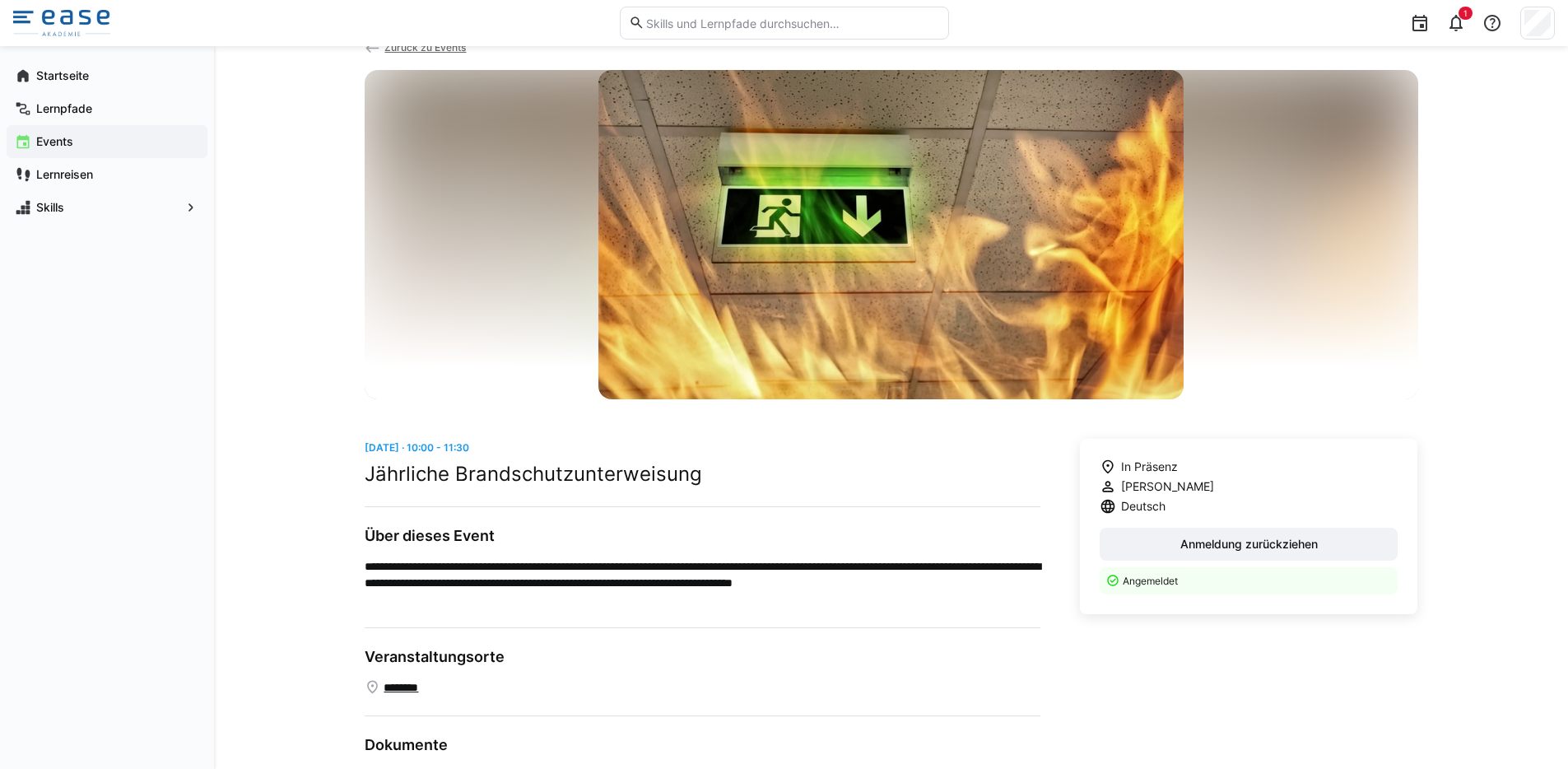
scroll to position [0, 0]
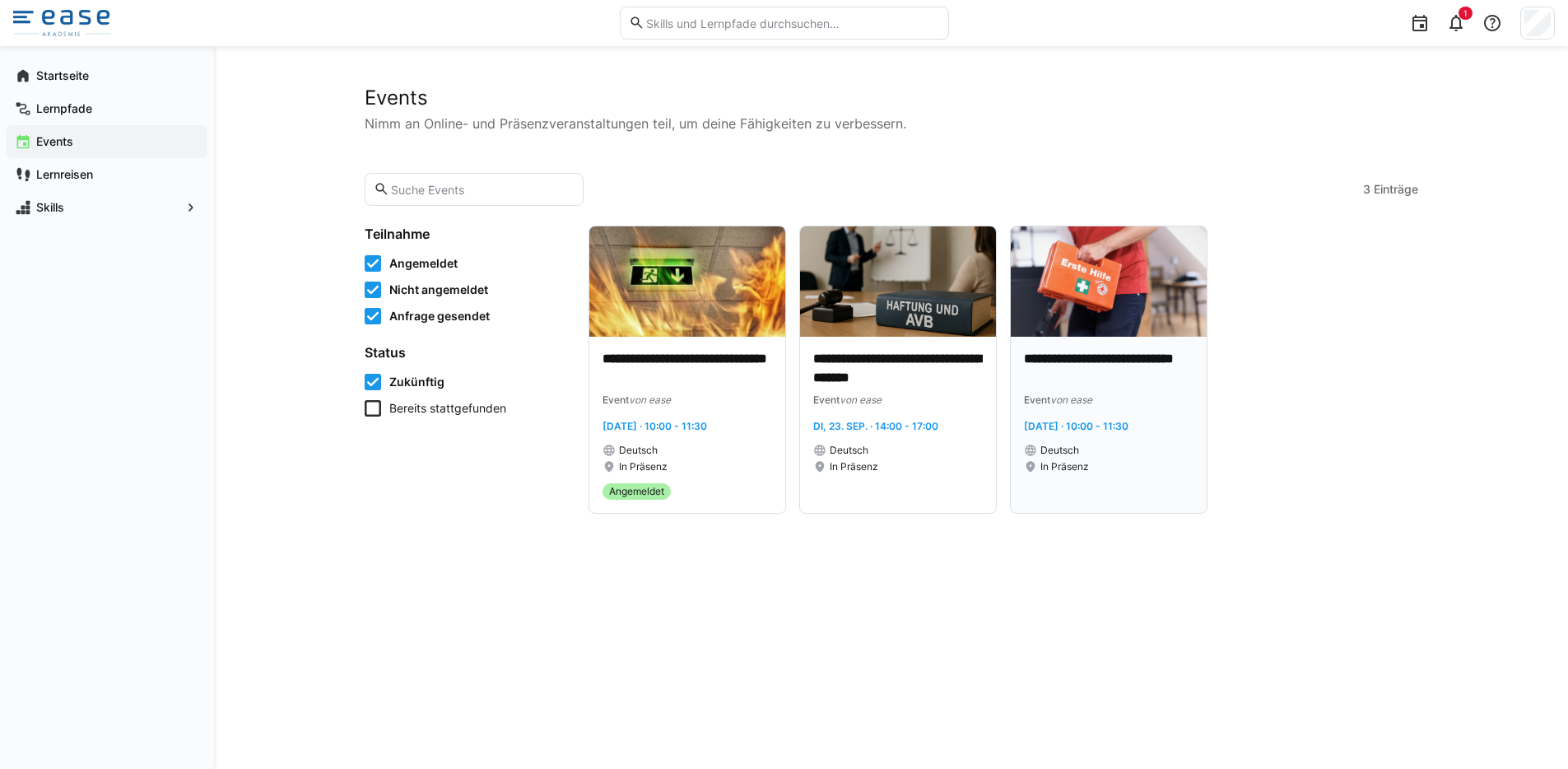
click at [1094, 378] on p "**********" at bounding box center [1108, 369] width 169 height 38
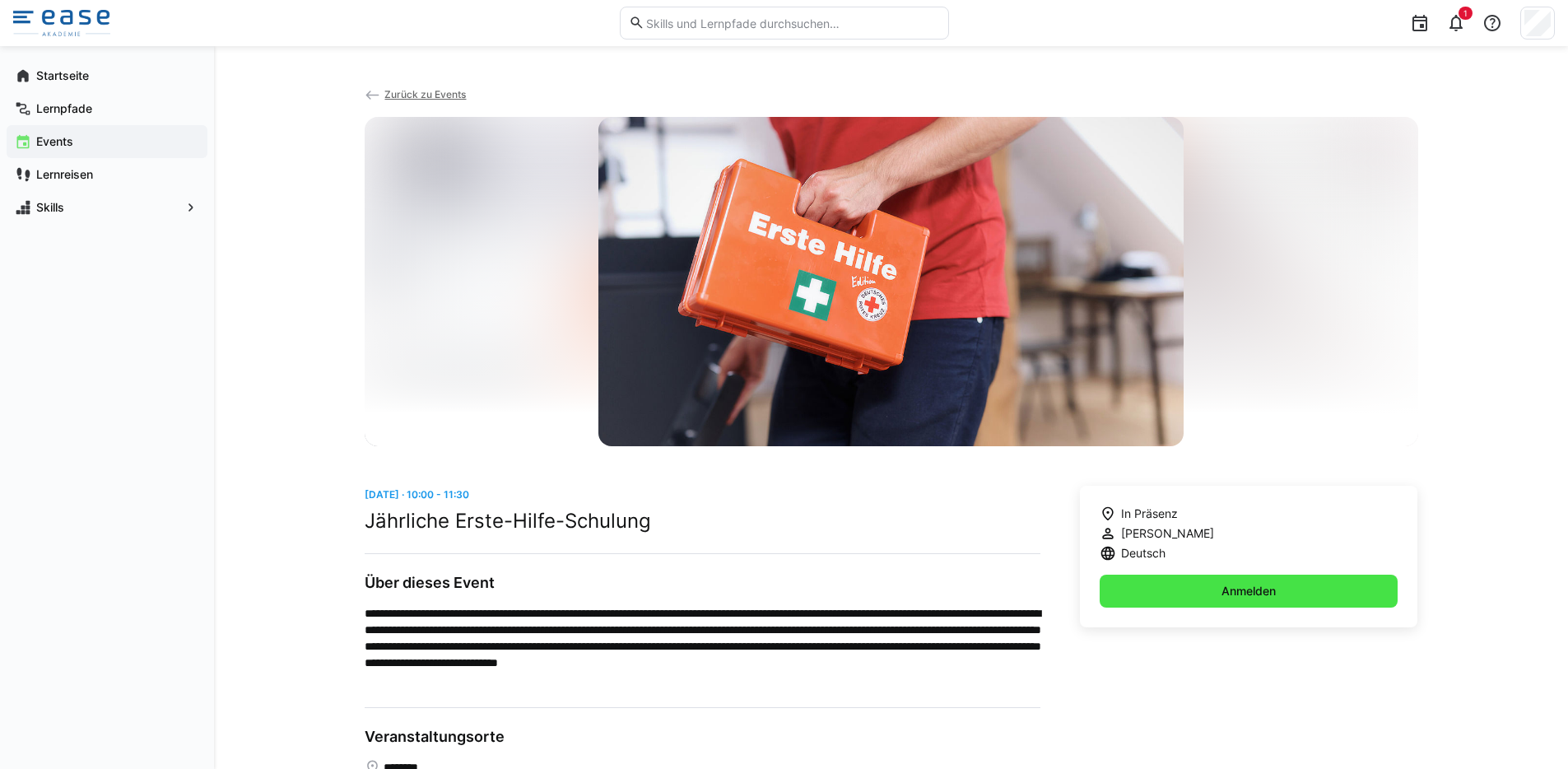
click at [1265, 589] on span "Anmelden" at bounding box center [1249, 590] width 59 height 16
